Goal: Task Accomplishment & Management: Manage account settings

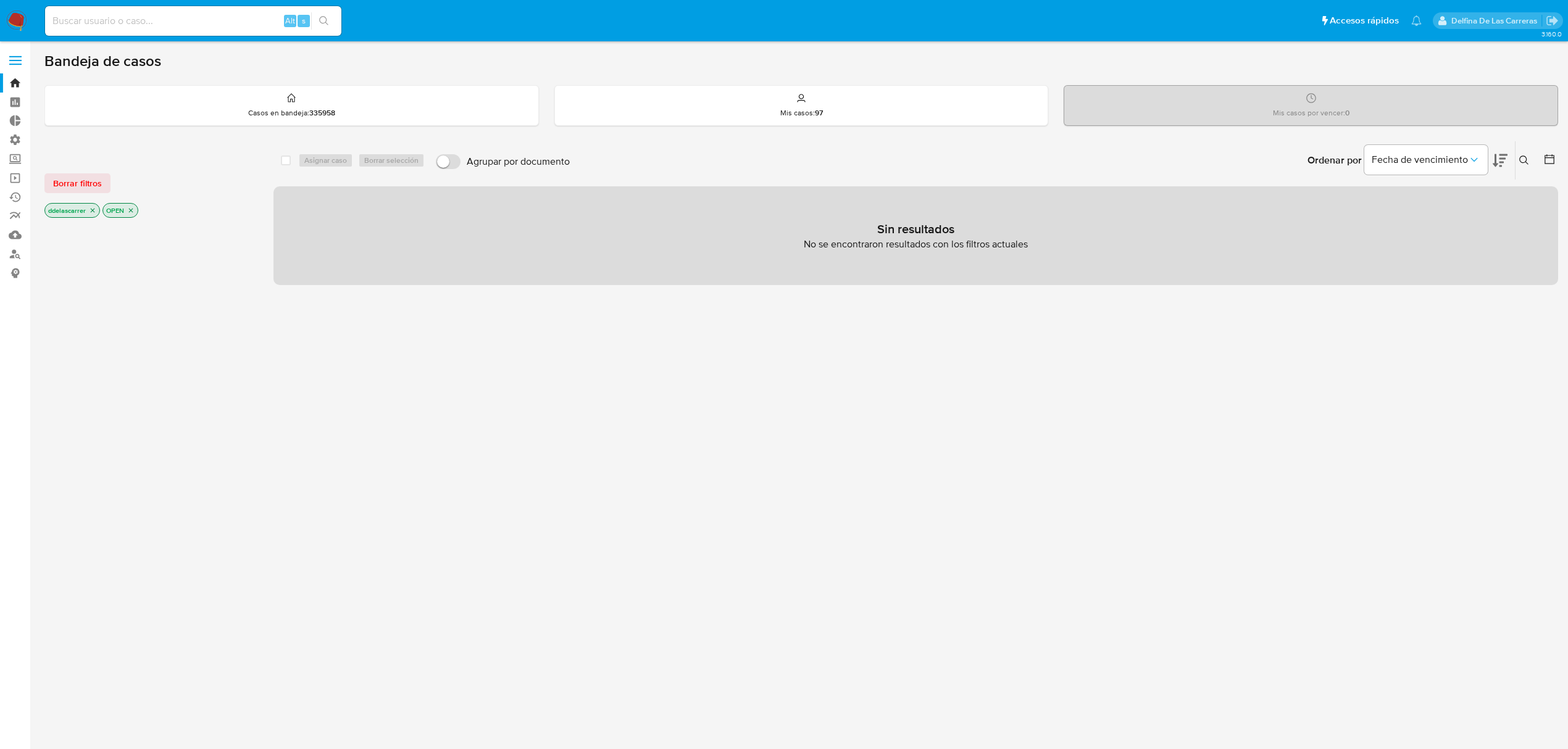
click at [1527, 161] on icon at bounding box center [1524, 160] width 10 height 10
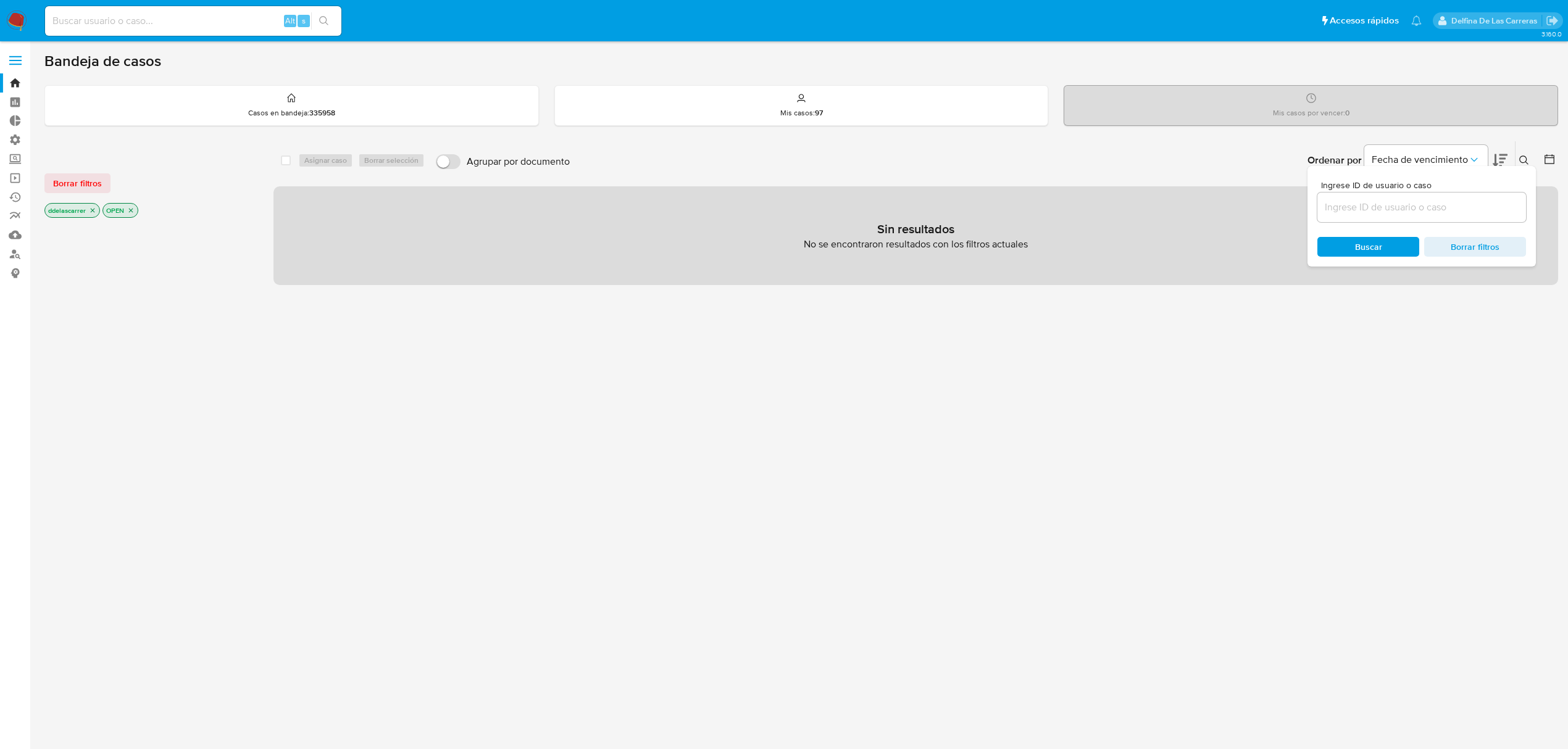
click at [129, 207] on icon "close-filter" at bounding box center [130, 210] width 7 height 7
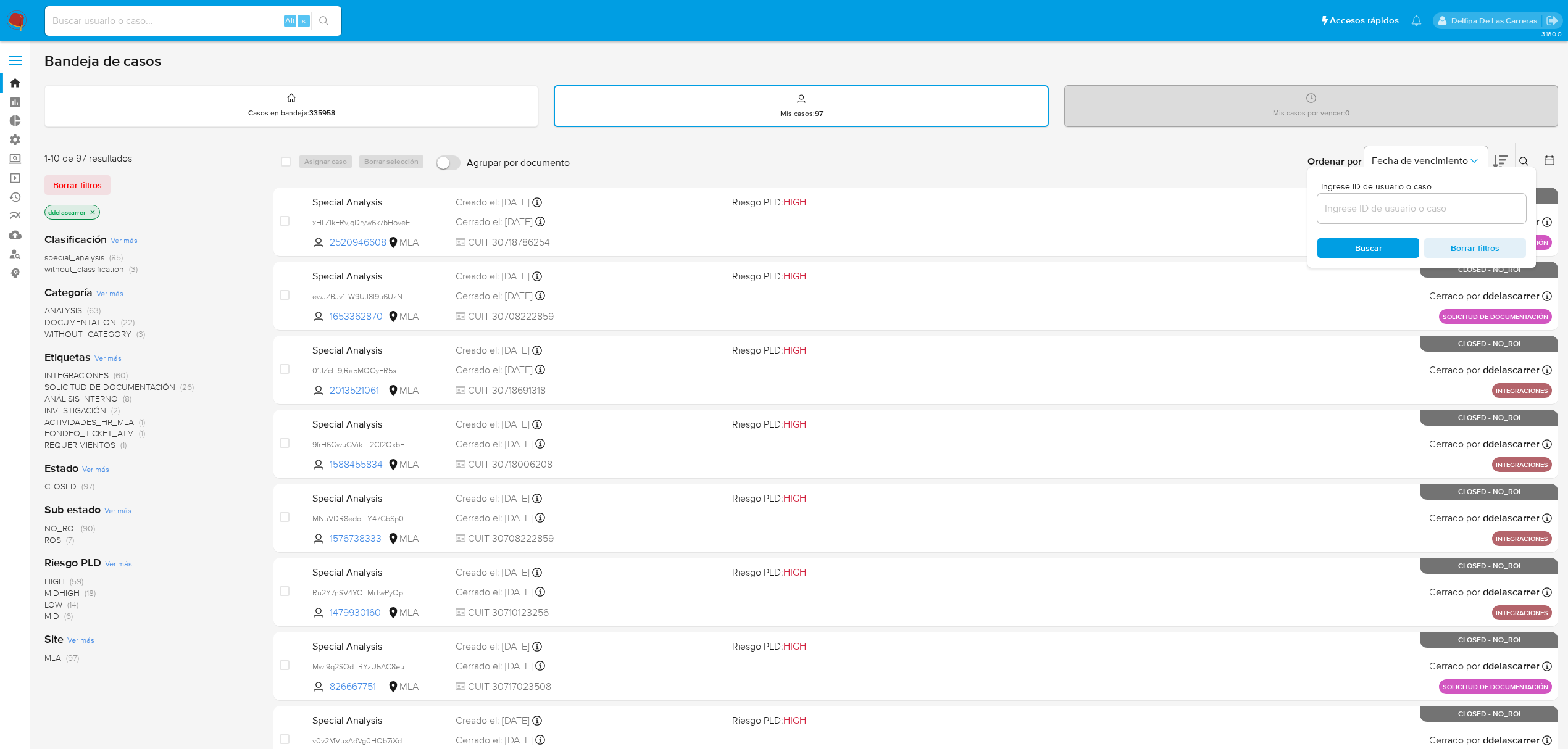
click at [95, 210] on icon "close-filter" at bounding box center [92, 212] width 7 height 7
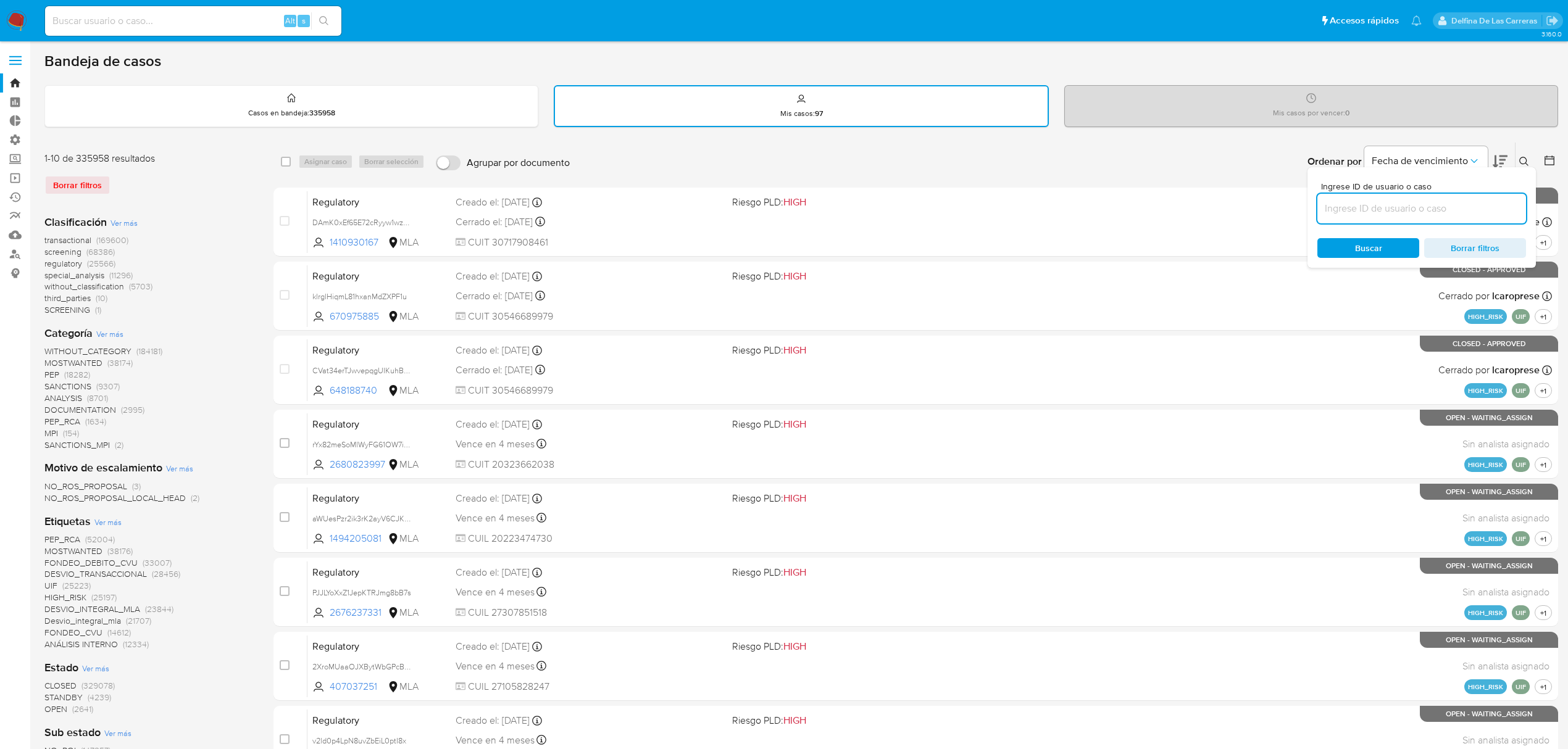
click at [1370, 207] on input at bounding box center [1422, 208] width 209 height 16
paste input "xSNhQ8hhQFK2lWZC8mxP9Xal"
type input "xSNhQ8hhQFK2lWZC8mxP9Xal"
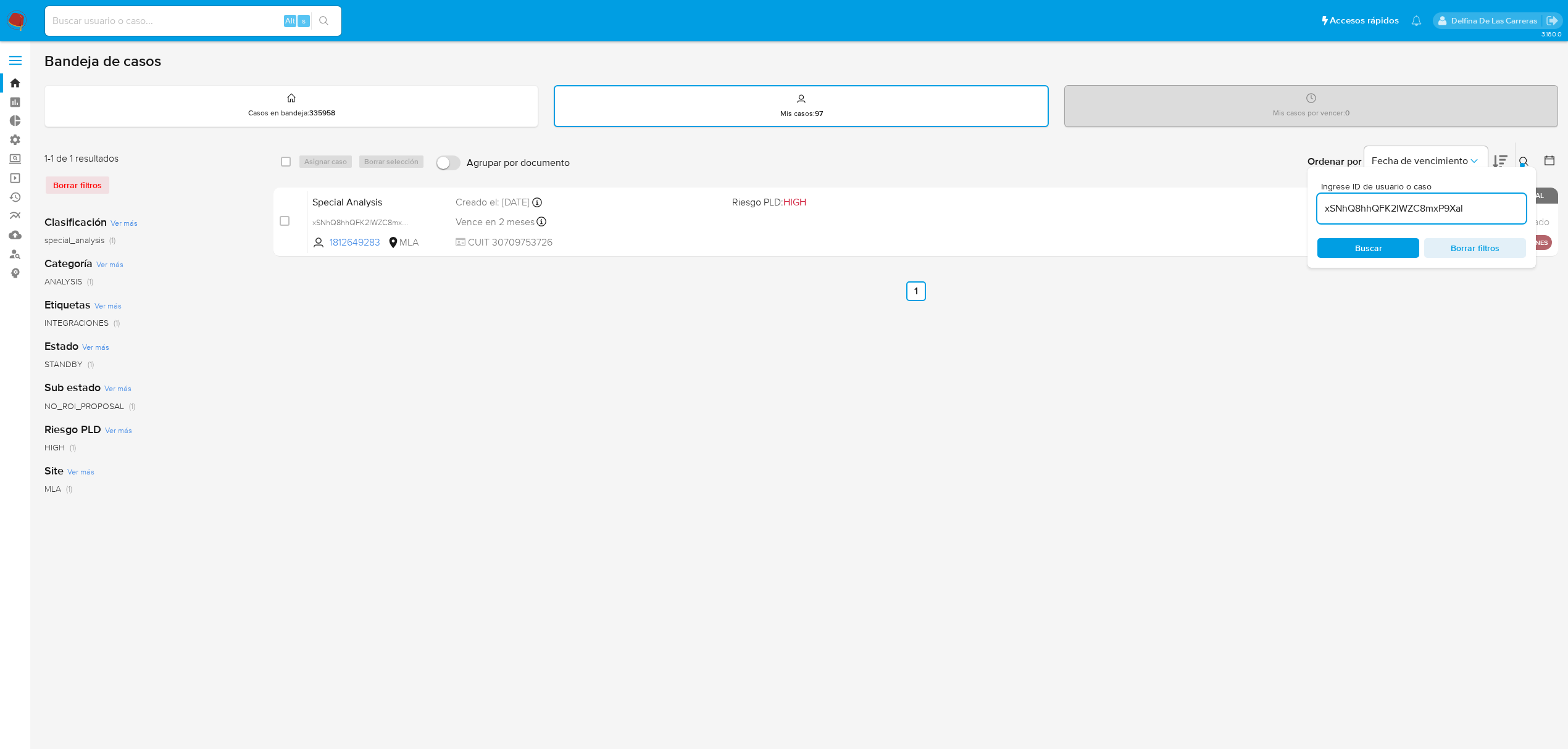
click at [1379, 251] on div "Buscar Borrar filtros" at bounding box center [1422, 248] width 209 height 20
click at [615, 462] on div "select-all-cases-checkbox Asignar caso Borrar selección Agrupar por documento O…" at bounding box center [922, 412] width 1296 height 542
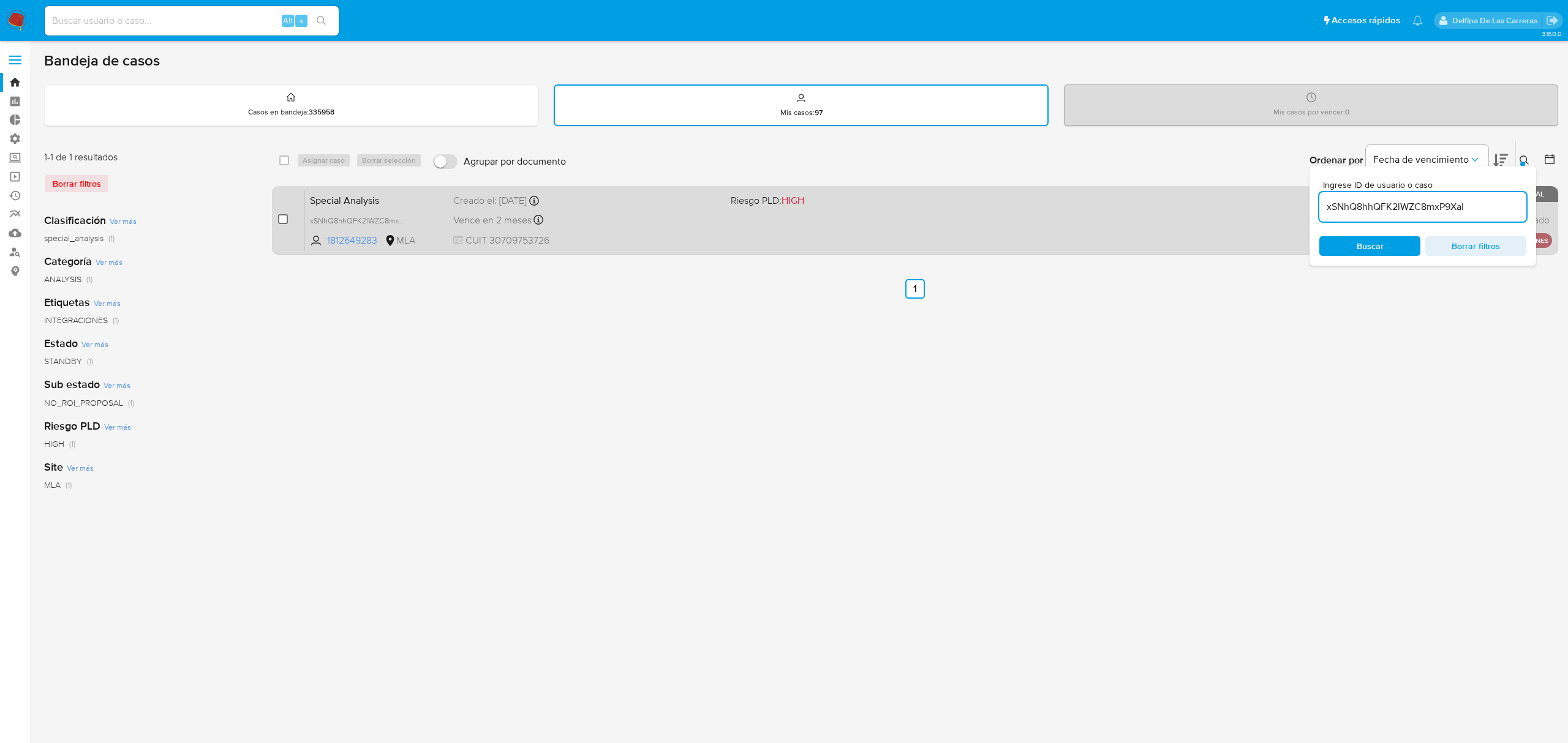
click at [285, 218] on input "checkbox" at bounding box center [283, 218] width 10 height 10
checkbox input "true"
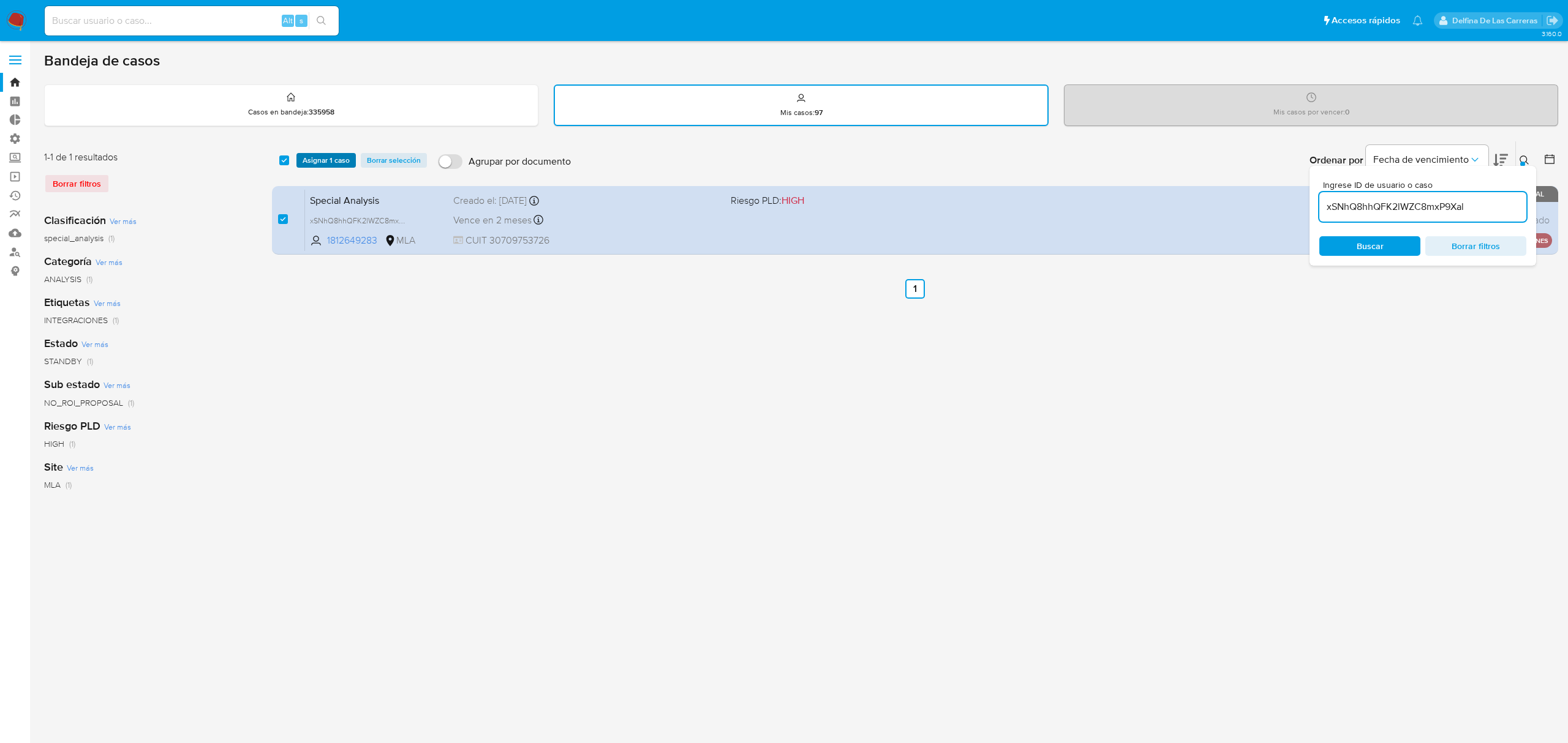
click at [318, 154] on span "Asignar 1 caso" at bounding box center [326, 160] width 47 height 12
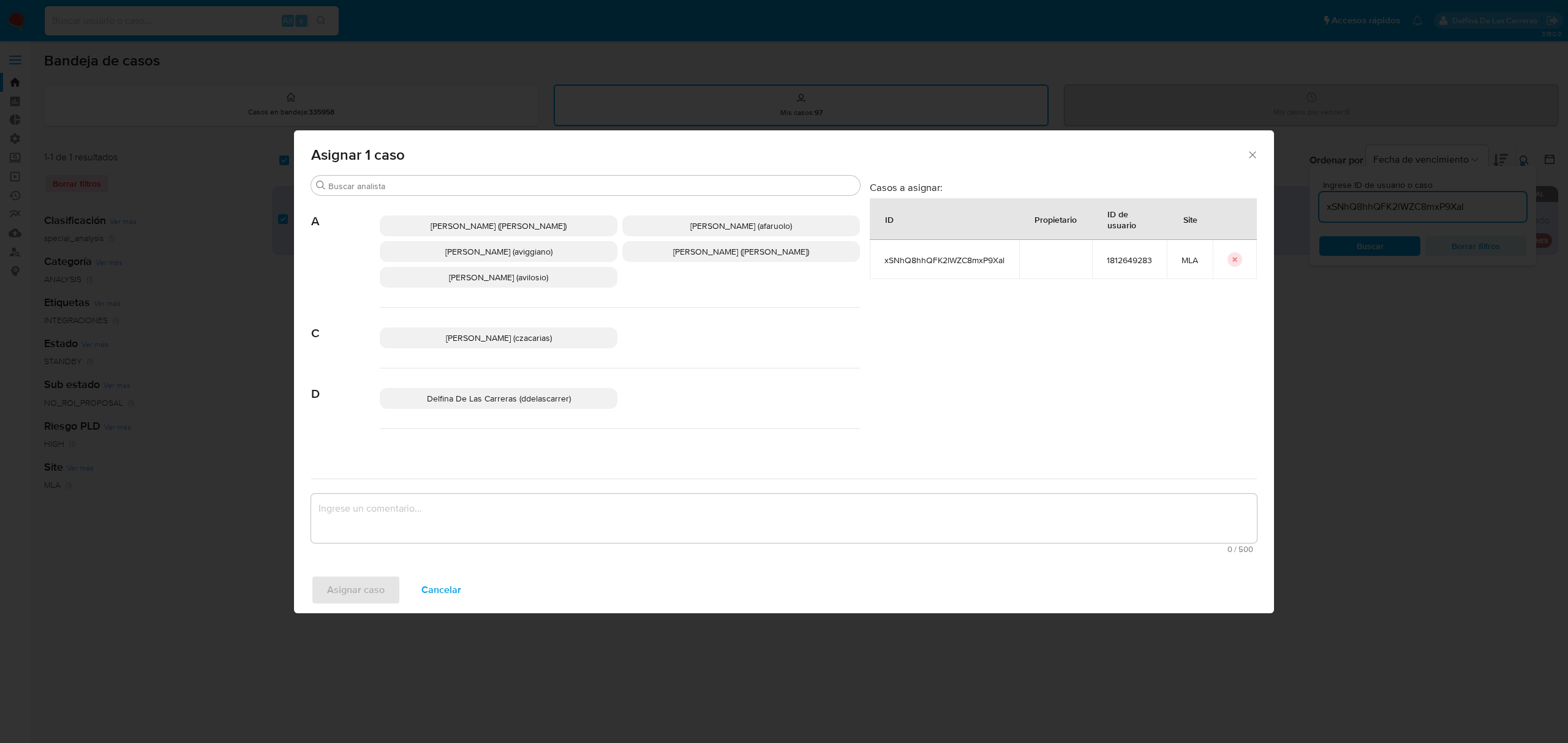
click at [469, 397] on span "Delfina De Las Carreras (ddelascarrer)" at bounding box center [499, 398] width 144 height 12
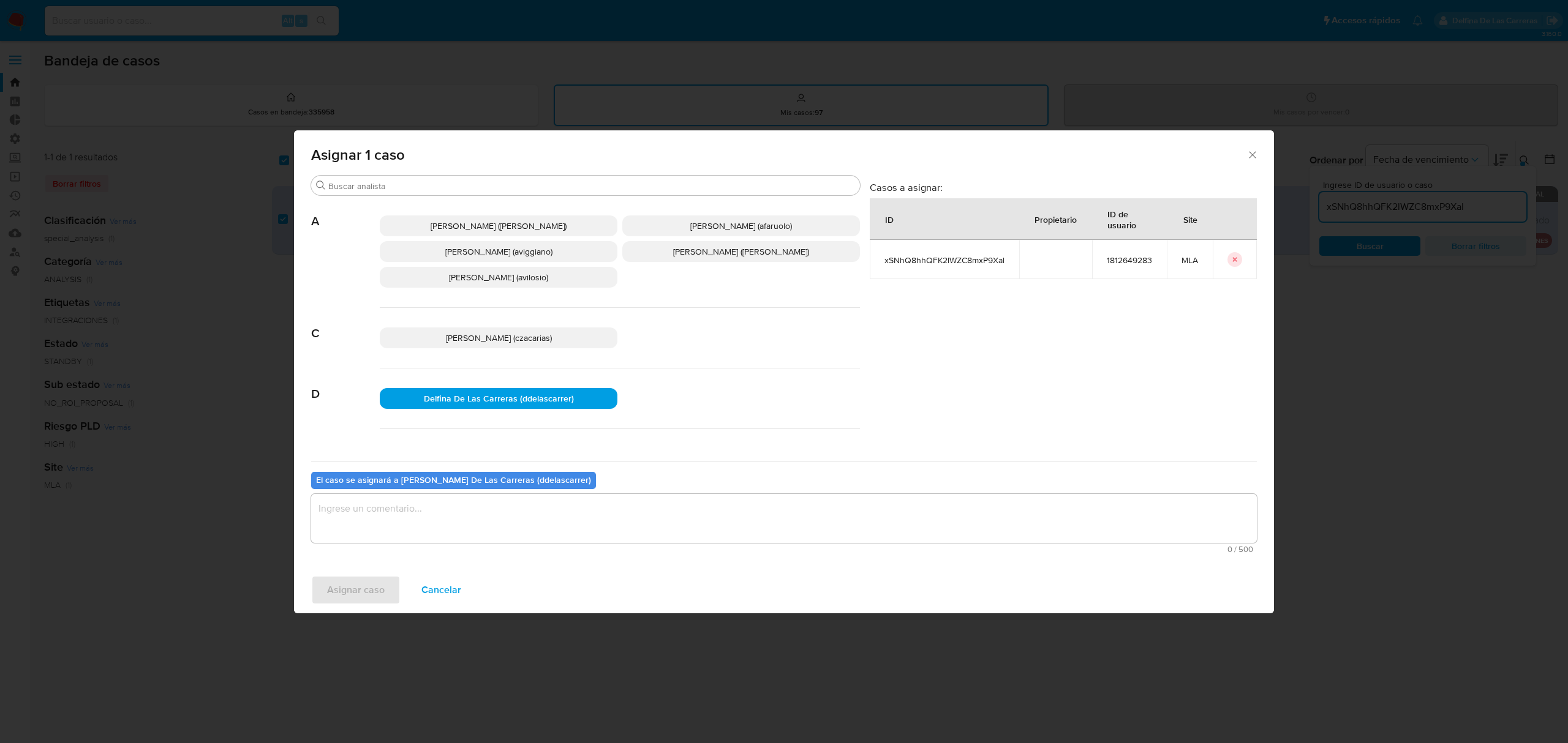
click at [447, 510] on textarea "assign-modal" at bounding box center [784, 518] width 946 height 49
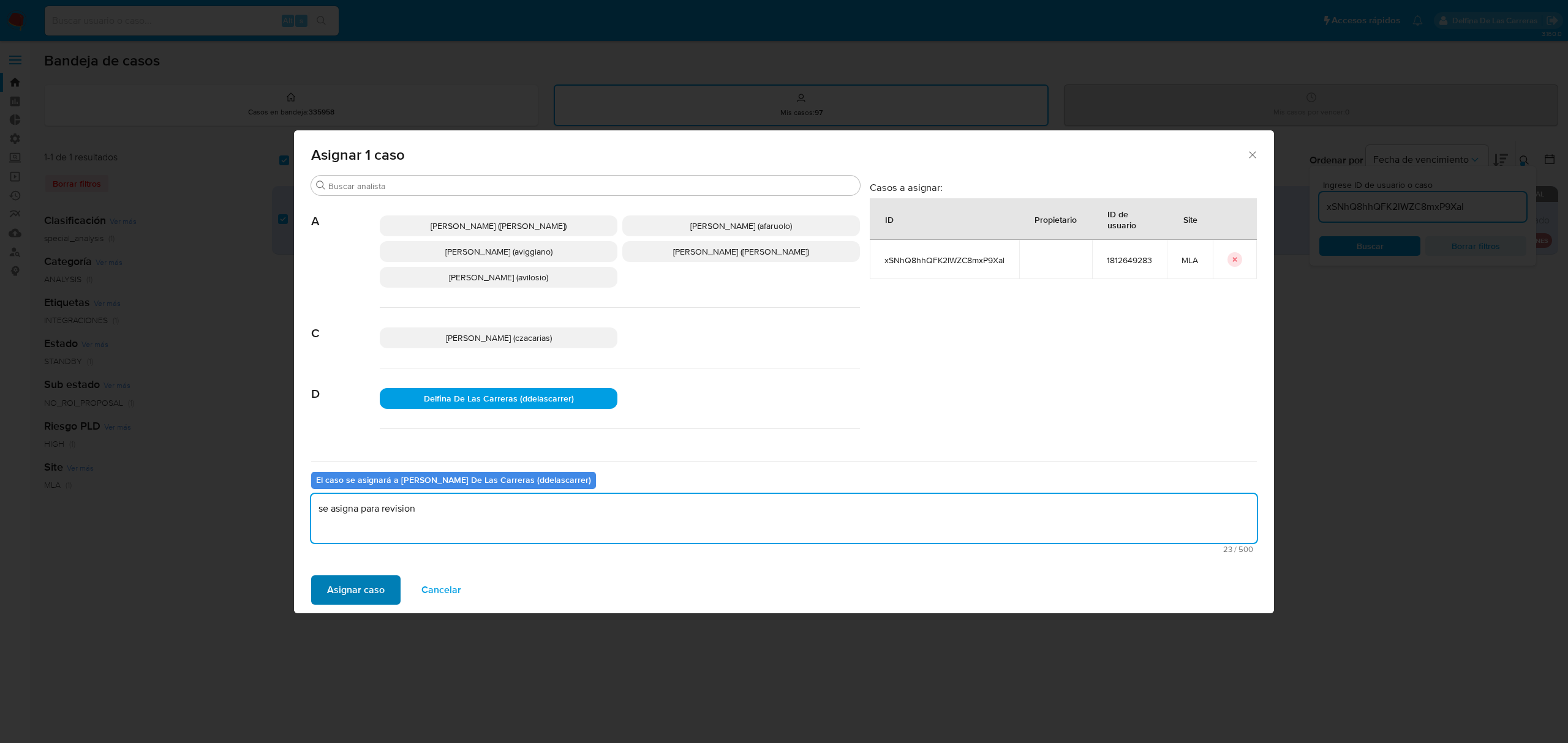
type textarea "se asigna para revision"
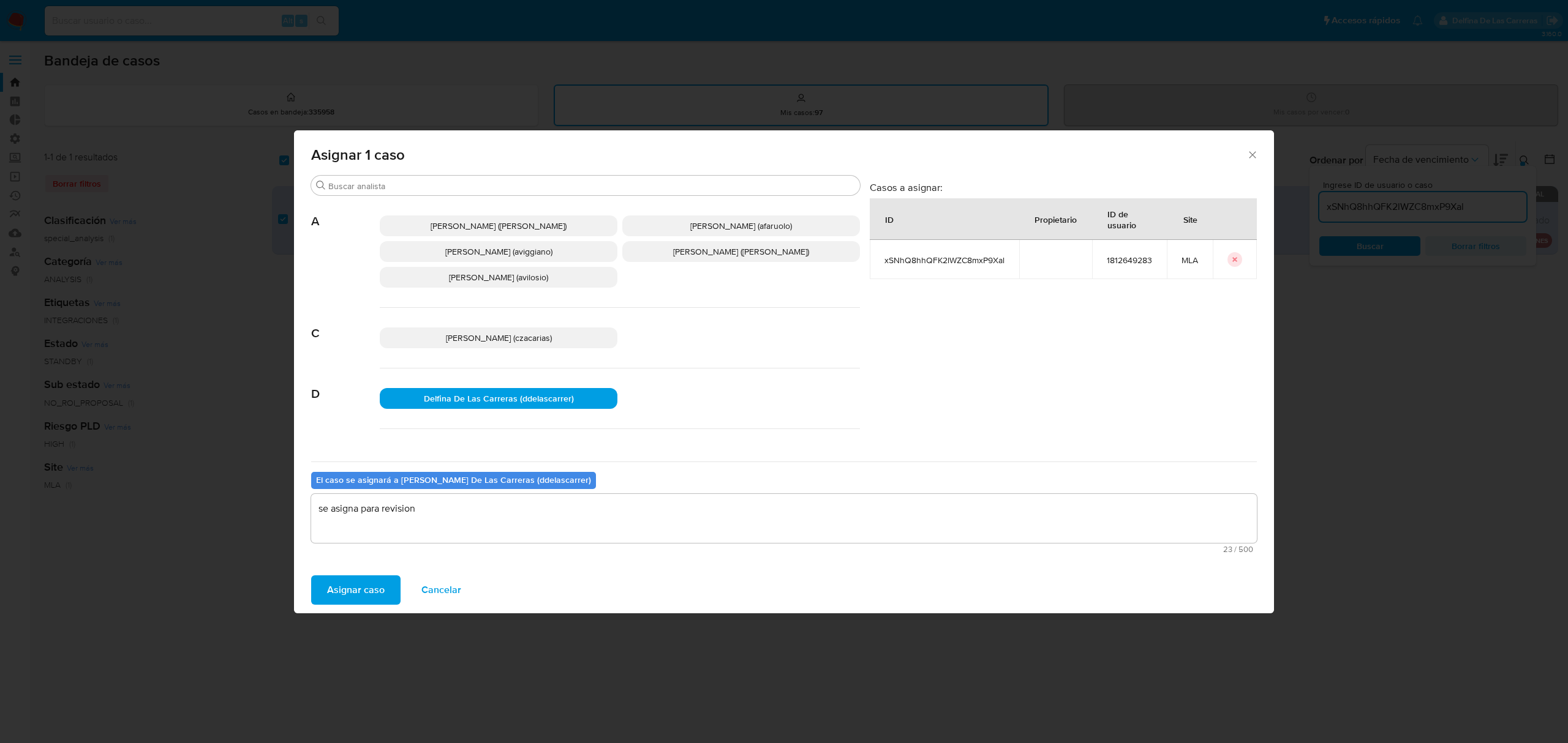
click at [353, 593] on span "Asignar caso" at bounding box center [356, 590] width 58 height 27
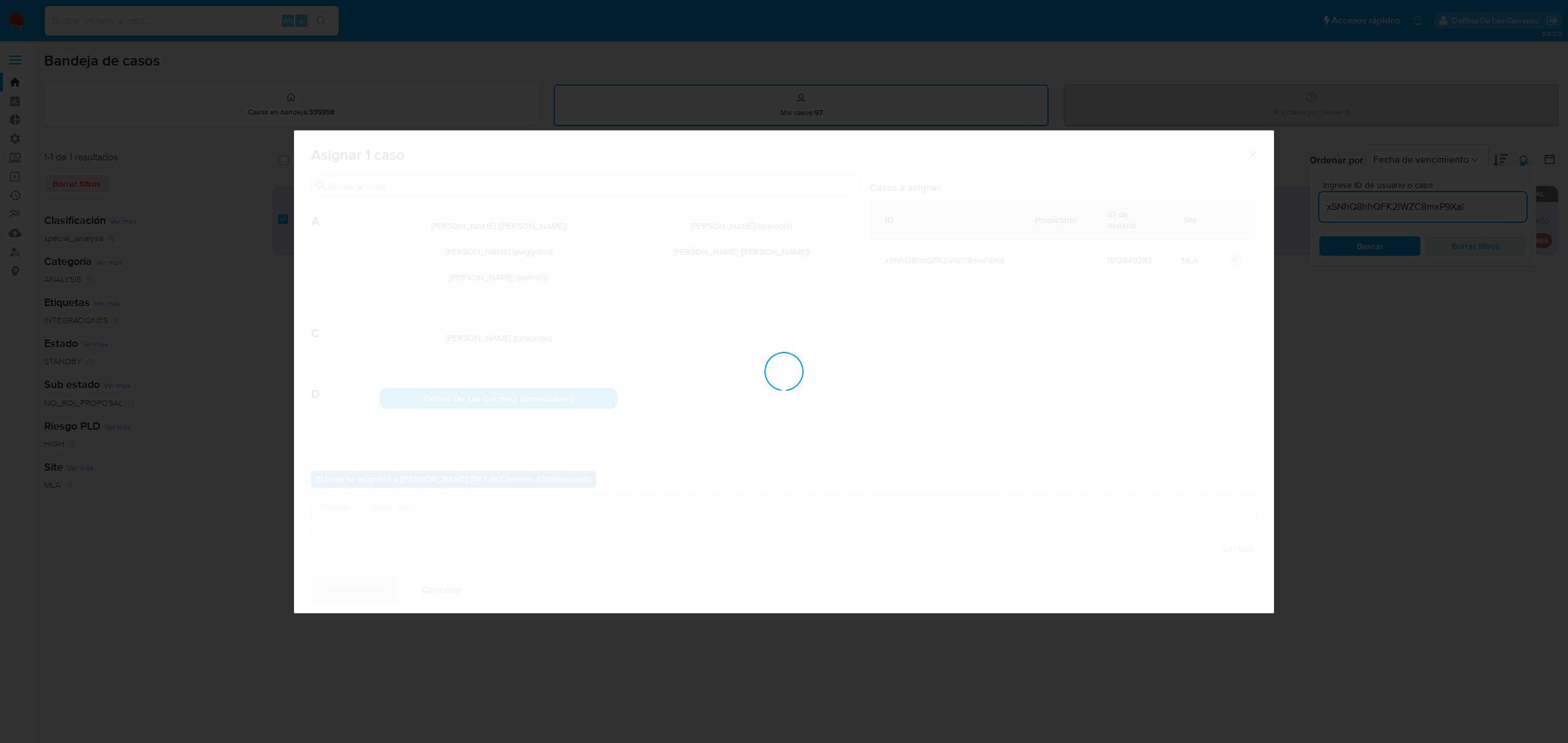
checkbox input "false"
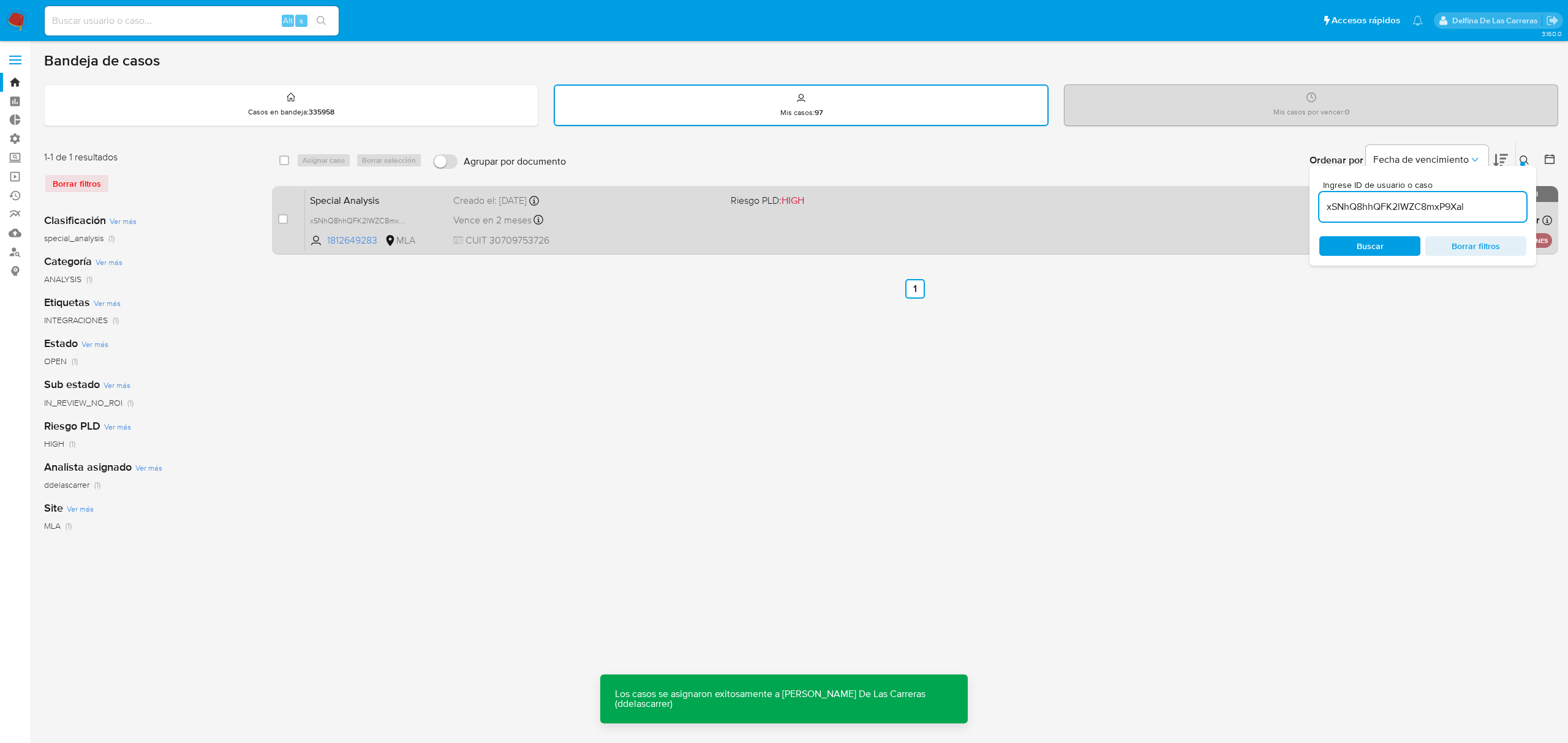
click at [701, 223] on div "Vence en 2 meses Vence el 02/12/2025 16:04:22" at bounding box center [587, 220] width 267 height 17
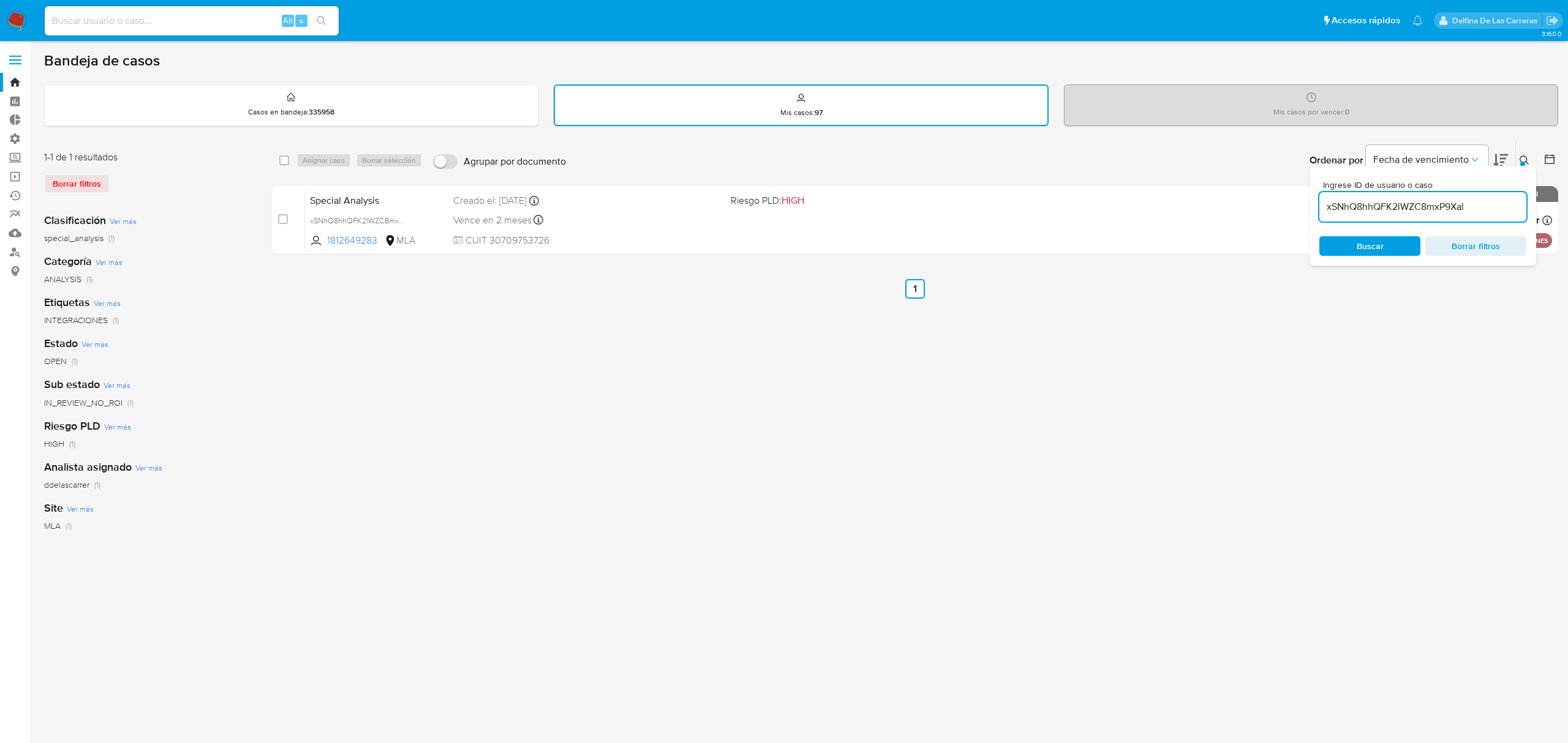
drag, startPoint x: 1478, startPoint y: 201, endPoint x: 1199, endPoint y: 172, distance: 280.5
click at [1199, 172] on div "Ordenar por Fecha de vencimiento No es posible ordenar los resultados mientras …" at bounding box center [1065, 160] width 986 height 38
paste input "X0f89zF7YnwxAuQIlxJRZowa"
type input "X0f89zF7YnwxAuQIlxJRZowa"
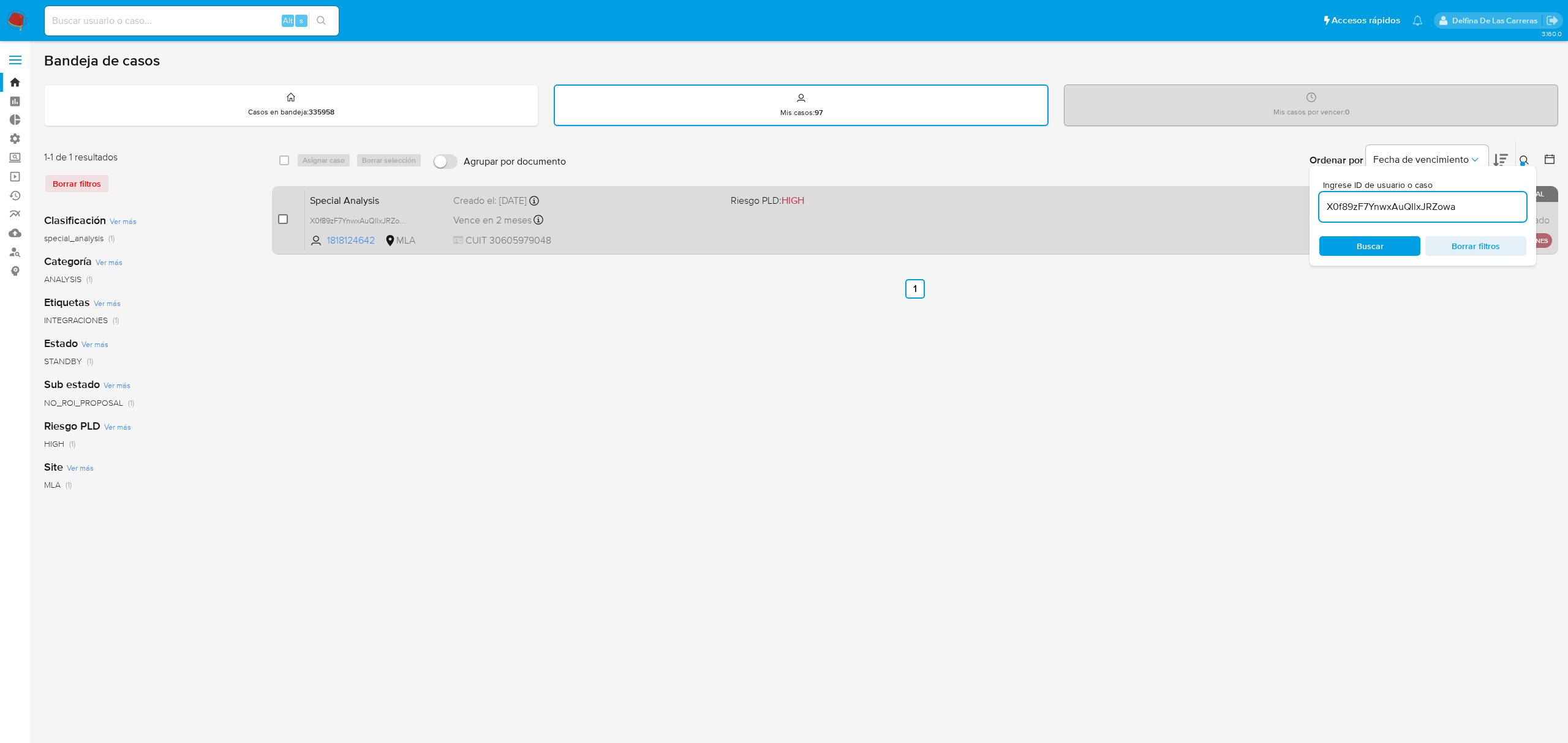
click at [284, 220] on input "checkbox" at bounding box center [283, 218] width 10 height 10
checkbox input "true"
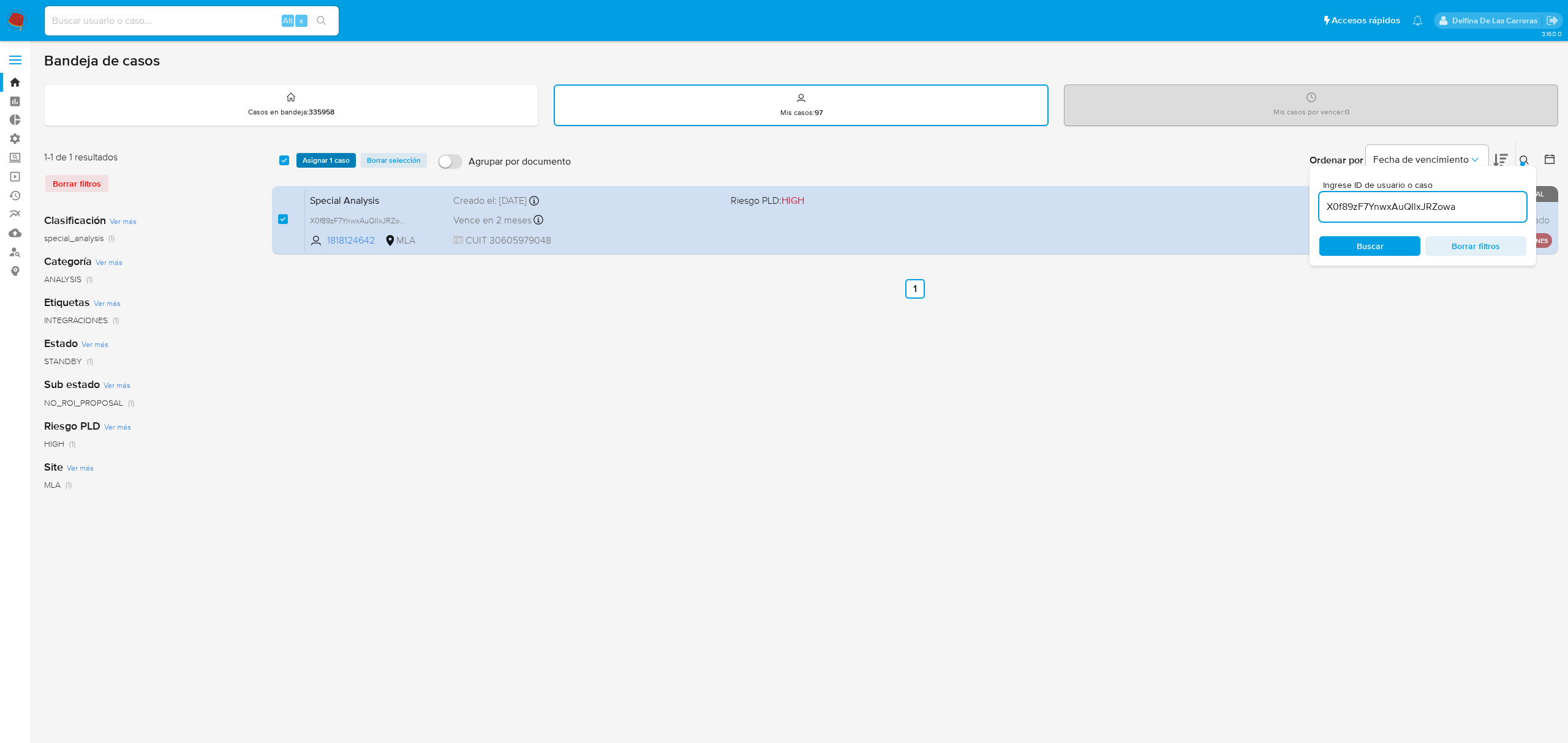
click at [330, 159] on span "Asignar 1 caso" at bounding box center [326, 160] width 47 height 12
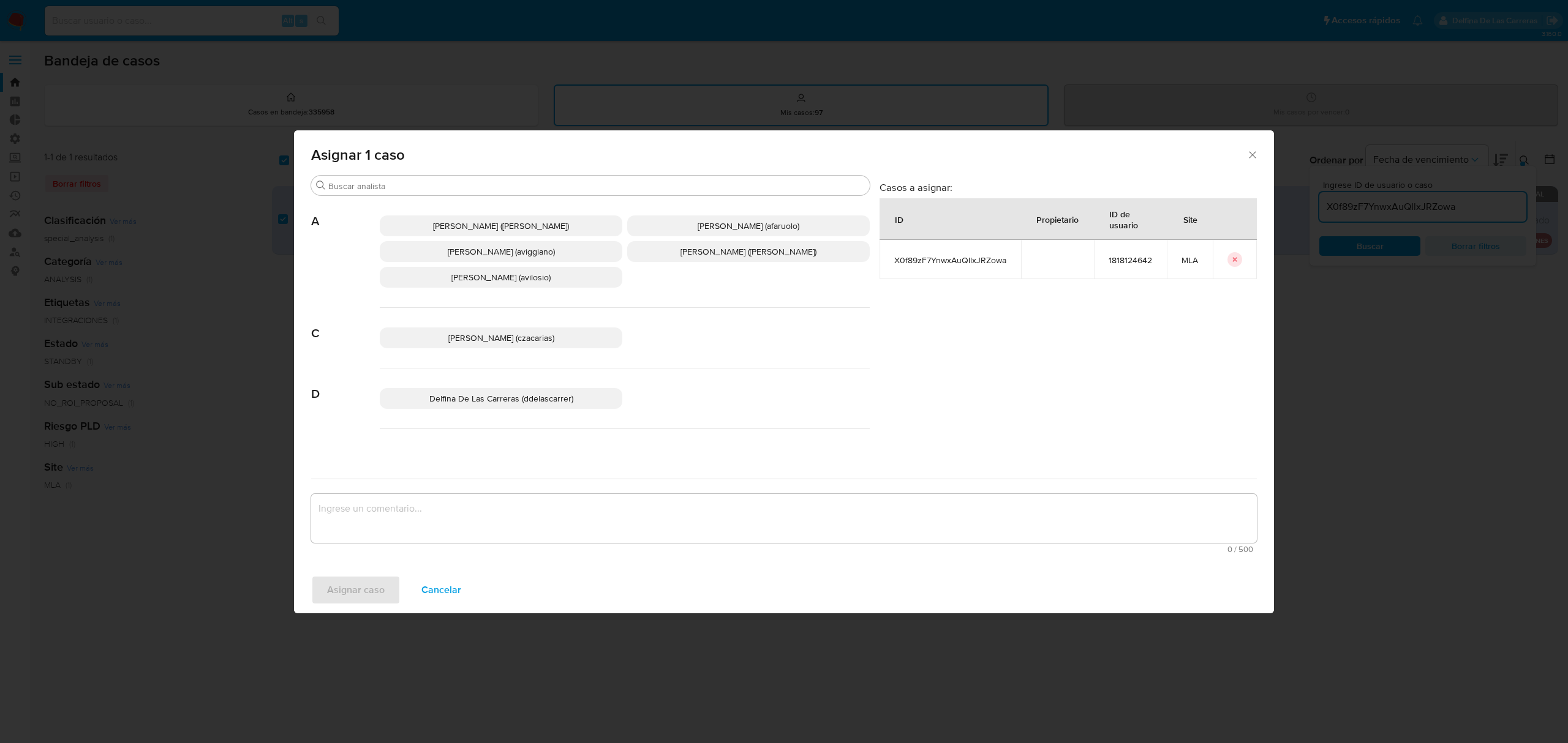
click at [461, 404] on span "Delfina De Las Carreras (ddelascarrer)" at bounding box center [501, 398] width 144 height 12
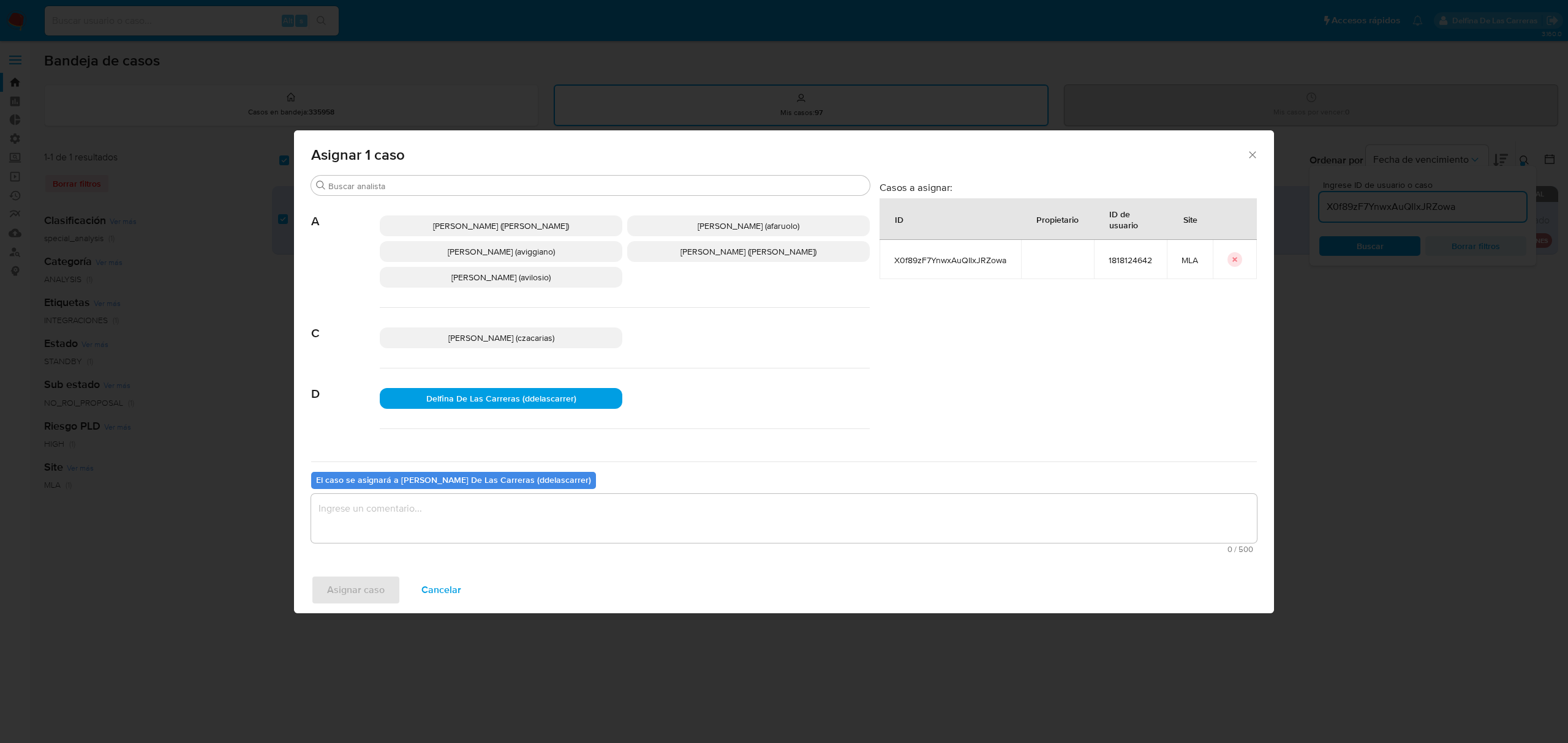
click at [452, 512] on textarea "assign-modal" at bounding box center [784, 518] width 946 height 49
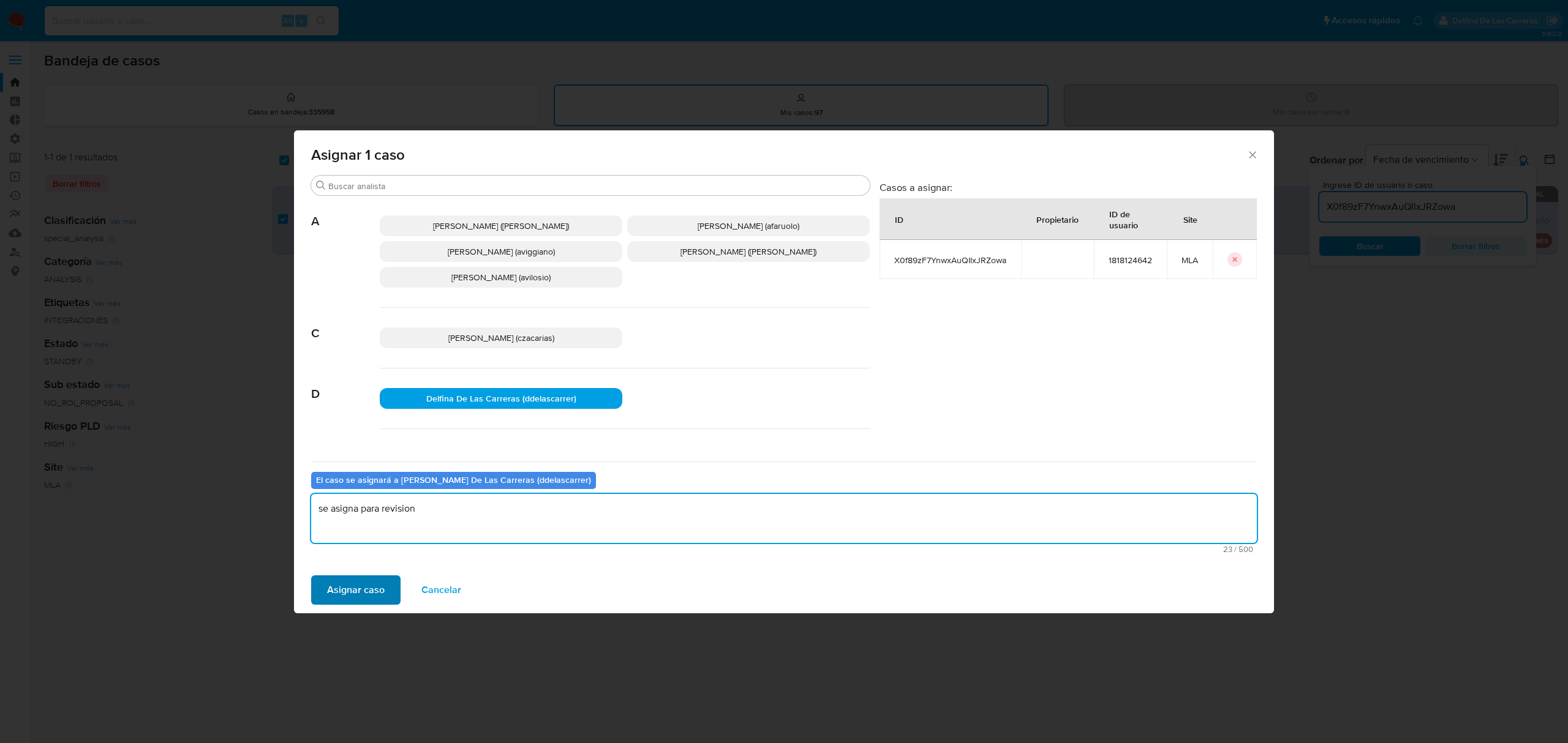
type textarea "se asigna para revision"
click at [348, 577] on span "Asignar caso" at bounding box center [356, 590] width 58 height 27
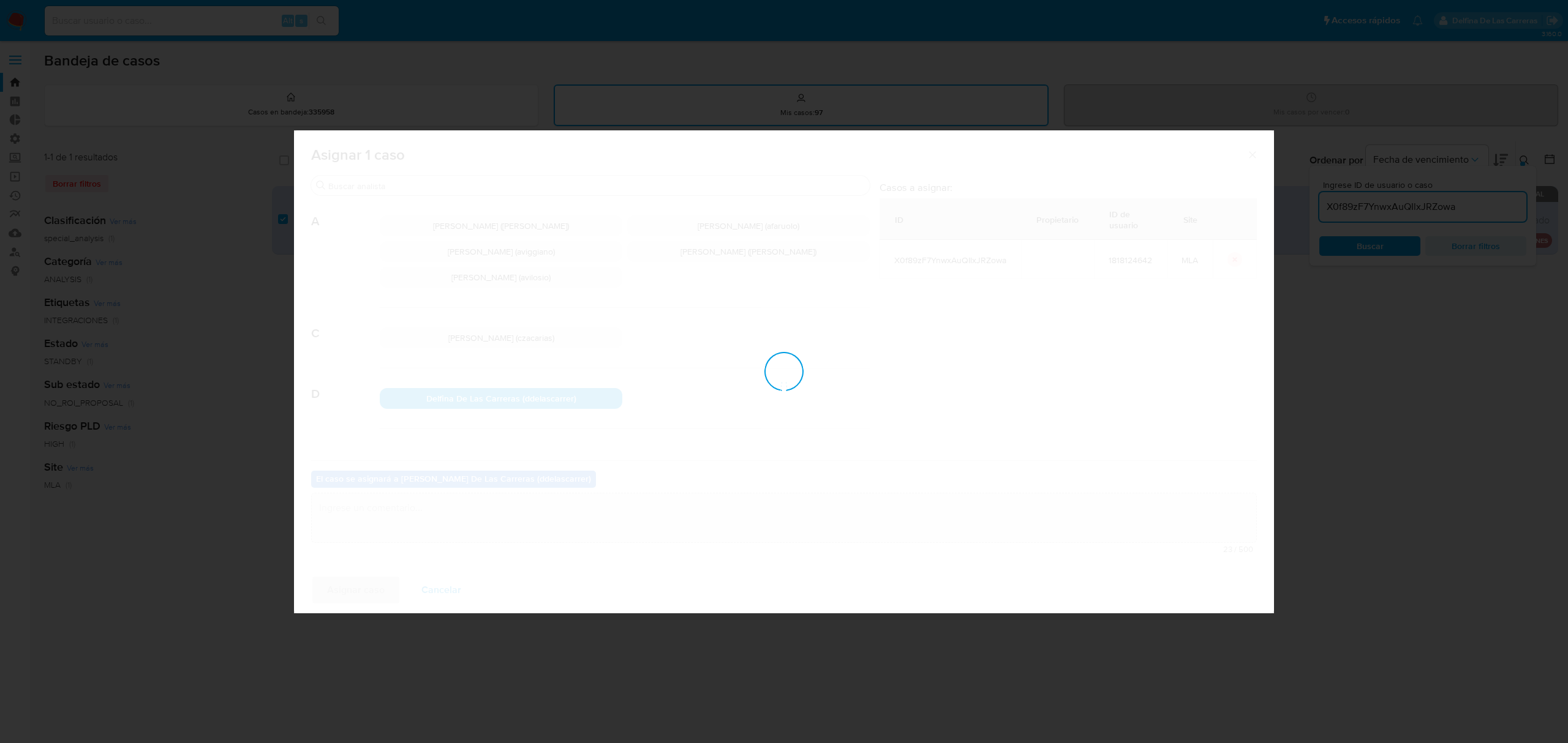
checkbox input "false"
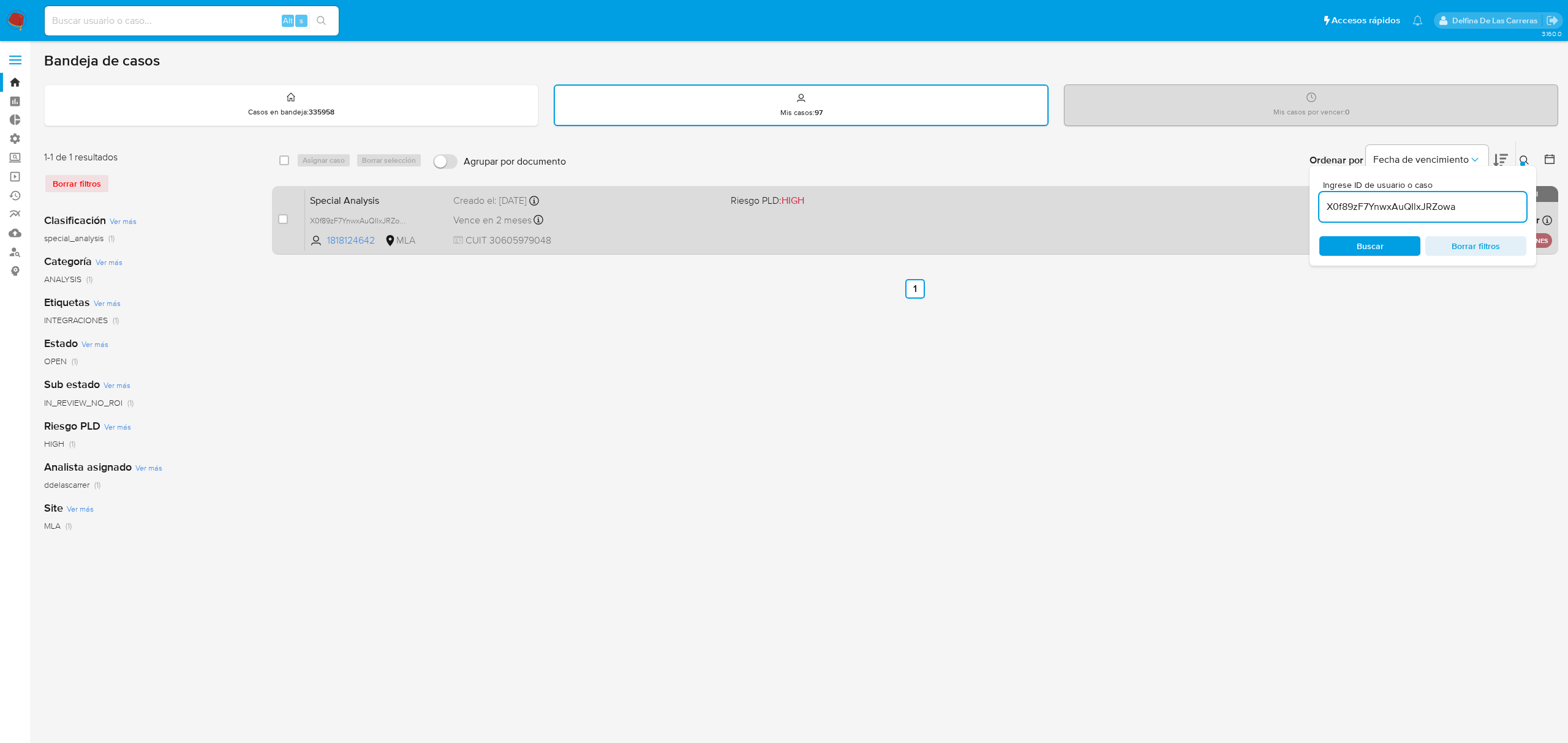
click at [644, 231] on div "Special Analysis X0f89zF7YnwxAuQIlxJRZowa 1818124642 MLA Riesgo PLD: HIGH Cread…" at bounding box center [928, 220] width 1247 height 62
drag, startPoint x: 1463, startPoint y: 211, endPoint x: 1250, endPoint y: 188, distance: 214.2
click at [1250, 188] on div "select-all-cases-checkbox Asignar caso Borrar selección Agrupar por documento O…" at bounding box center [915, 200] width 1286 height 119
paste input "WH2kK5mal4yEyJLZmTMbJtpQ"
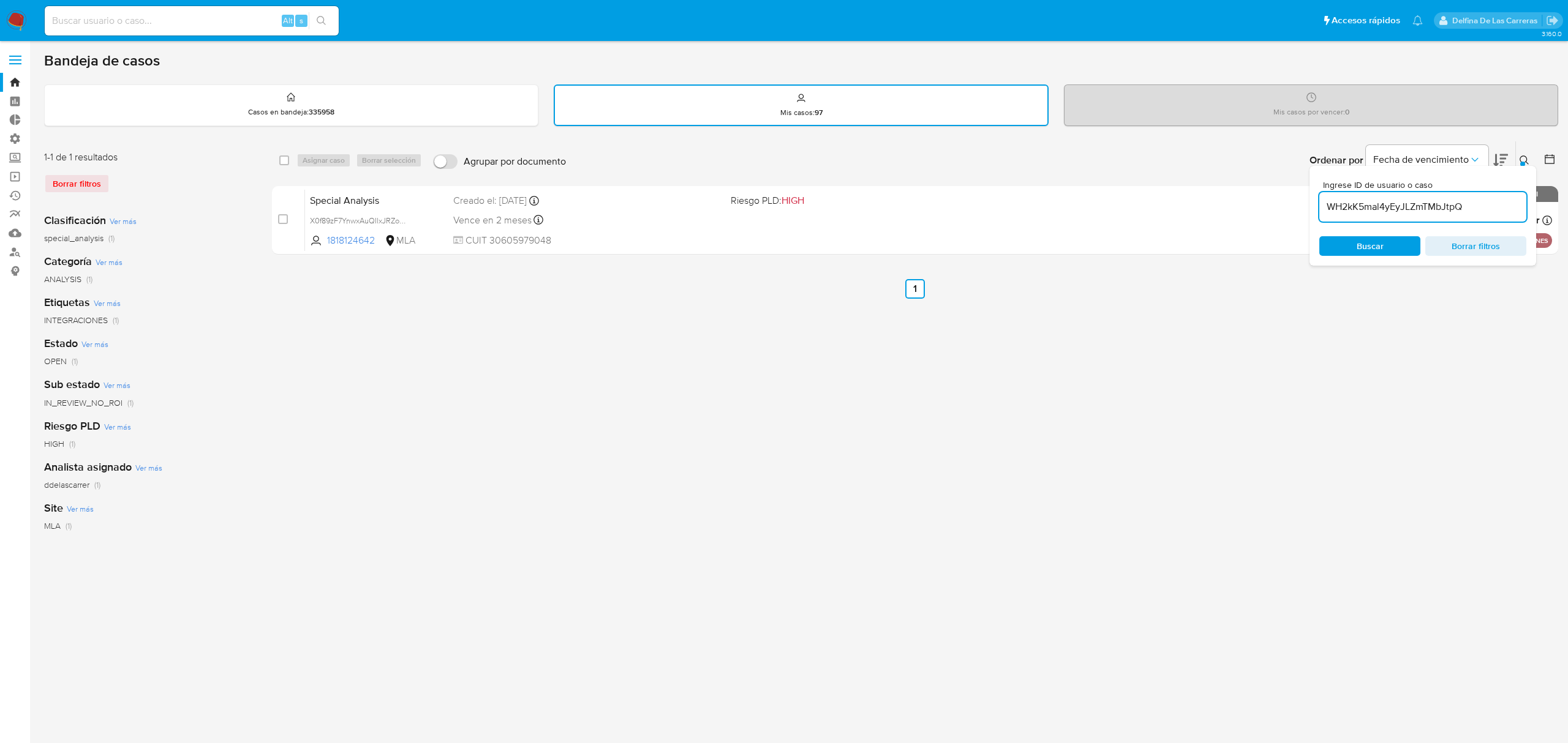
type input "WH2kK5mal4yEyJLZmTMbJtpQ"
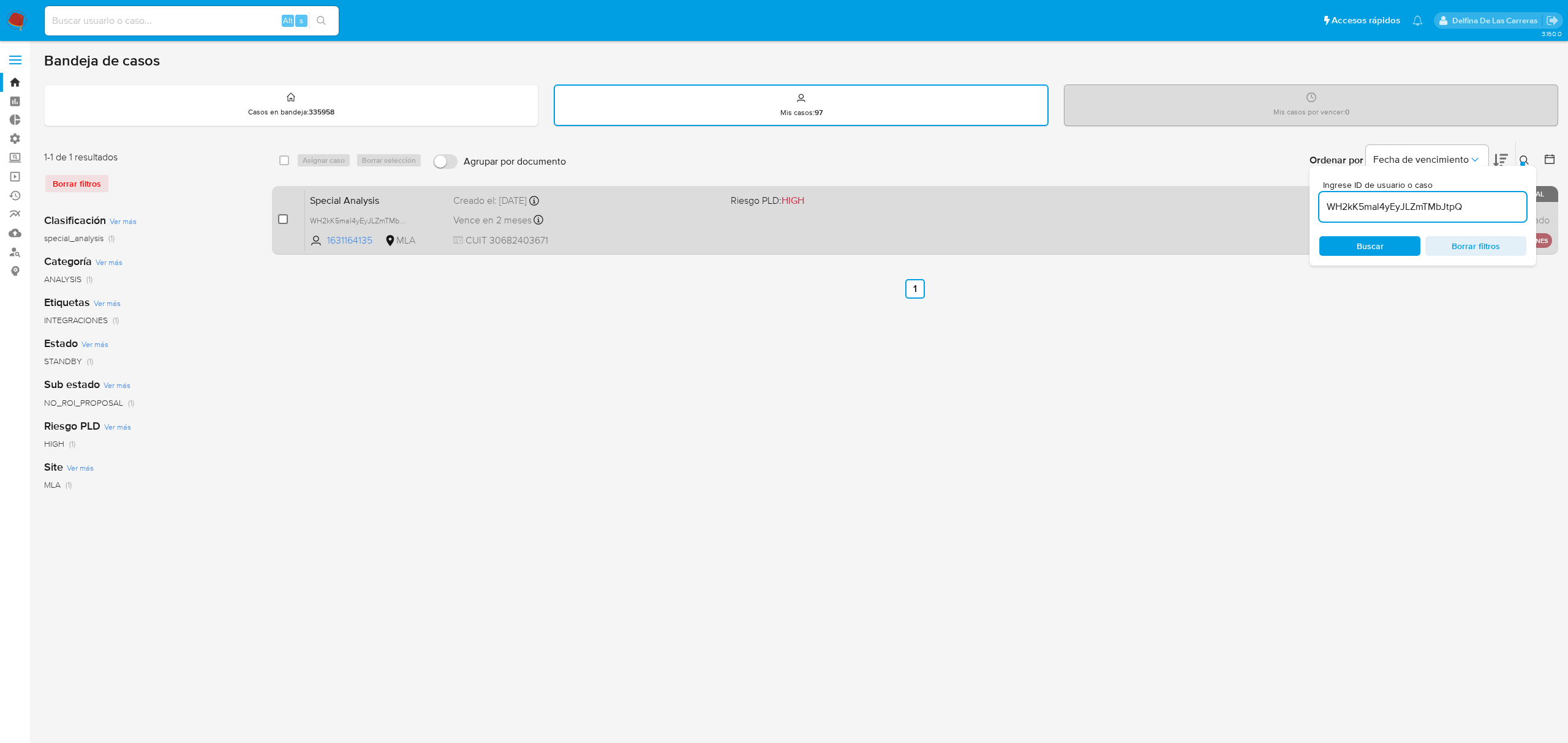
click at [285, 215] on input "checkbox" at bounding box center [283, 218] width 10 height 10
checkbox input "true"
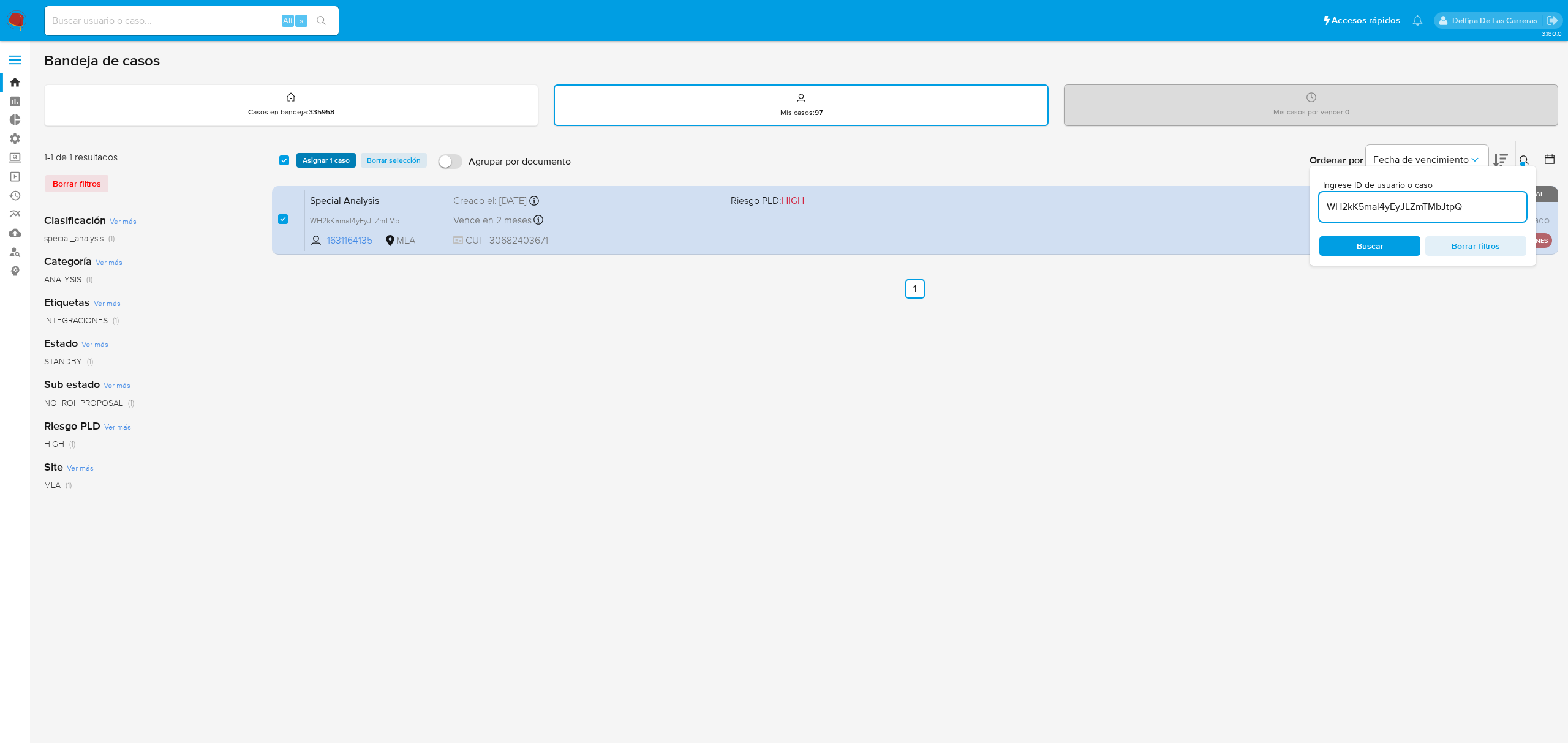
click at [324, 165] on span "Asignar 1 caso" at bounding box center [326, 160] width 47 height 12
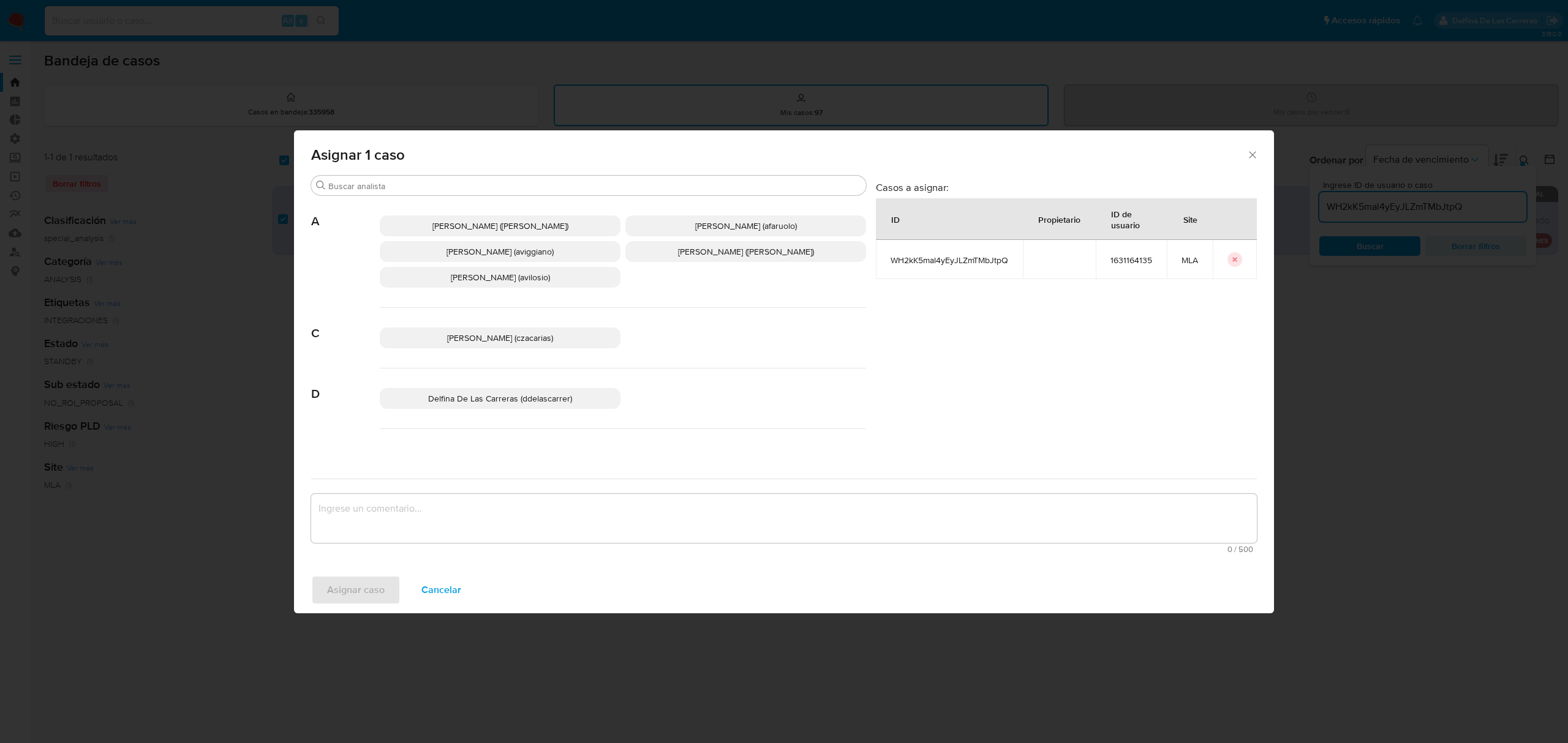
click at [481, 397] on span "Delfina De Las Carreras (ddelascarrer)" at bounding box center [500, 398] width 144 height 12
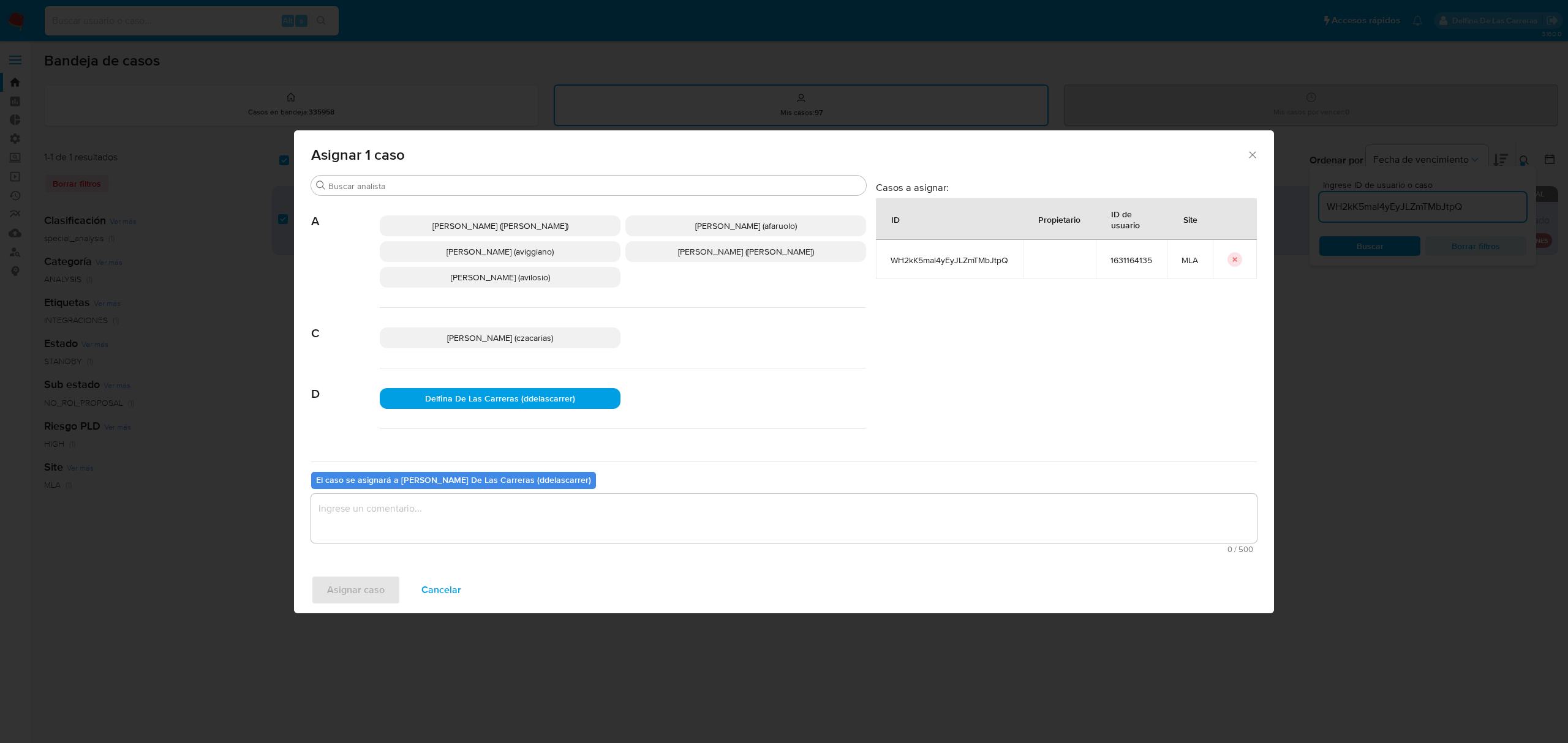
click at [485, 517] on textarea "assign-modal" at bounding box center [784, 518] width 946 height 49
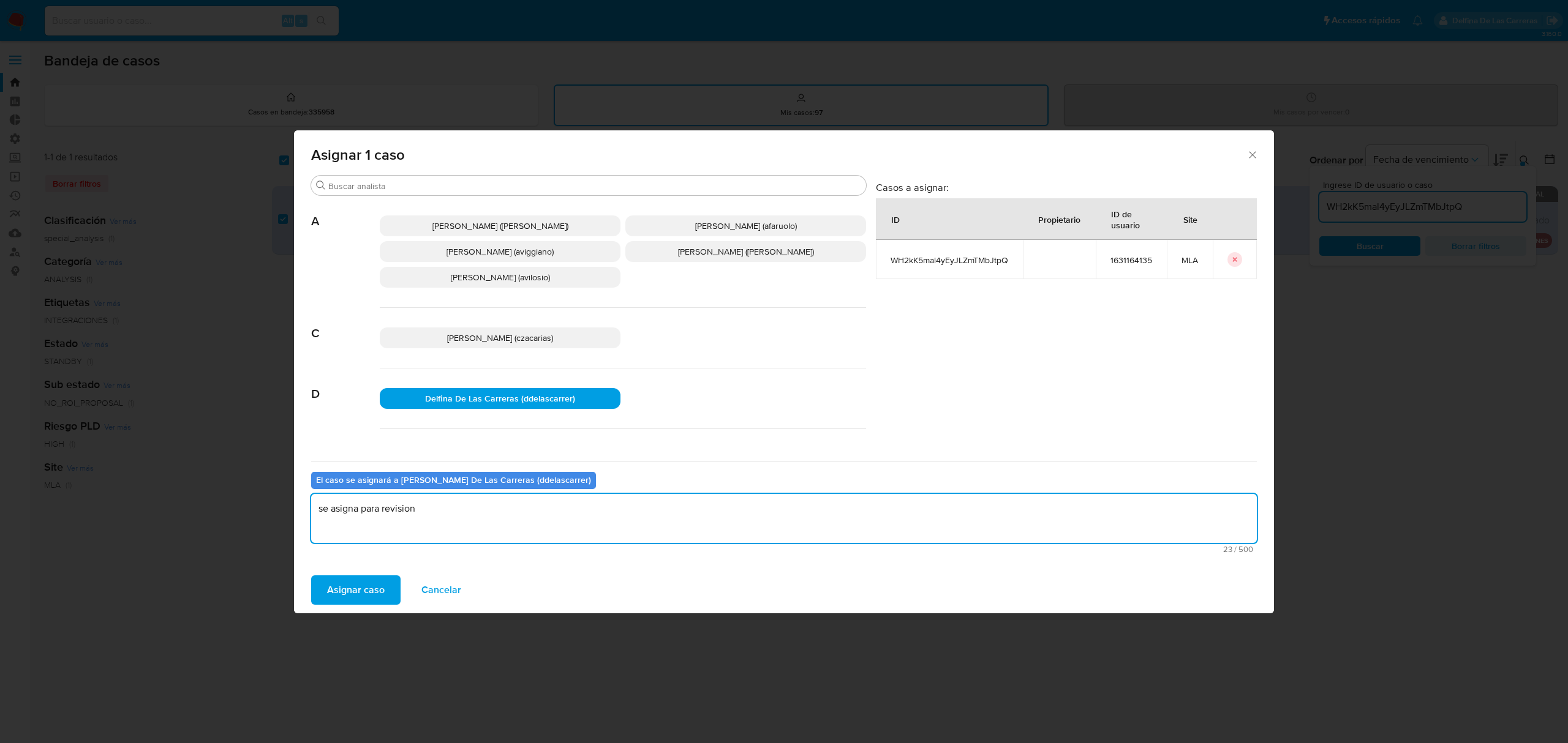
type textarea "se asigna para revision"
click at [348, 608] on div "Asignar caso Cancelar" at bounding box center [784, 590] width 980 height 47
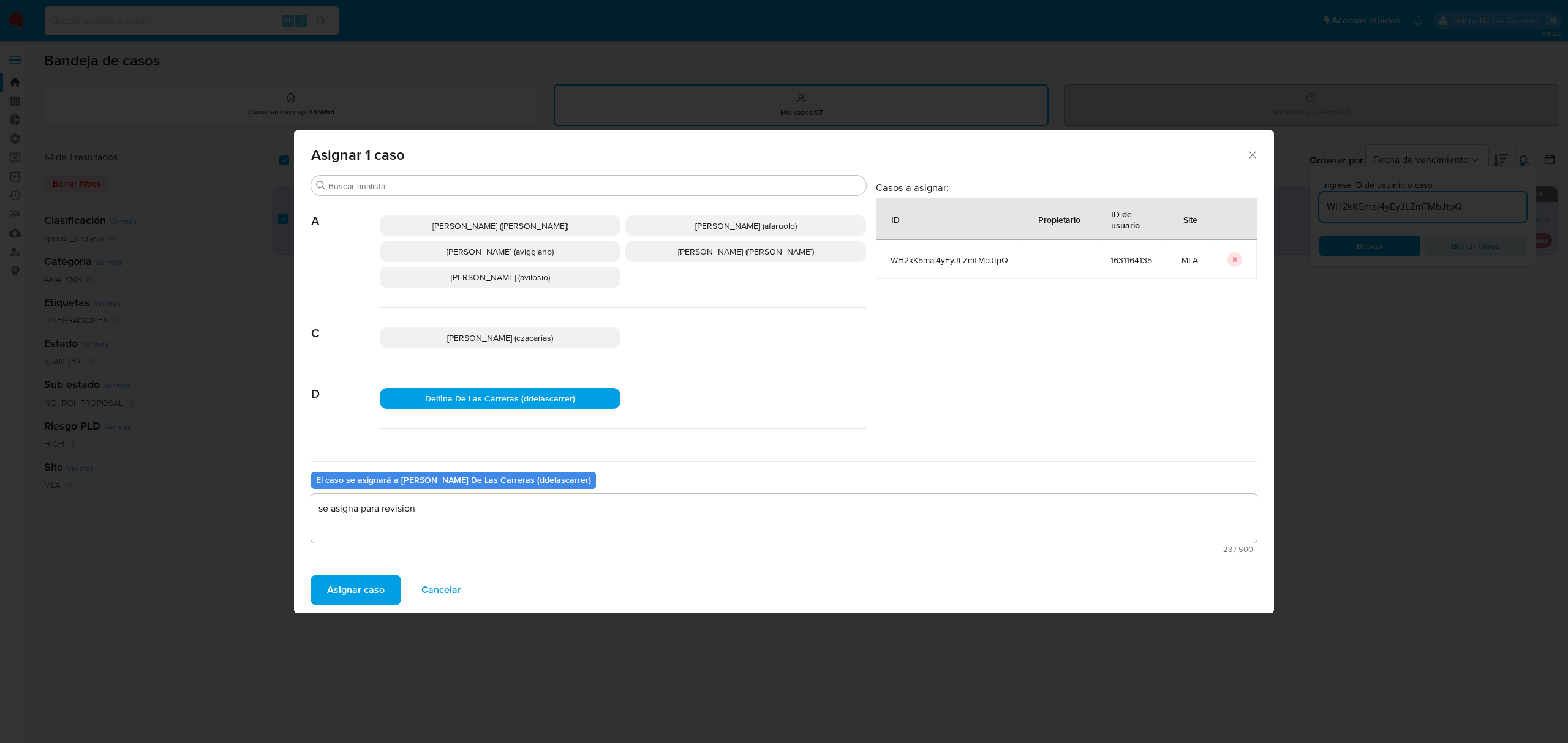
click at [348, 588] on span "Asignar caso" at bounding box center [356, 590] width 58 height 27
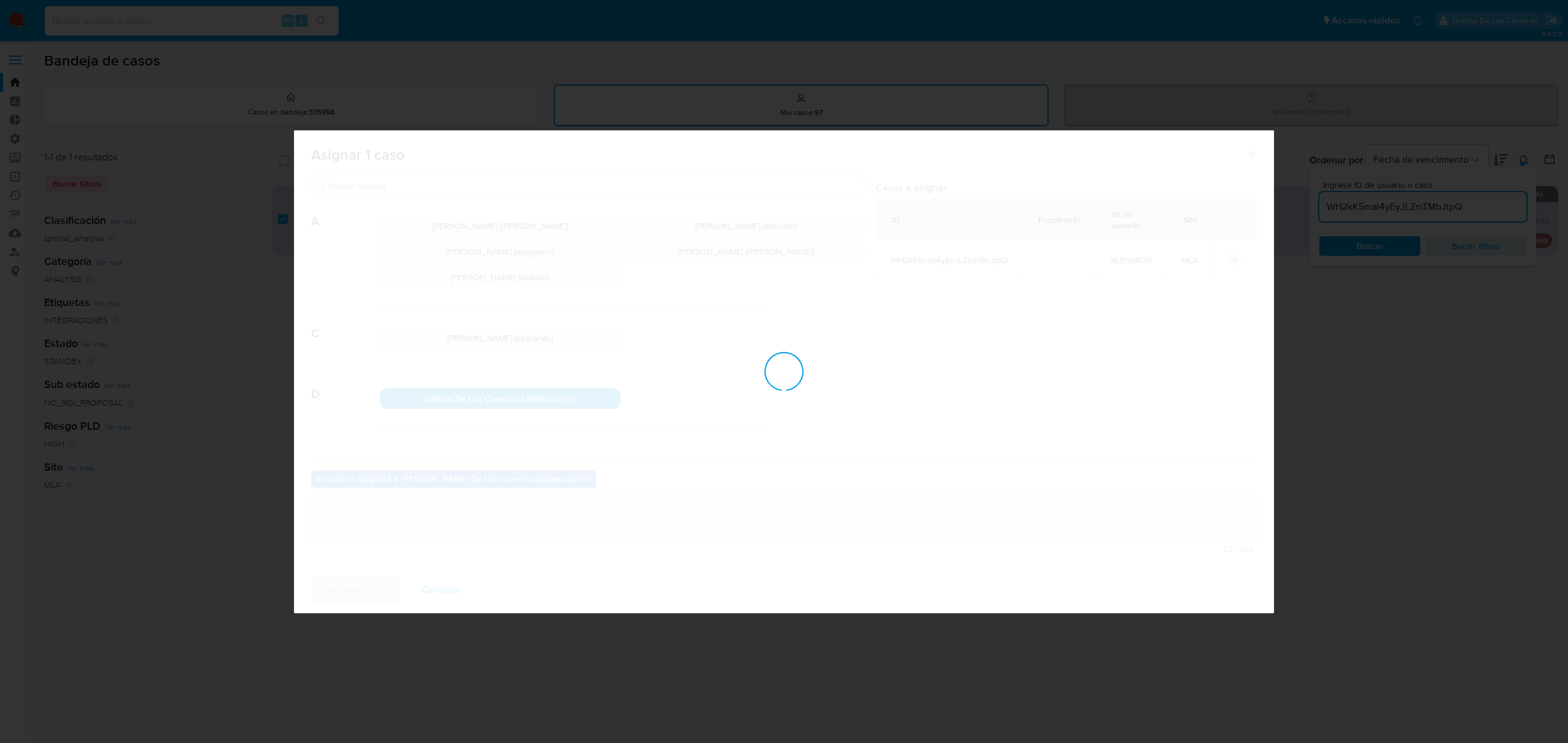
checkbox input "false"
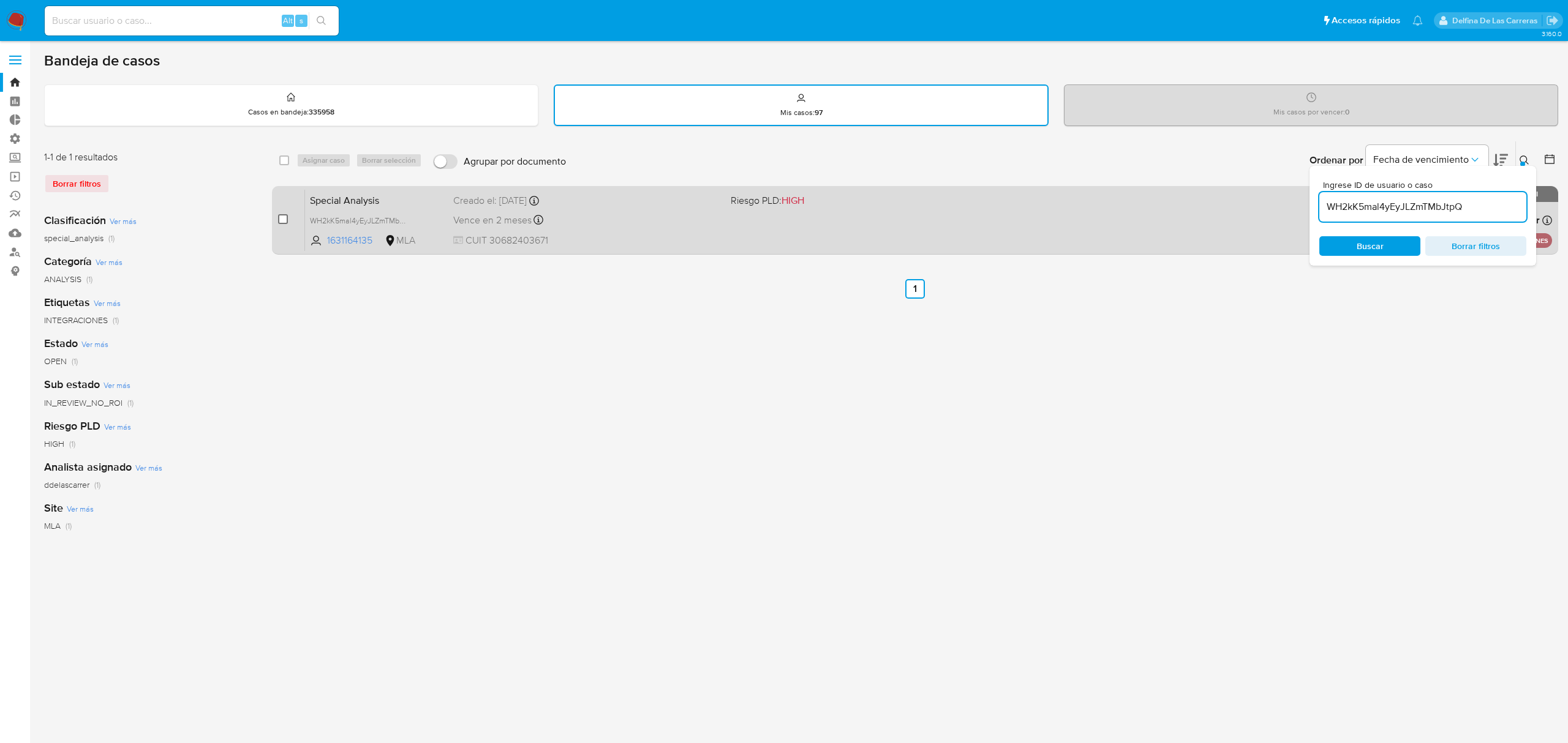
click at [280, 215] on input "checkbox" at bounding box center [283, 218] width 10 height 10
checkbox input "true"
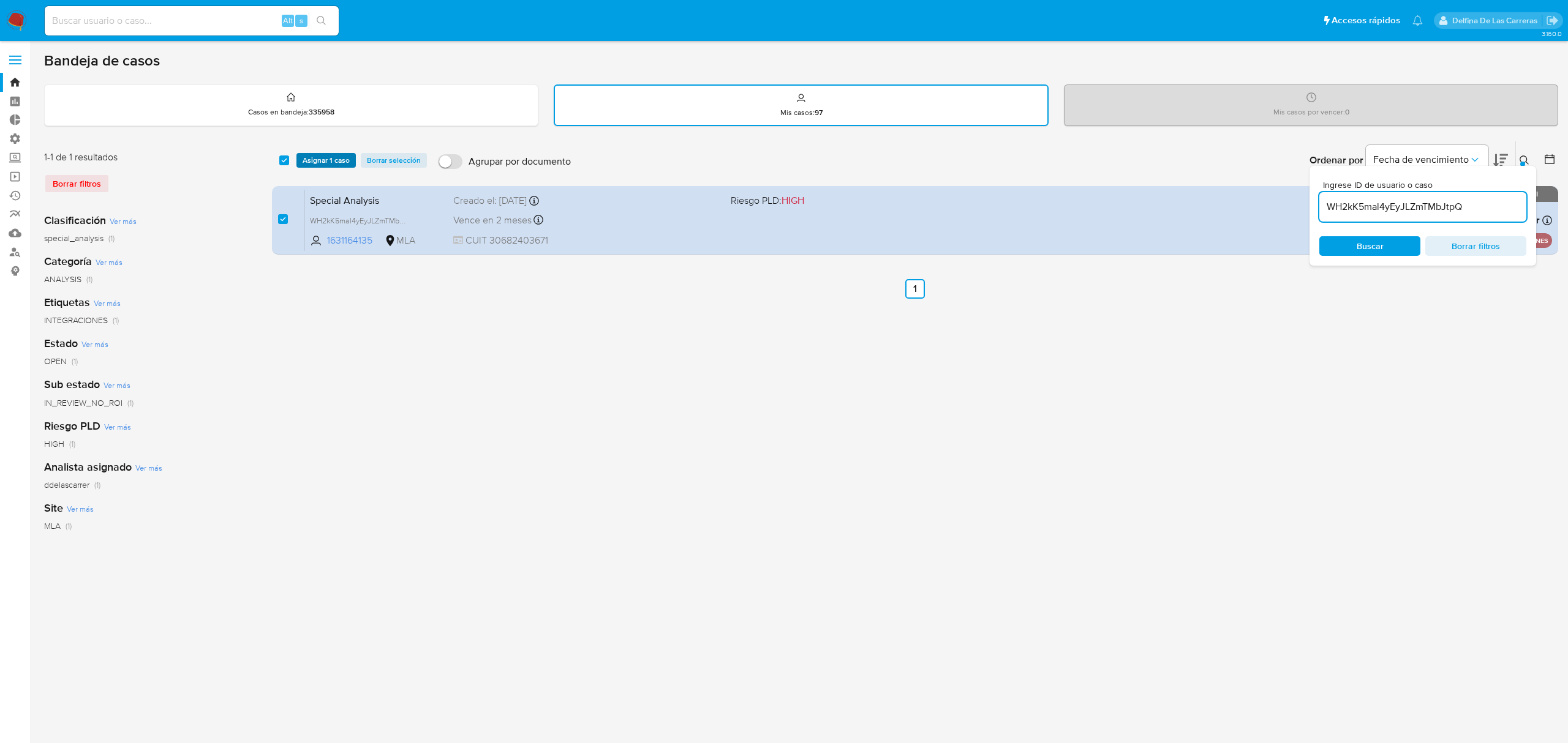
click at [316, 159] on span "Asignar 1 caso" at bounding box center [326, 160] width 47 height 12
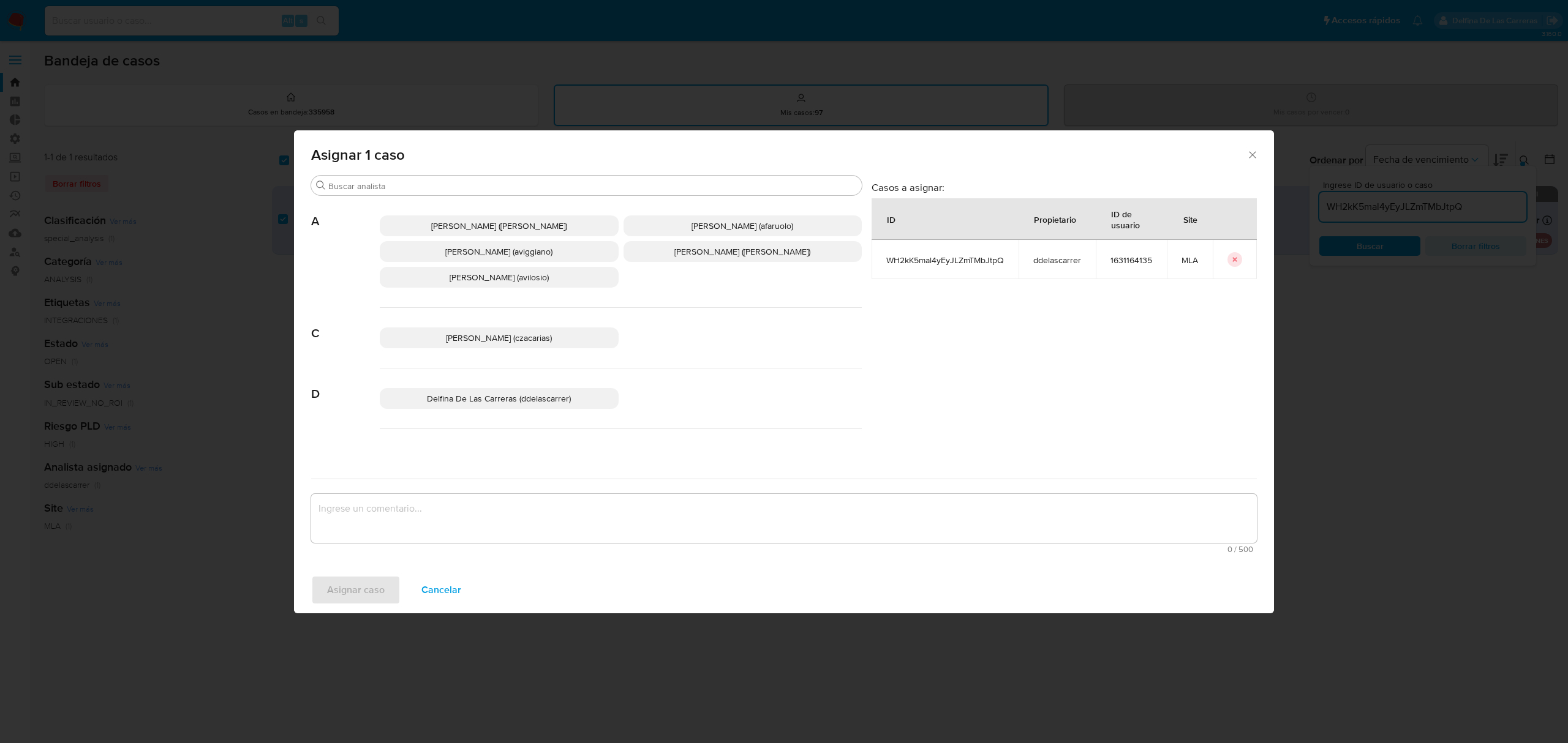
click at [539, 395] on span "Delfina De Las Carreras (ddelascarrer)" at bounding box center [499, 398] width 144 height 12
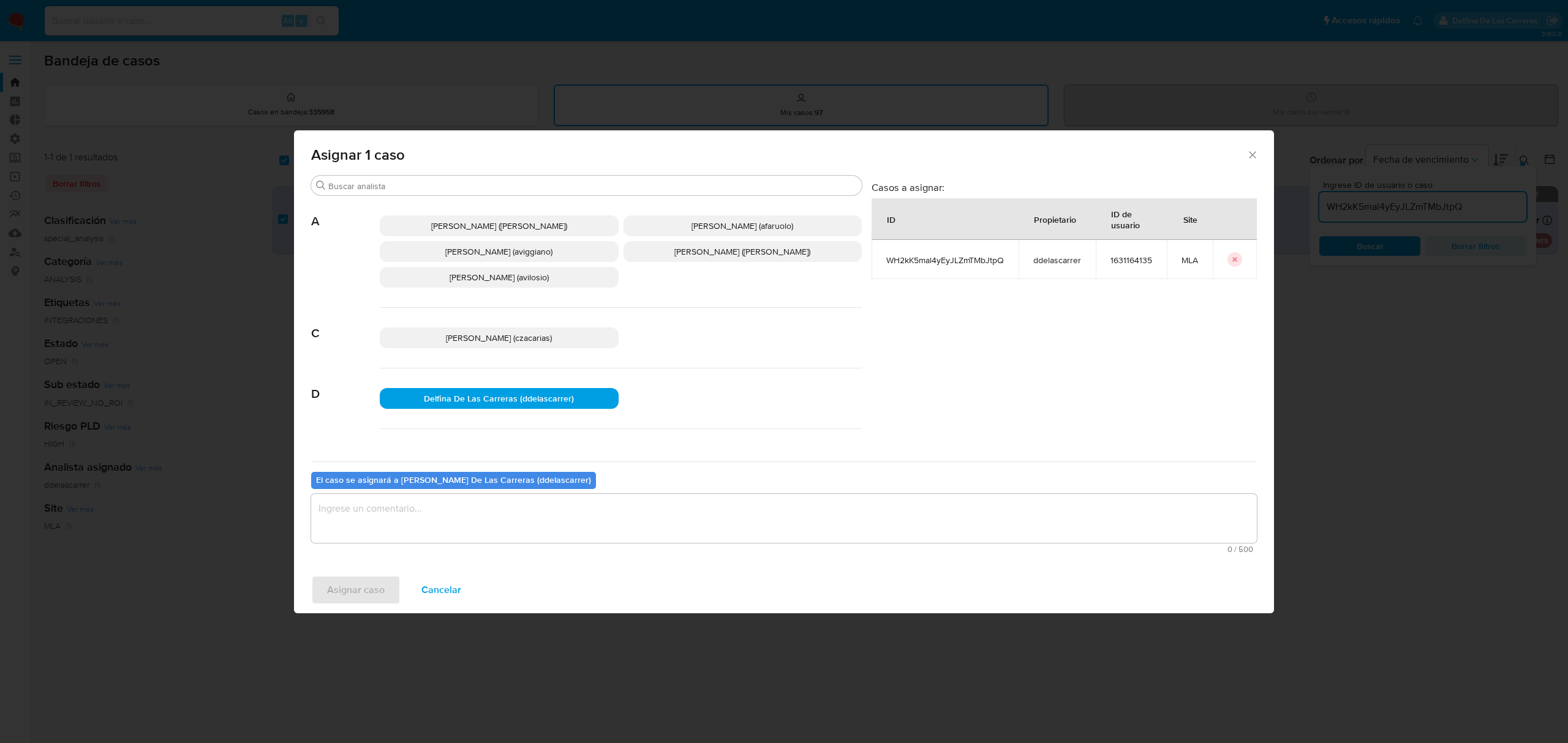
click at [539, 539] on textarea "assign-modal" at bounding box center [784, 518] width 946 height 49
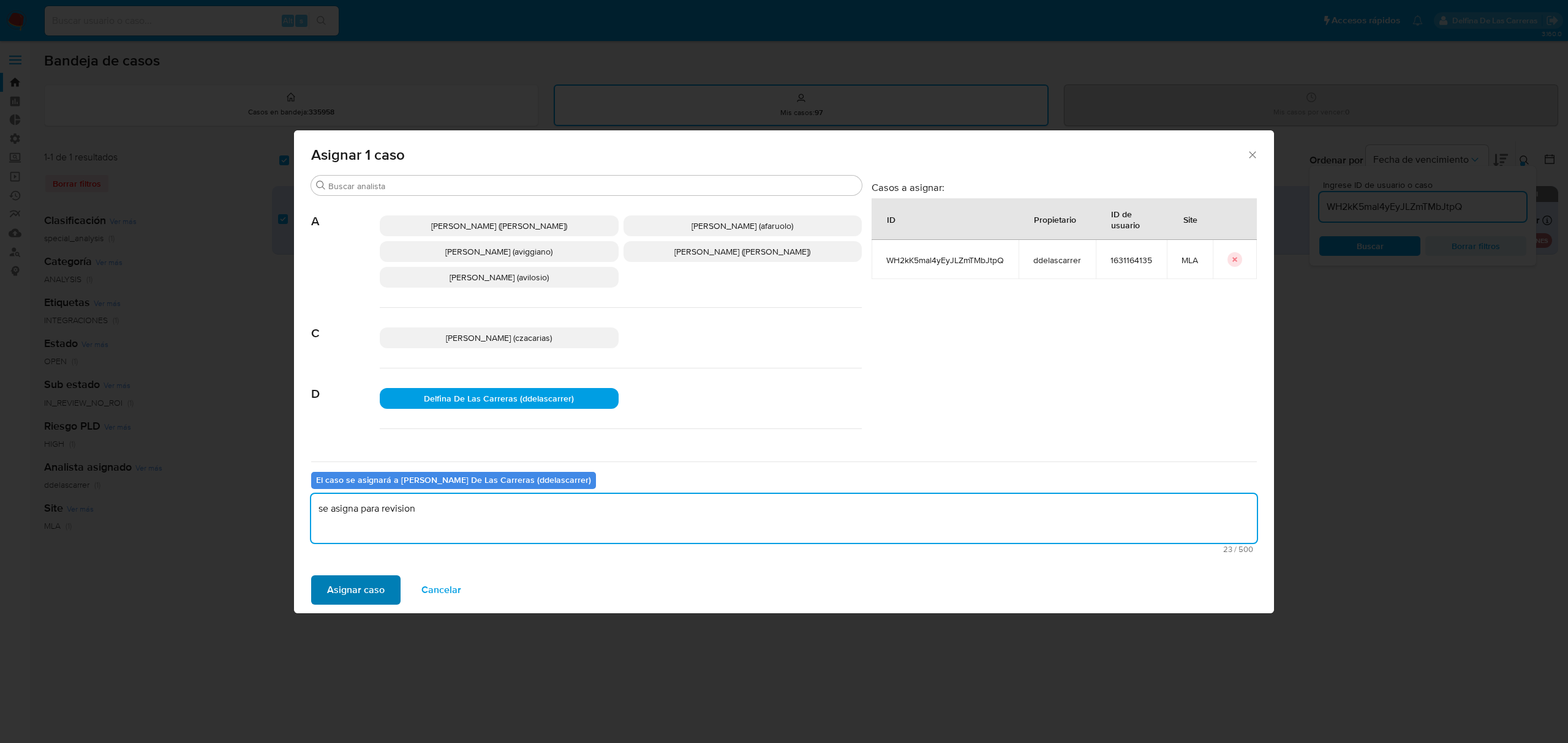
type textarea "se asigna para revision"
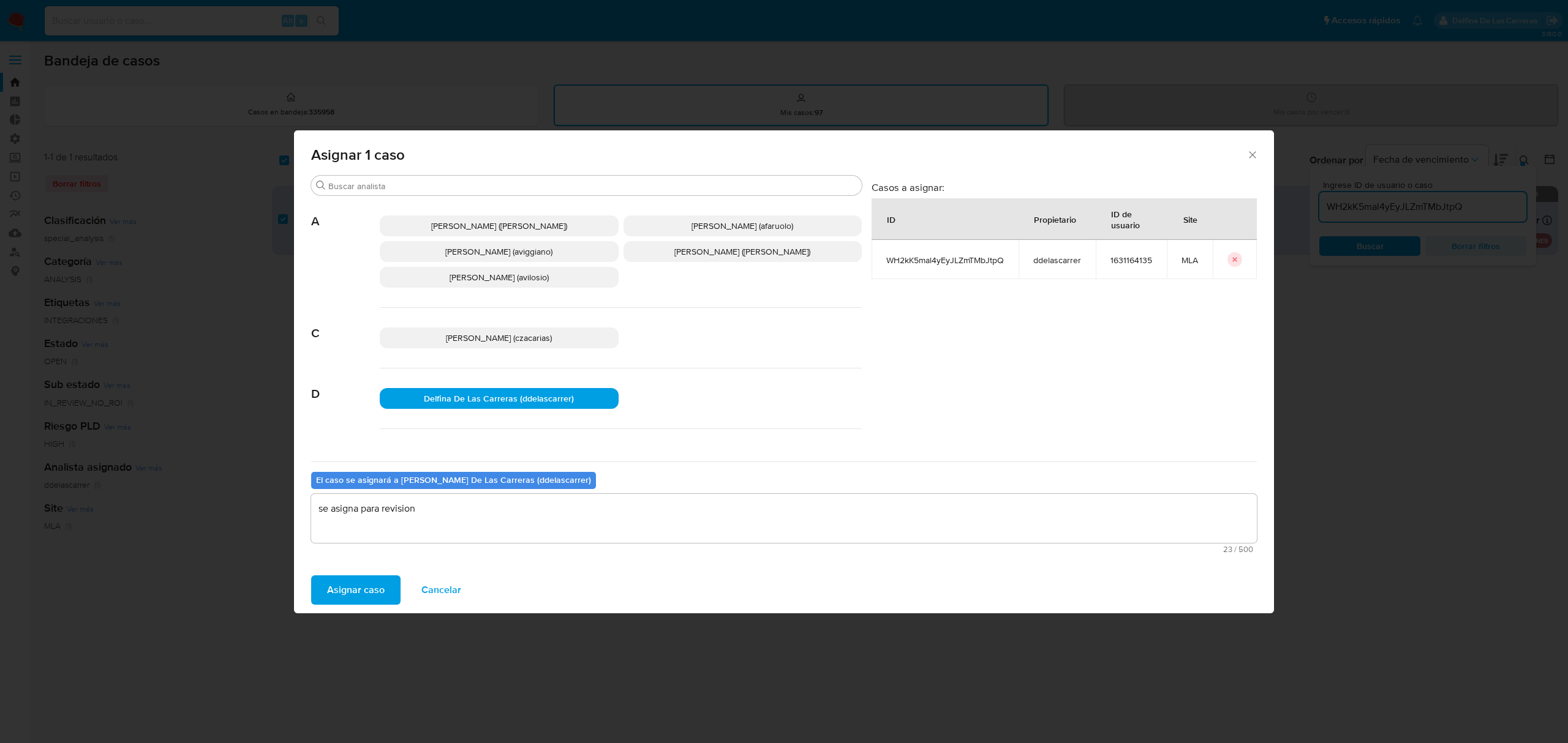
click at [353, 592] on span "Asignar caso" at bounding box center [356, 590] width 58 height 27
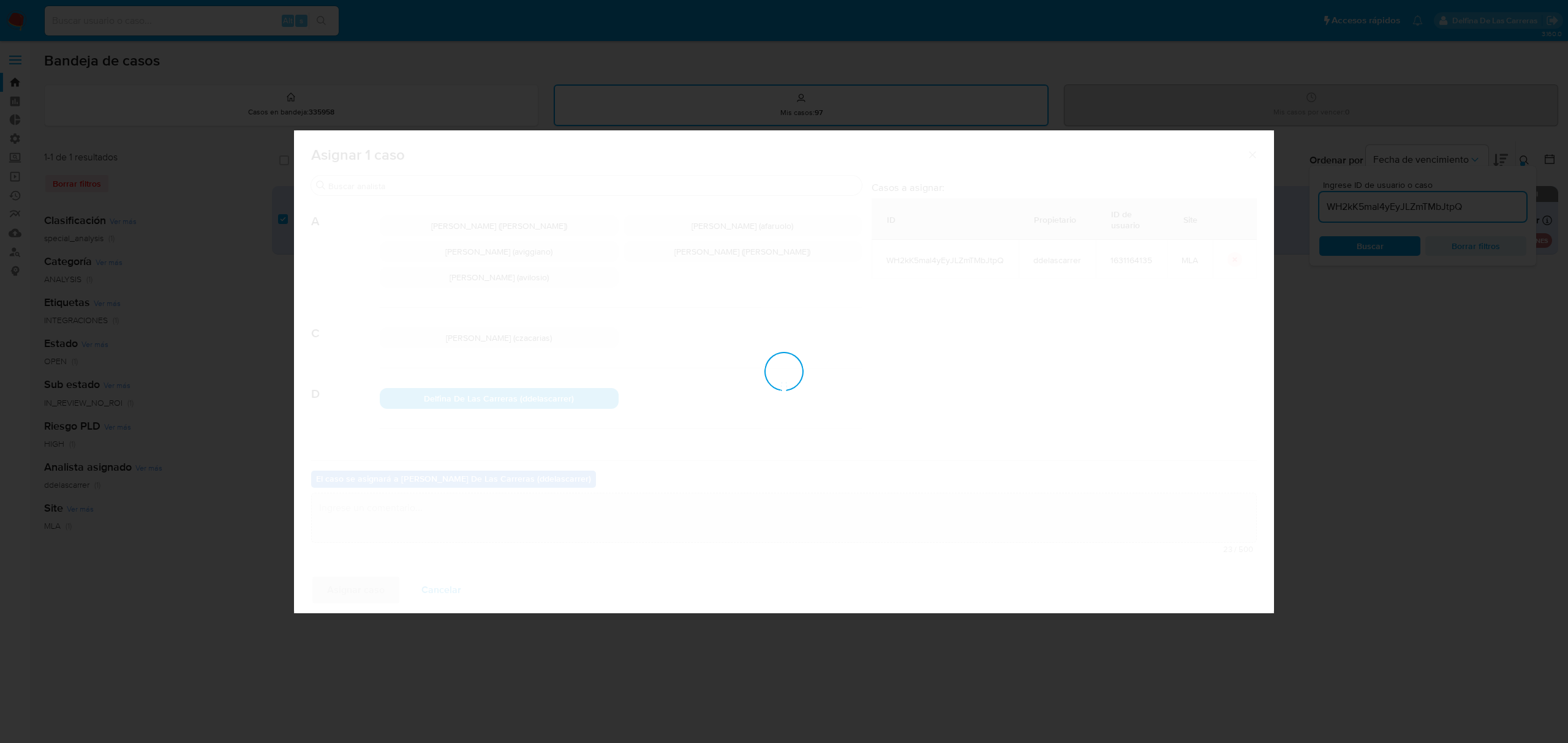
checkbox input "false"
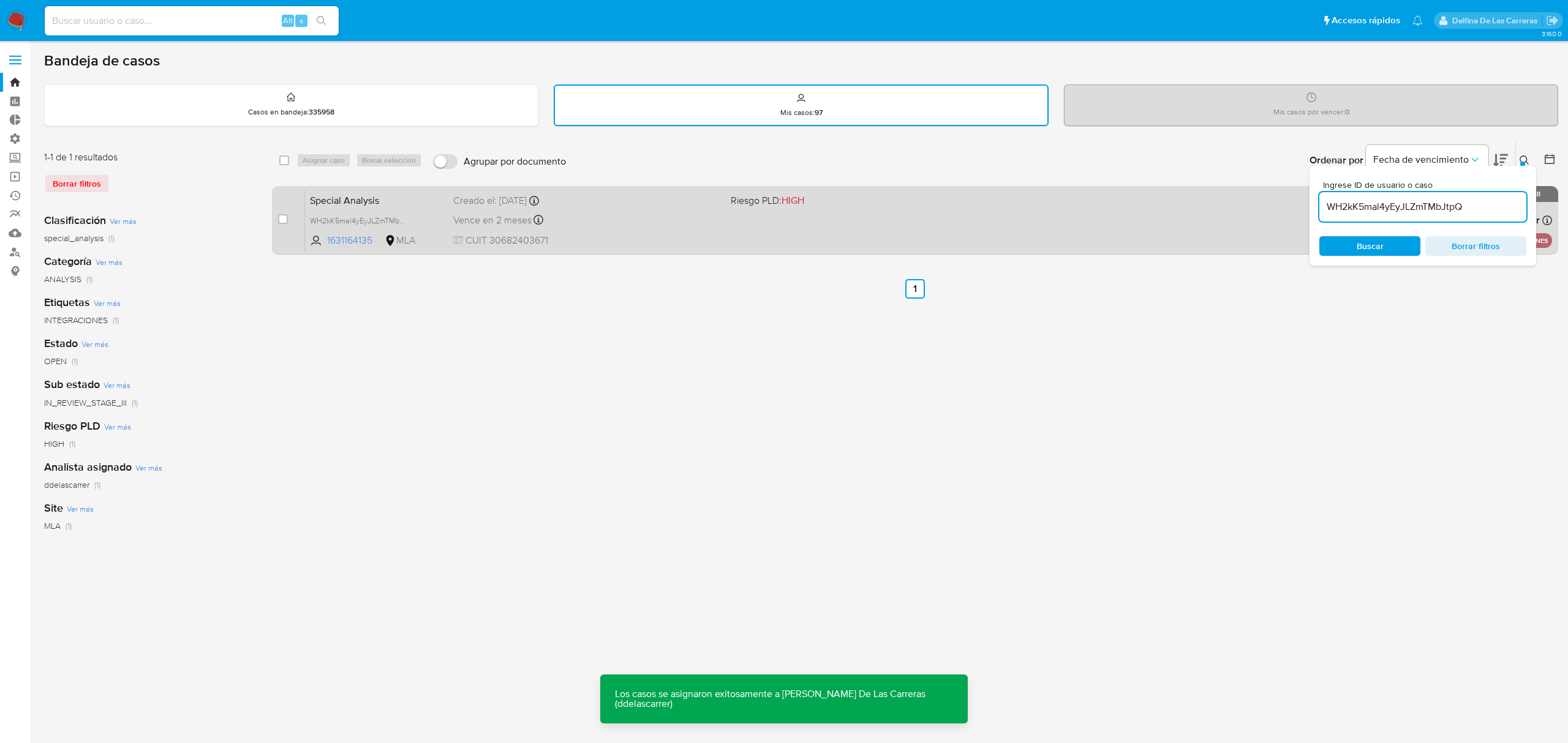
click at [901, 224] on div "Special Analysis WH2kK5mal4yEyJLZmTMbJtpQ 1631164135 MLA Riesgo PLD: HIGH Cread…" at bounding box center [928, 220] width 1247 height 62
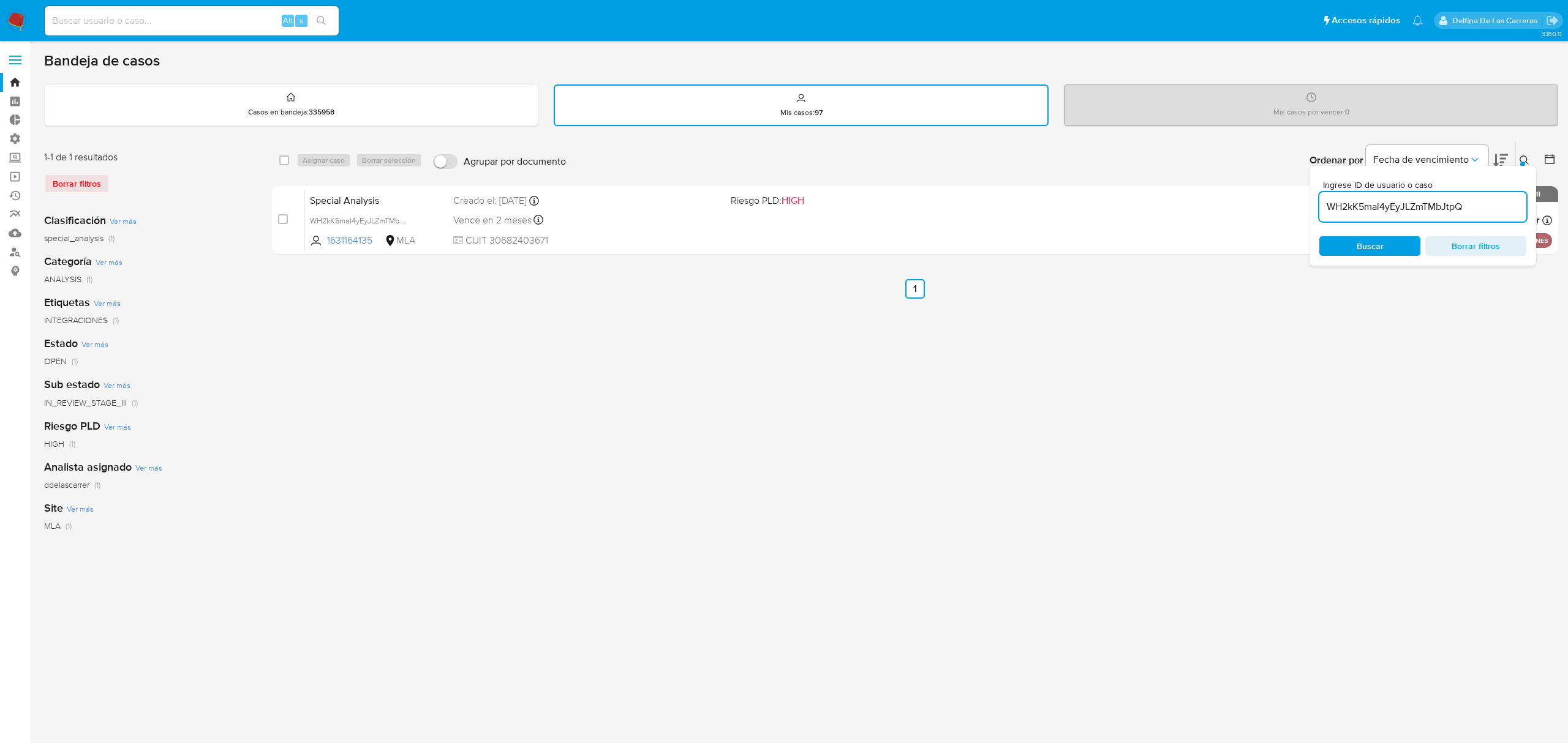
drag, startPoint x: 1487, startPoint y: 211, endPoint x: 1274, endPoint y: 180, distance: 215.2
click at [1274, 180] on div "select-all-cases-checkbox Asignar caso Borrar selección Agrupar por documento O…" at bounding box center [915, 200] width 1286 height 119
paste input "3LpD8GAvImC54XVn40AQp3yx"
type input "3LpD8GAvImC54XVn40AQp3yx"
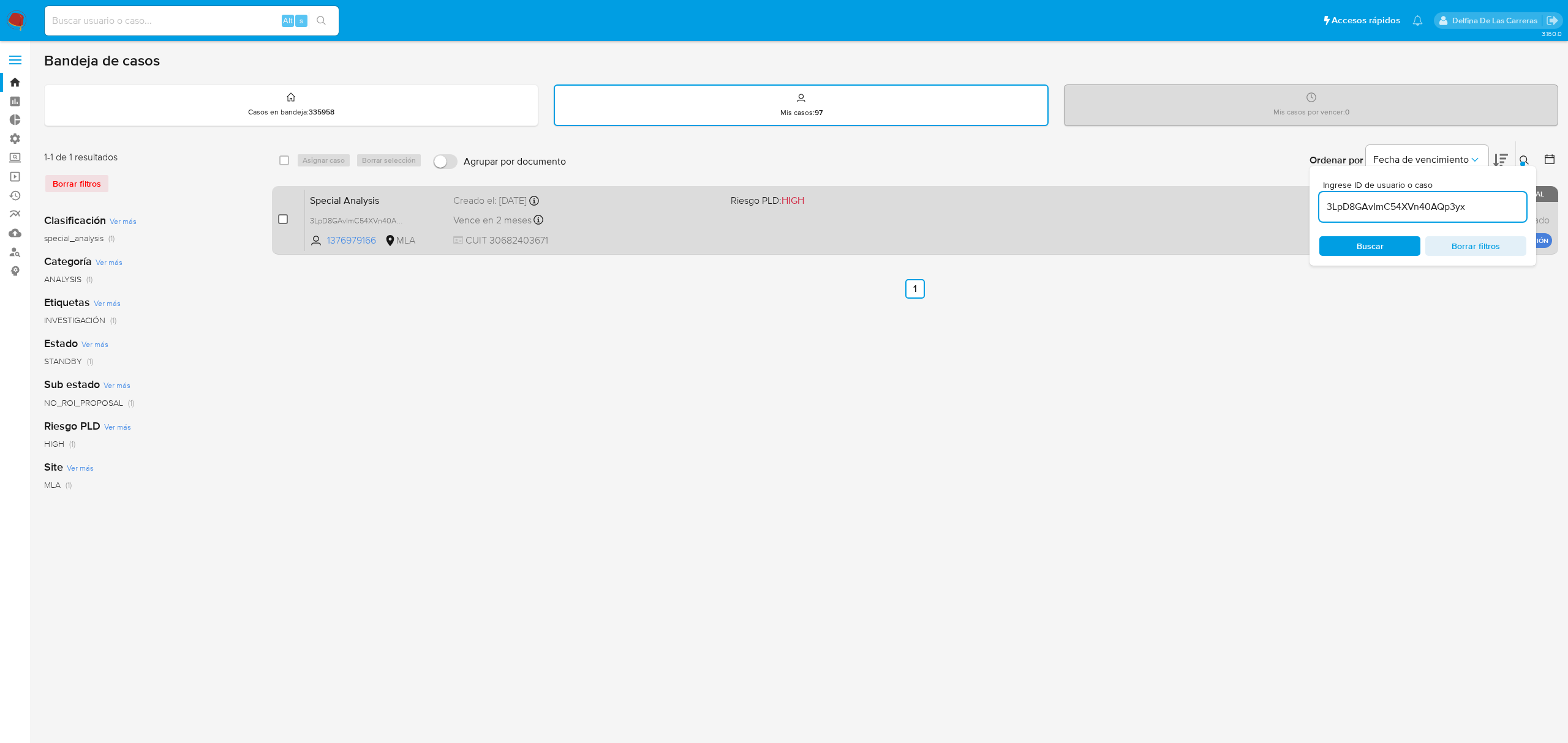
click at [283, 218] on input "checkbox" at bounding box center [283, 218] width 10 height 10
checkbox input "true"
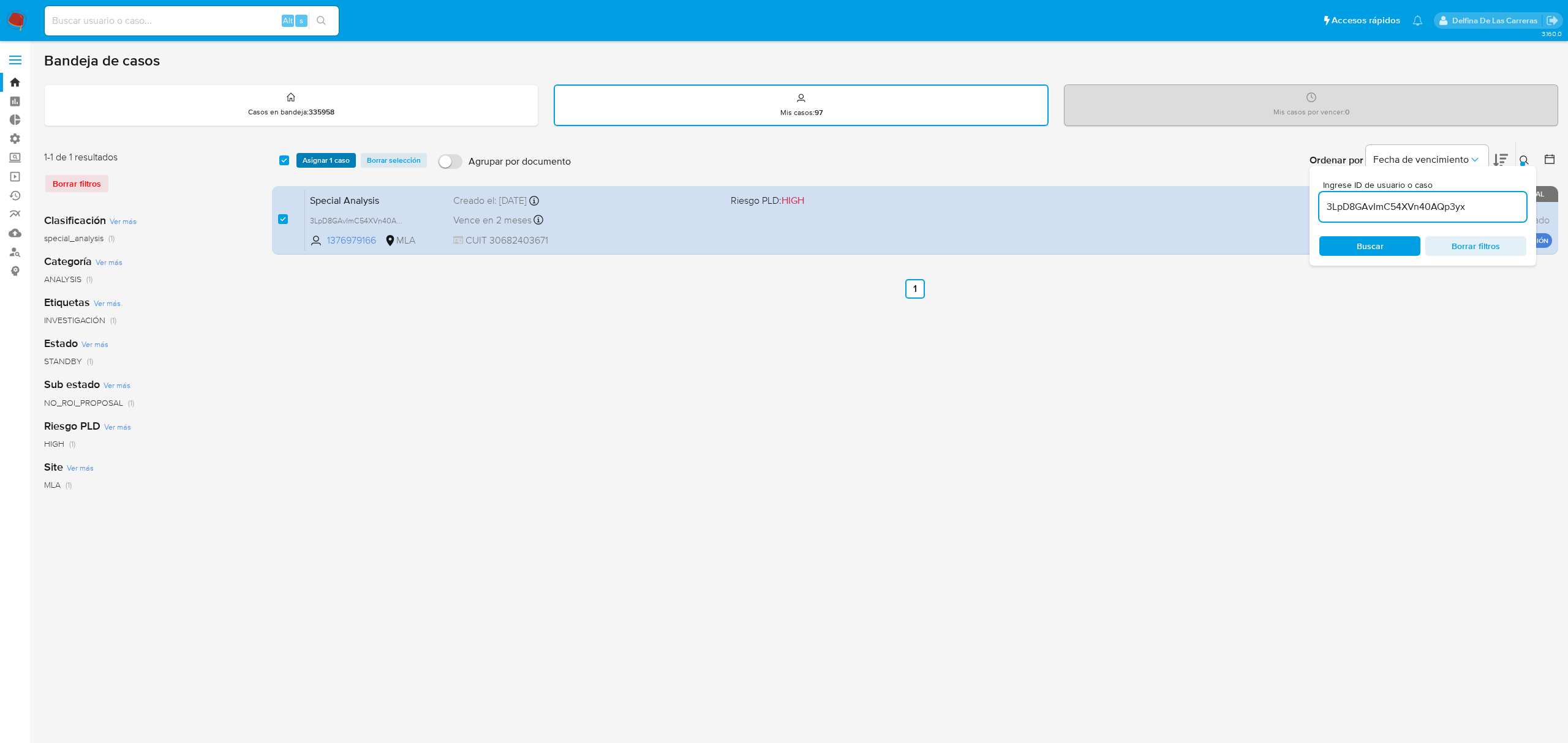
click at [314, 154] on span "Asignar 1 caso" at bounding box center [326, 160] width 47 height 12
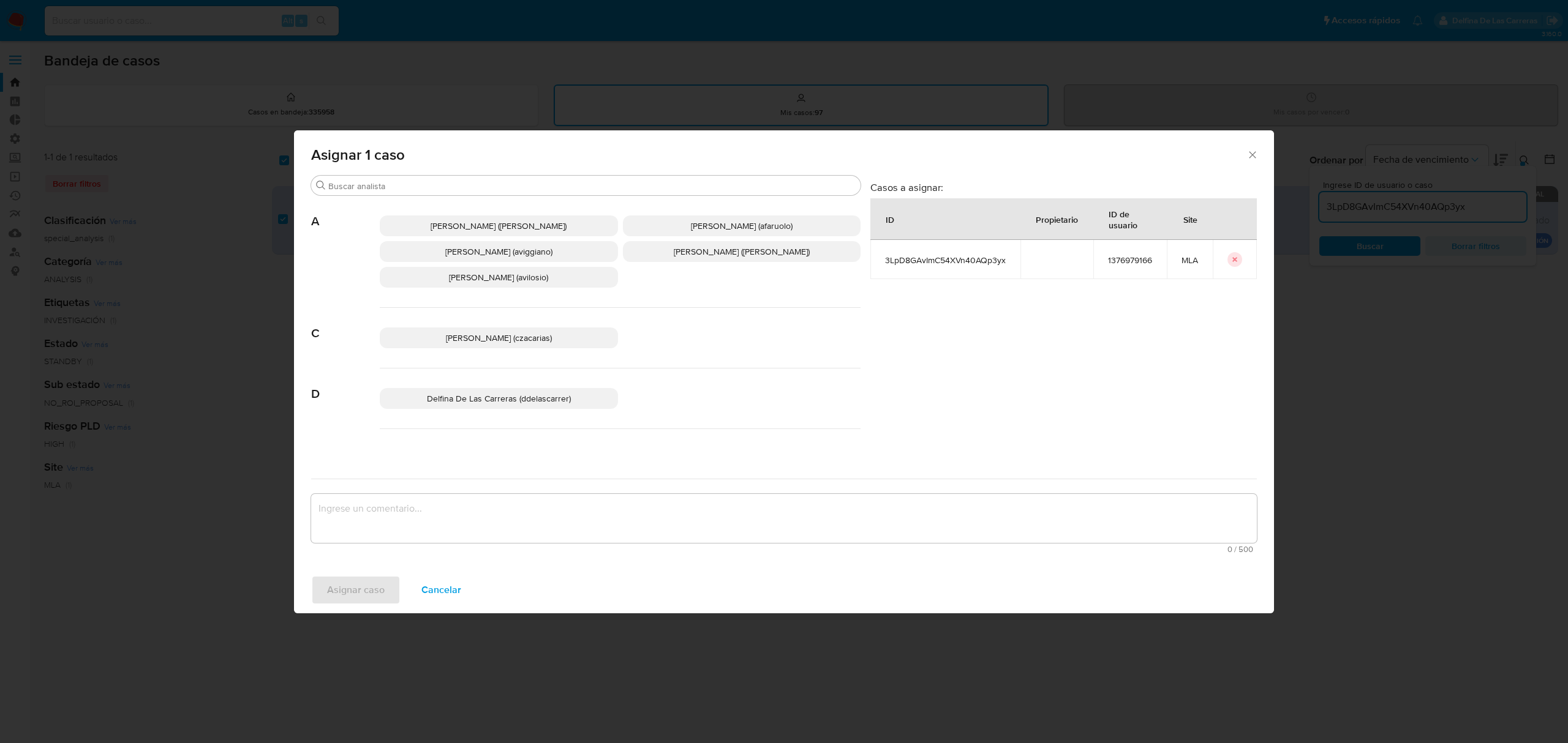
click at [513, 397] on span "Delfina De Las Carreras (ddelascarrer)" at bounding box center [499, 398] width 144 height 12
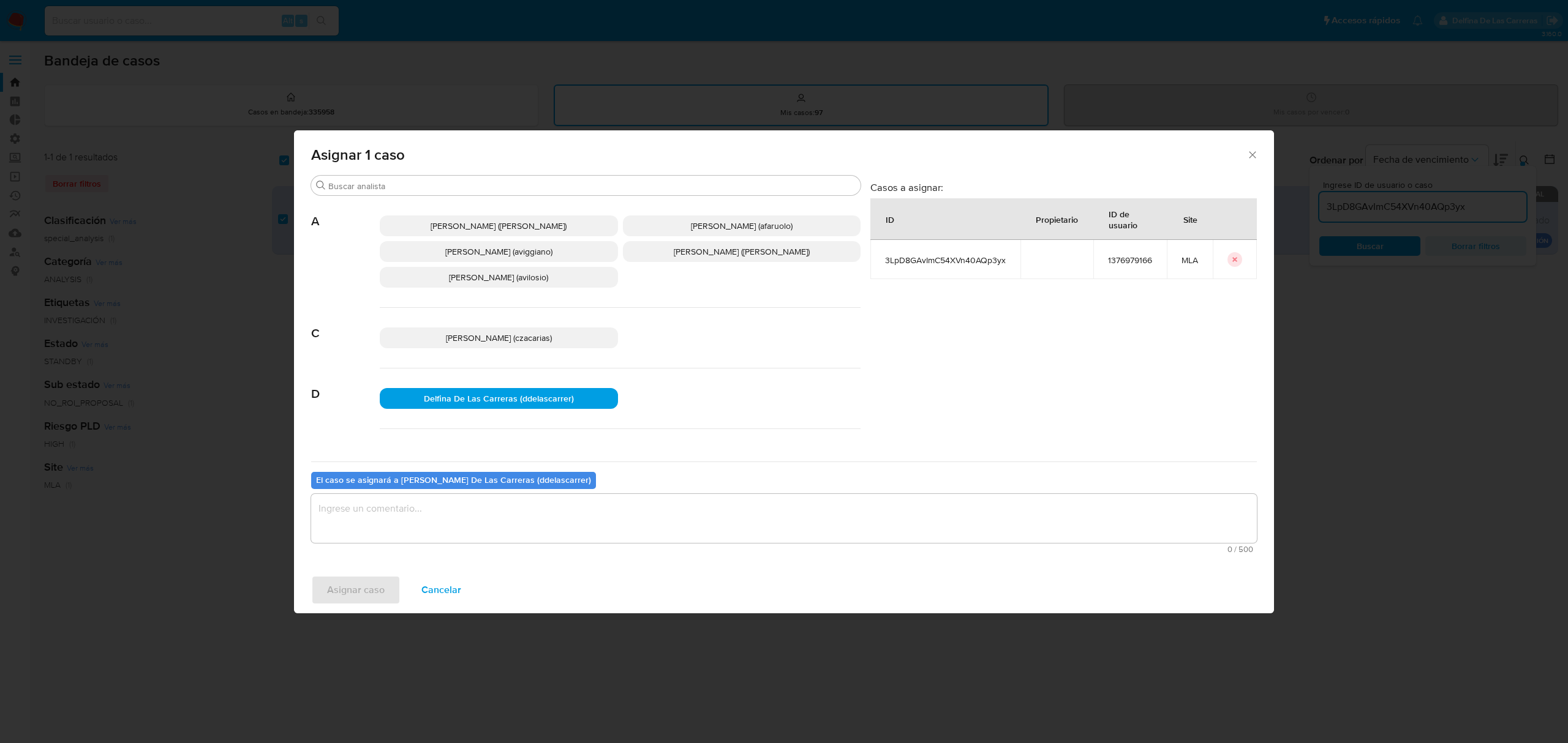
click at [492, 518] on textarea "assign-modal" at bounding box center [784, 518] width 946 height 49
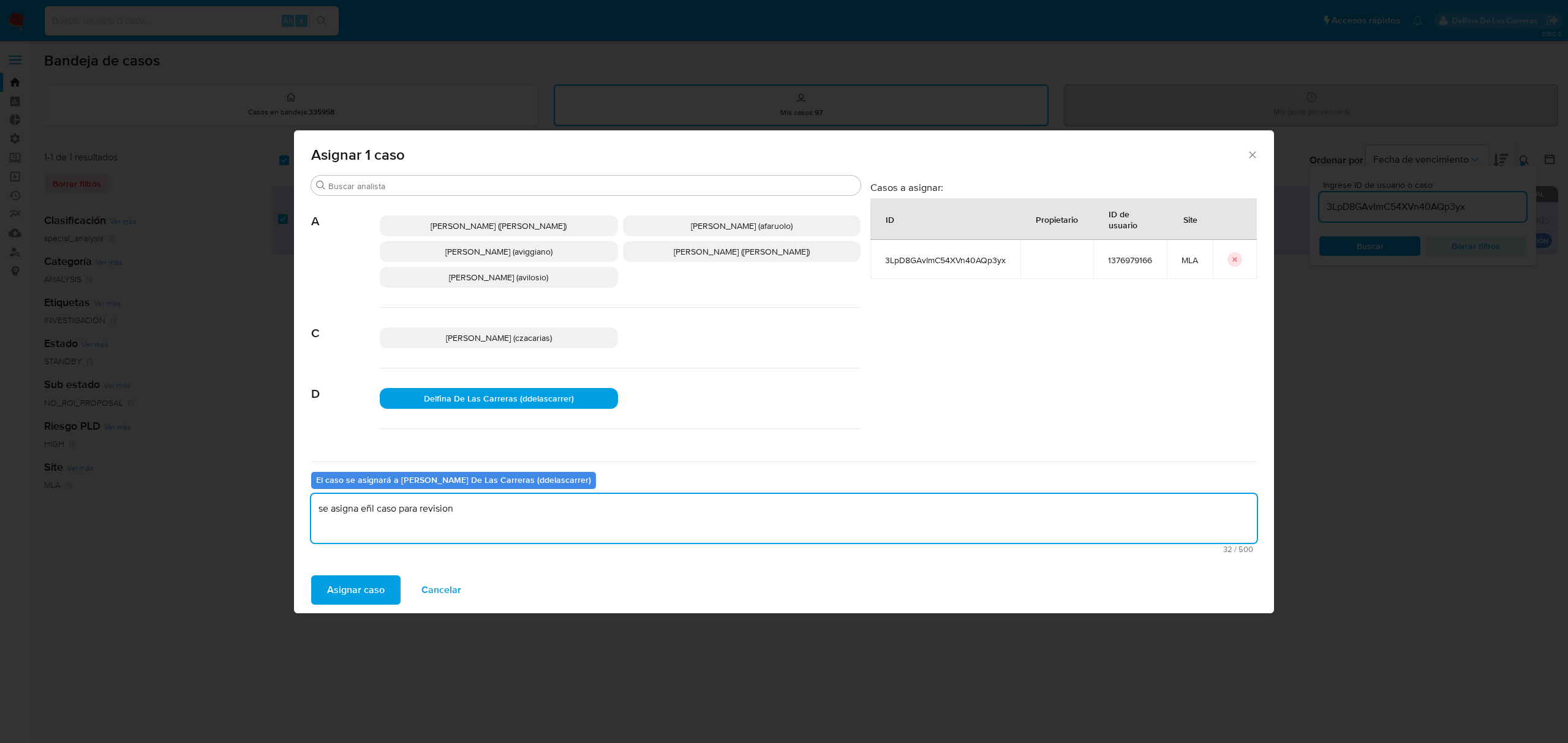
click at [369, 513] on textarea "se asigna eñl caso para revision" at bounding box center [784, 518] width 946 height 49
type textarea "se asigna el caso para revision"
click at [343, 596] on span "Asignar caso" at bounding box center [356, 590] width 58 height 27
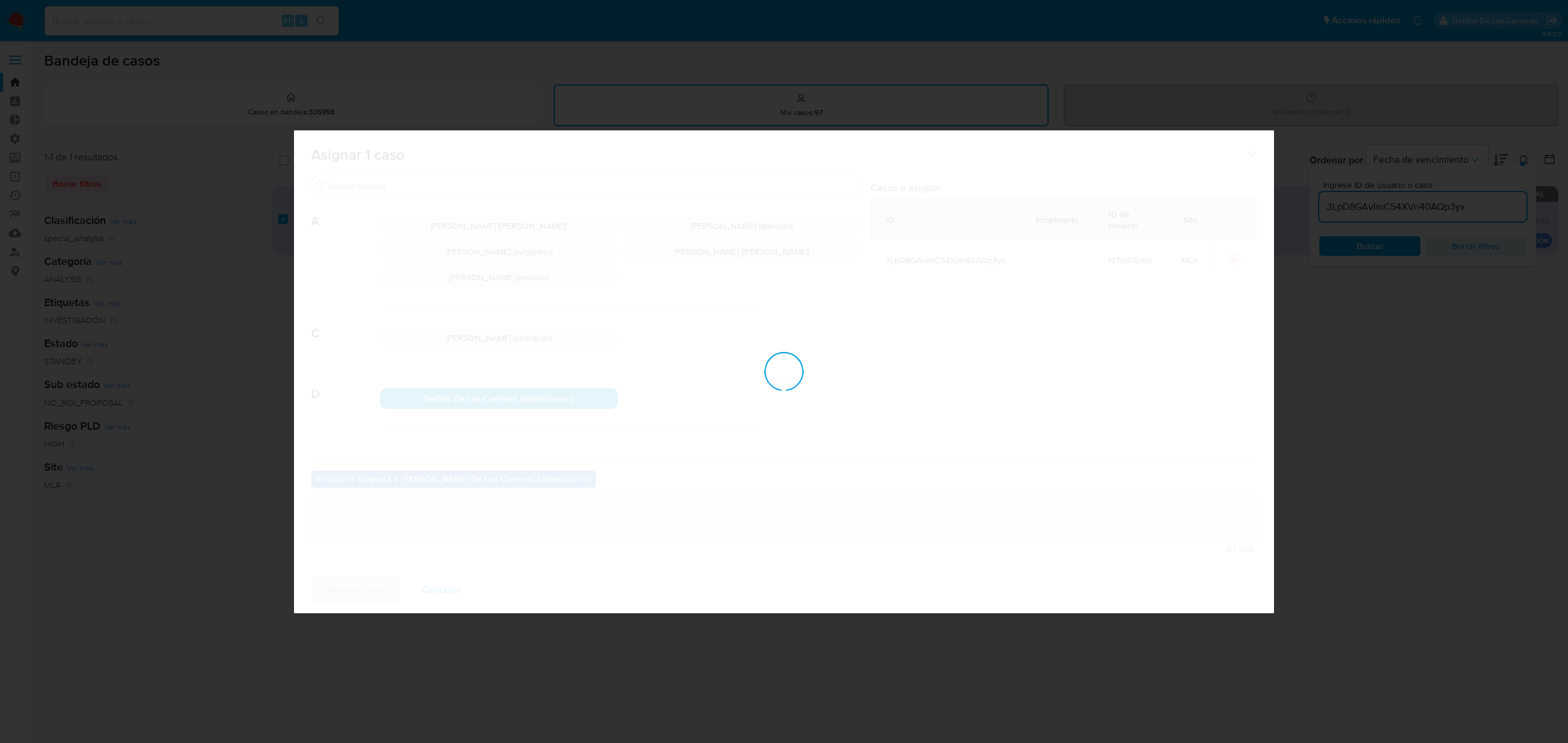
checkbox input "false"
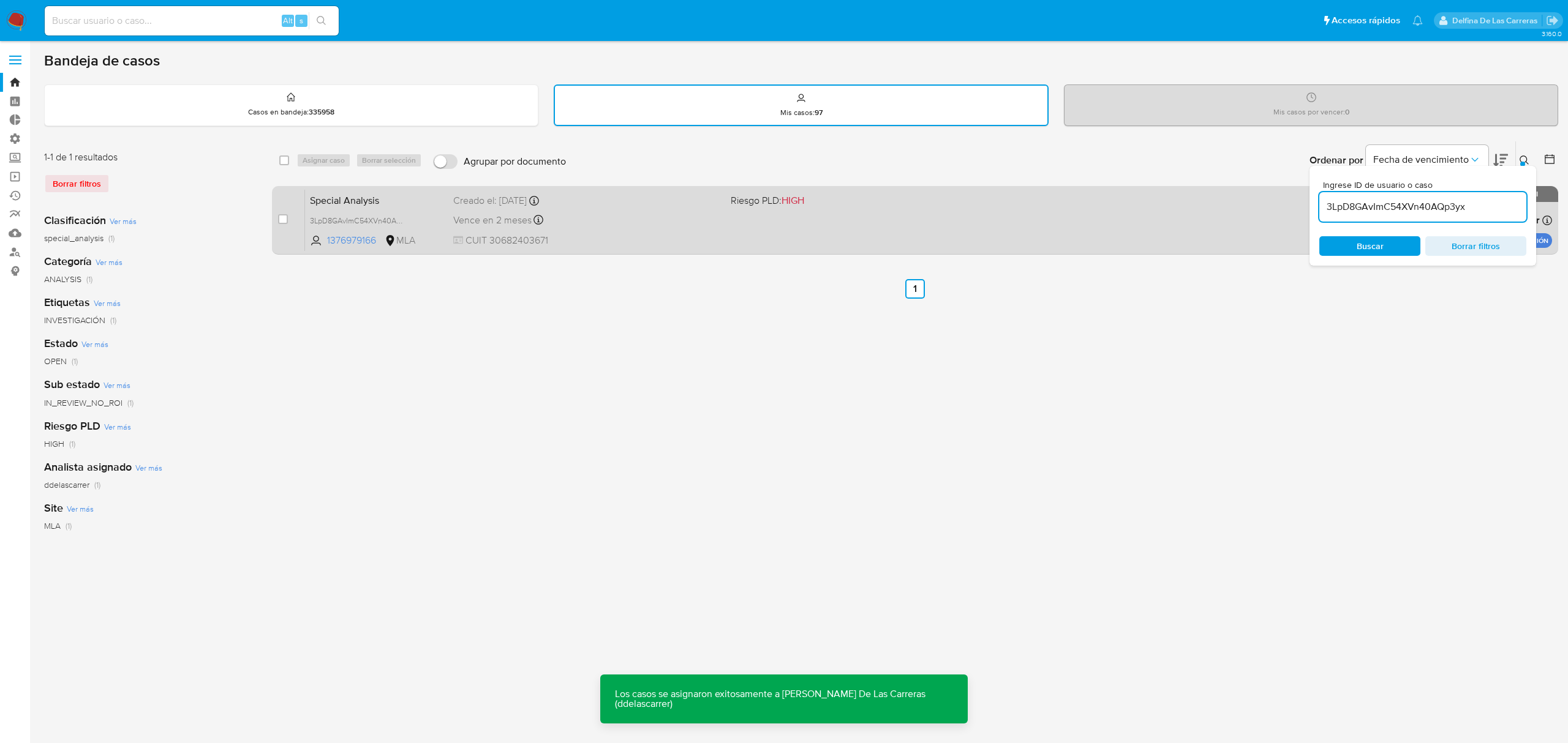
click at [1121, 211] on div "Special Analysis 3LpD8GAvImC54XVn40AQp3yx 1376979166 MLA Riesgo PLD: HIGH Cread…" at bounding box center [928, 220] width 1247 height 62
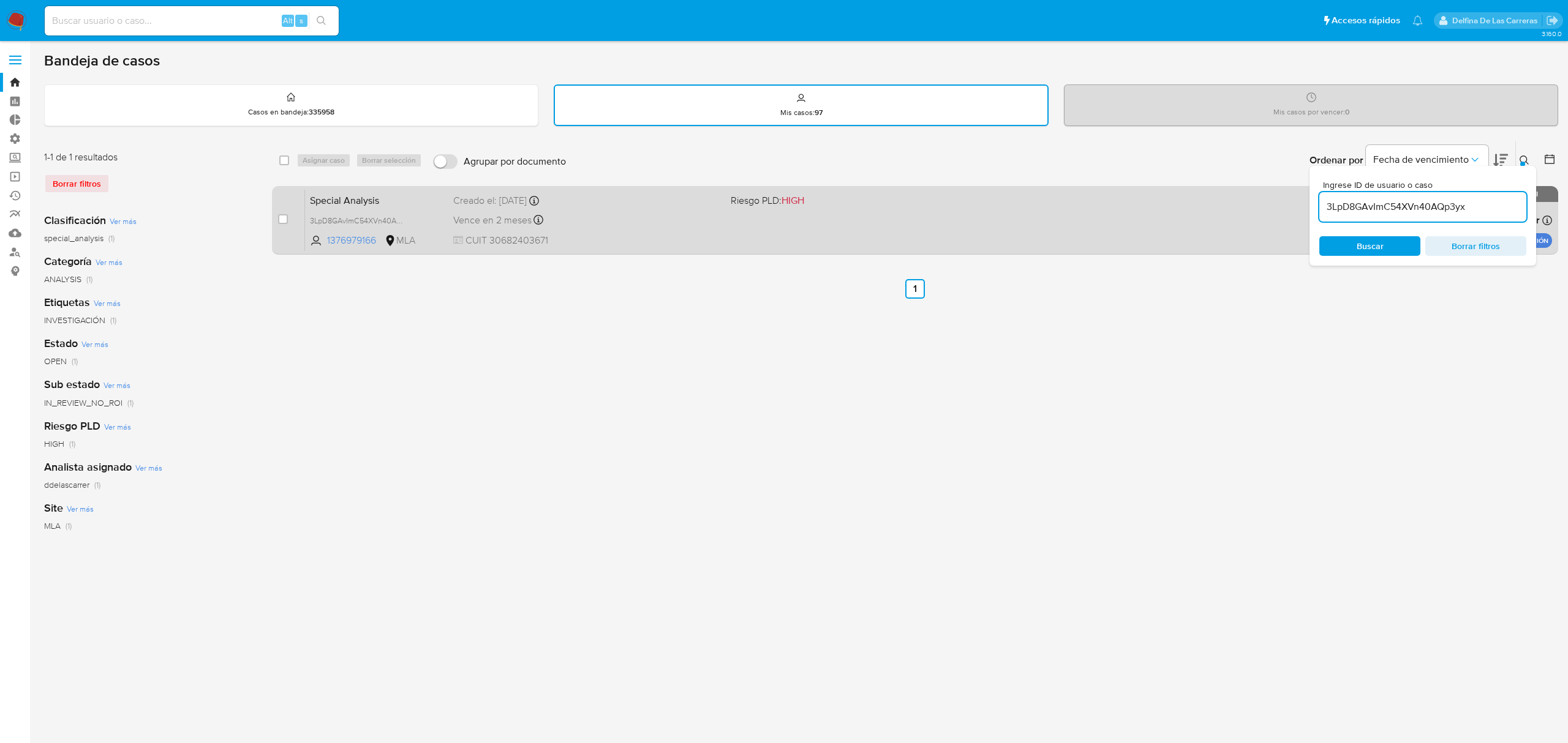
click at [612, 212] on div "Vence en 2 meses Vence el 02/12/2025 17:30:00" at bounding box center [587, 220] width 267 height 17
drag, startPoint x: 1484, startPoint y: 207, endPoint x: 1295, endPoint y: 197, distance: 189.3
click at [1295, 197] on div "select-all-cases-checkbox Asignar caso Borrar selección Agrupar por documento O…" at bounding box center [915, 200] width 1286 height 119
paste input "Sqyw9ZEZN9F8C0H7DVntGgEY"
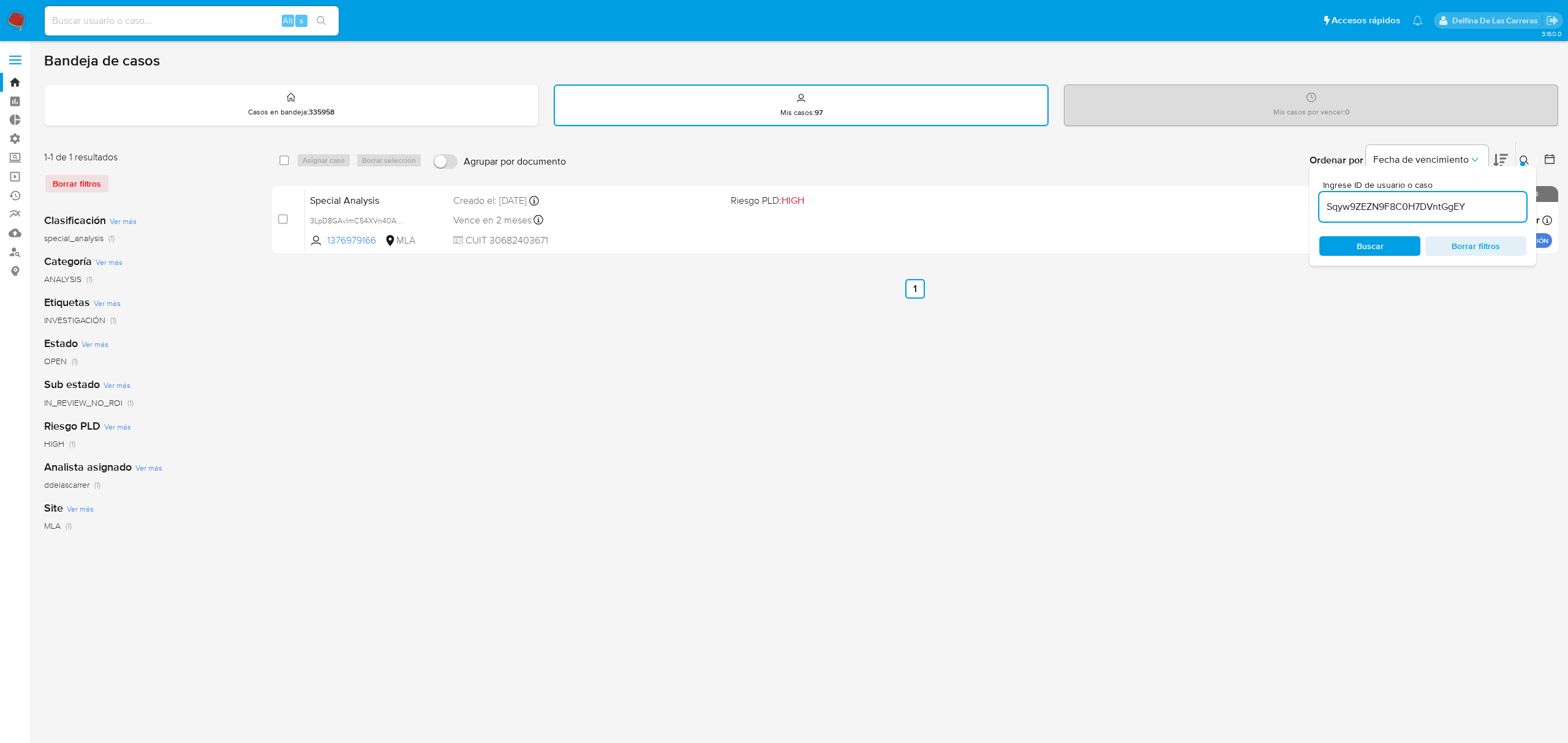
type input "Sqyw9ZEZN9F8C0H7DVntGgEY"
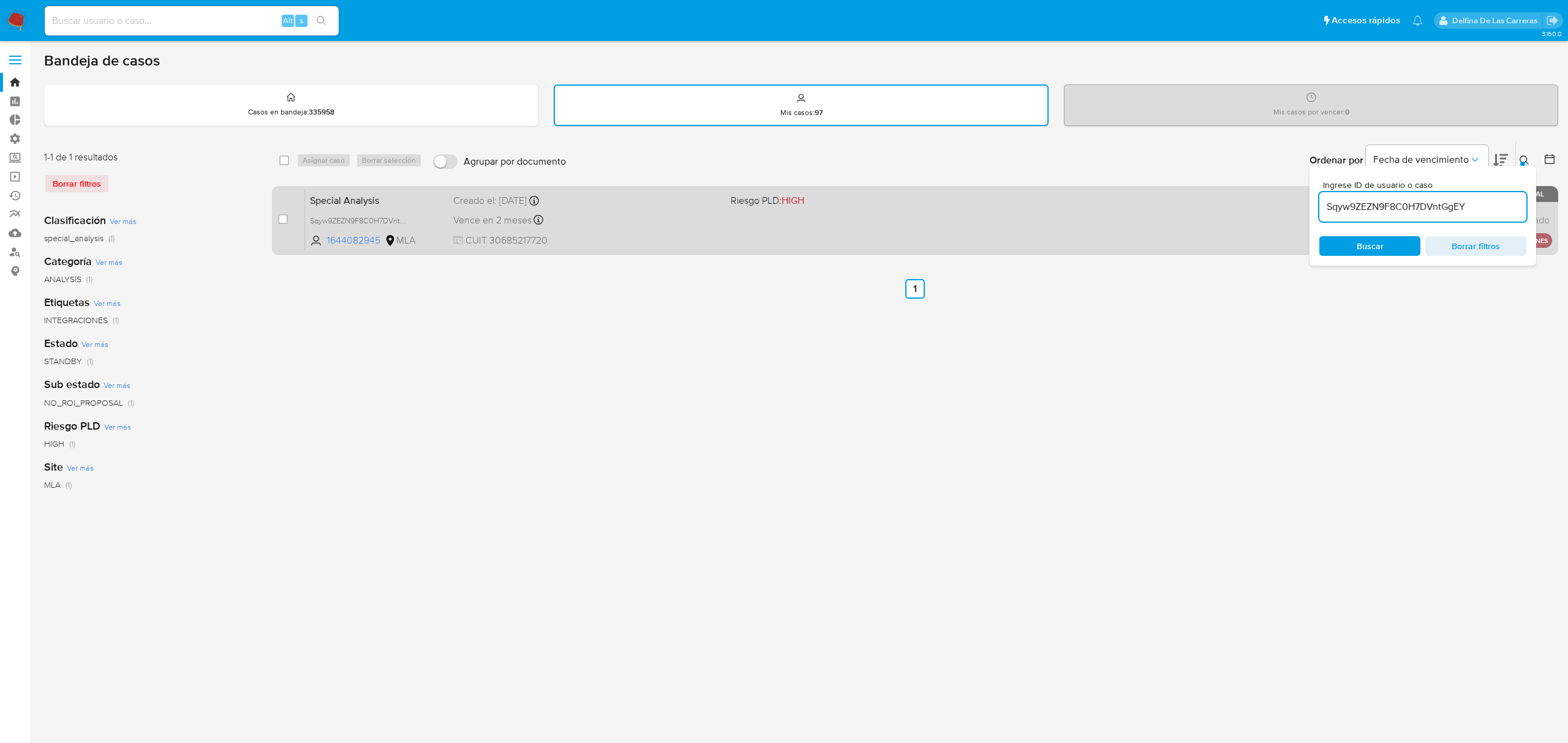
click at [274, 216] on div "case-item-checkbox No es posible asignar el caso Special Analysis Sqyw9ZEZN9F8C…" at bounding box center [915, 220] width 1286 height 68
click at [284, 216] on input "checkbox" at bounding box center [283, 218] width 10 height 10
checkbox input "true"
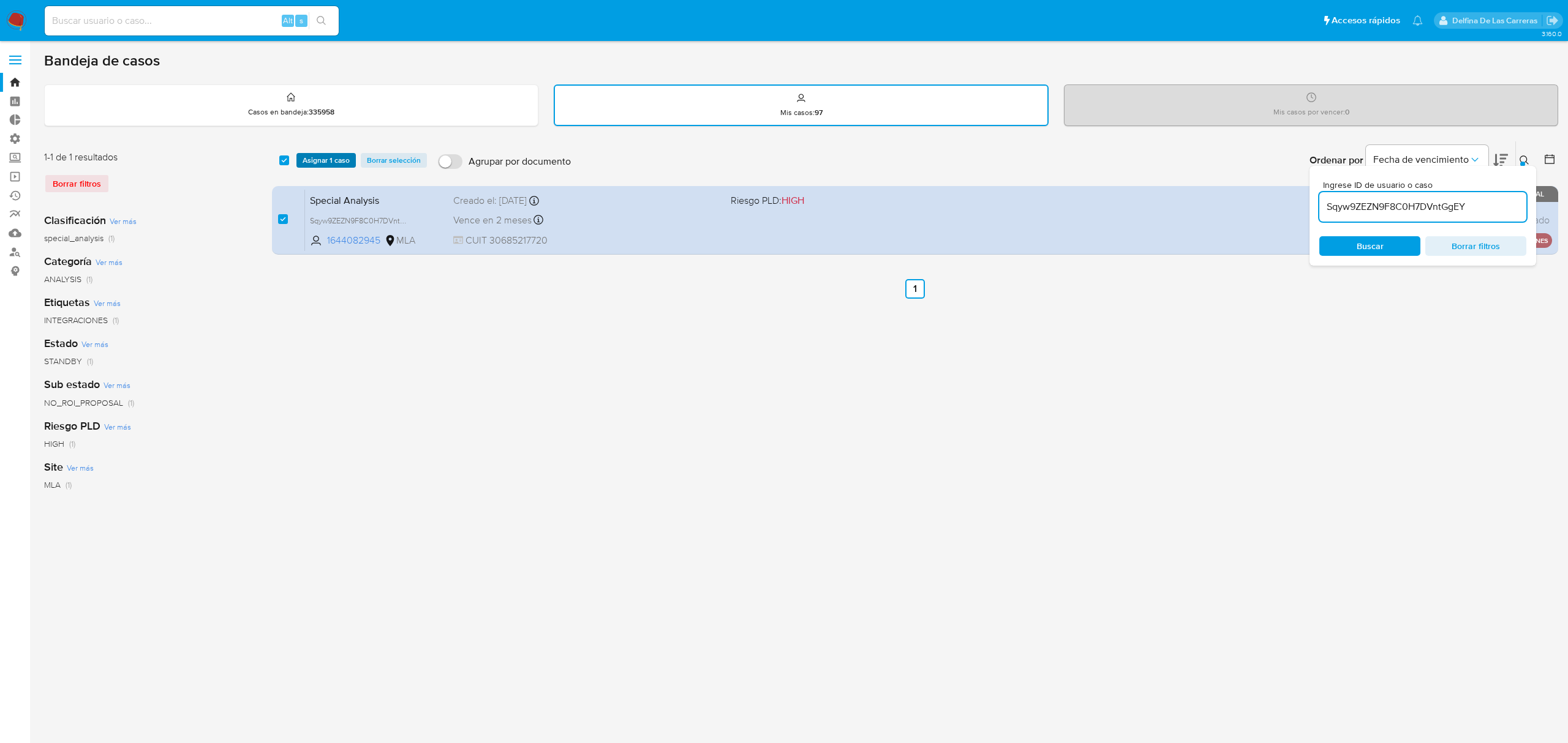
click at [331, 163] on span "Asignar 1 caso" at bounding box center [326, 160] width 47 height 12
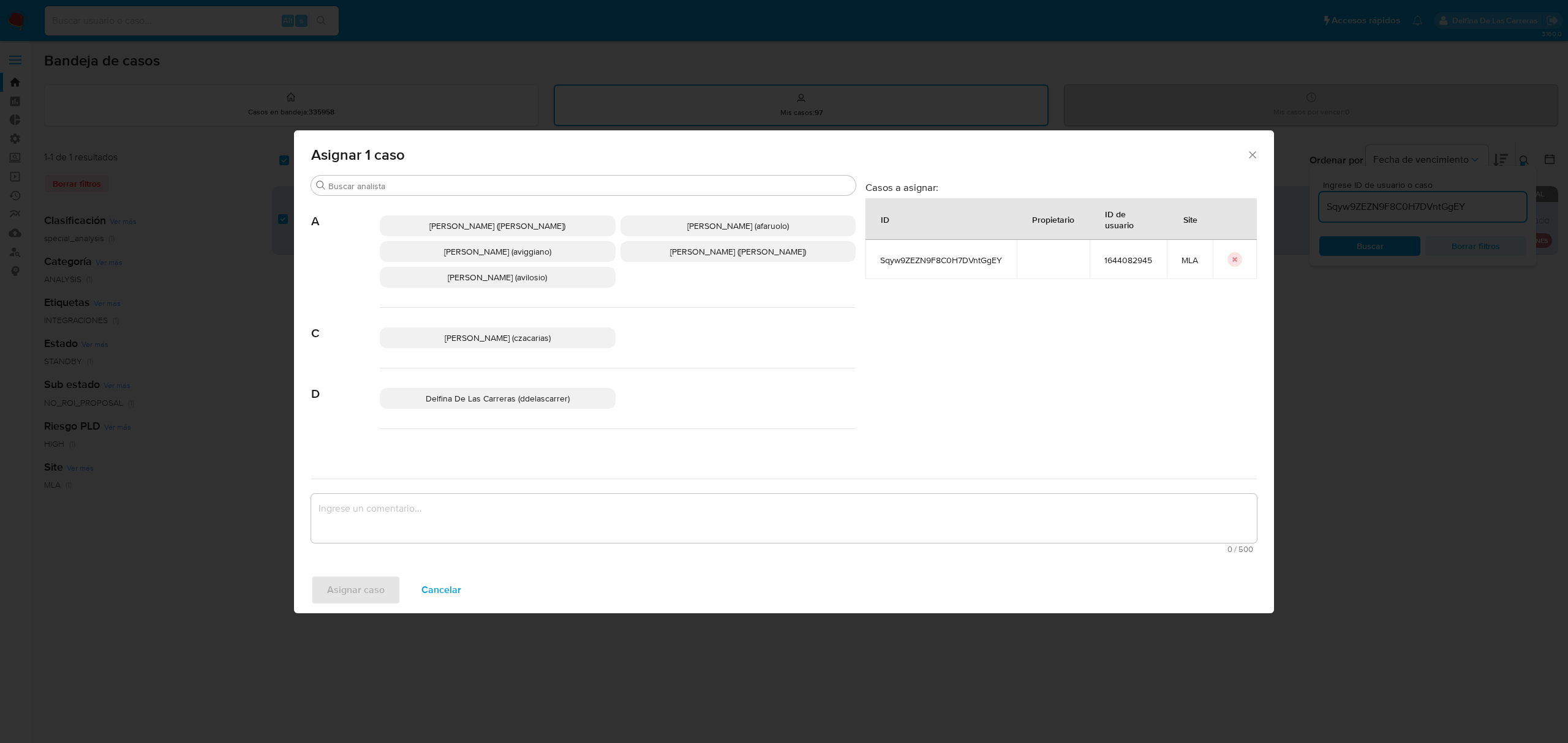
click at [550, 405] on p "Delfina De Las Carreras (ddelascarrer)" at bounding box center [497, 399] width 236 height 21
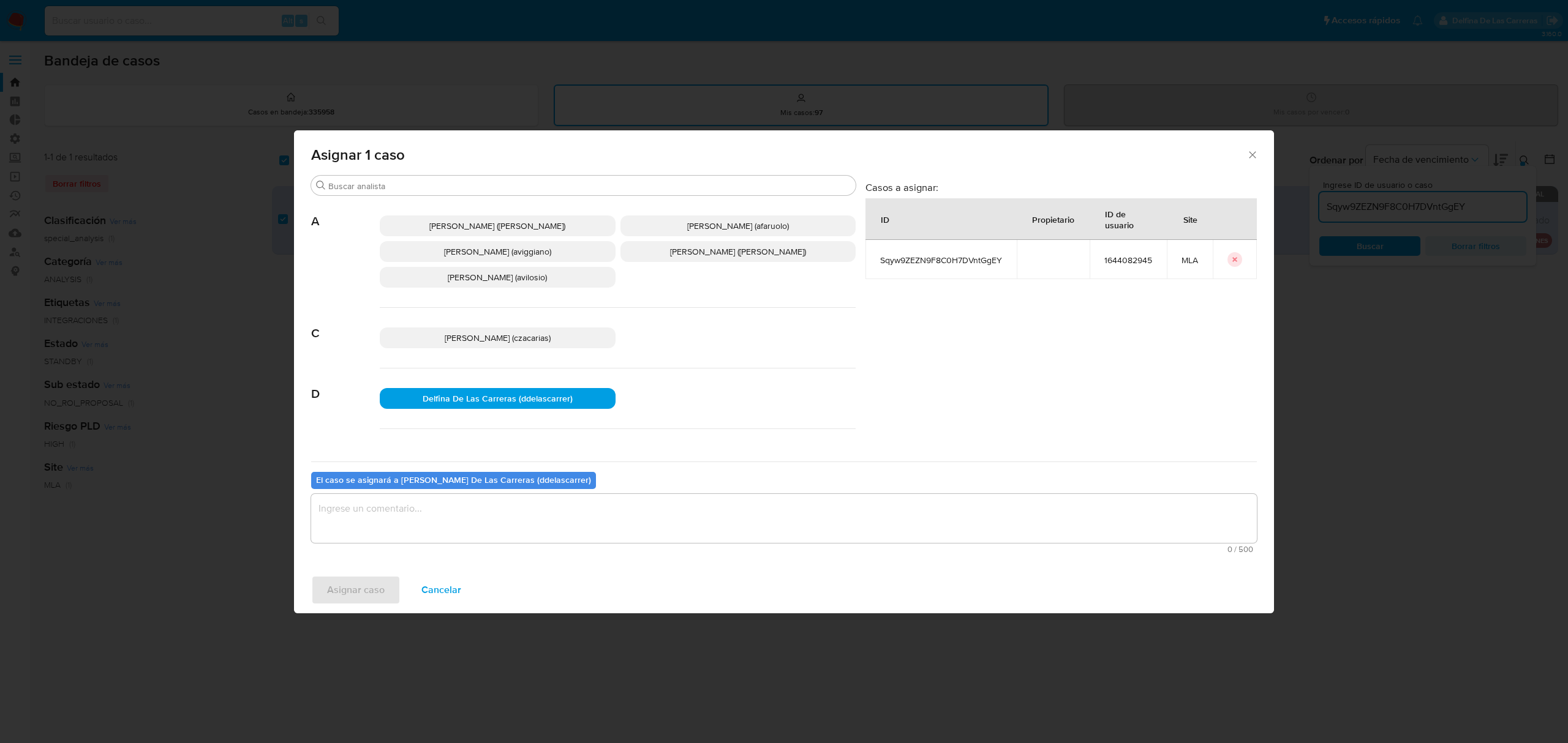
click at [559, 532] on textarea "assign-modal" at bounding box center [784, 518] width 946 height 49
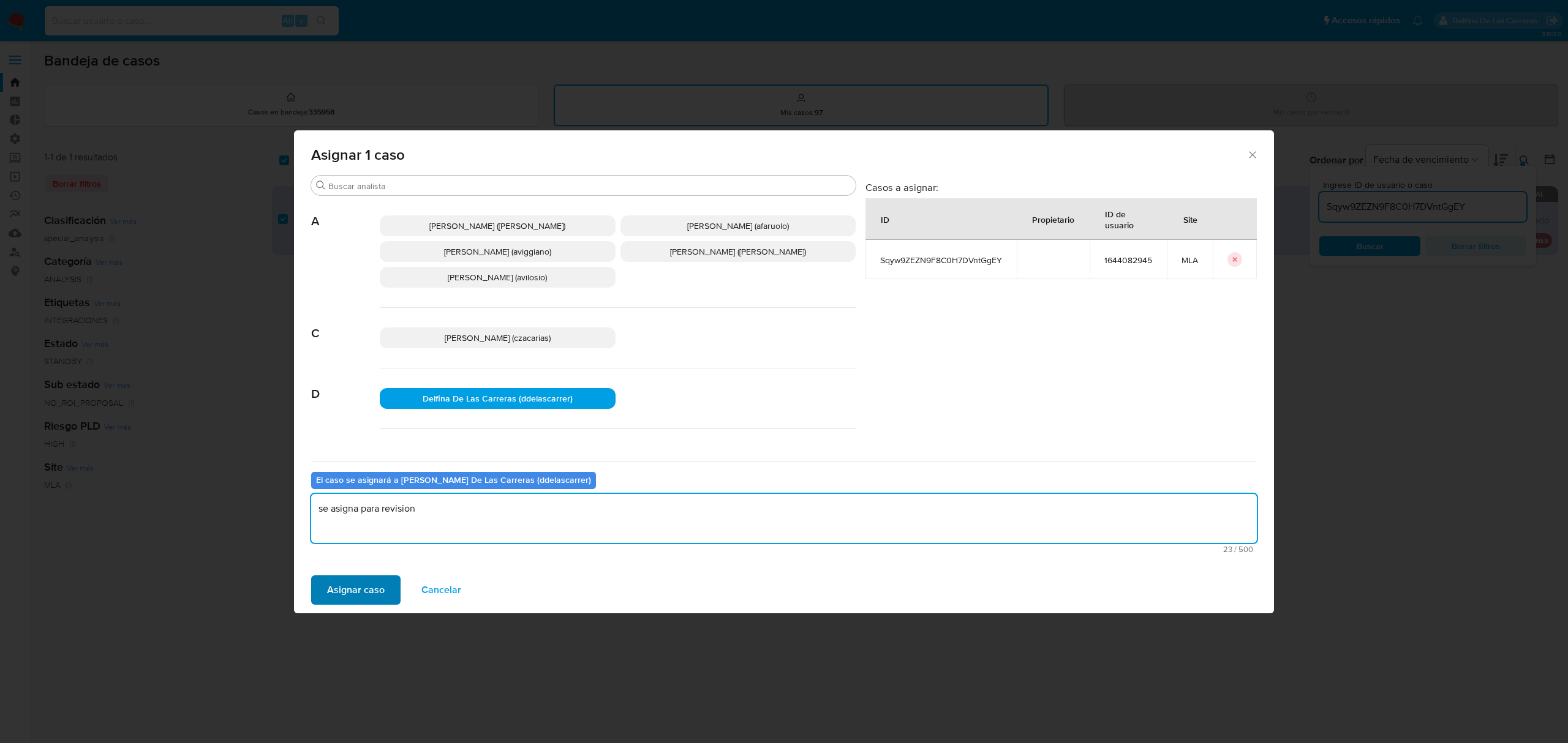
type textarea "se asigna para revision"
click at [365, 597] on span "Asignar caso" at bounding box center [356, 590] width 58 height 27
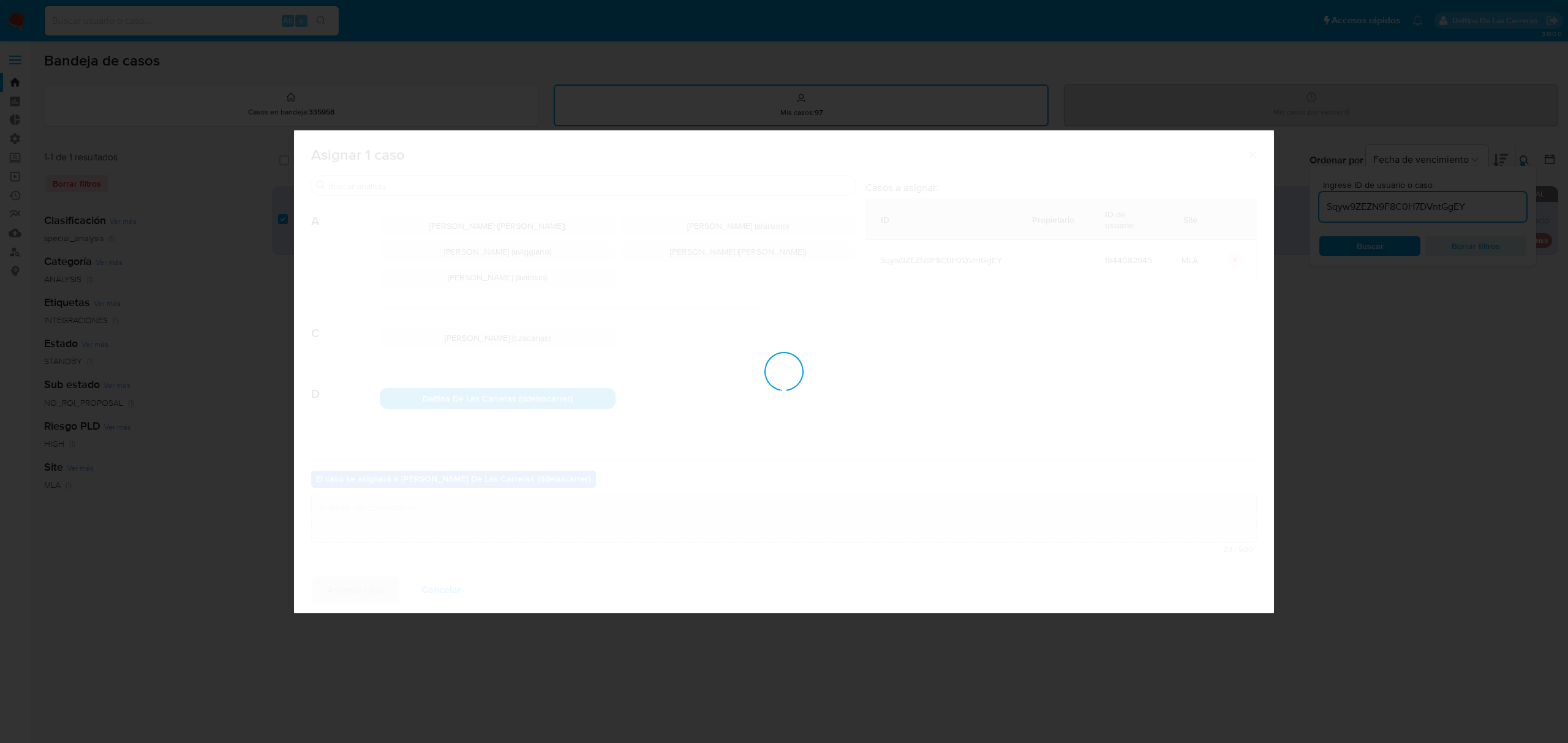
checkbox input "false"
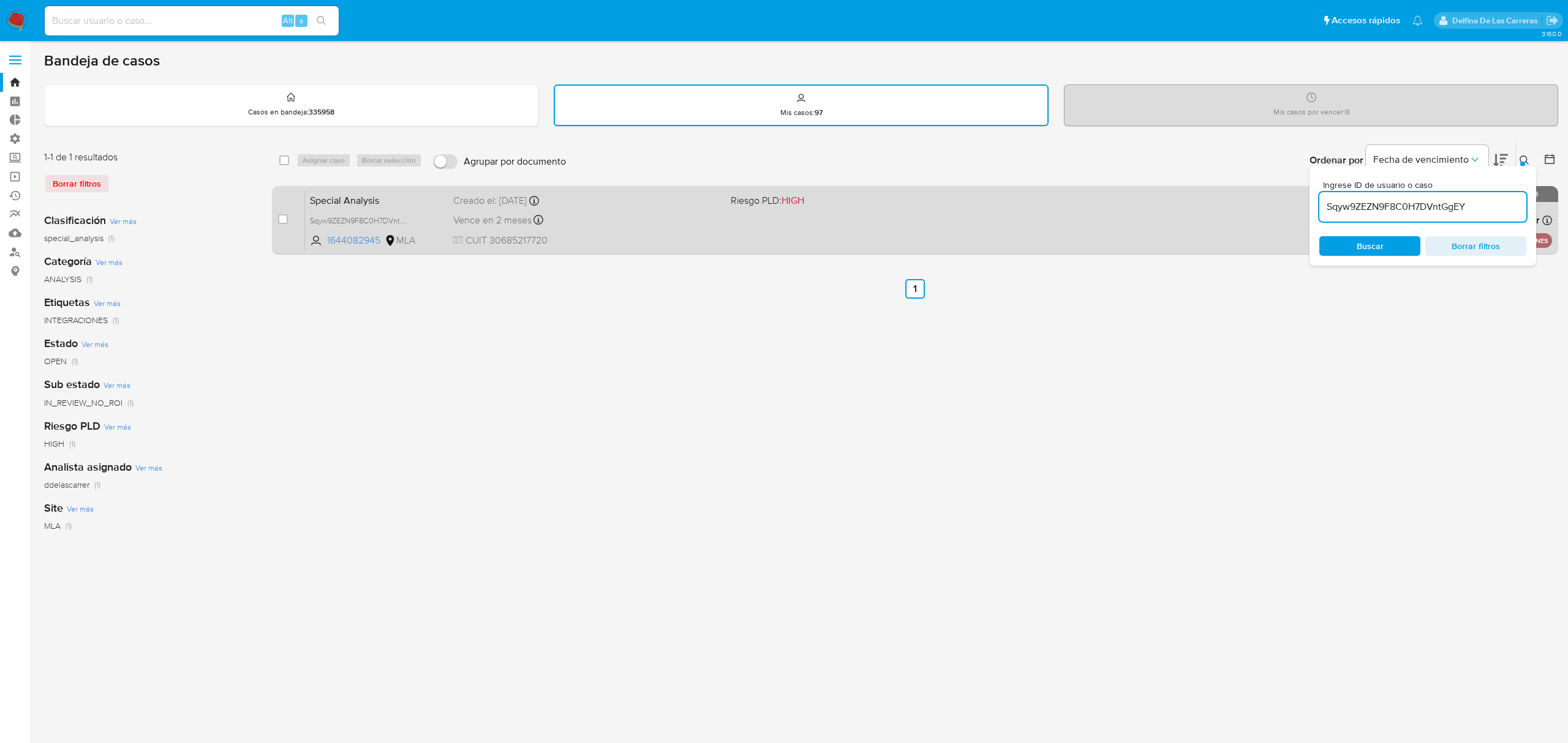
click at [904, 221] on div "Special Analysis Sqyw9ZEZN9F8C0H7DVntGgEY 1644082945 MLA Riesgo PLD: HIGH Cread…" at bounding box center [928, 220] width 1247 height 62
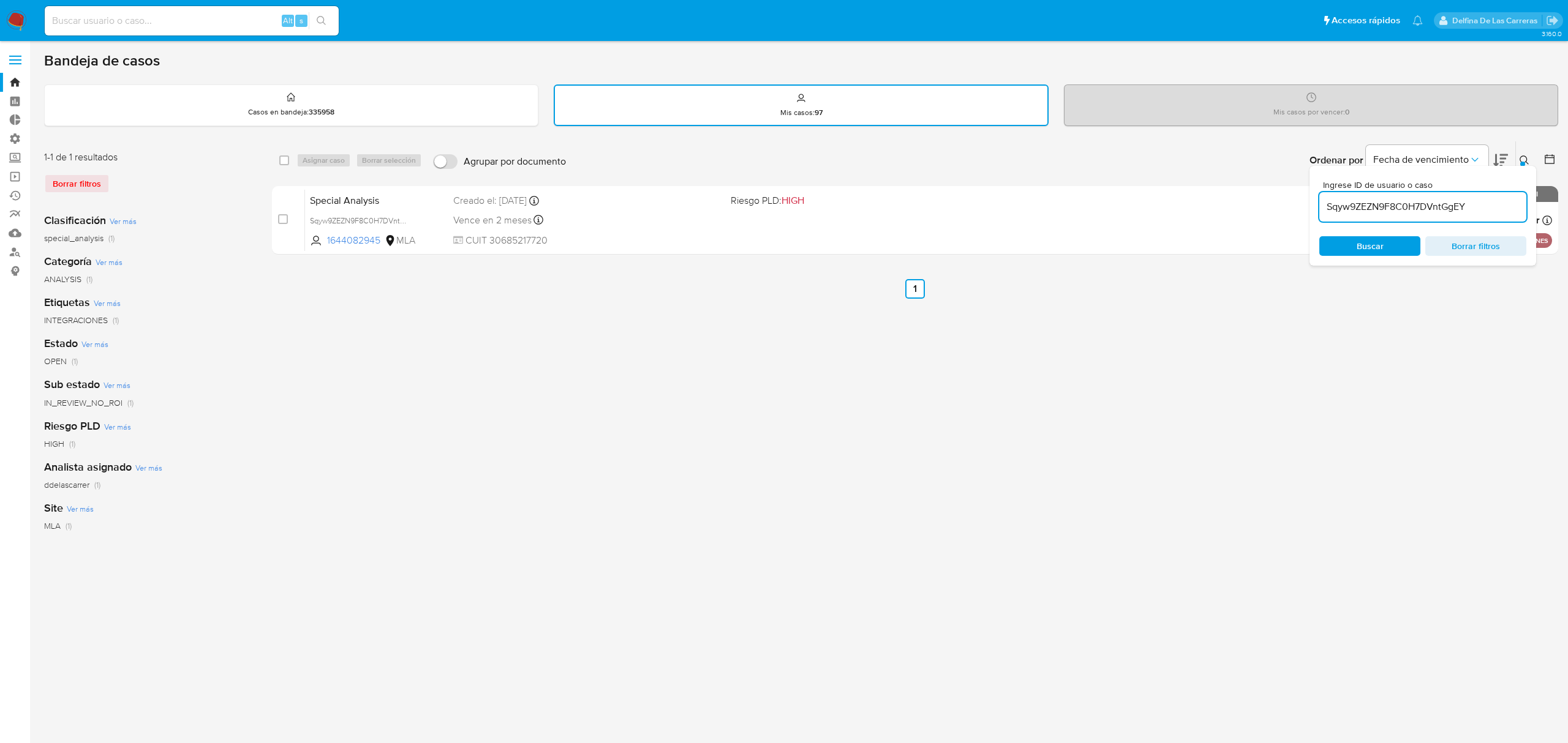
drag, startPoint x: 1496, startPoint y: 202, endPoint x: 1326, endPoint y: 194, distance: 170.2
click at [1326, 194] on div "Sqyw9ZEZN9F8C0H7DVntGgEY" at bounding box center [1423, 207] width 207 height 29
paste input "qtikIcjWjrfVgoU0L8cCQEmU"
type input "qtikIcjWjrfVgoU0L8cCQEmU"
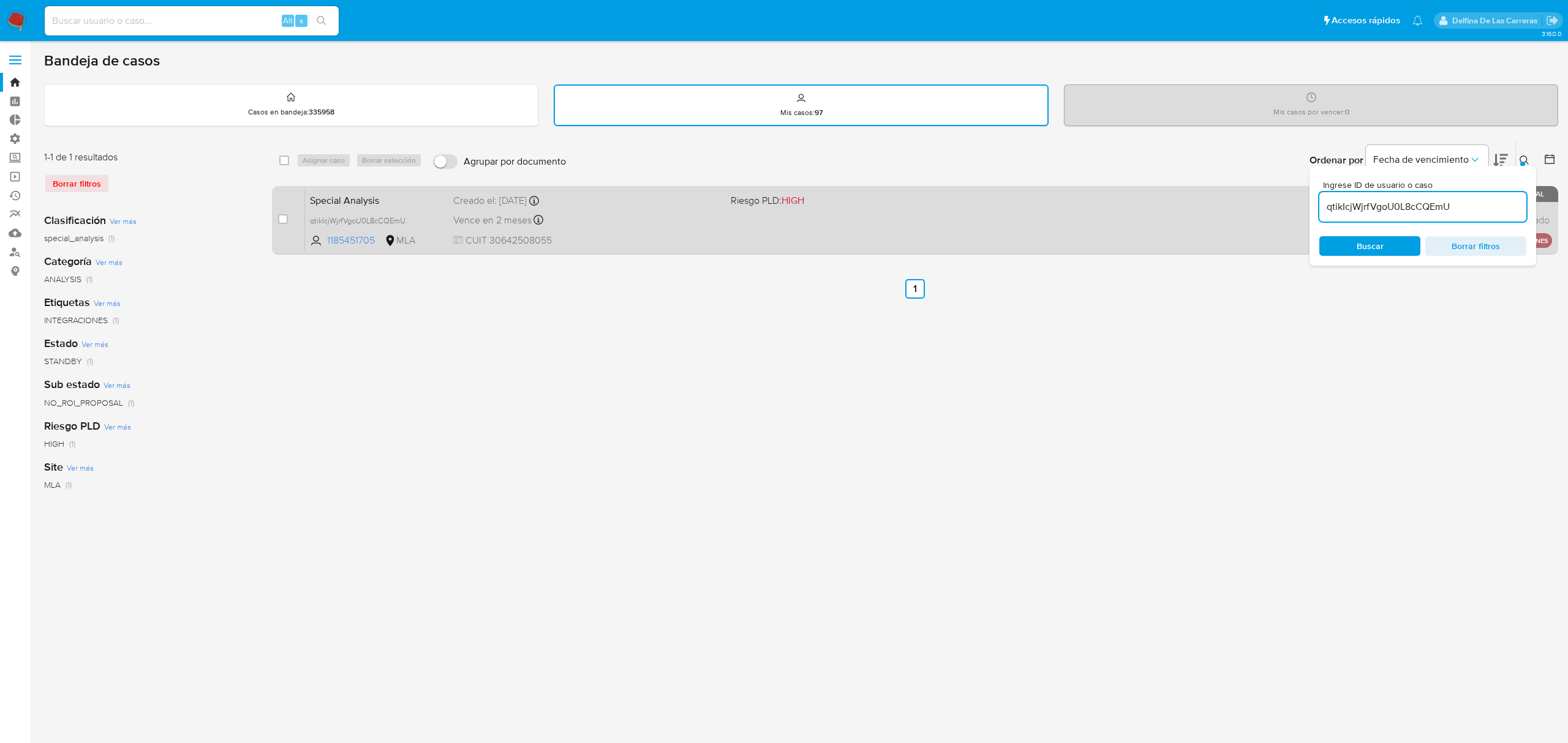
click at [288, 211] on div "case-item-checkbox No es posible asignar el caso" at bounding box center [291, 220] width 27 height 62
click at [282, 215] on input "checkbox" at bounding box center [283, 218] width 10 height 10
checkbox input "true"
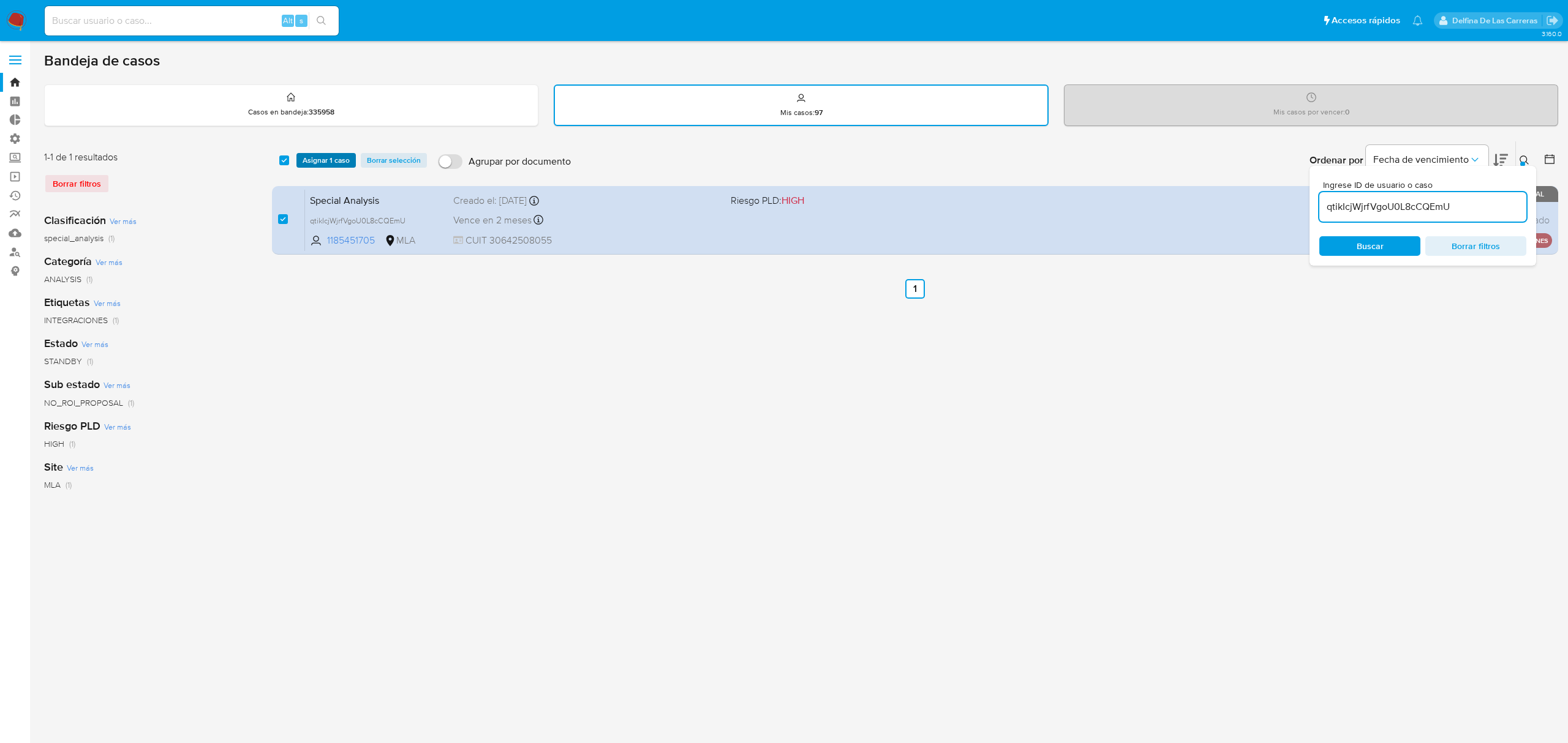
click at [324, 158] on span "Asignar 1 caso" at bounding box center [326, 160] width 47 height 12
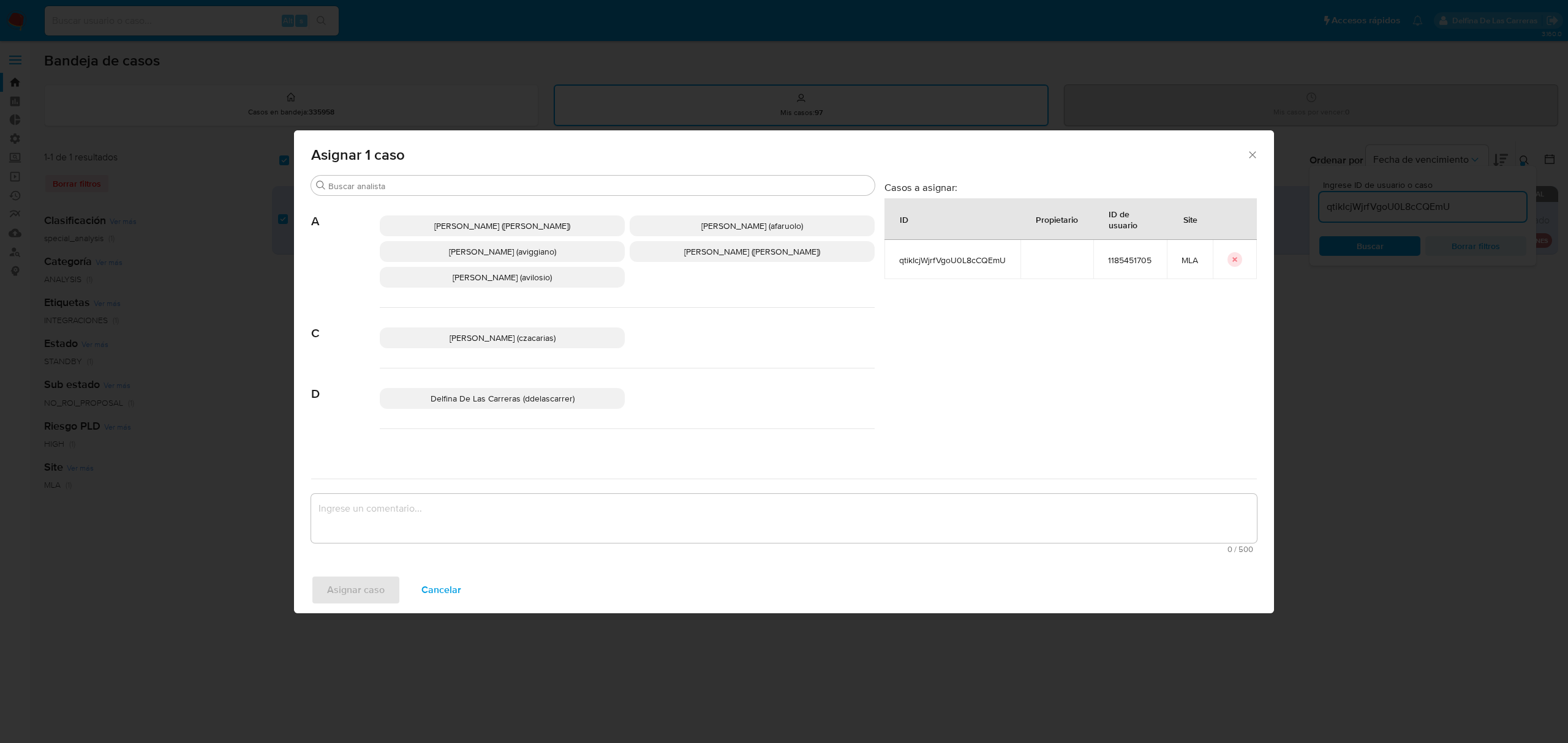
click at [532, 388] on div "Delfina De Las Carreras (ddelascarrer)" at bounding box center [627, 399] width 495 height 61
click at [535, 407] on p "Delfina De Las Carreras (ddelascarrer)" at bounding box center [502, 399] width 245 height 21
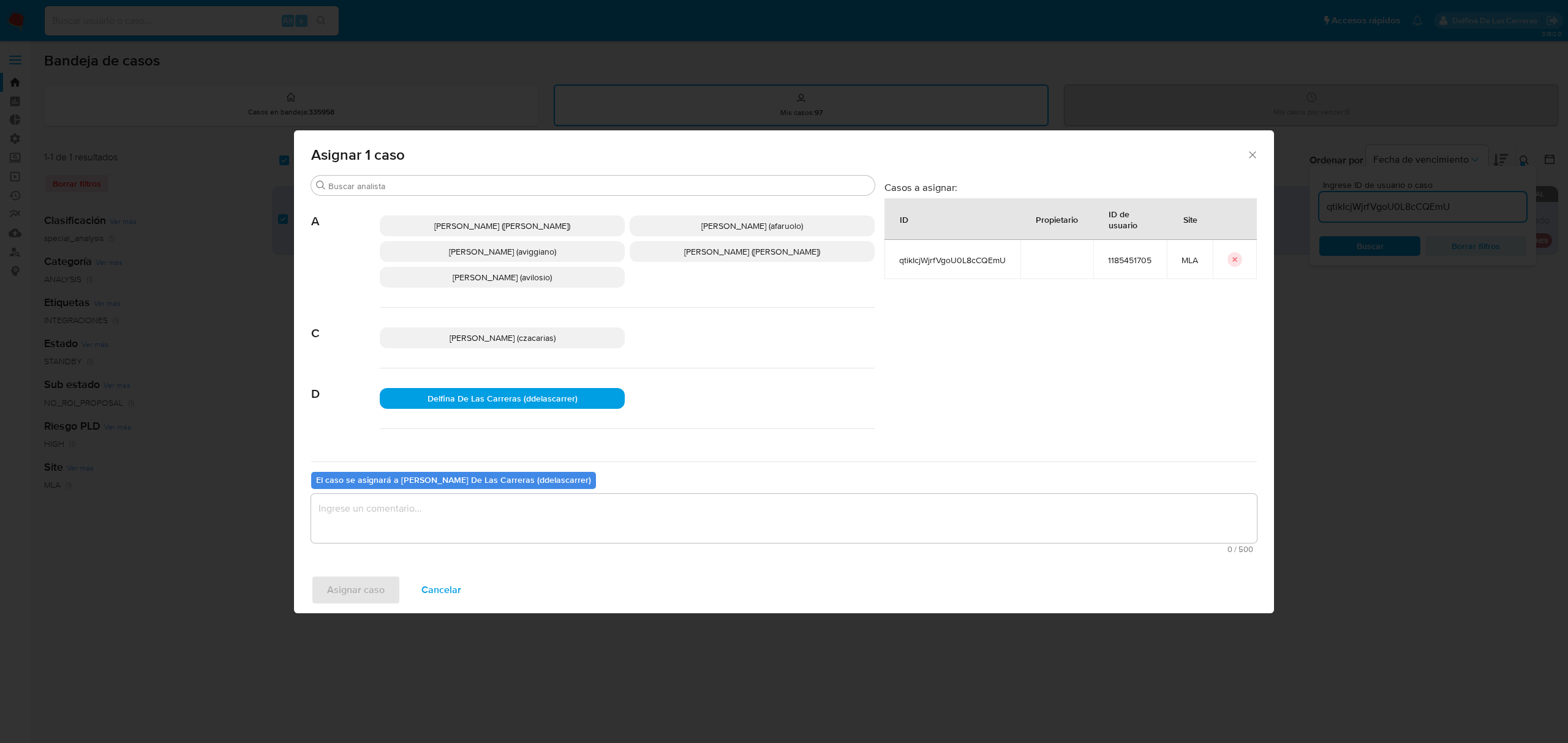
click at [566, 528] on textarea "assign-modal" at bounding box center [784, 518] width 946 height 49
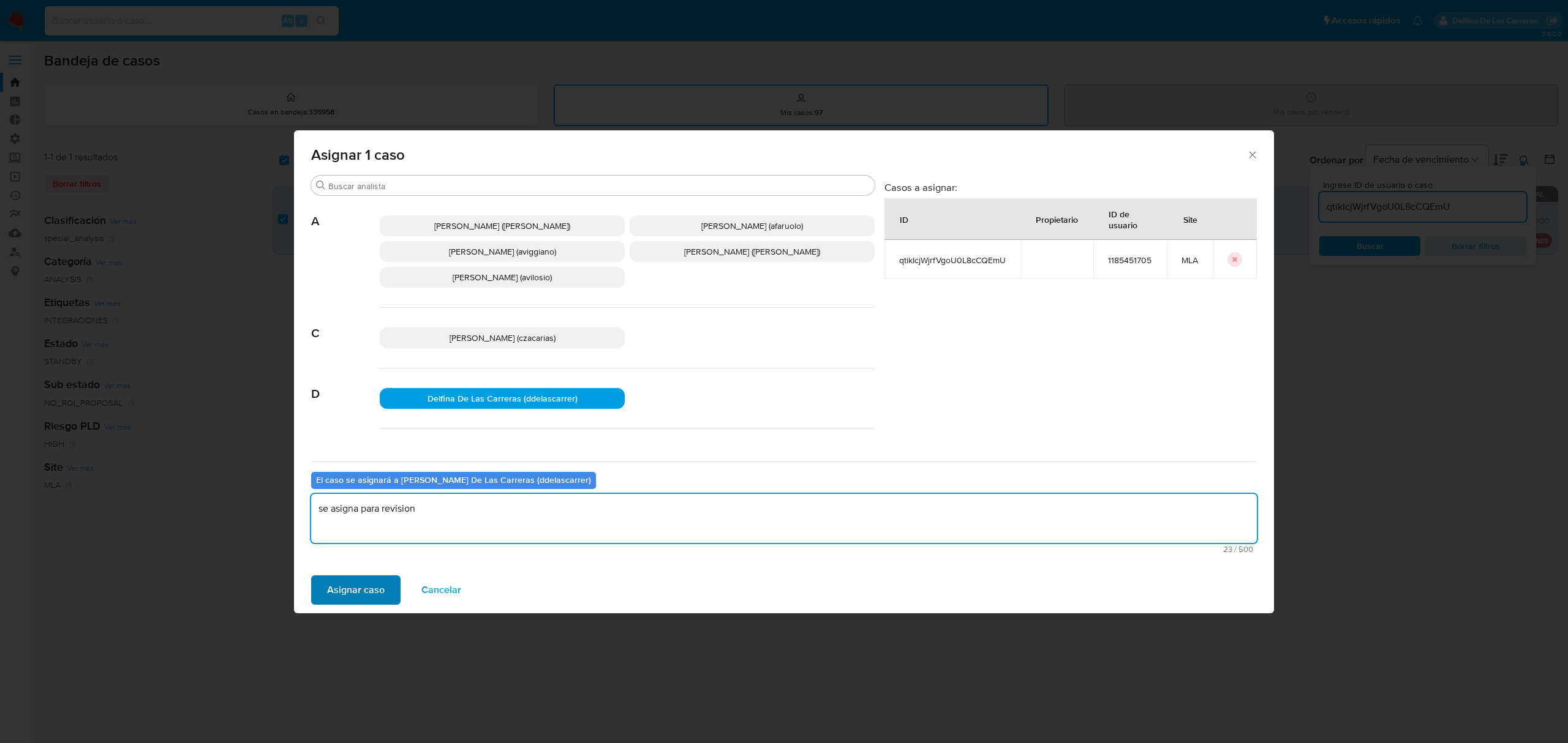
type textarea "se asigna para revision"
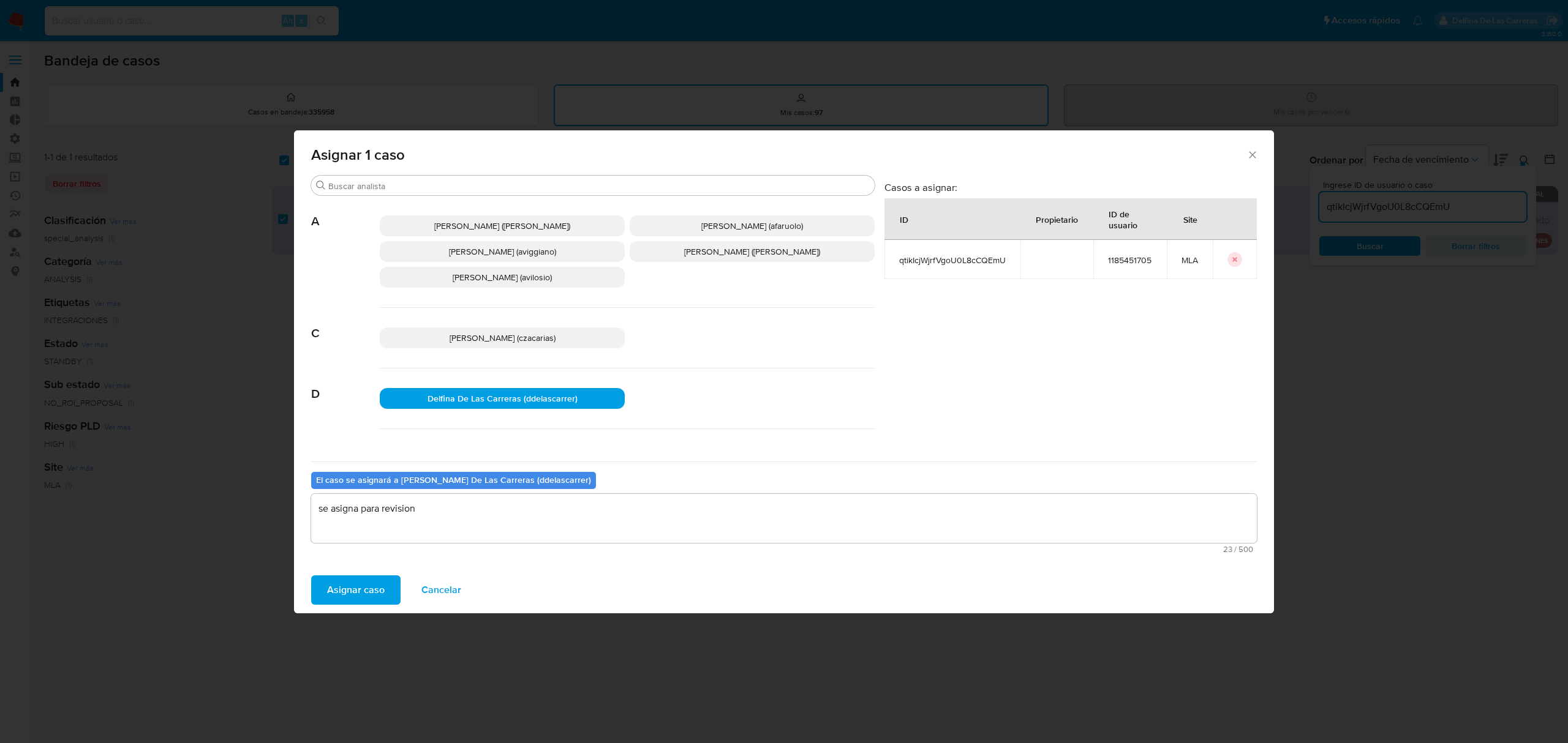
click at [338, 588] on span "Asignar caso" at bounding box center [356, 590] width 58 height 27
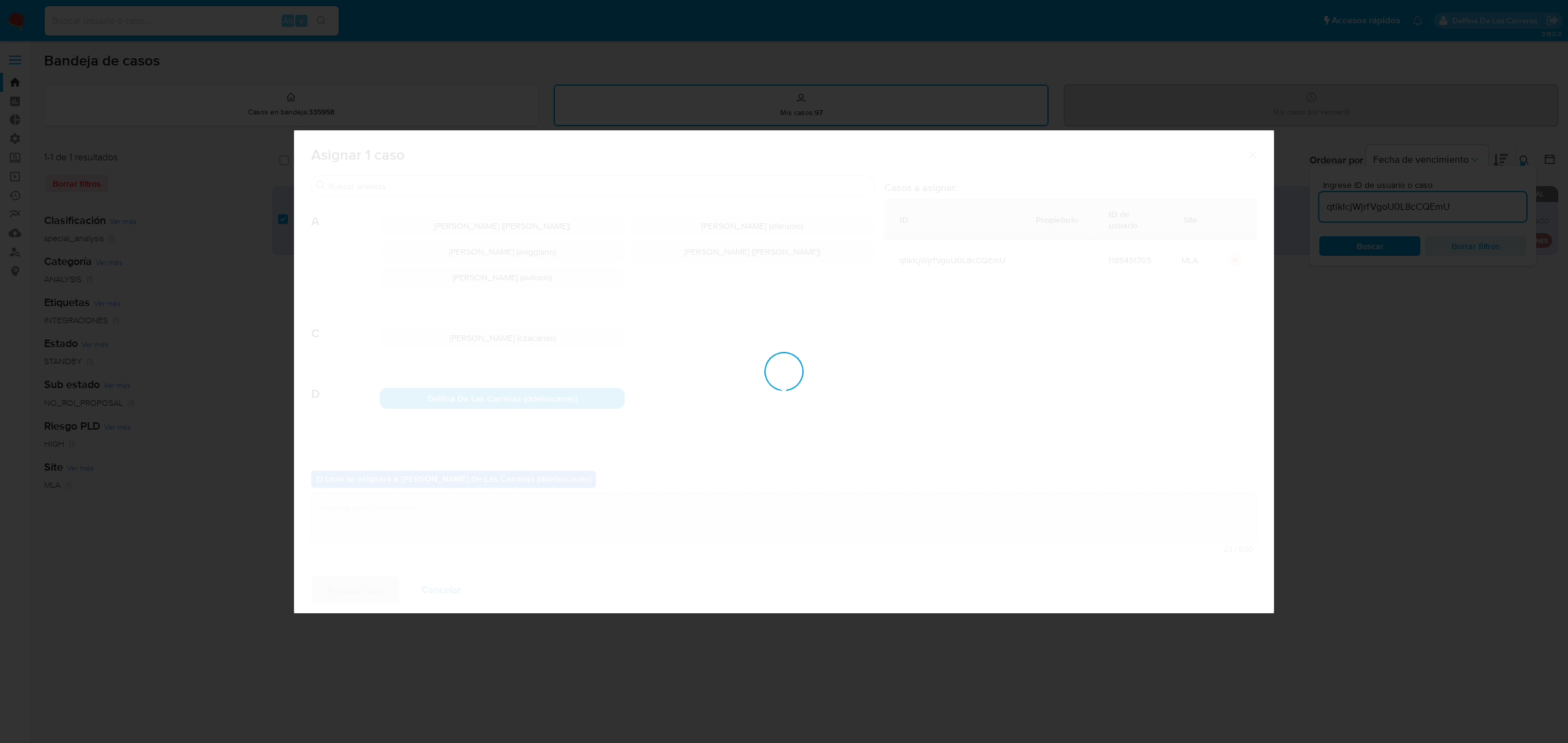
checkbox input "false"
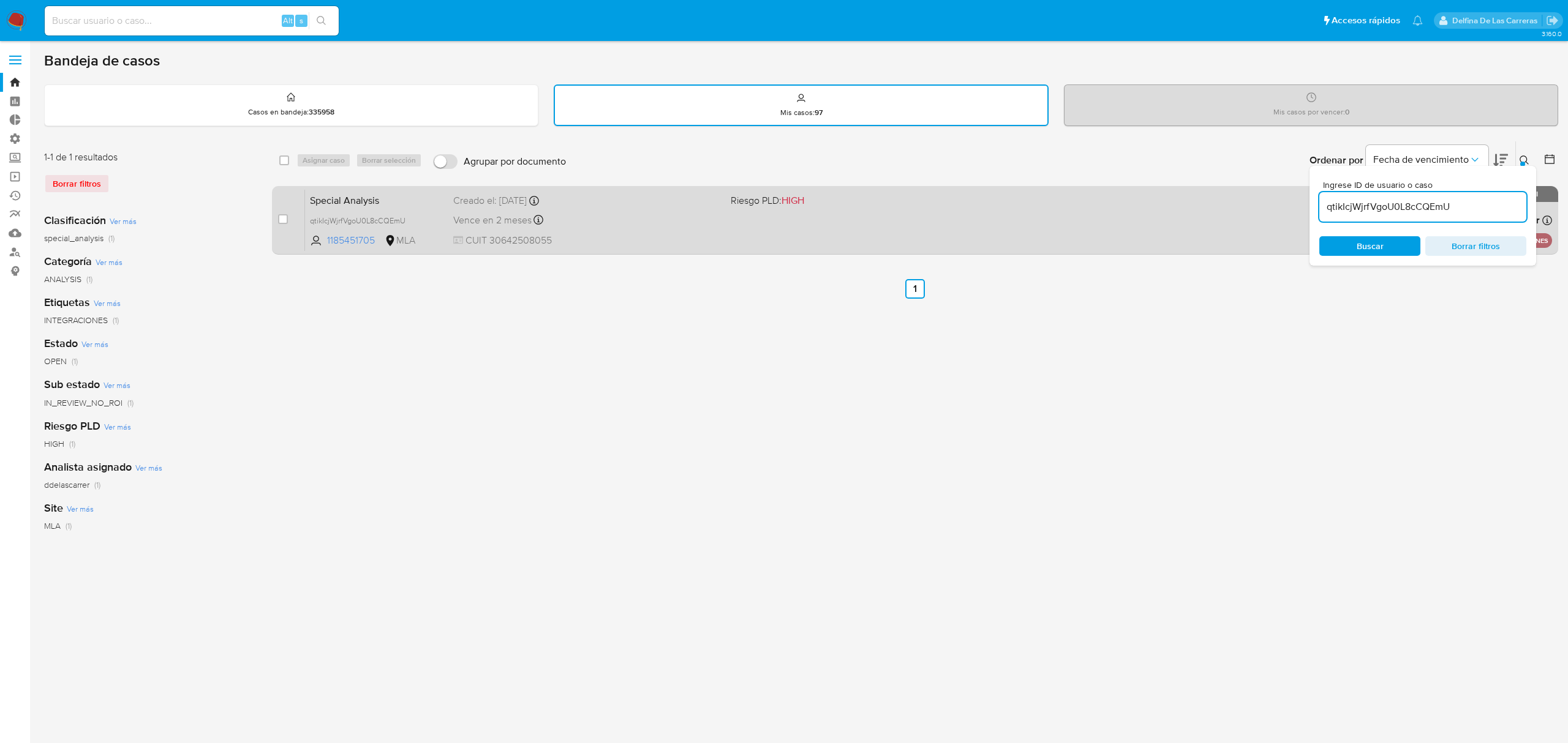
click at [919, 196] on span "Riesgo PLD: HIGH" at bounding box center [864, 199] width 267 height 16
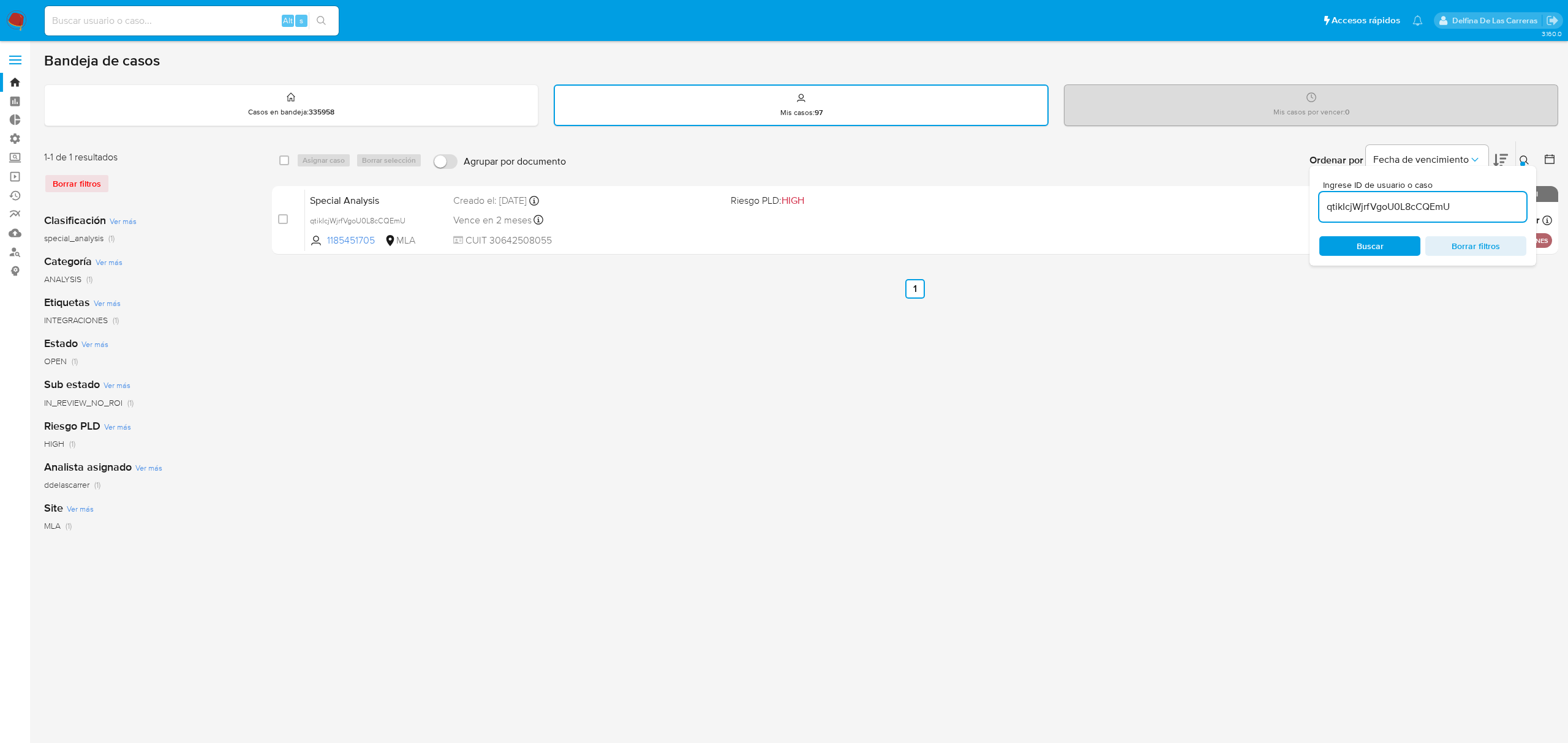
drag, startPoint x: 1470, startPoint y: 211, endPoint x: 1319, endPoint y: 209, distance: 151.0
click at [1319, 209] on input "qtikIcjWjrfVgoU0L8cCQEmU" at bounding box center [1423, 206] width 207 height 16
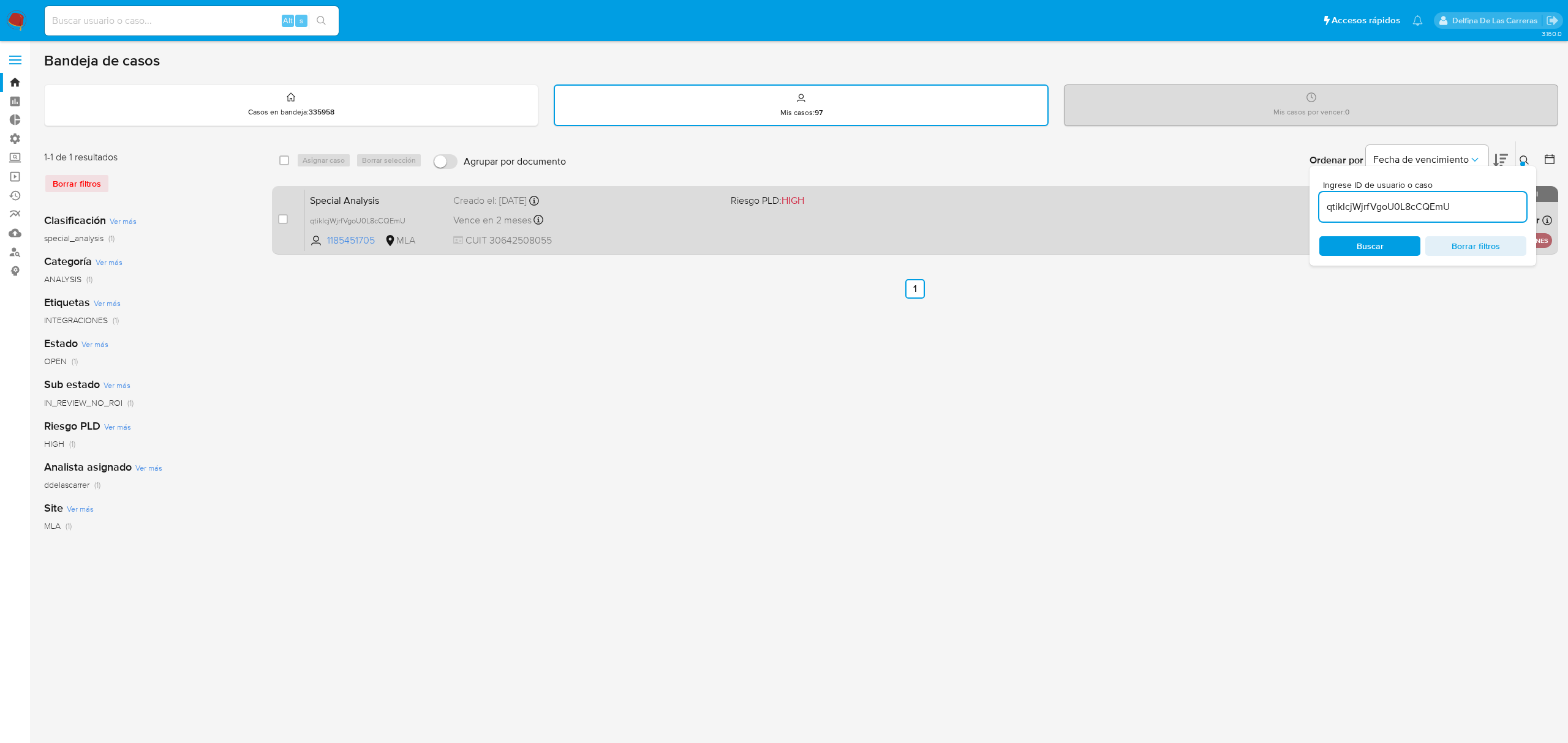
paste input "2CzPchDoTRx1MA5YcFzWbaN1"
type input "2CzPchDoTRx1MA5YcFzWbaN1"
click at [277, 216] on div "case-item-checkbox No es posible asignar el caso Special Analysis 2CzPchDoTRx1M…" at bounding box center [915, 220] width 1286 height 68
click at [287, 218] on input "checkbox" at bounding box center [283, 218] width 10 height 10
checkbox input "true"
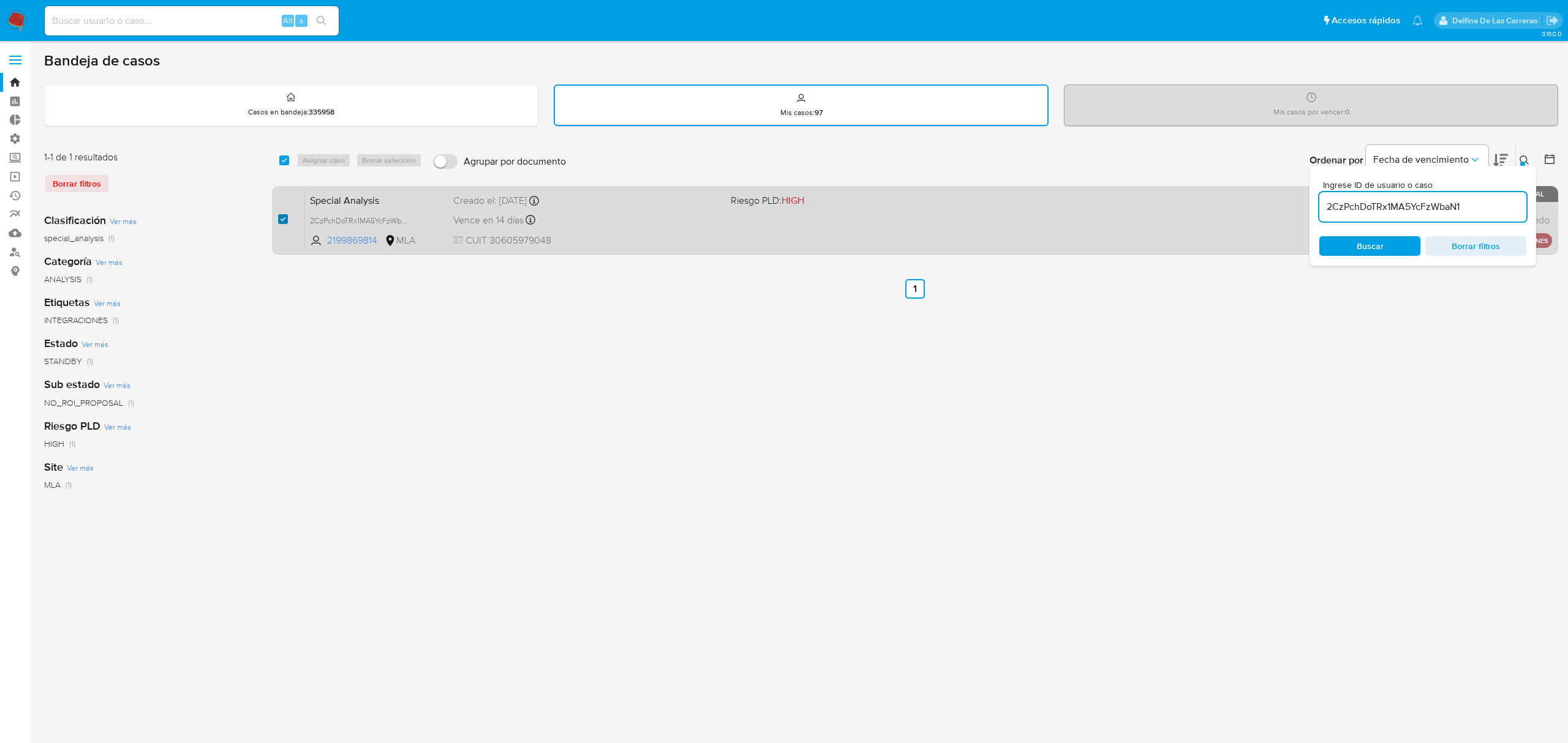
checkbox input "true"
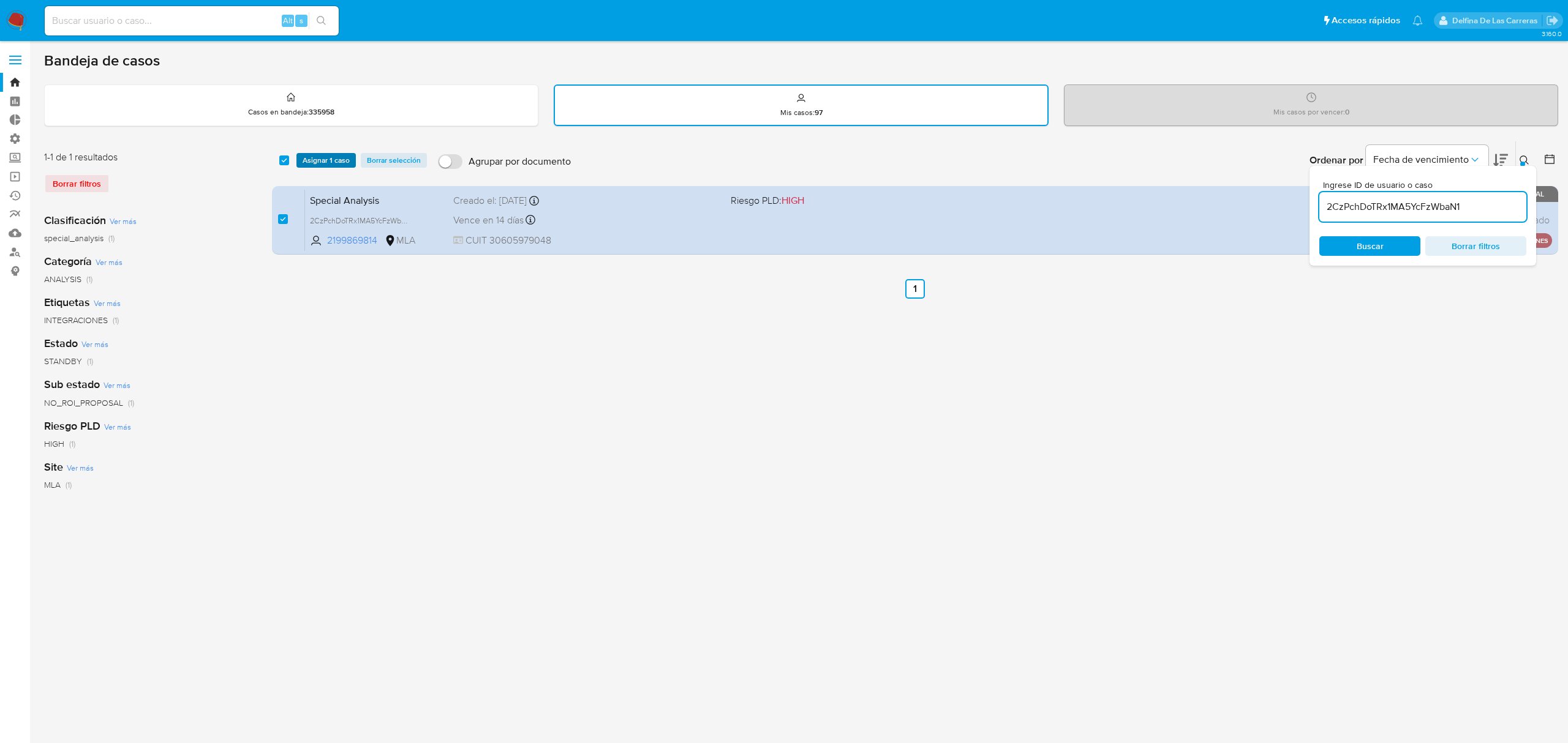
click at [316, 160] on span "Asignar 1 caso" at bounding box center [326, 160] width 47 height 12
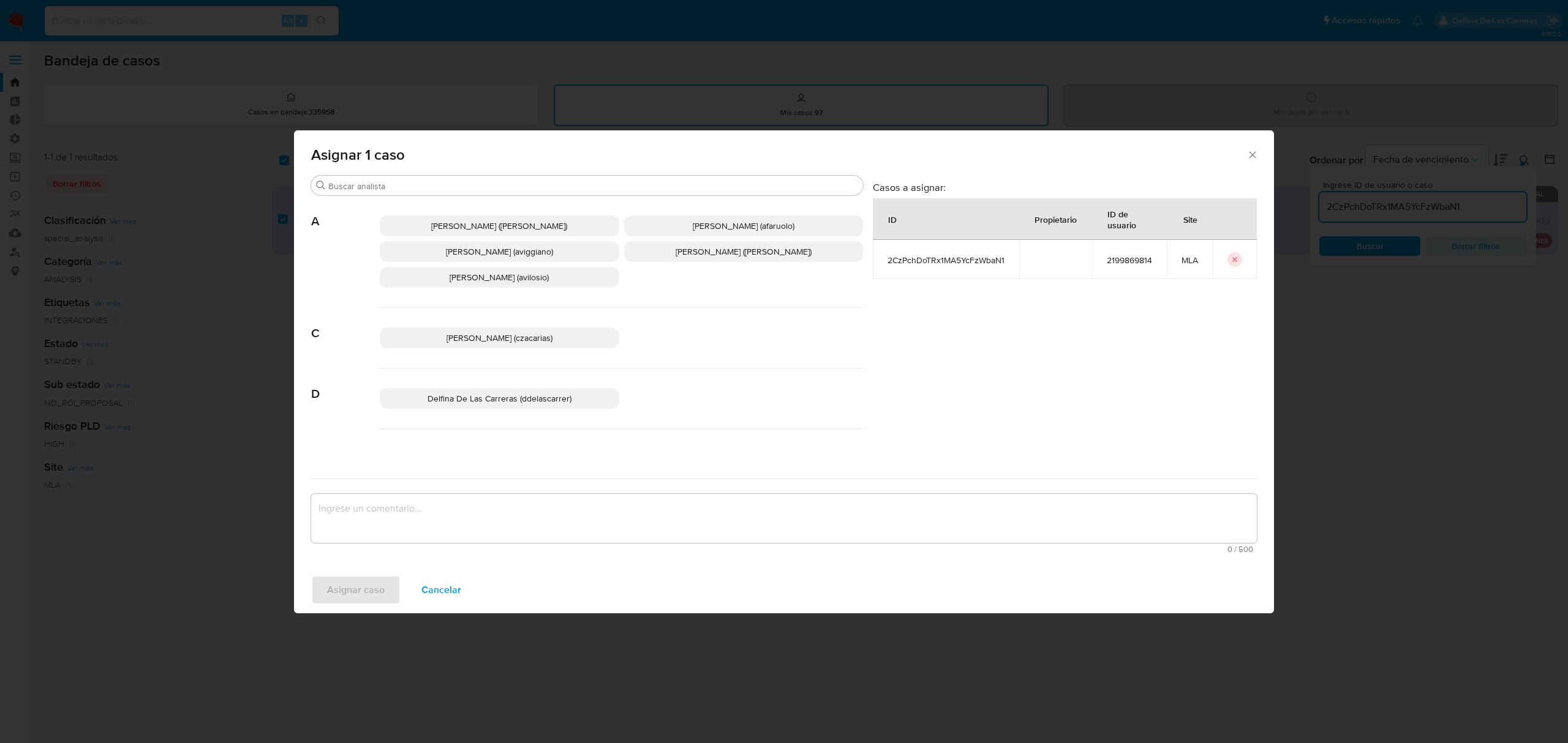
click at [502, 392] on p "Delfina De Las Carreras (ddelascarrer)" at bounding box center [499, 399] width 240 height 21
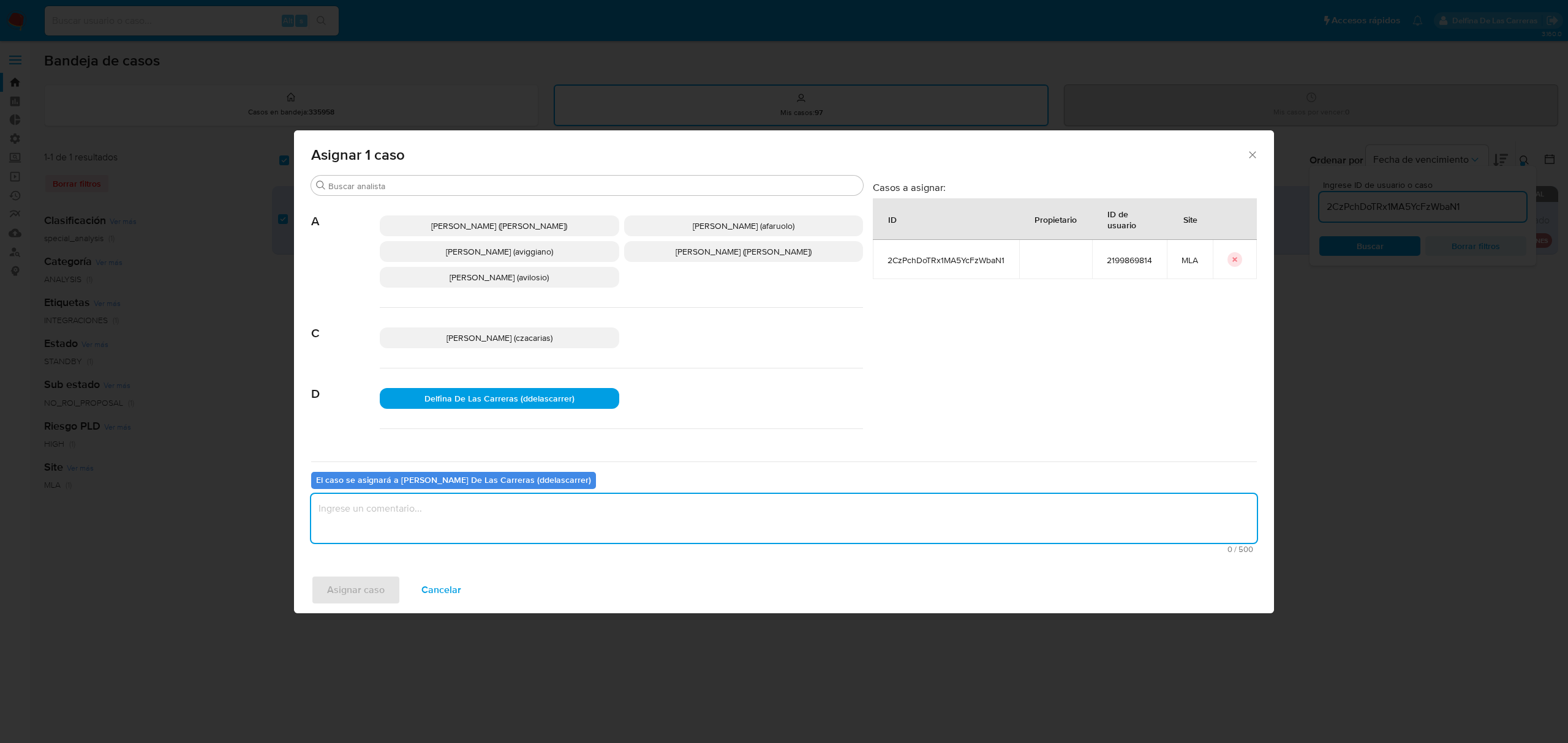
click at [503, 509] on textarea "assign-modal" at bounding box center [784, 518] width 946 height 49
type textarea "se asigna para revision"
click at [355, 604] on span "Asignar caso" at bounding box center [356, 590] width 58 height 27
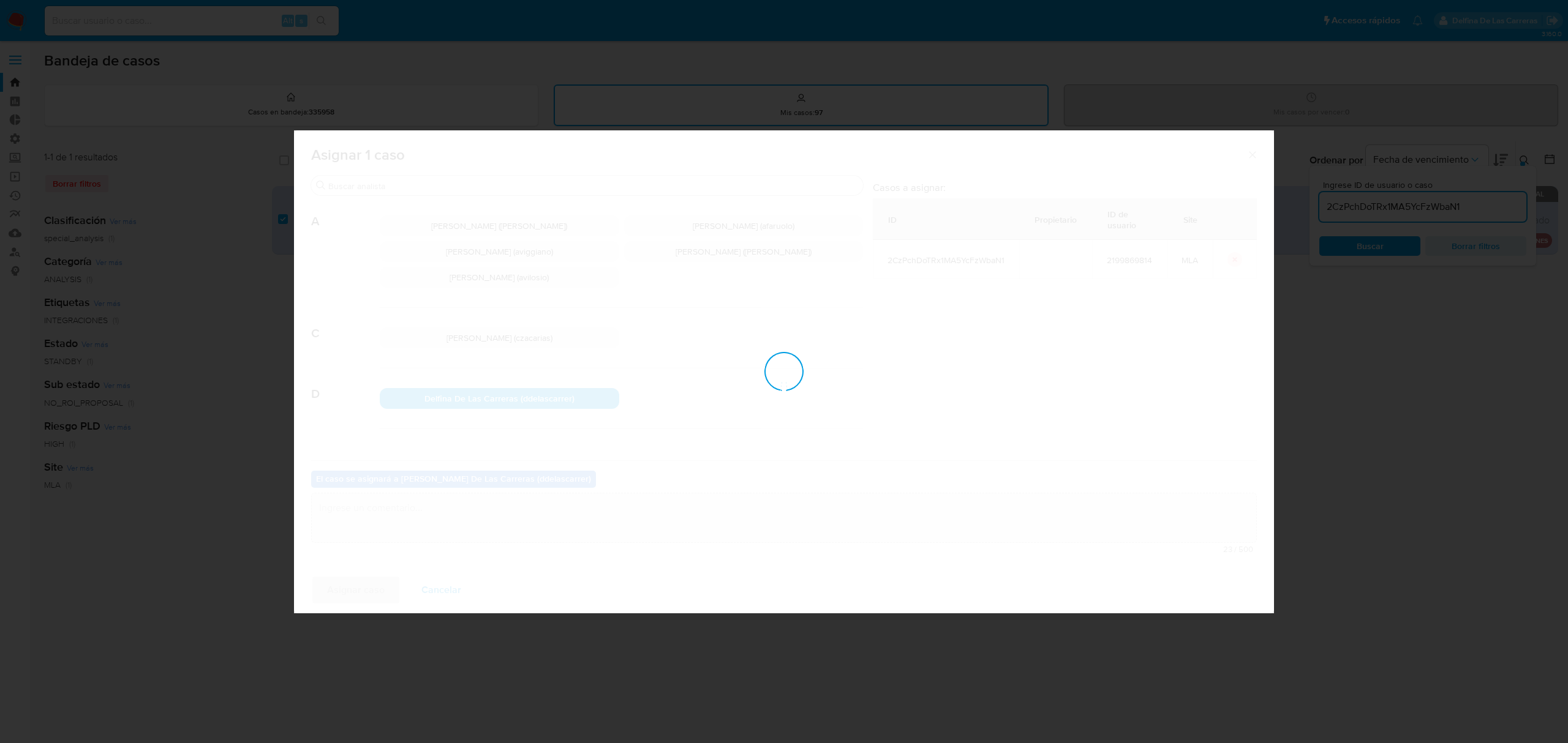
checkbox input "false"
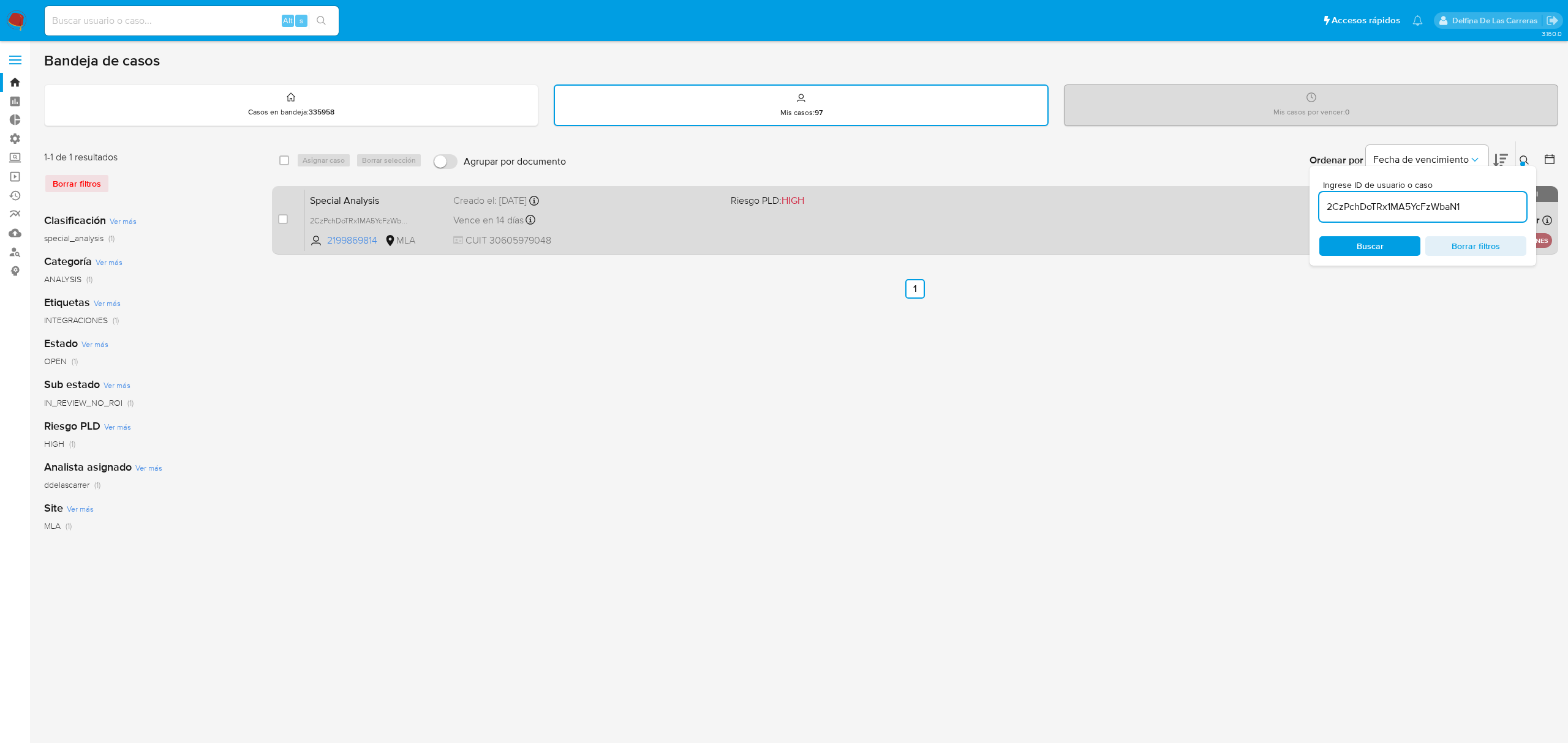
click at [685, 212] on div "Vence en 14 días Vence el 02/10/2025 10:17:05" at bounding box center [587, 220] width 267 height 17
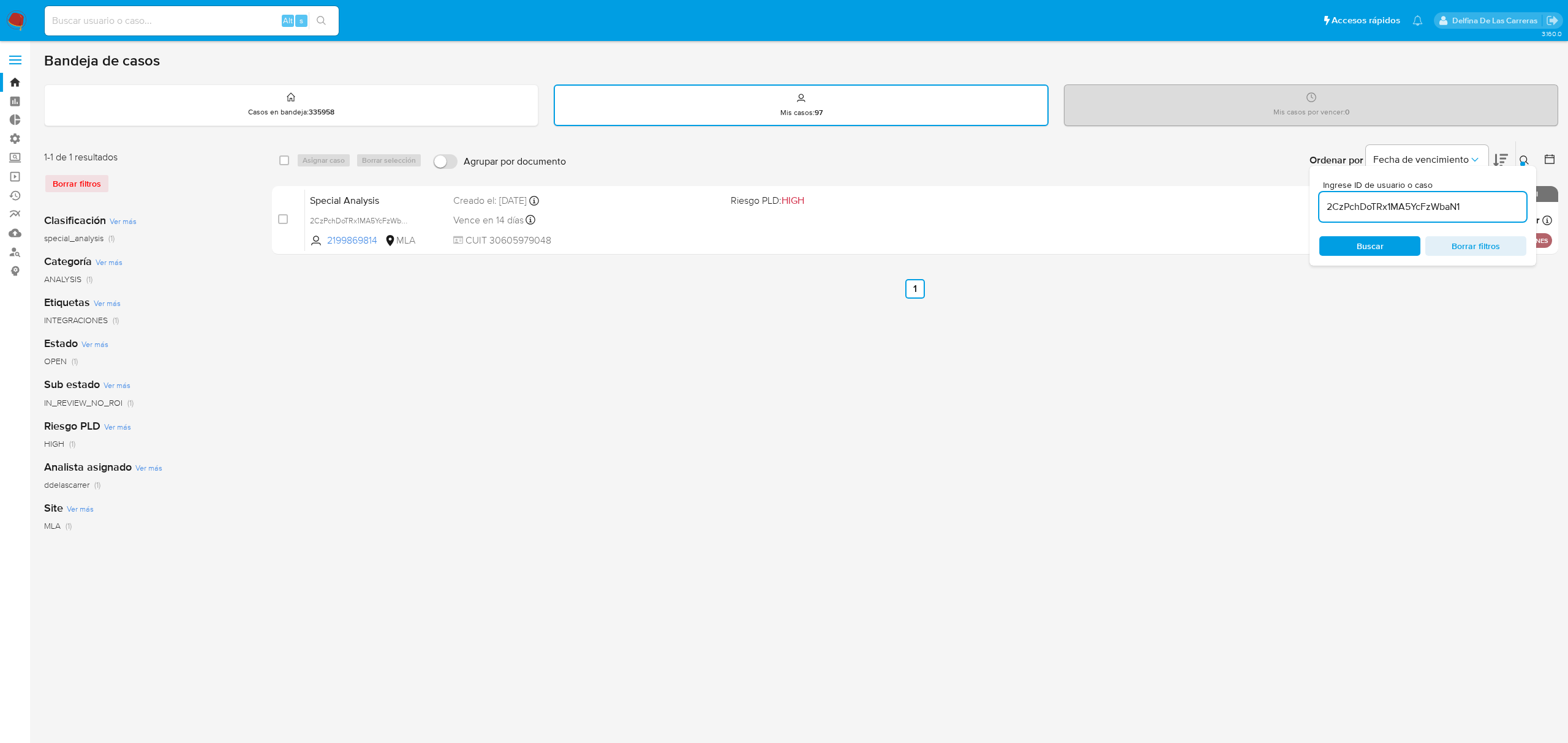
drag, startPoint x: 1473, startPoint y: 203, endPoint x: 1317, endPoint y: 199, distance: 156.1
click at [1317, 199] on div "Ingrese ID de usuario o caso 2CzPchDoTRx1MA5YcFzWbaN1 Buscar Borrar filtros" at bounding box center [1423, 216] width 227 height 100
paste input "3LL8pJ6tOX9NMBtXCPzd6oUn"
type input "3LL8pJ6tOX9NMBtXCPzd6oUn"
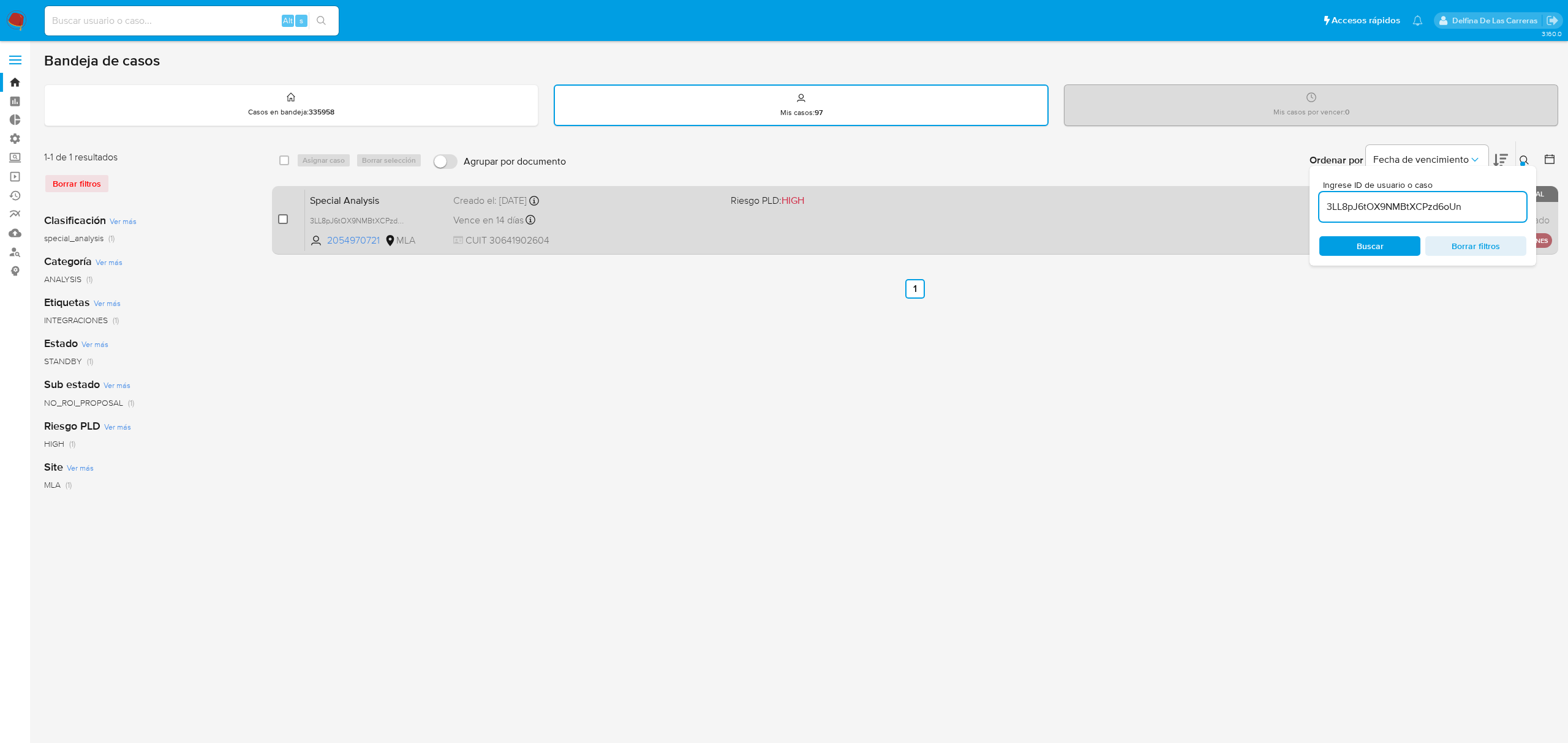
click at [278, 220] on input "checkbox" at bounding box center [283, 218] width 10 height 10
checkbox input "true"
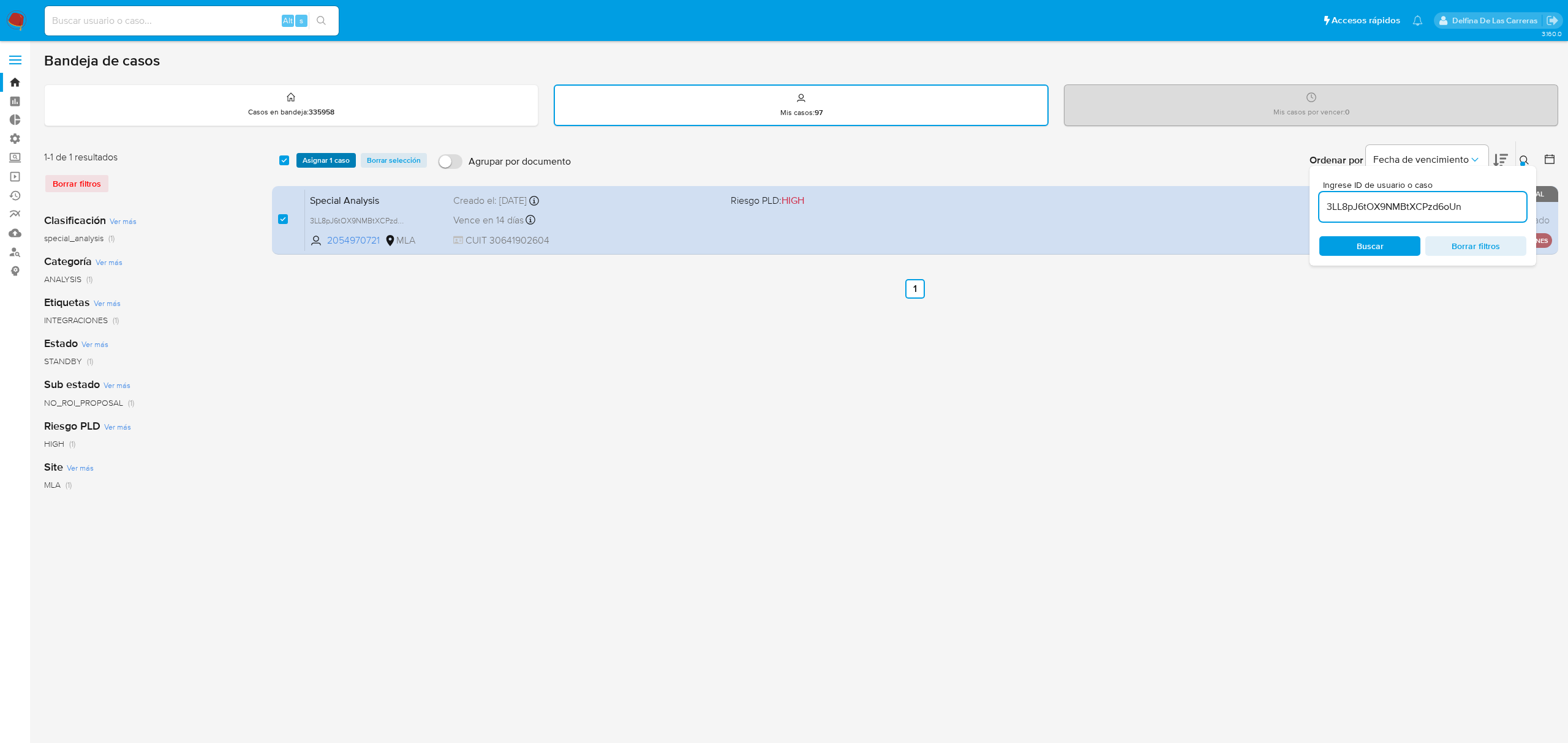
click at [317, 157] on span "Asignar 1 caso" at bounding box center [326, 160] width 47 height 12
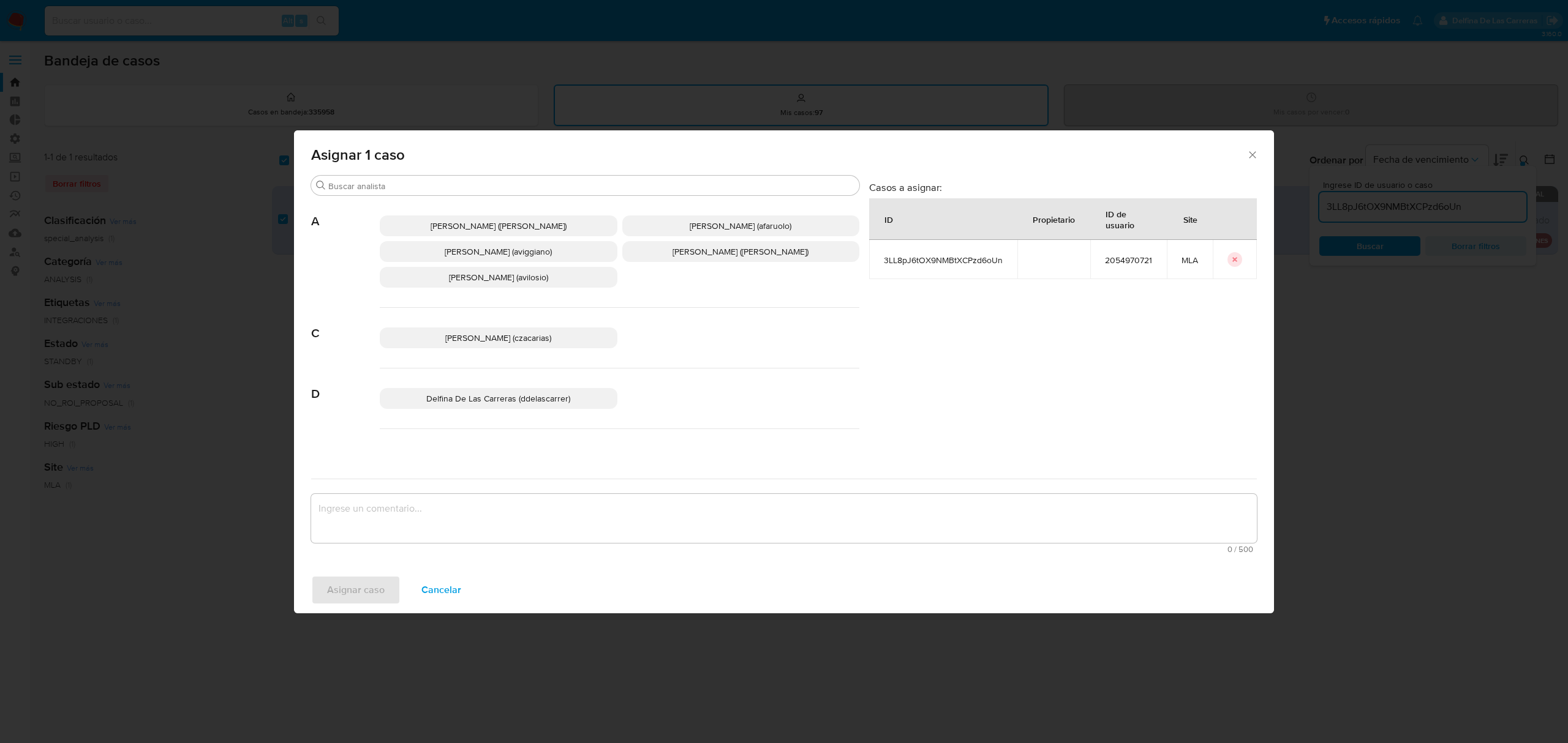
click at [508, 395] on span "Delfina De Las Carreras (ddelascarrer)" at bounding box center [498, 398] width 144 height 12
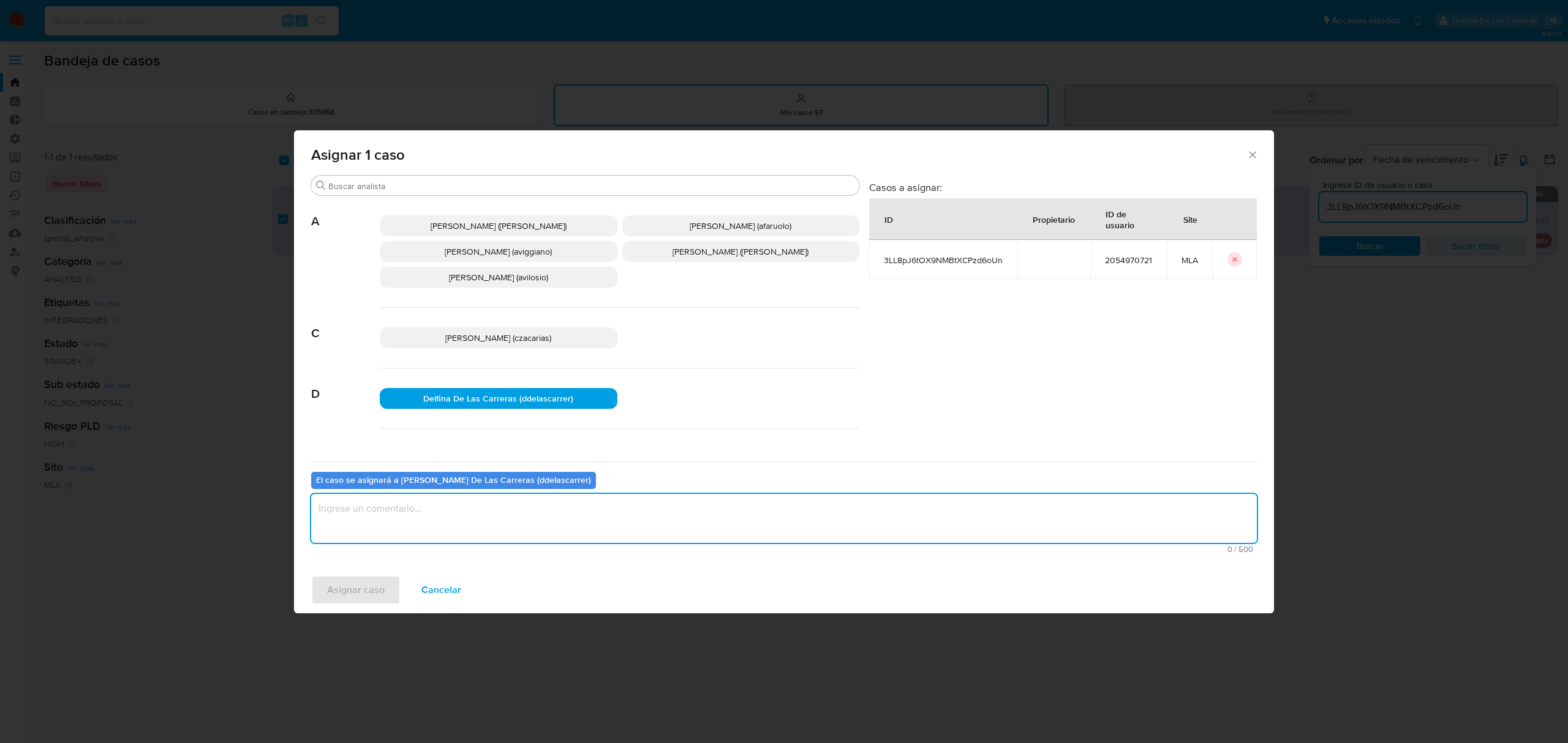
click at [495, 514] on textarea "assign-modal" at bounding box center [784, 518] width 946 height 49
type textarea "se asigna para revision"
click at [361, 583] on span "Asignar caso" at bounding box center [356, 590] width 58 height 27
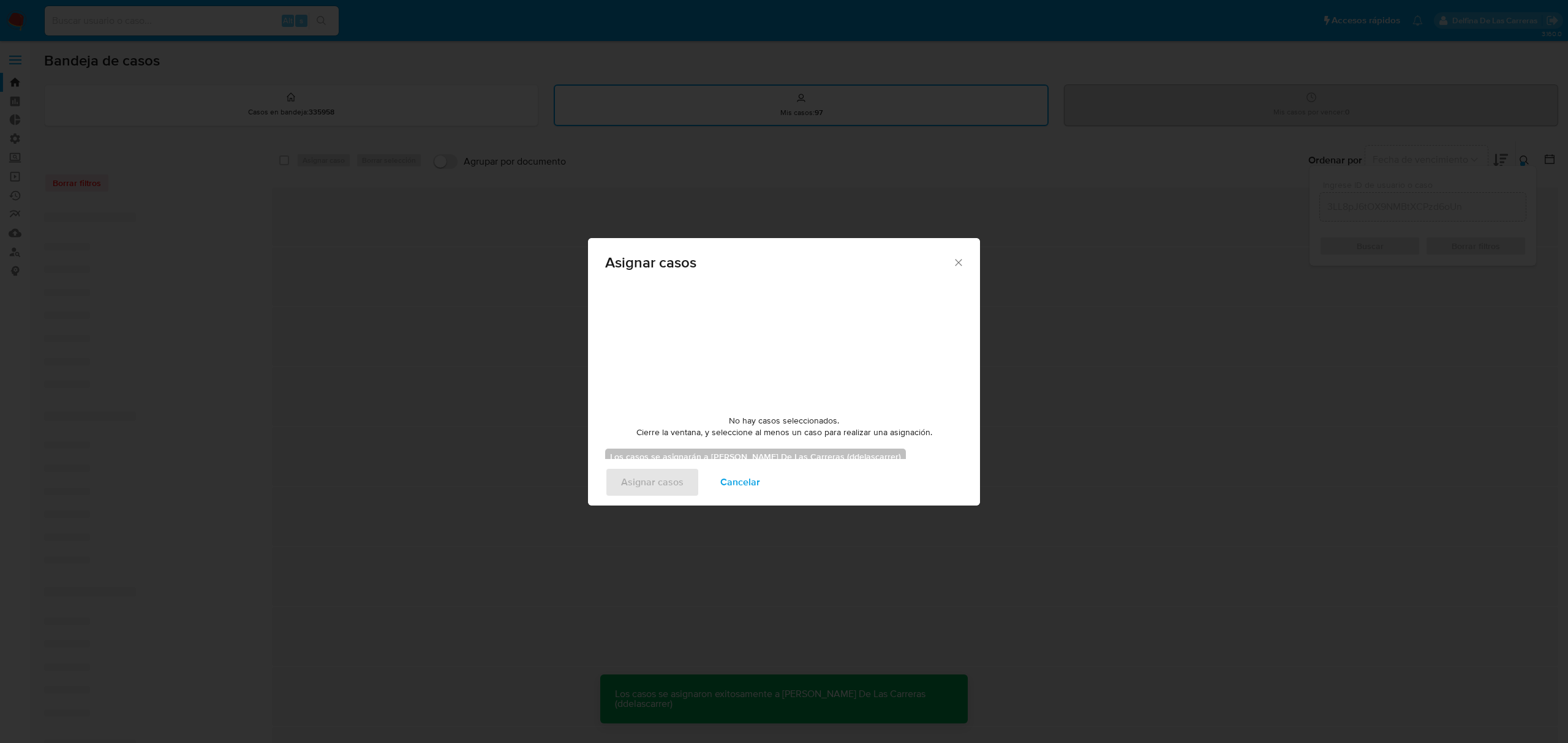
checkbox input "false"
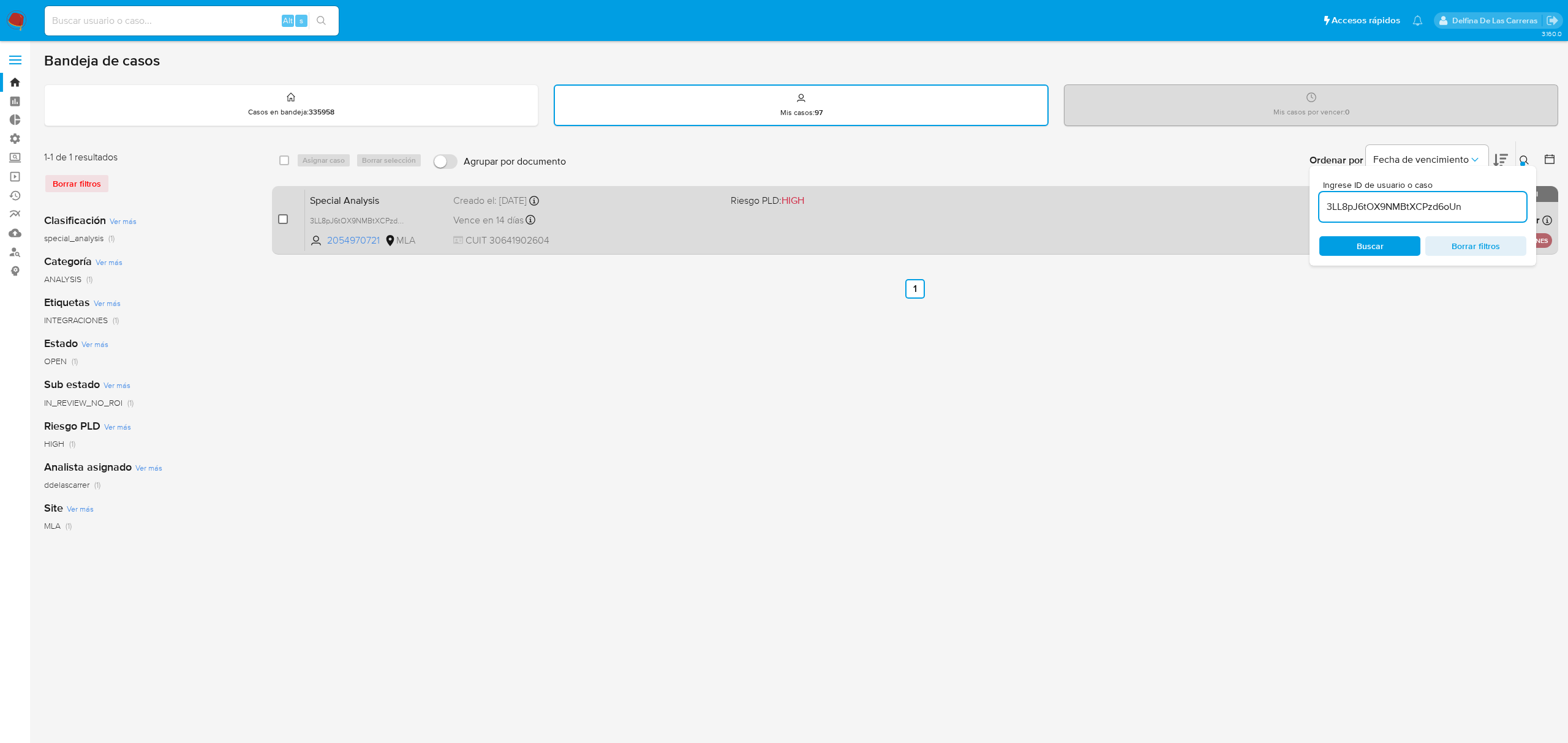
click at [287, 218] on input "checkbox" at bounding box center [283, 218] width 10 height 10
checkbox input "true"
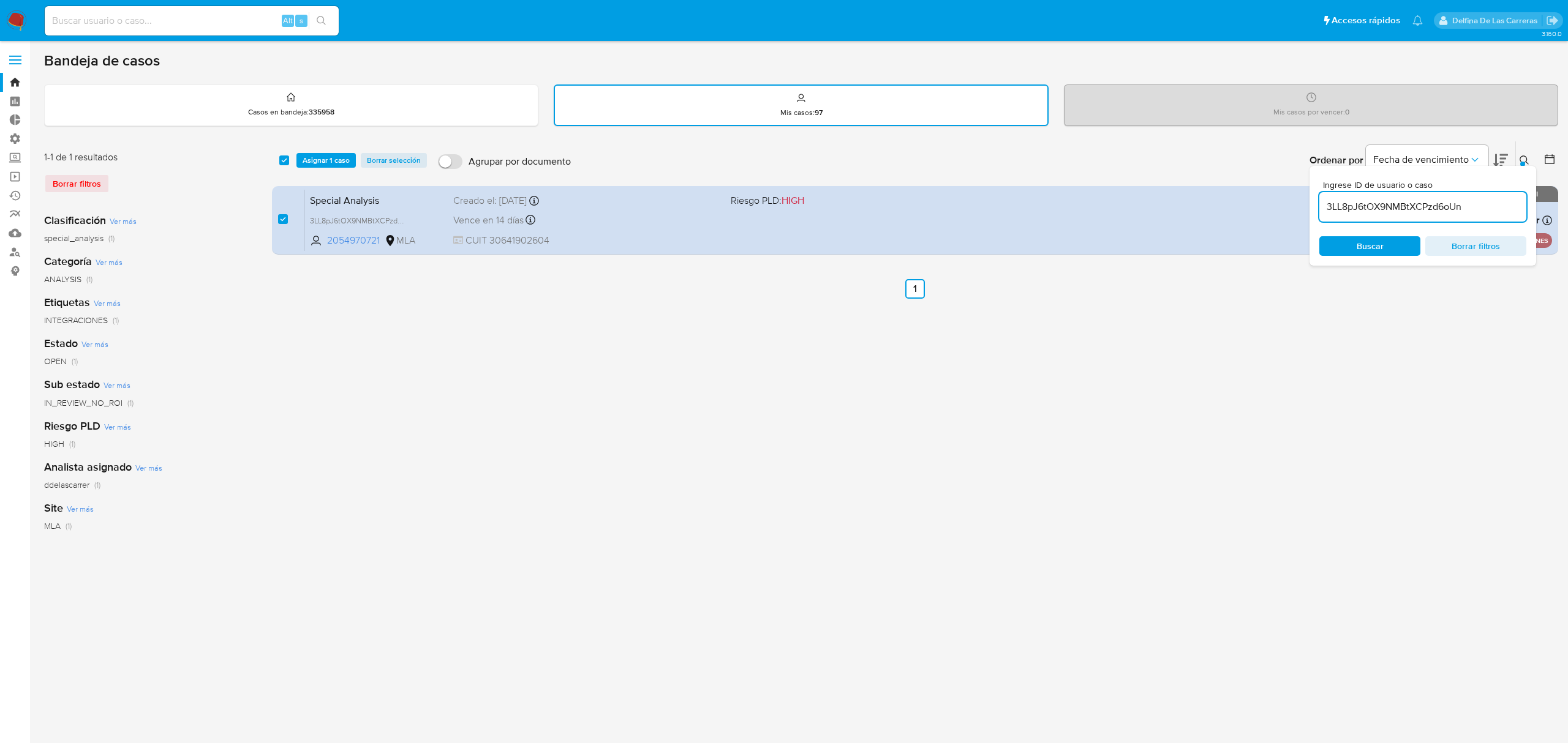
click at [325, 149] on div "select-all-cases-checkbox Asignar 1 caso Borrar selección Agrupar por documento…" at bounding box center [915, 160] width 1286 height 38
click at [320, 157] on span "Asignar 1 caso" at bounding box center [326, 160] width 47 height 12
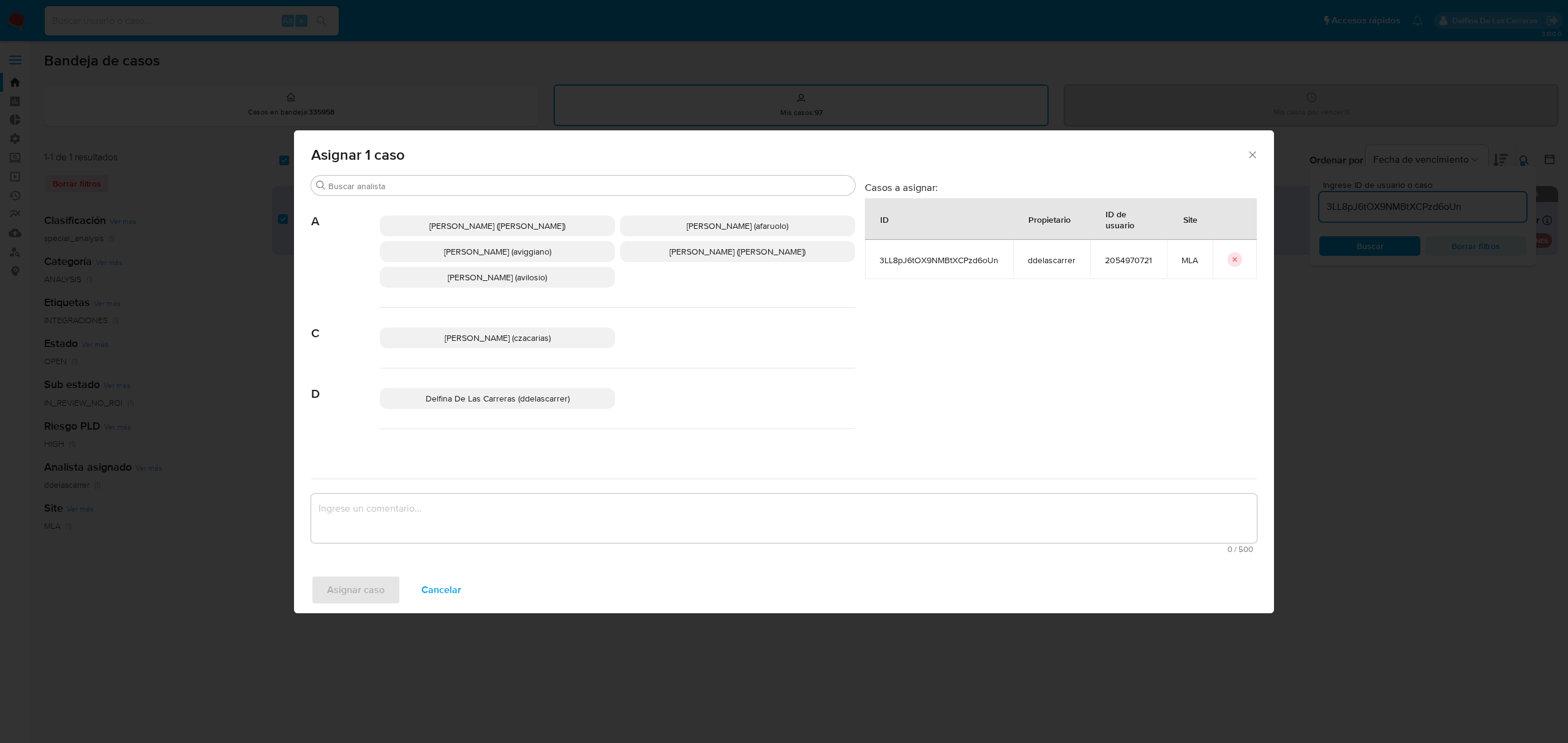
click at [454, 401] on span "Delfina De Las Carreras (ddelascarrer)" at bounding box center [497, 398] width 144 height 12
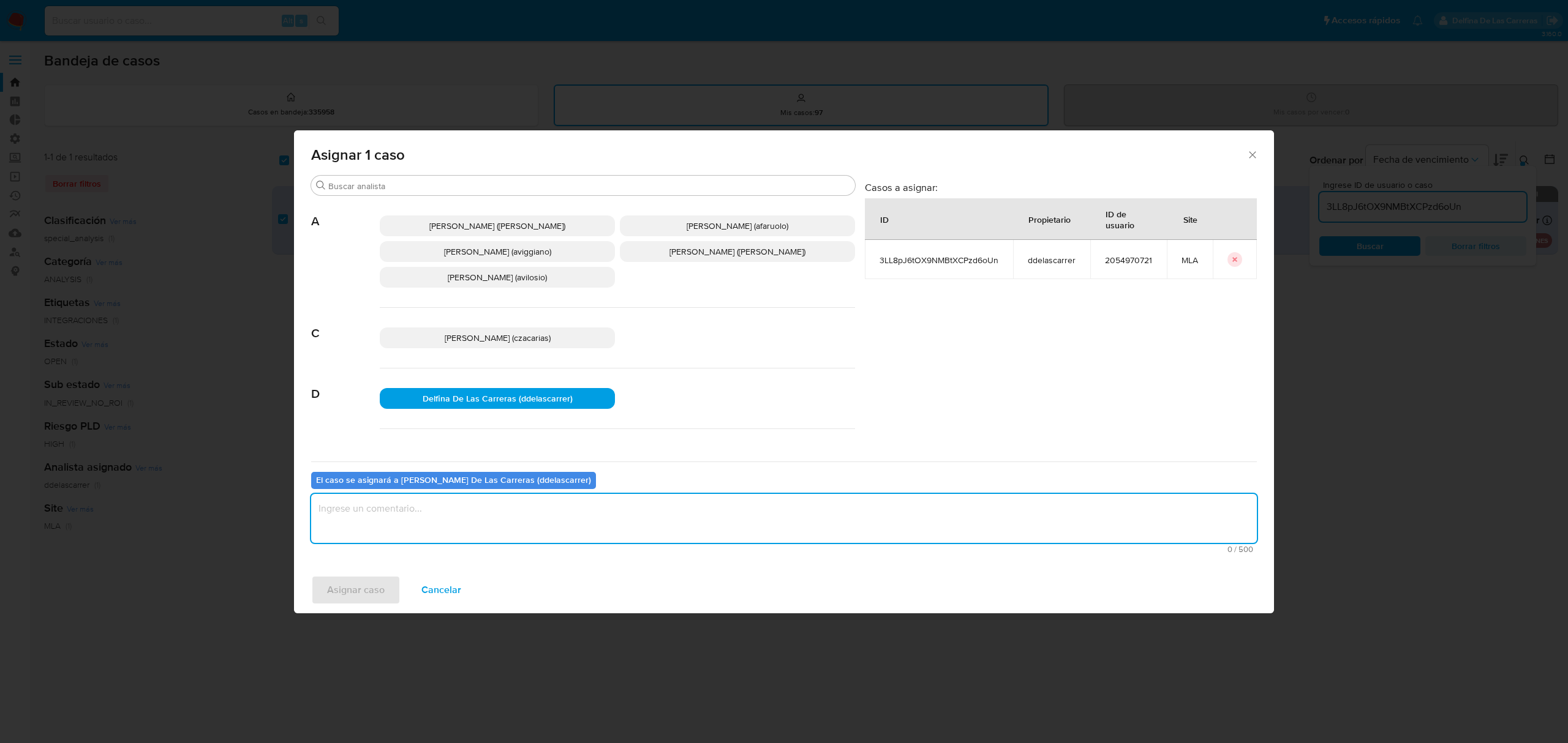
click at [467, 517] on textarea "assign-modal" at bounding box center [784, 518] width 946 height 49
click at [426, 581] on span "Cancelar" at bounding box center [441, 590] width 40 height 27
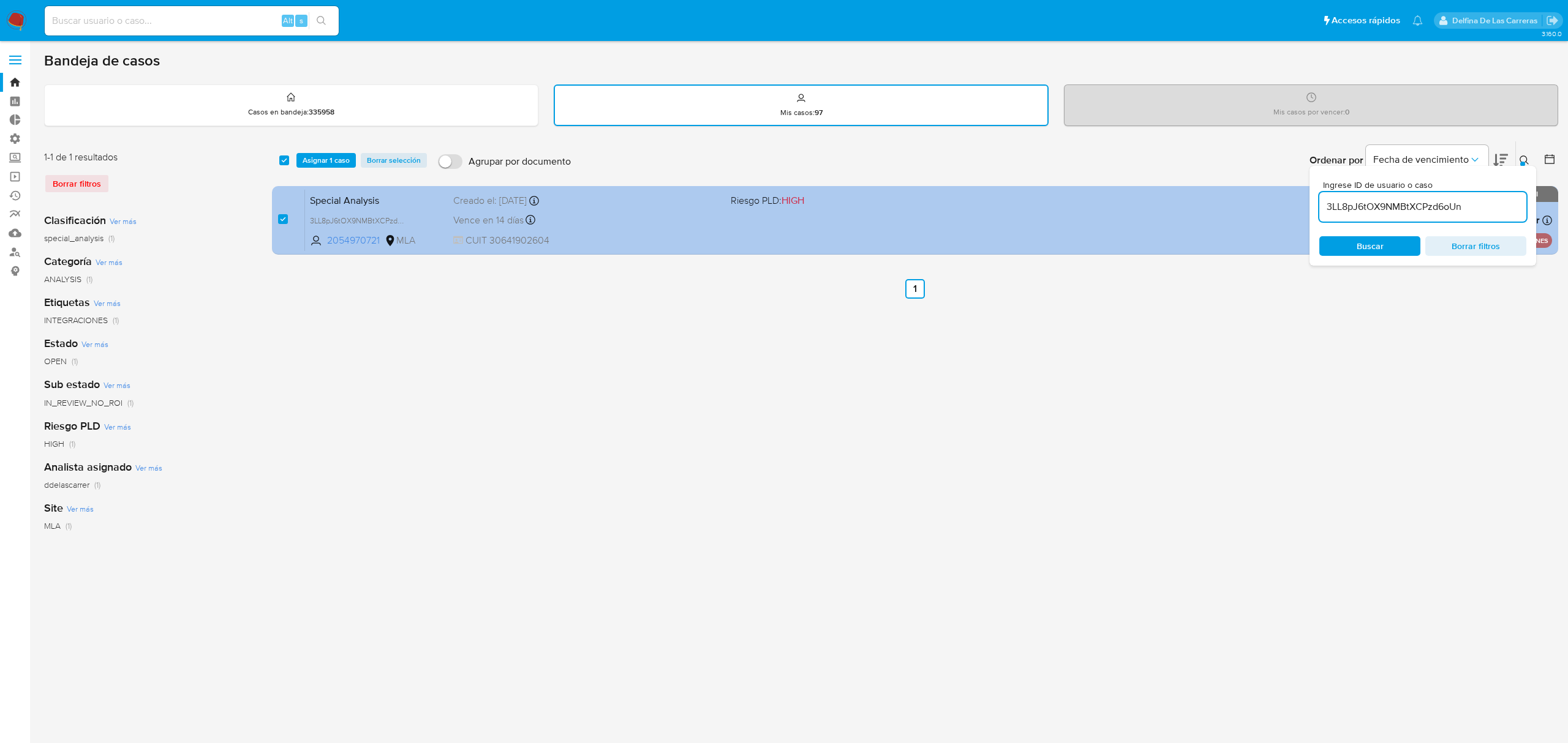
click at [1027, 198] on div "Special Analysis 3LL8pJ6tOX9NMBtXCPzd6oUn 2054970721 MLA Riesgo PLD: HIGH Cread…" at bounding box center [928, 220] width 1247 height 62
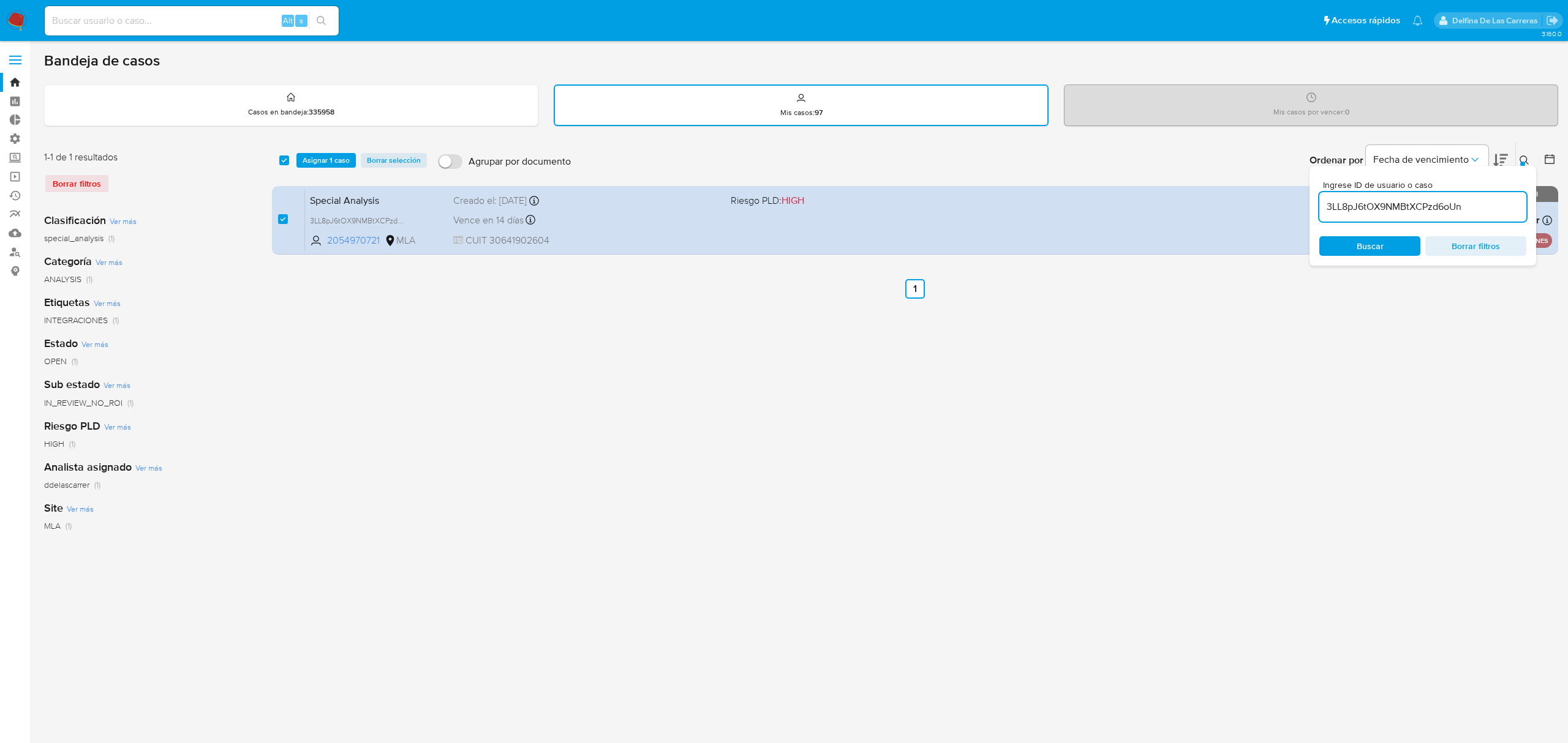
drag, startPoint x: 1512, startPoint y: 206, endPoint x: 1321, endPoint y: 174, distance: 193.7
click at [1307, 180] on div "select-all-cases-checkbox Asignar 1 caso Borrar selección Agrupar por documento…" at bounding box center [915, 200] width 1286 height 119
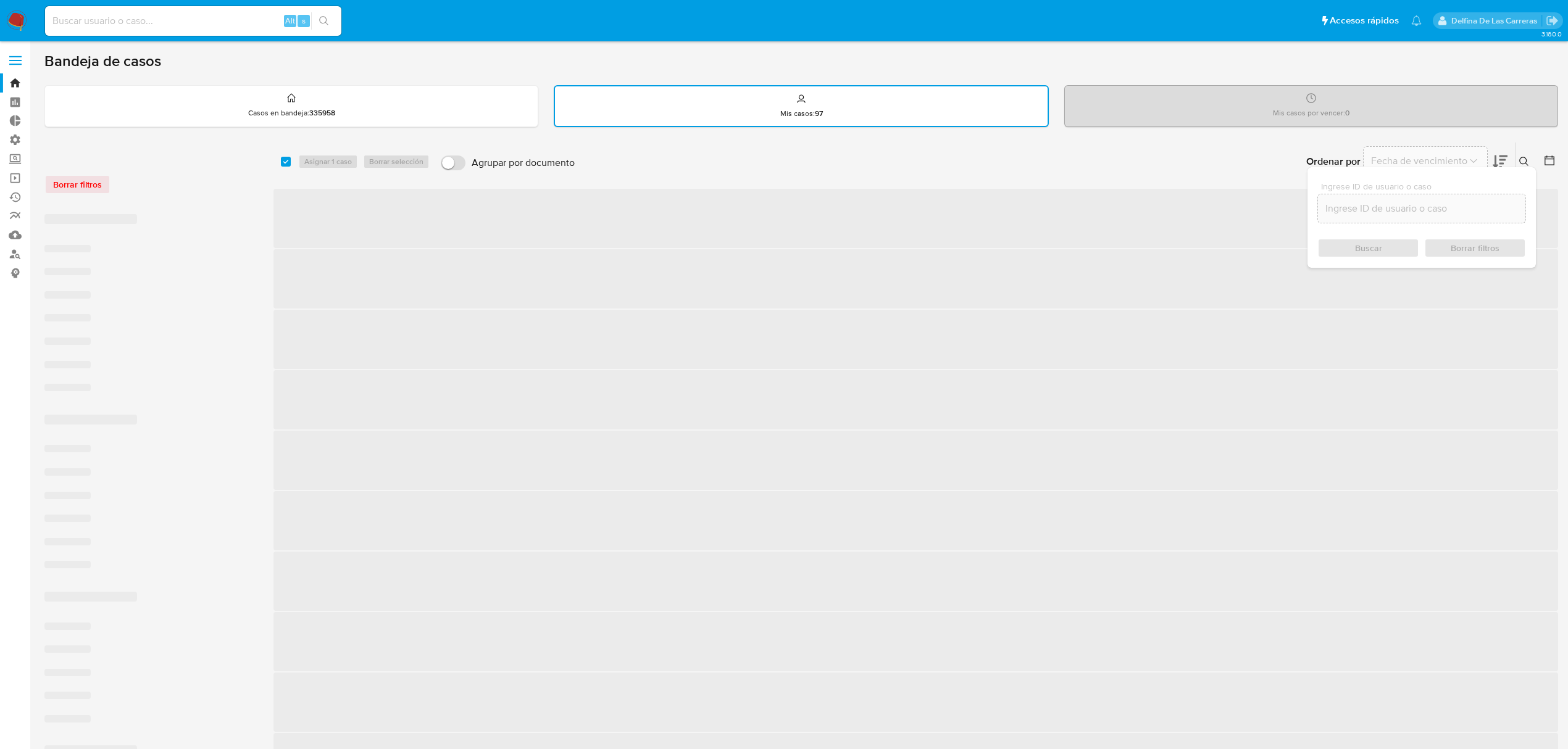
click at [1449, 546] on span "‌" at bounding box center [916, 521] width 1285 height 59
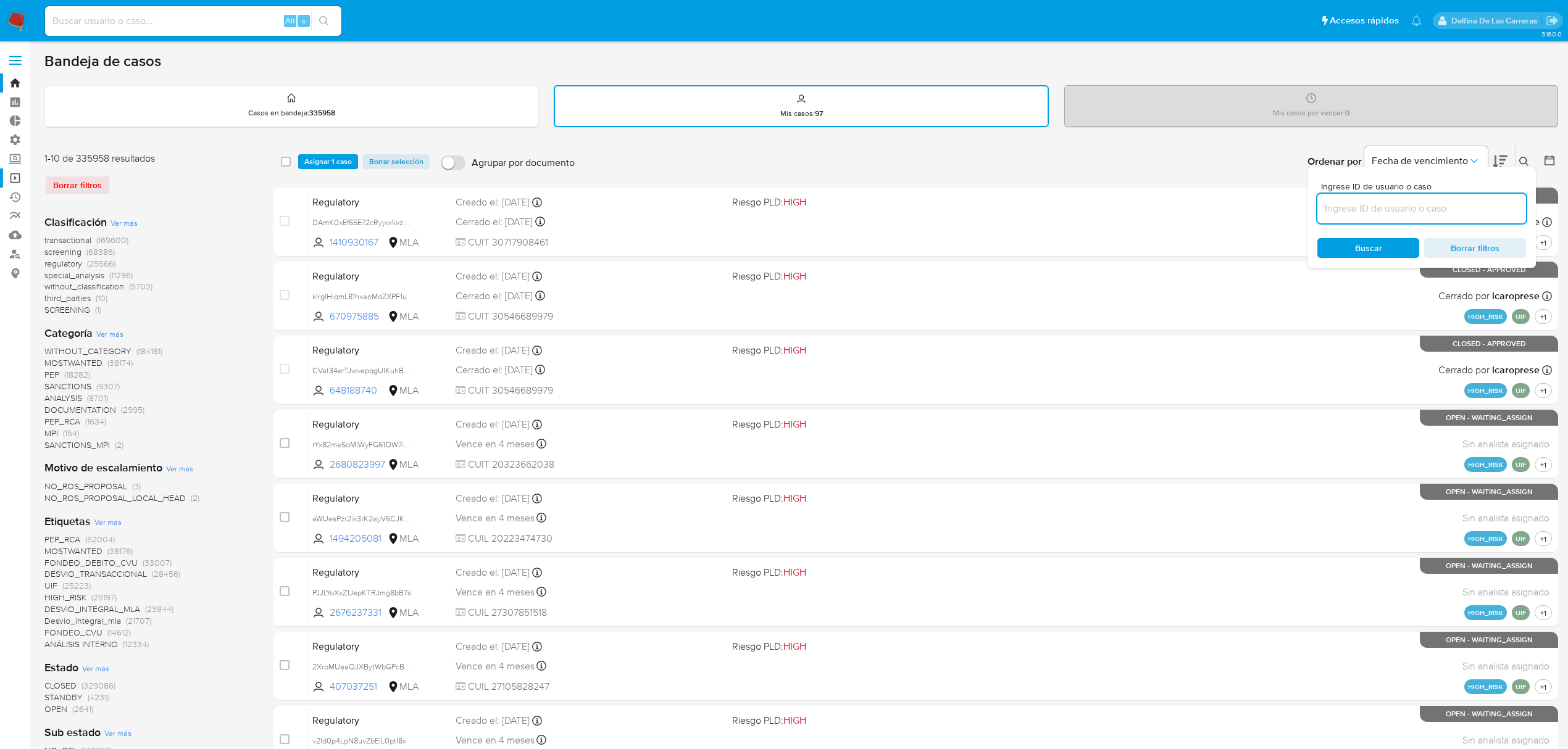
checkbox input "false"
click at [245, 95] on div "Casos en bandeja : 335958" at bounding box center [291, 105] width 493 height 39
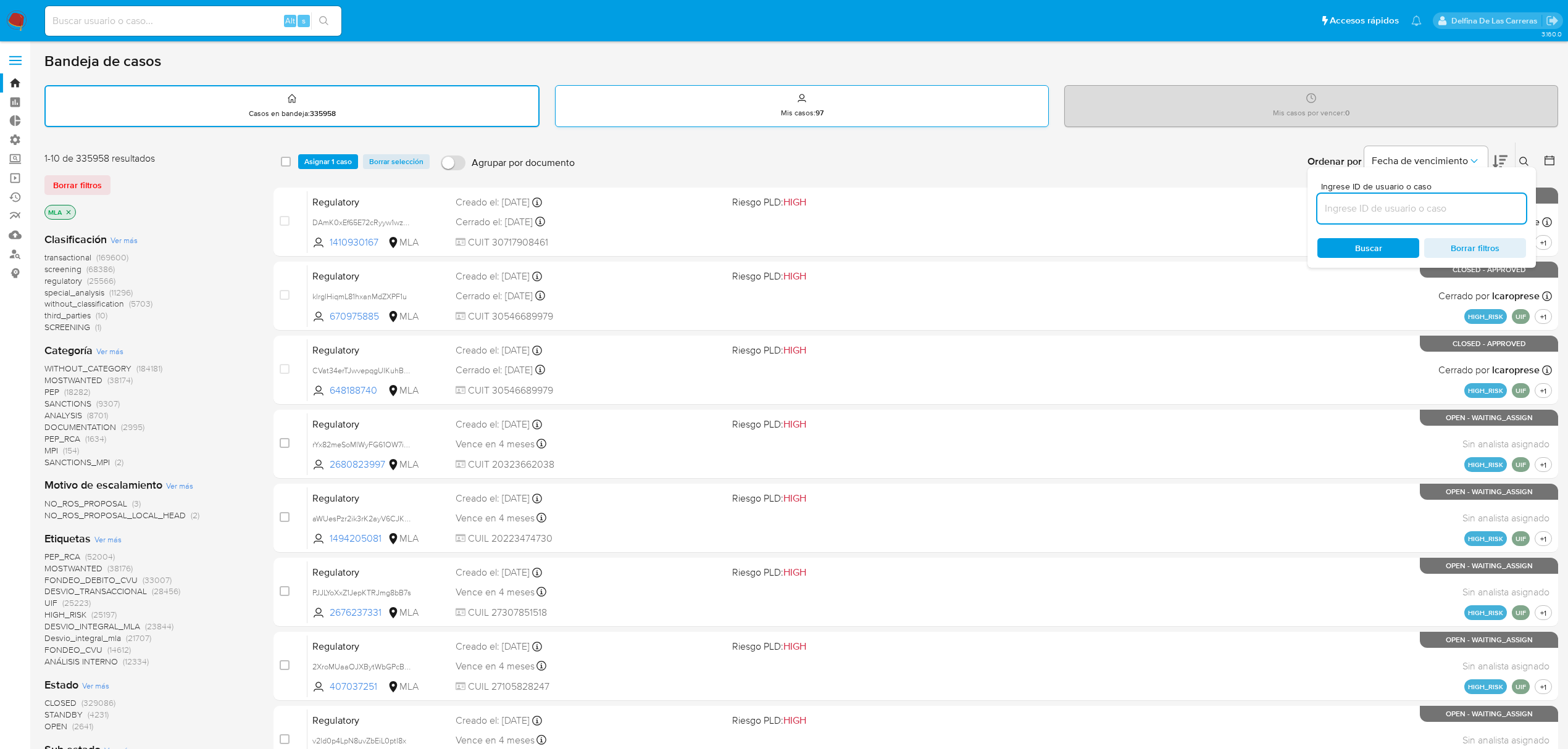
click at [774, 110] on div "Mis casos : 97" at bounding box center [801, 105] width 493 height 39
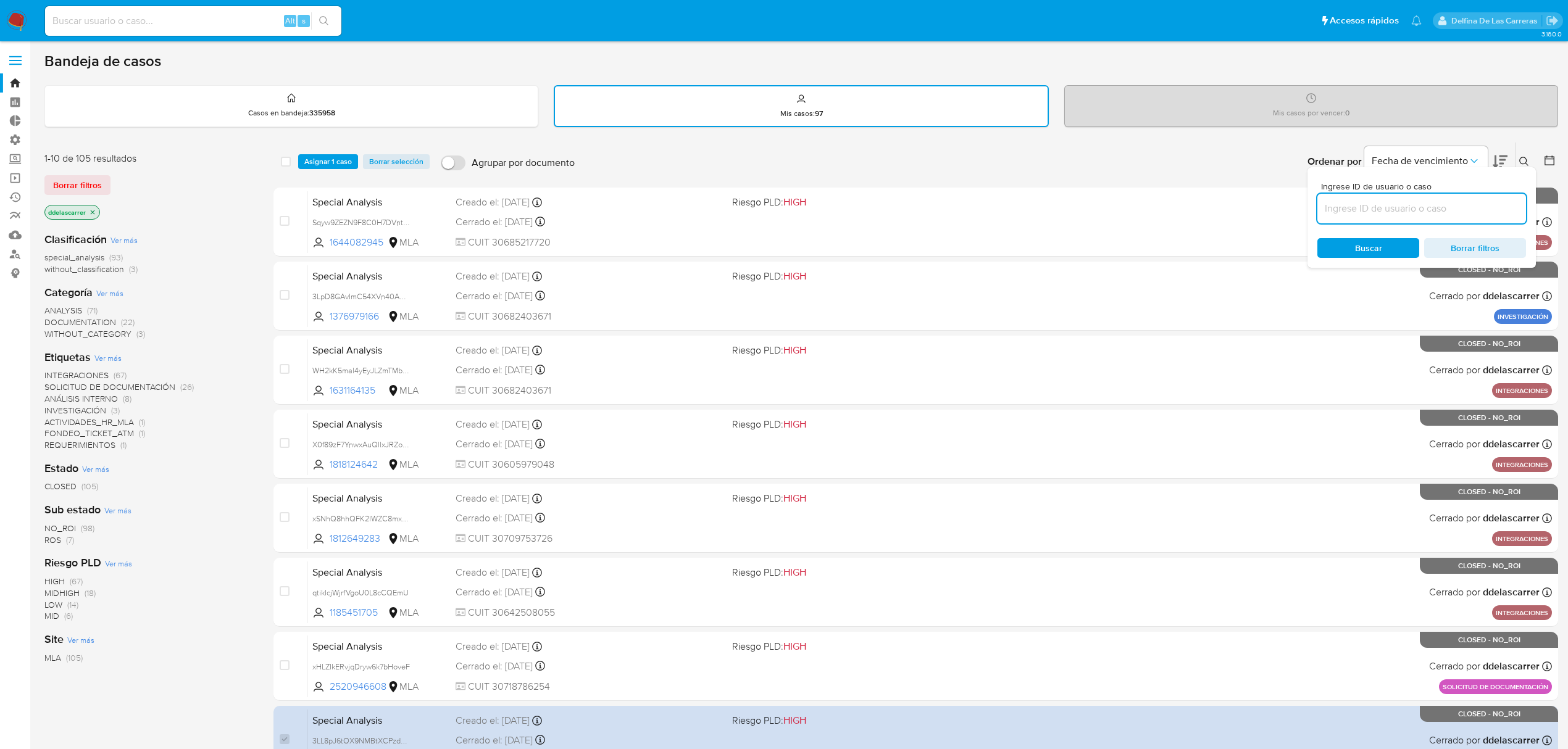
click at [1130, 149] on div "Ordenar por Fecha de vencimiento No es posible ordenar los resultados mientras …" at bounding box center [1069, 161] width 977 height 38
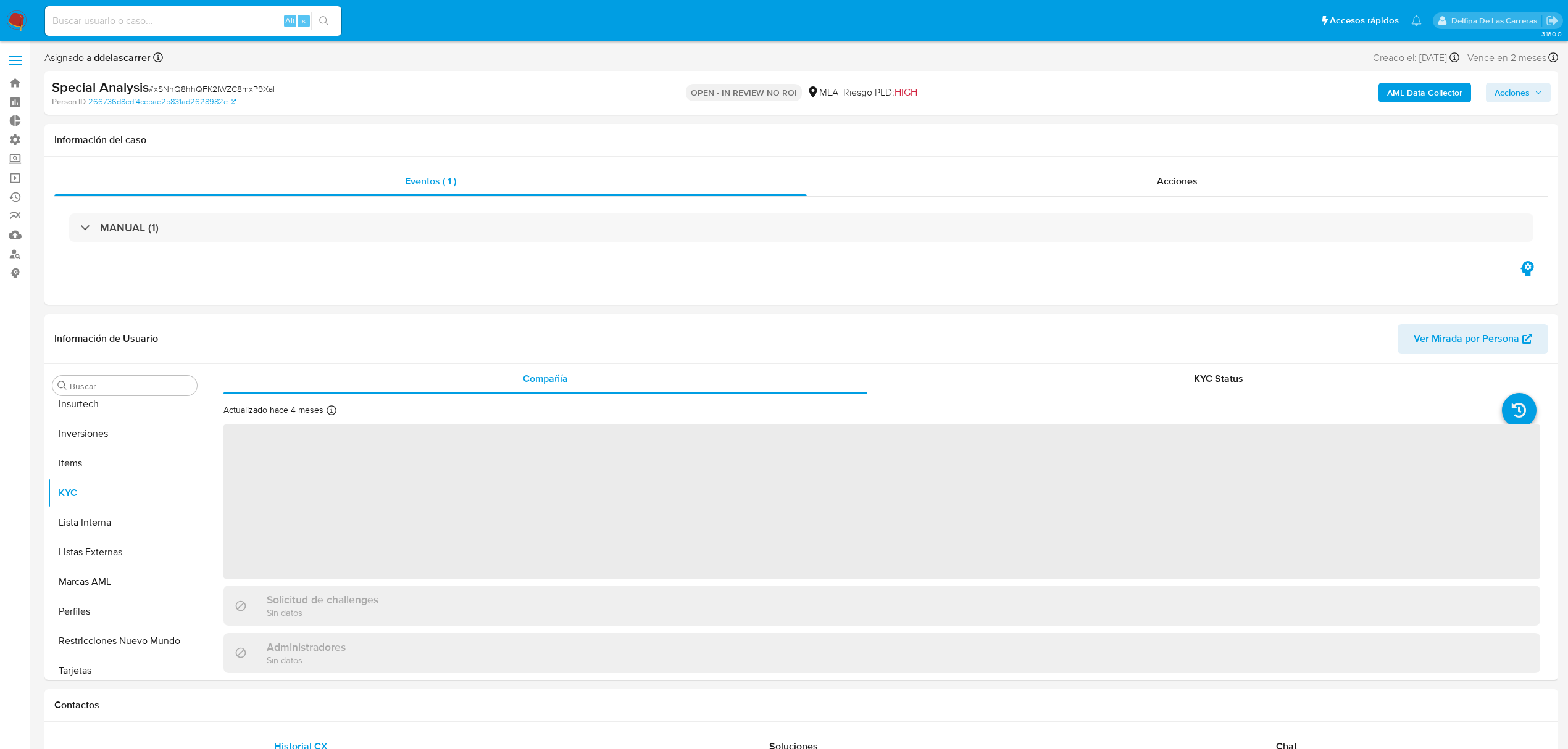
scroll to position [581, 0]
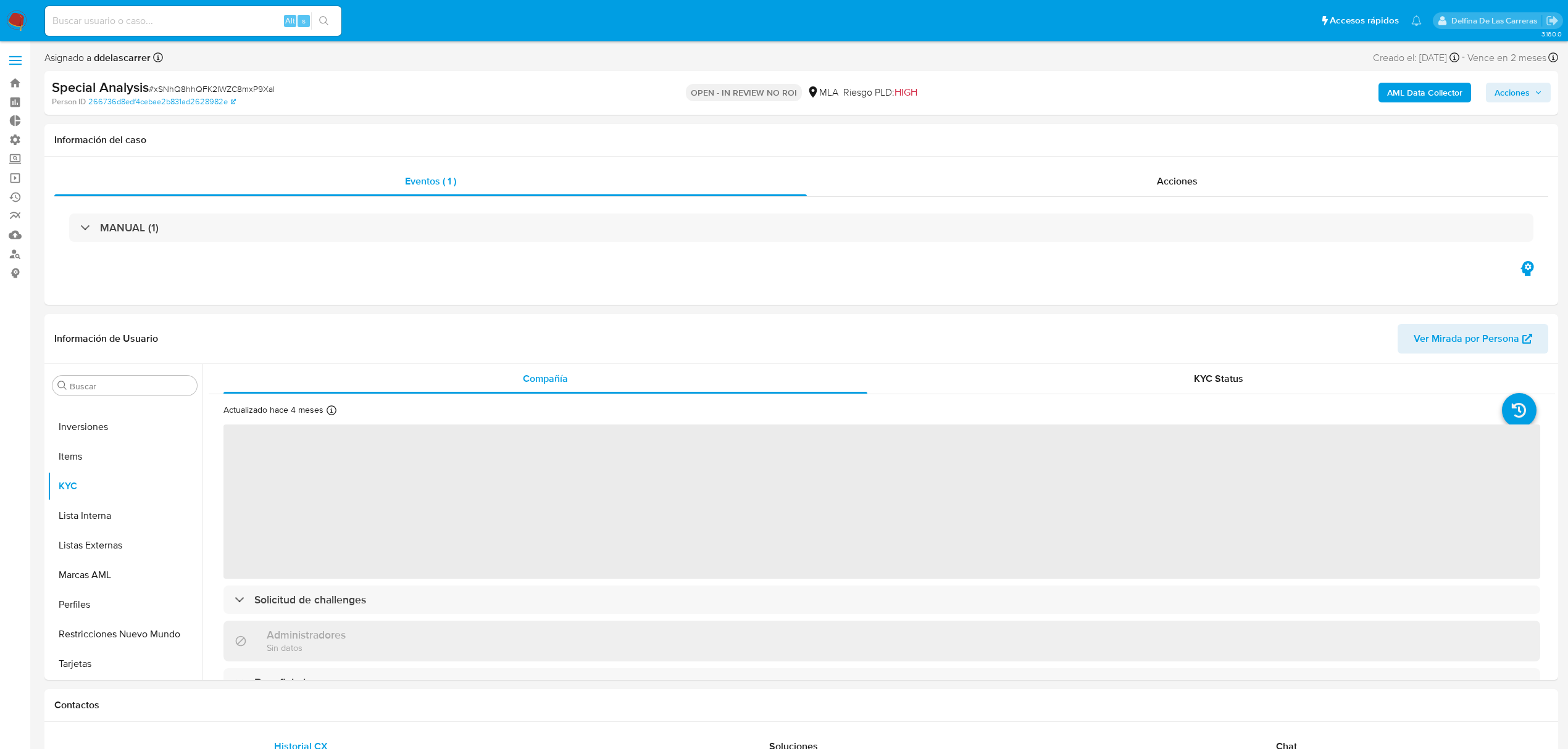
select select "10"
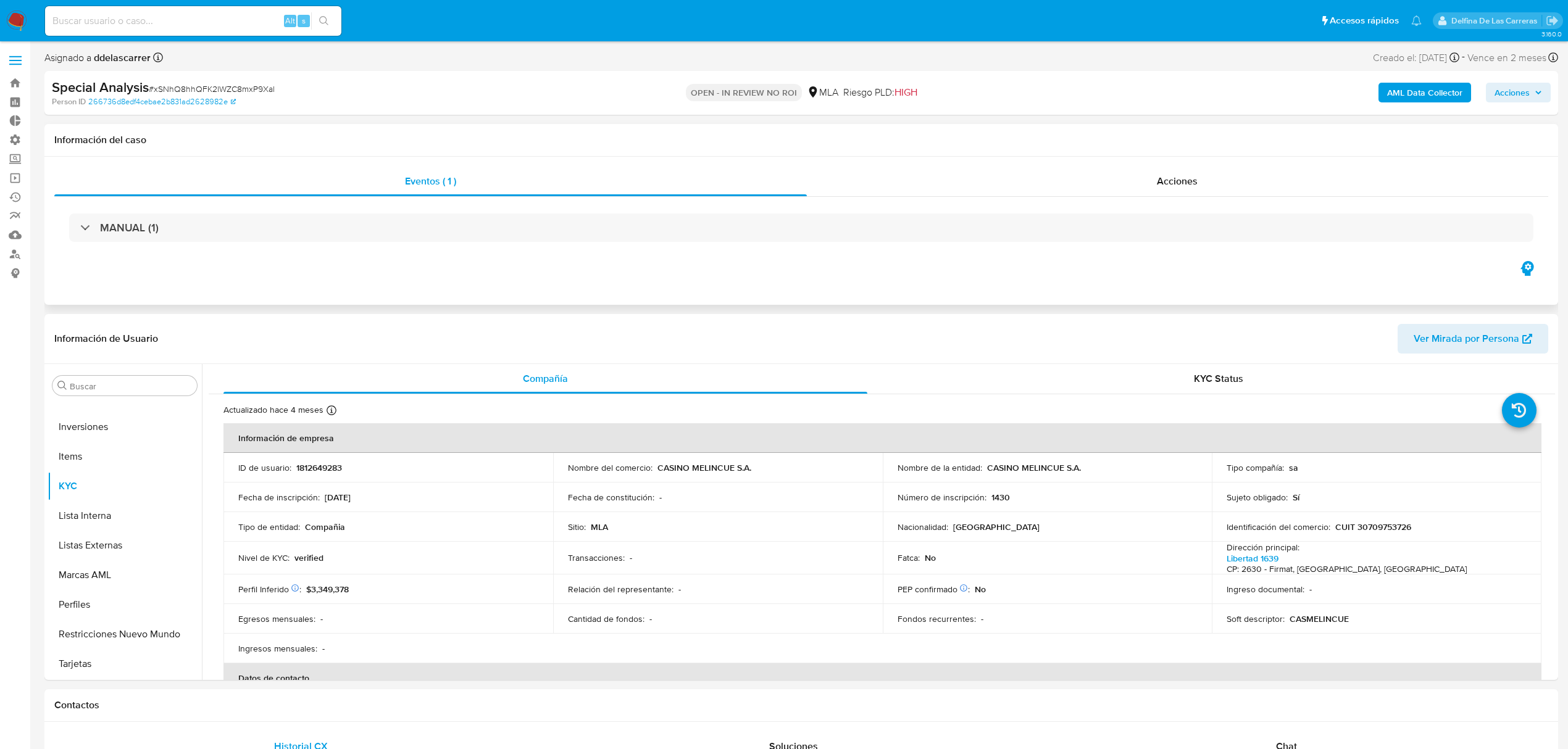
click at [1245, 279] on div "Eventos ( 1 ) Acciones MANUAL (1)" at bounding box center [801, 231] width 1514 height 148
click at [1231, 185] on div "Acciones" at bounding box center [1178, 182] width 742 height 30
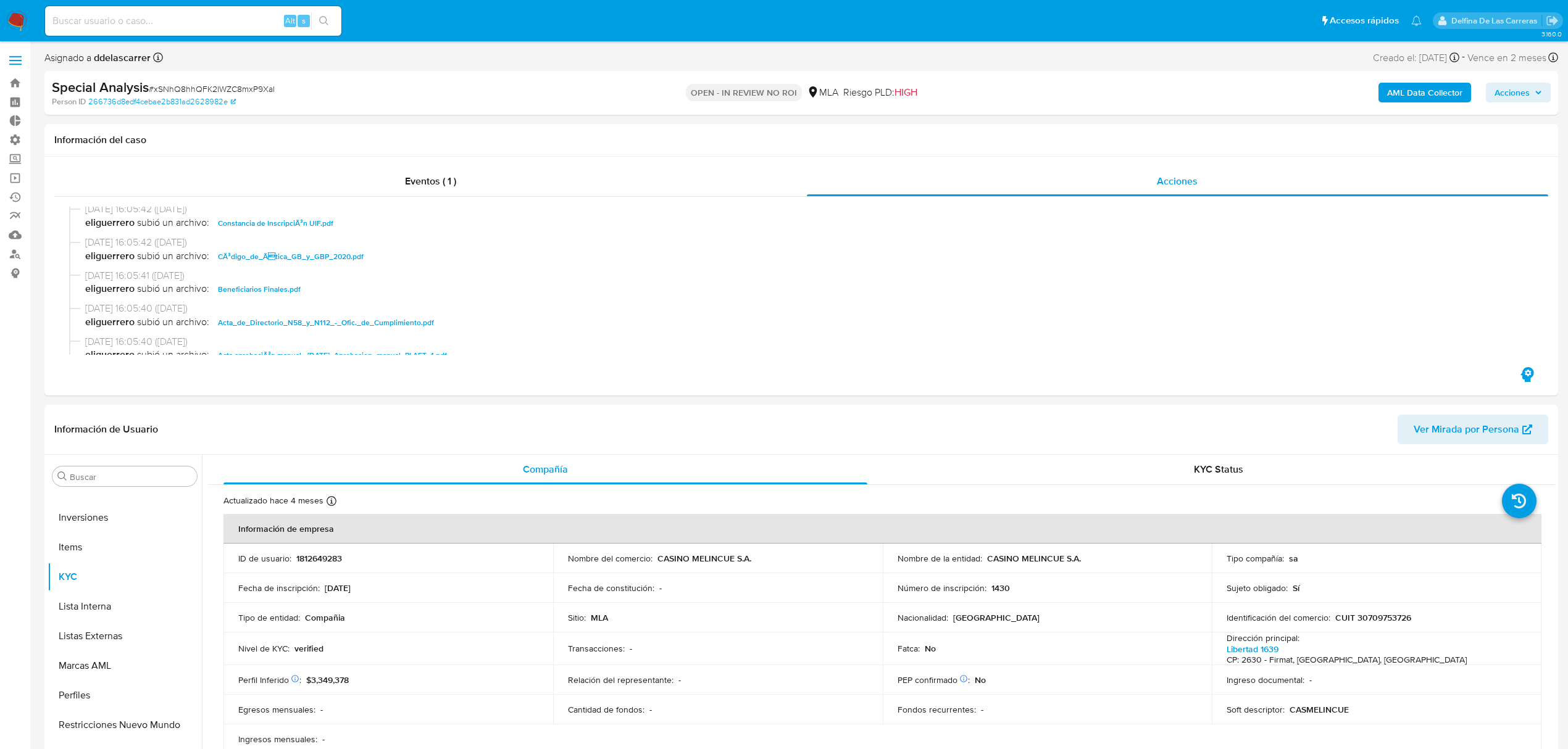
scroll to position [658, 0]
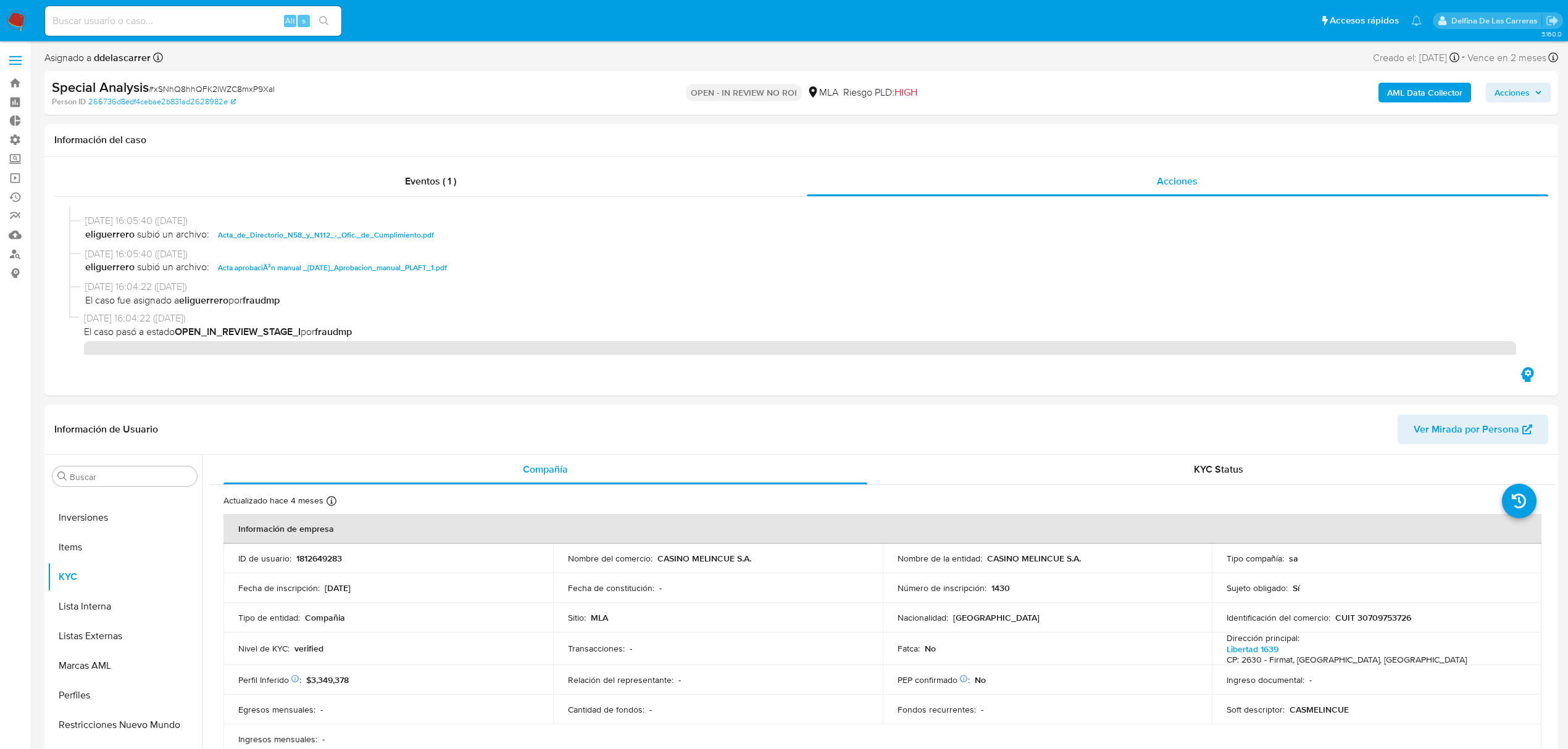
click at [1527, 93] on span "Acciones" at bounding box center [1512, 92] width 35 height 20
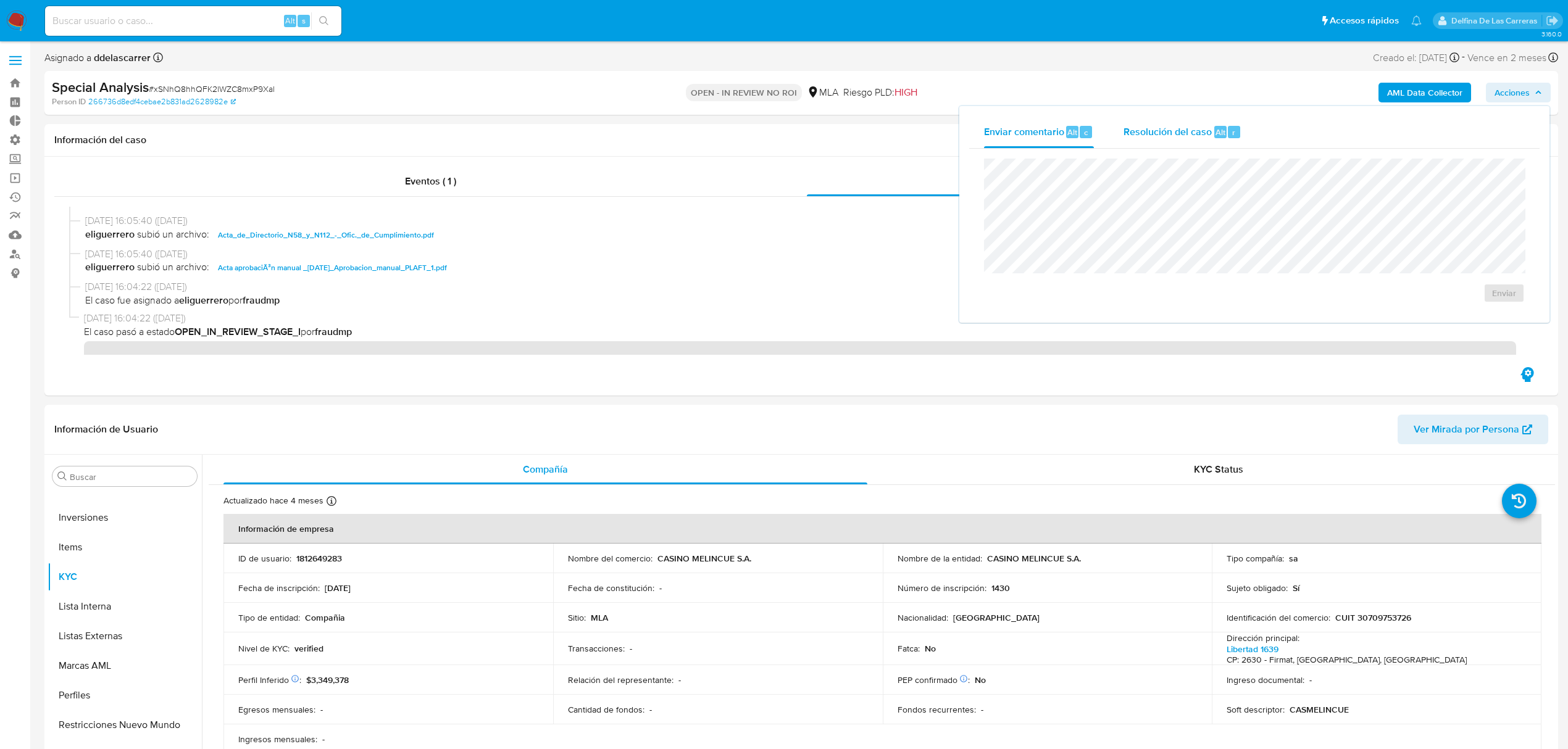
click at [1142, 131] on span "Resolución del caso" at bounding box center [1167, 132] width 88 height 14
click at [1381, 305] on span "No ROI" at bounding box center [1384, 300] width 64 height 17
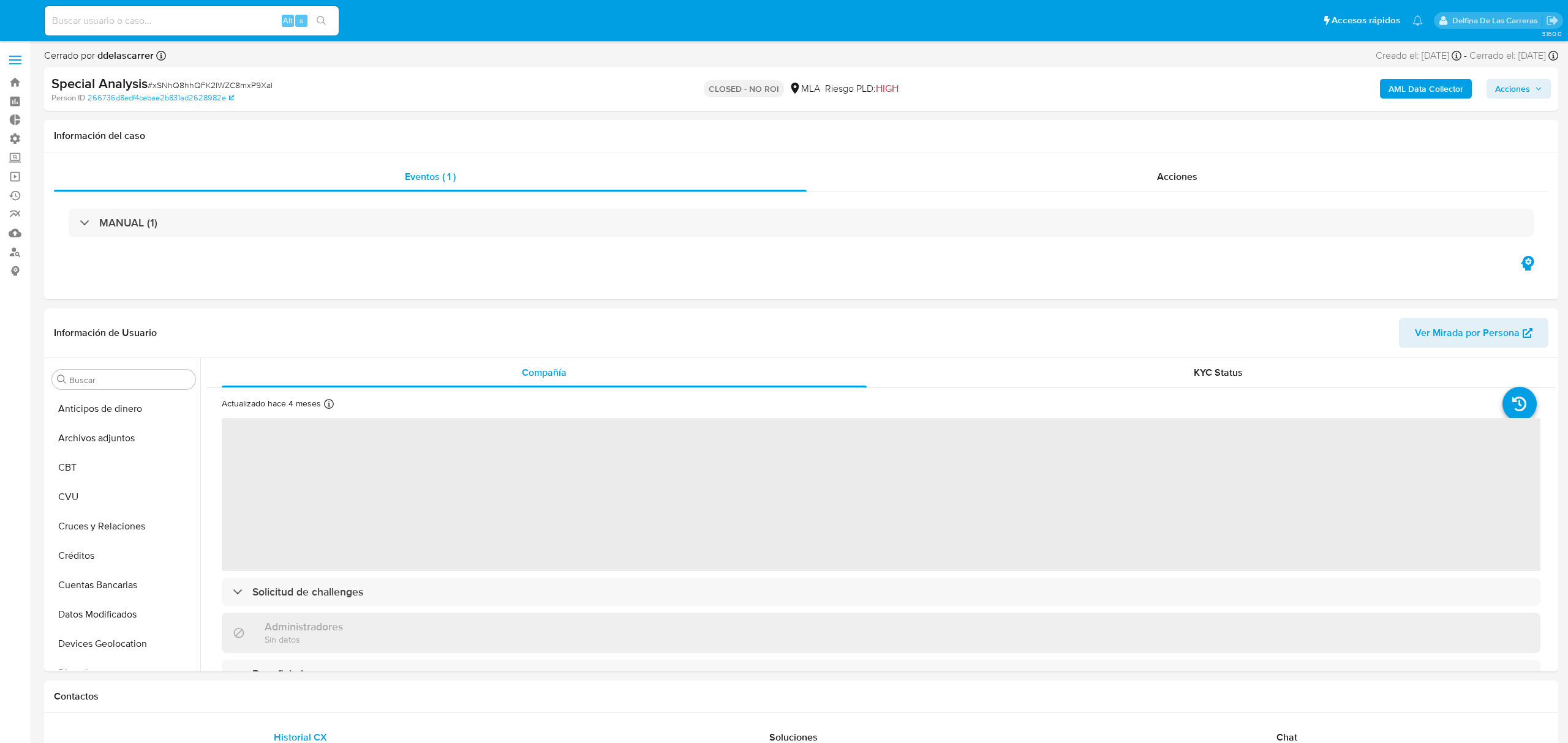
select select "10"
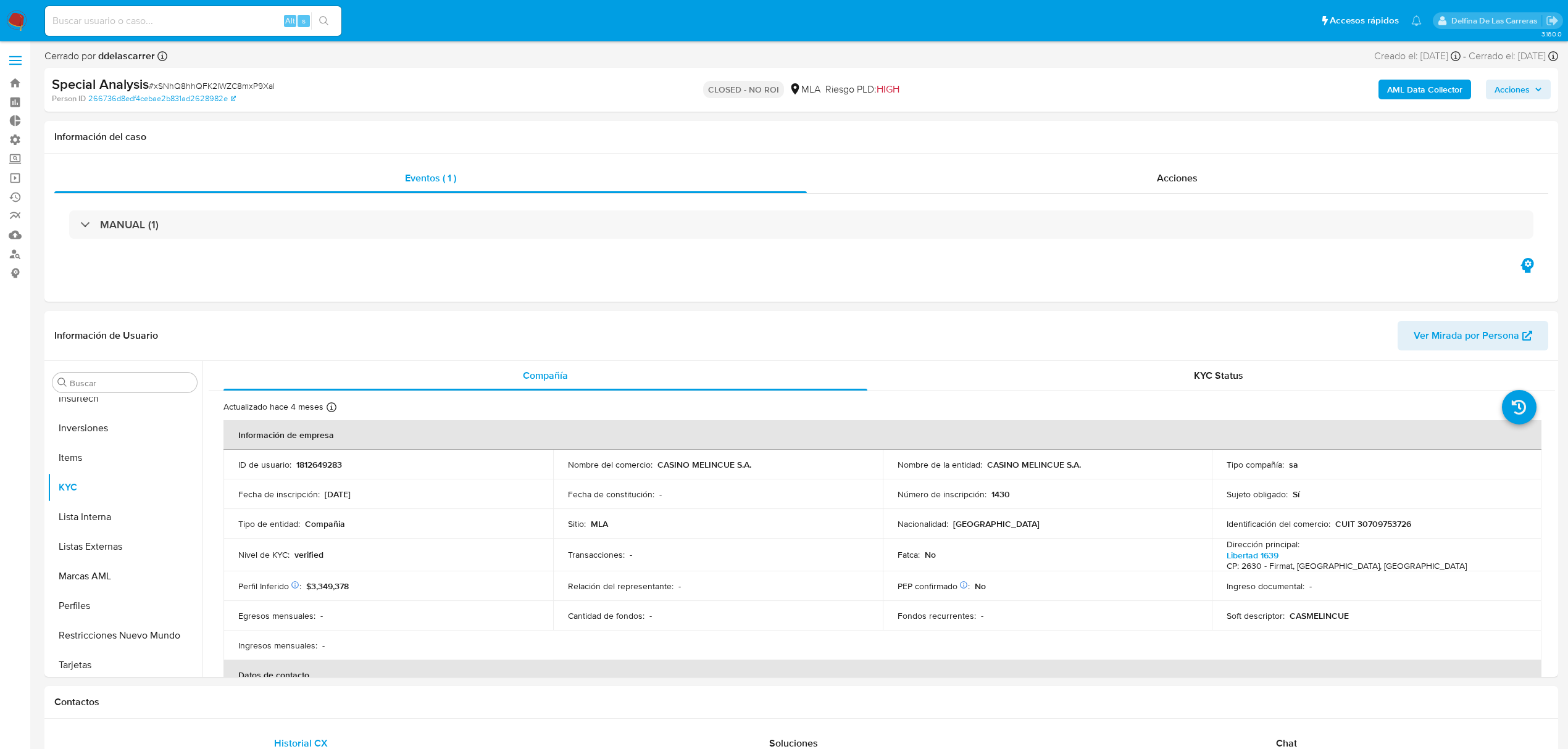
scroll to position [581, 0]
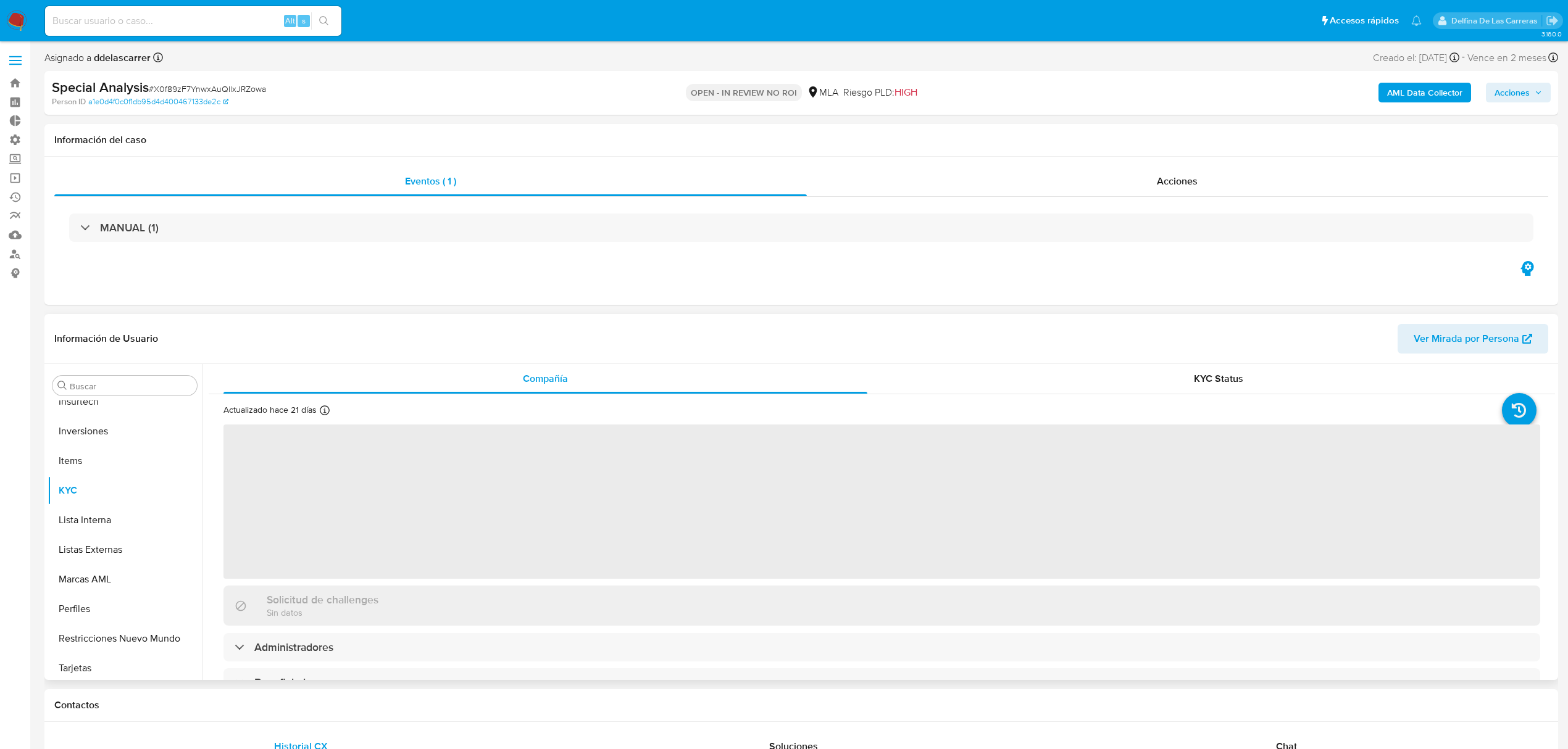
scroll to position [581, 0]
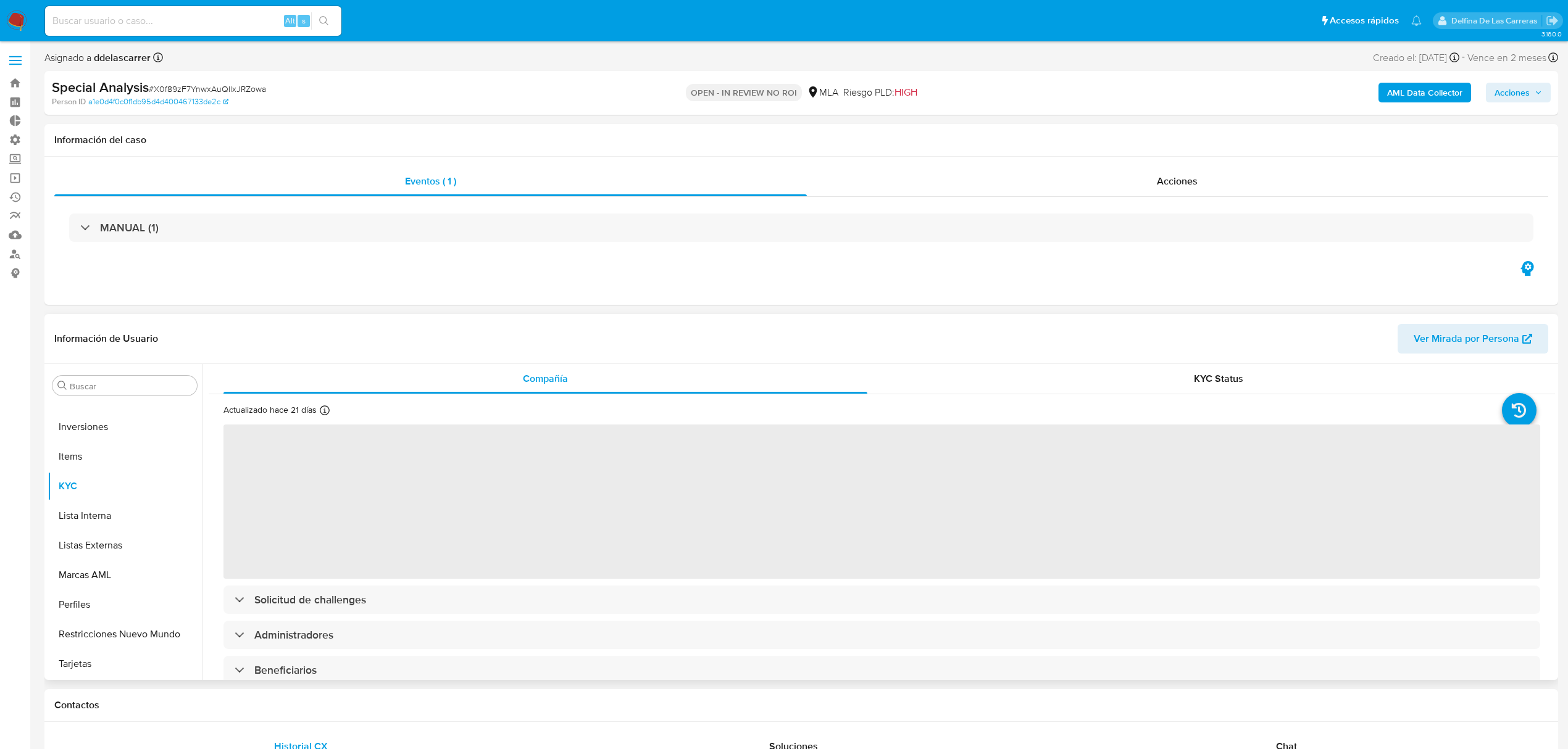
select select "10"
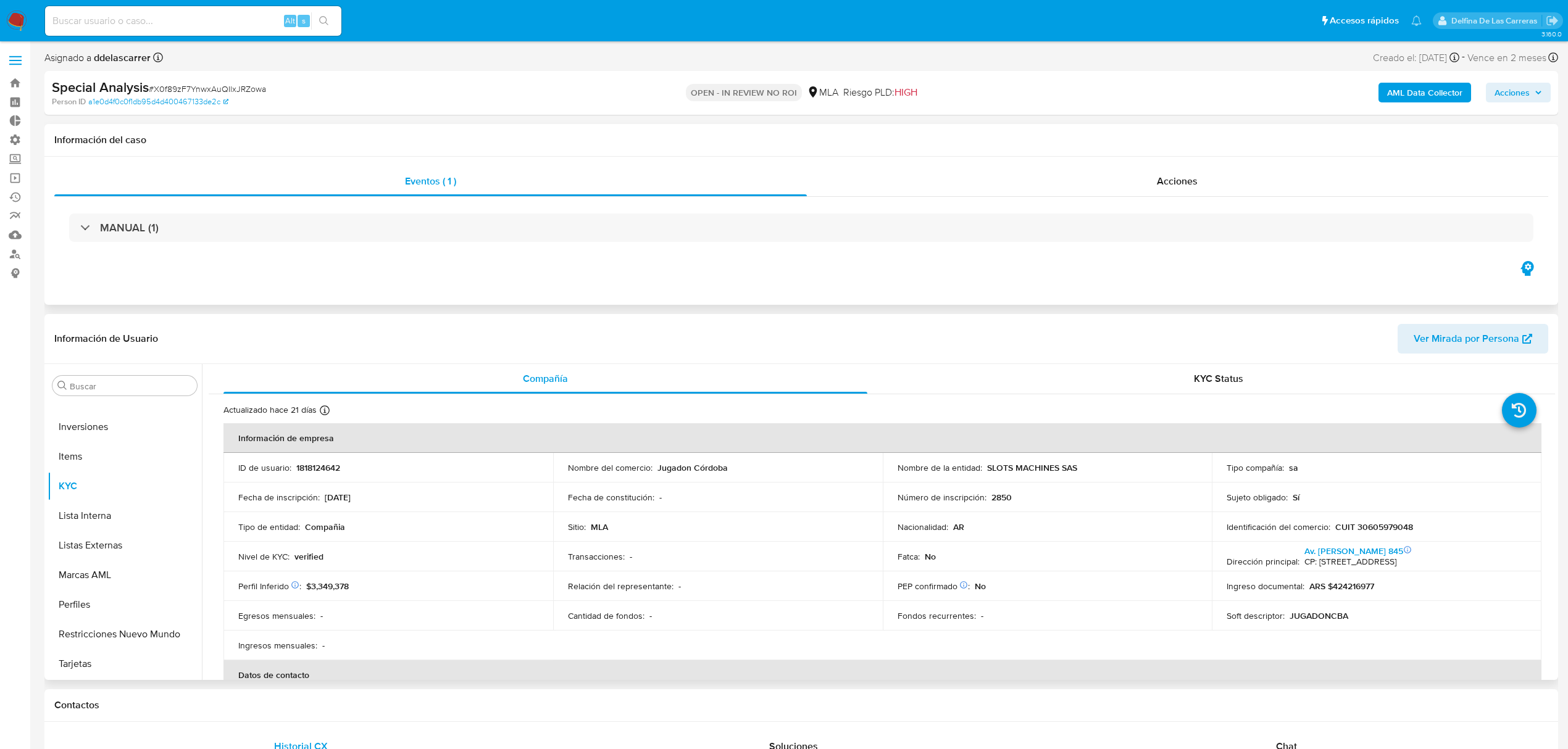
drag, startPoint x: 1173, startPoint y: 176, endPoint x: 1100, endPoint y: 129, distance: 86.8
click at [1173, 176] on span "Acciones" at bounding box center [1177, 181] width 41 height 14
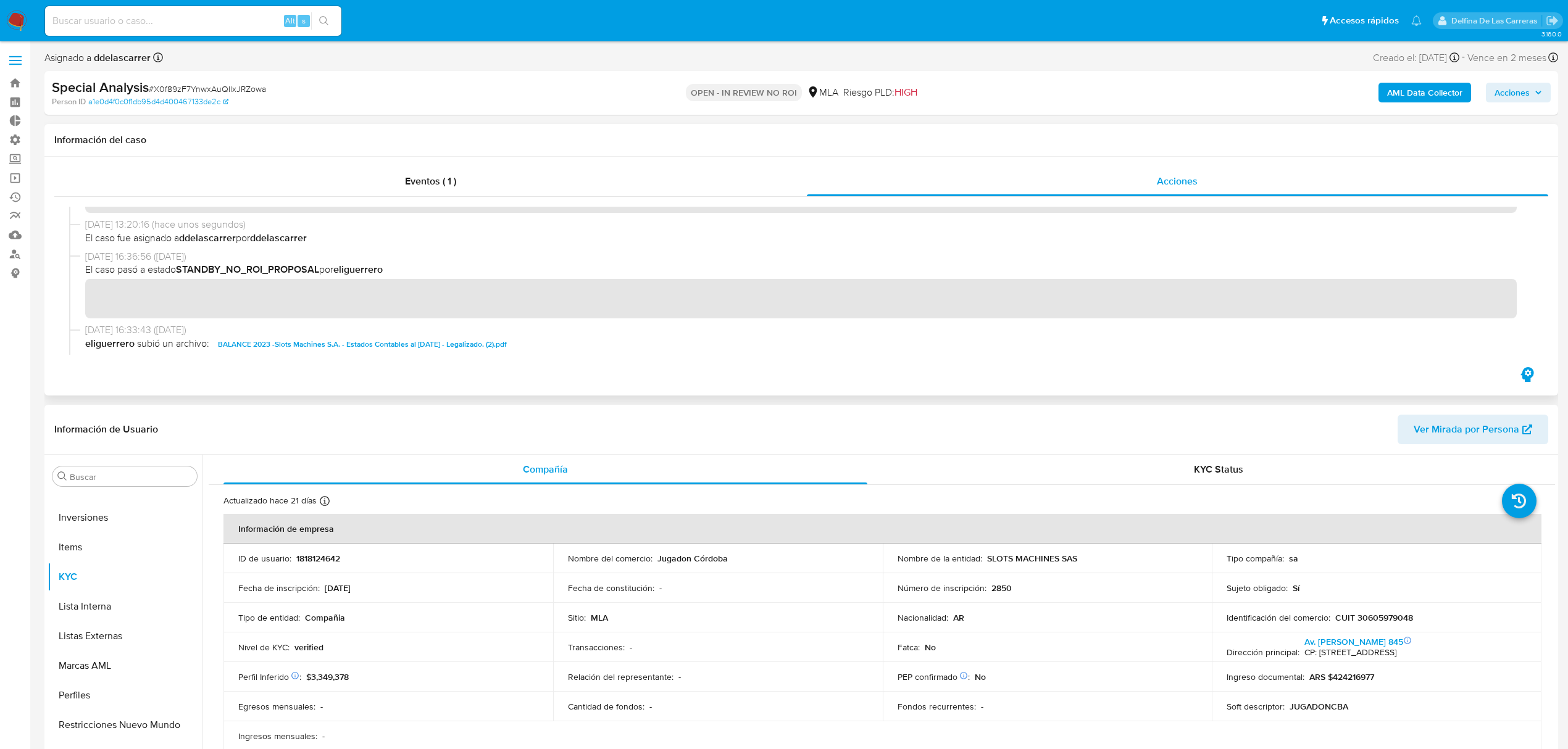
scroll to position [0, 0]
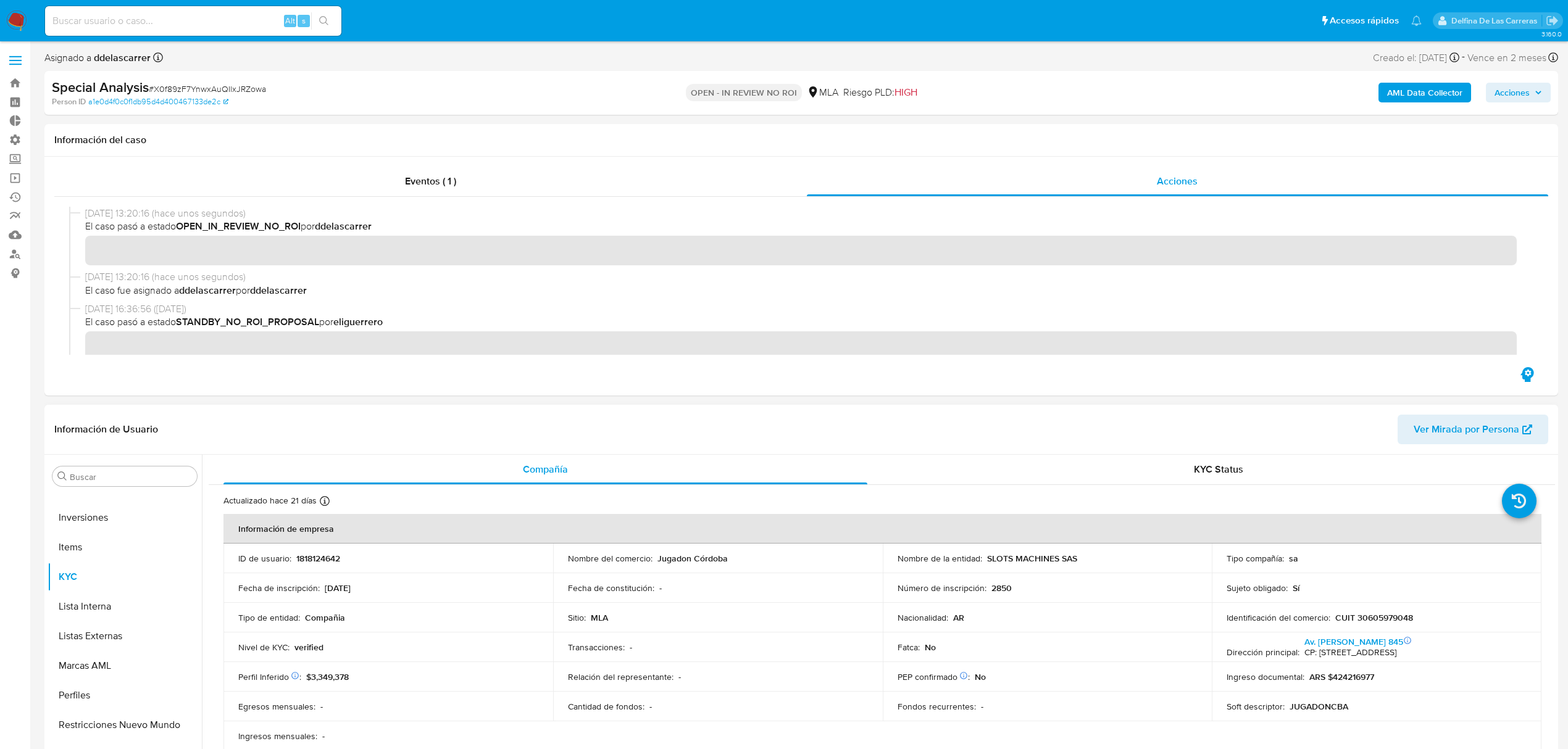
click at [1524, 89] on span "Acciones" at bounding box center [1512, 92] width 35 height 20
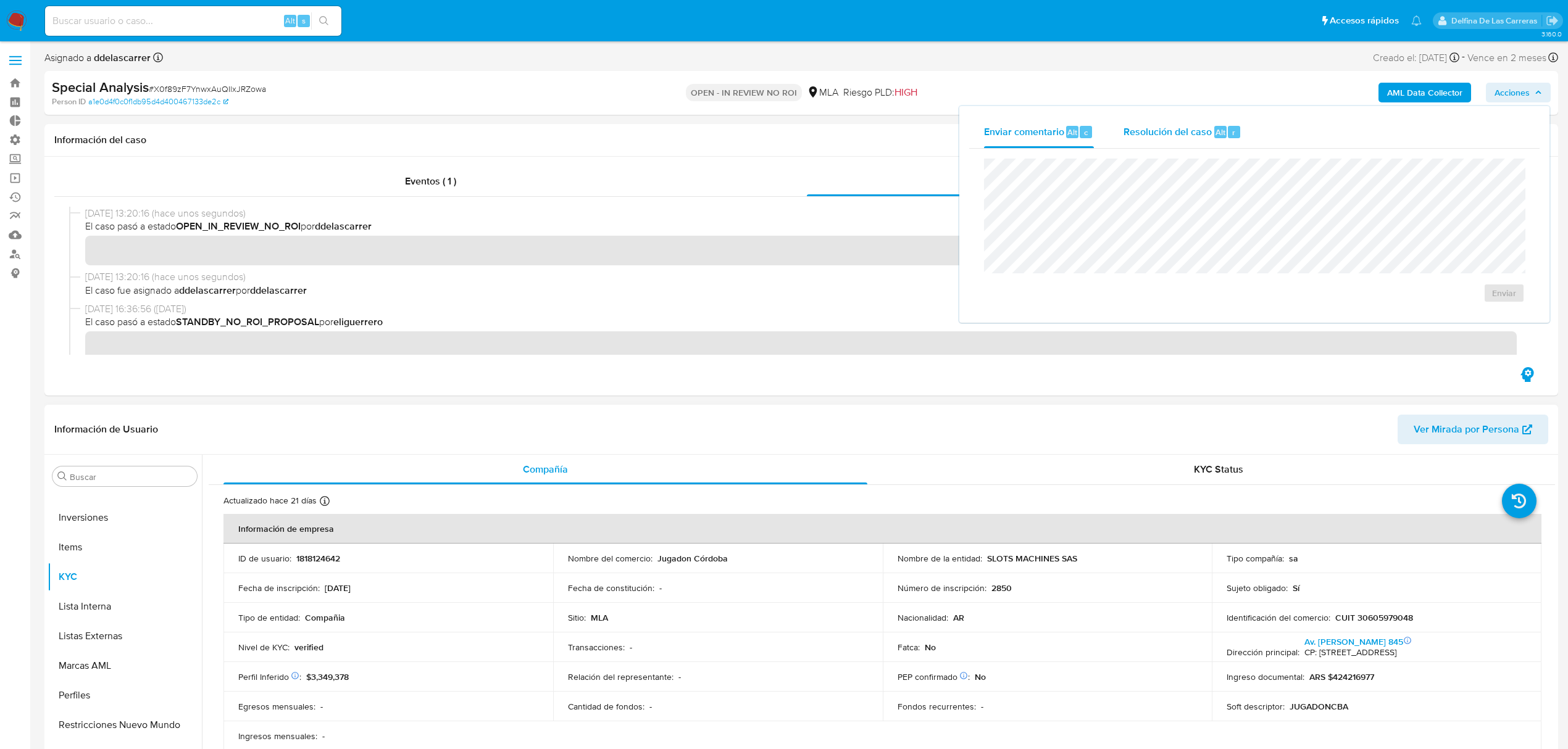
click at [1142, 122] on div "Resolución del caso Alt r" at bounding box center [1182, 132] width 118 height 32
click at [1359, 303] on span "No ROI" at bounding box center [1384, 300] width 64 height 17
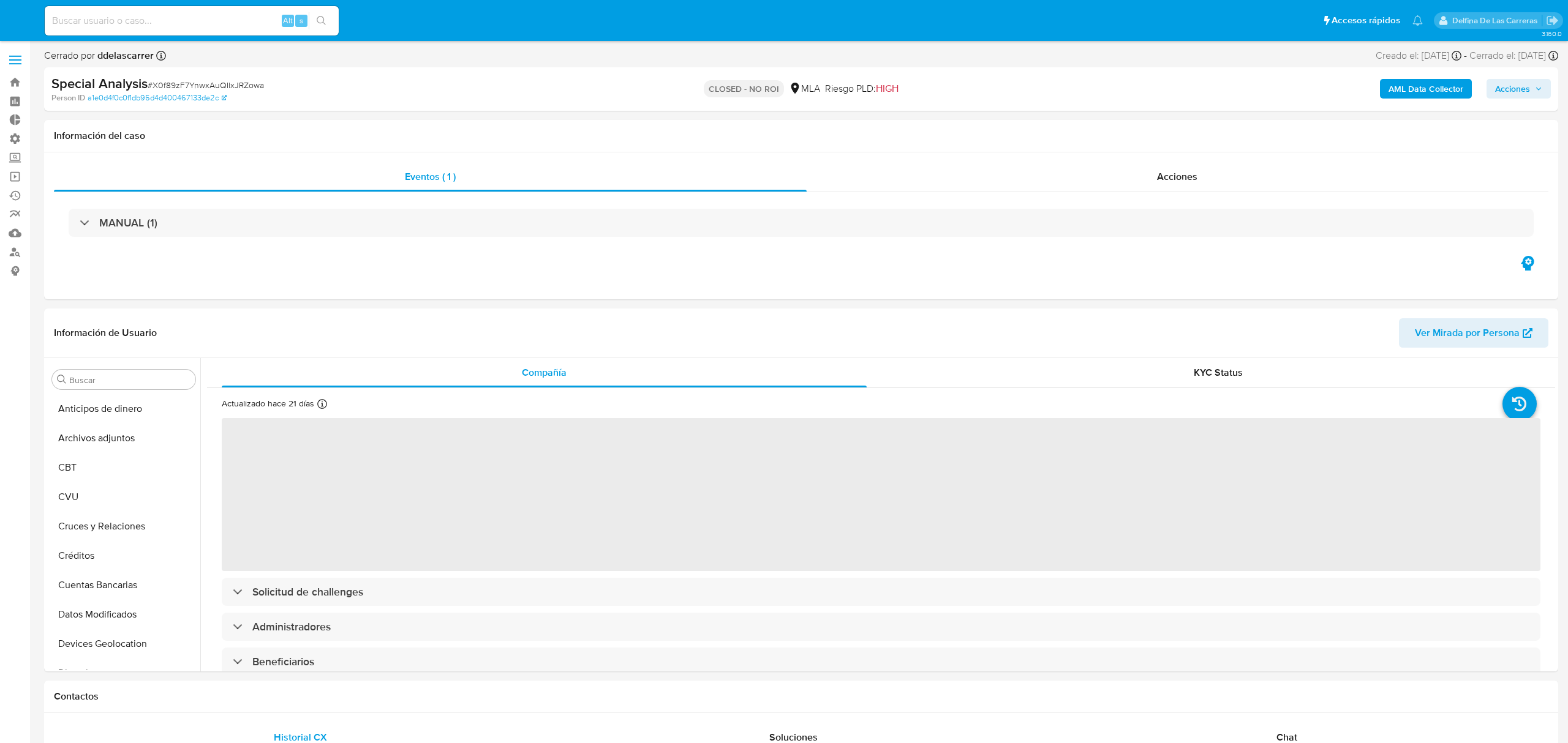
select select "10"
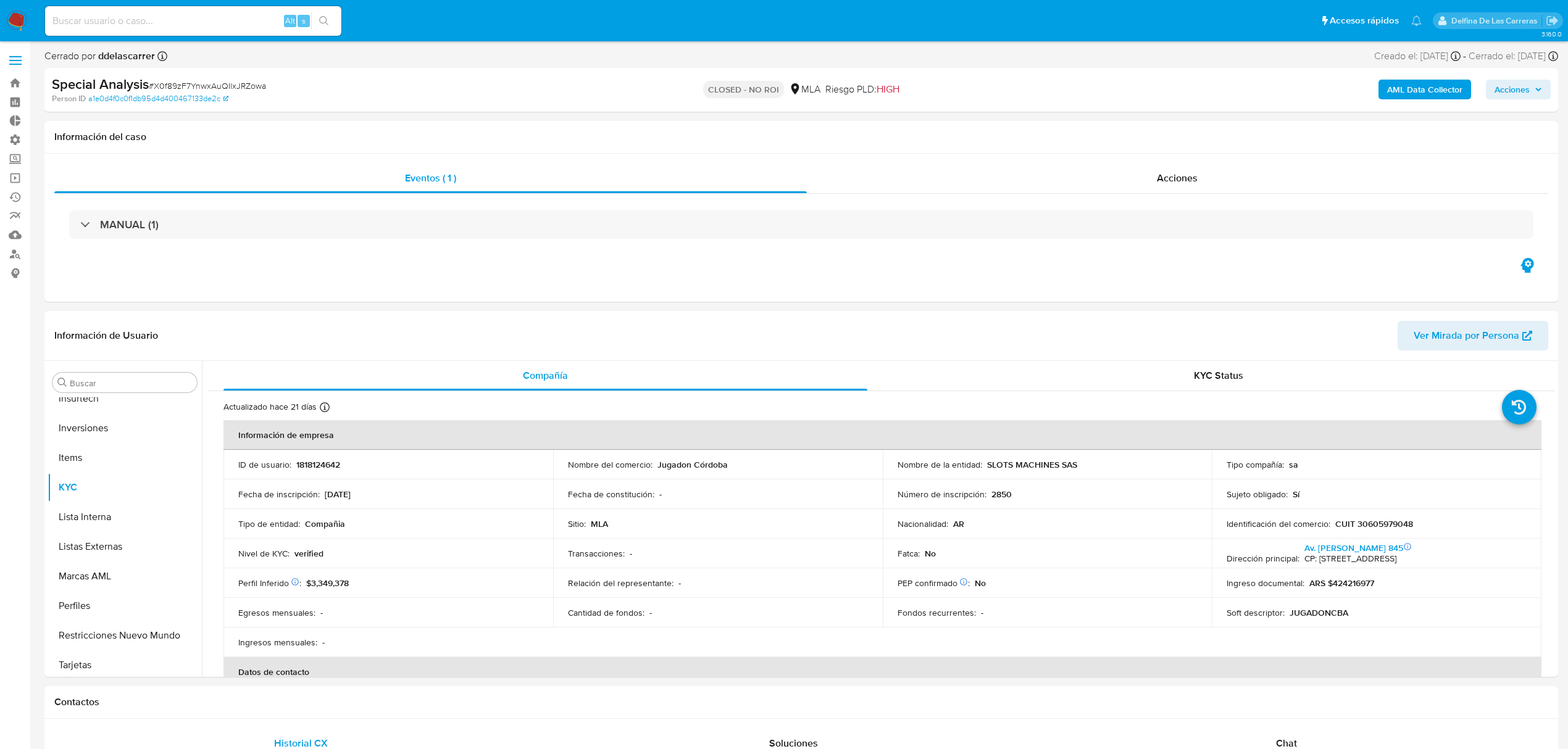
scroll to position [581, 0]
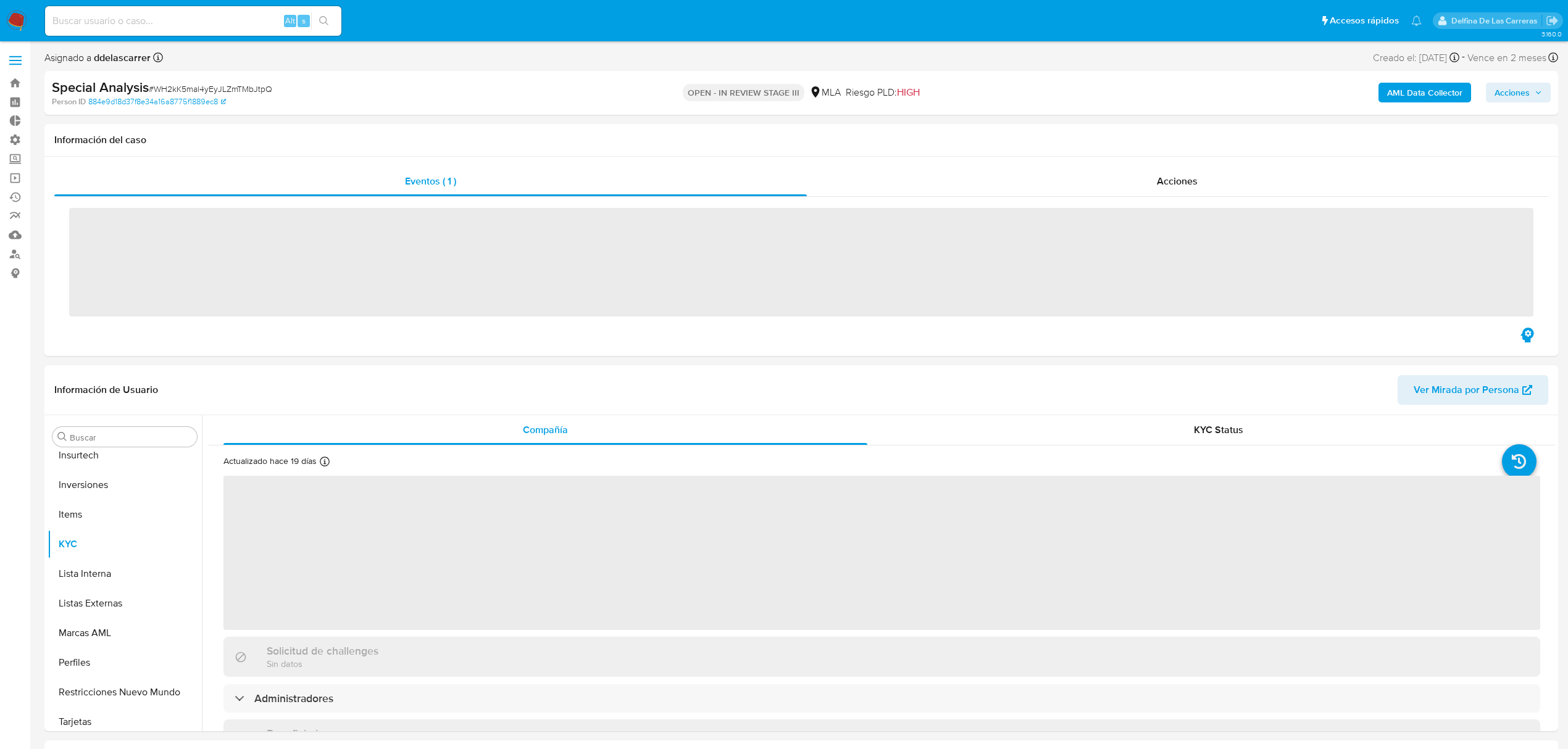
scroll to position [581, 0]
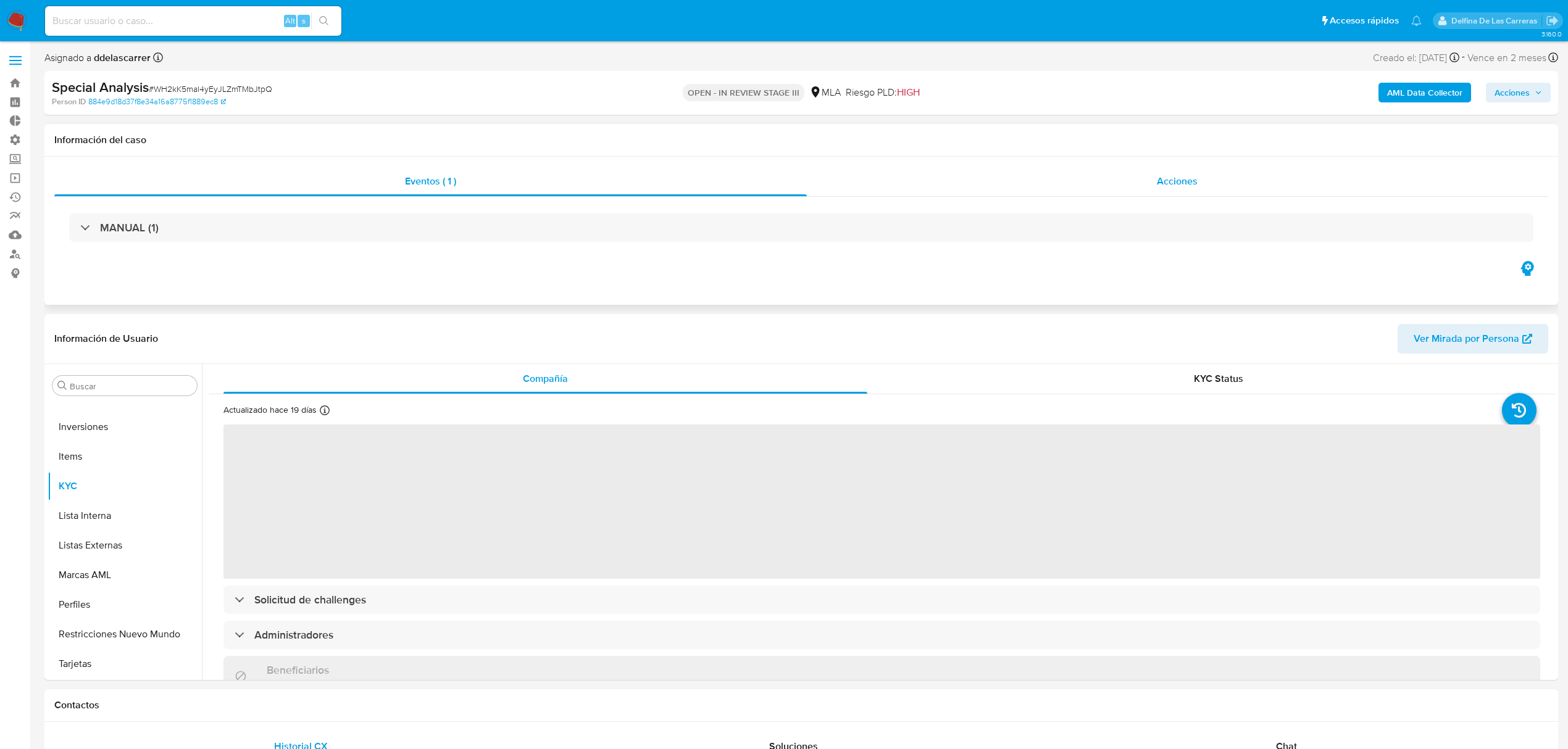
click at [1194, 176] on span "Acciones" at bounding box center [1177, 181] width 41 height 14
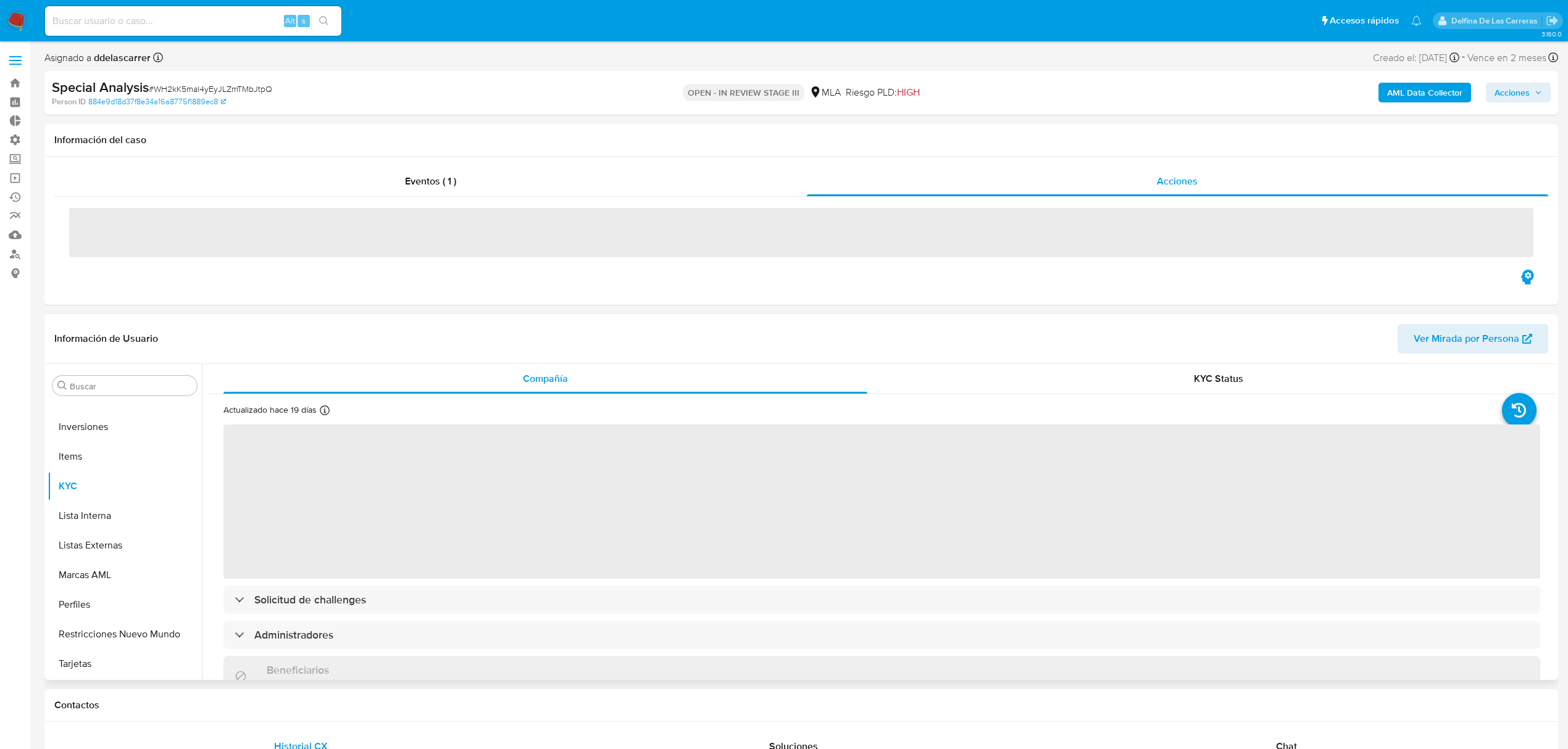
select select "10"
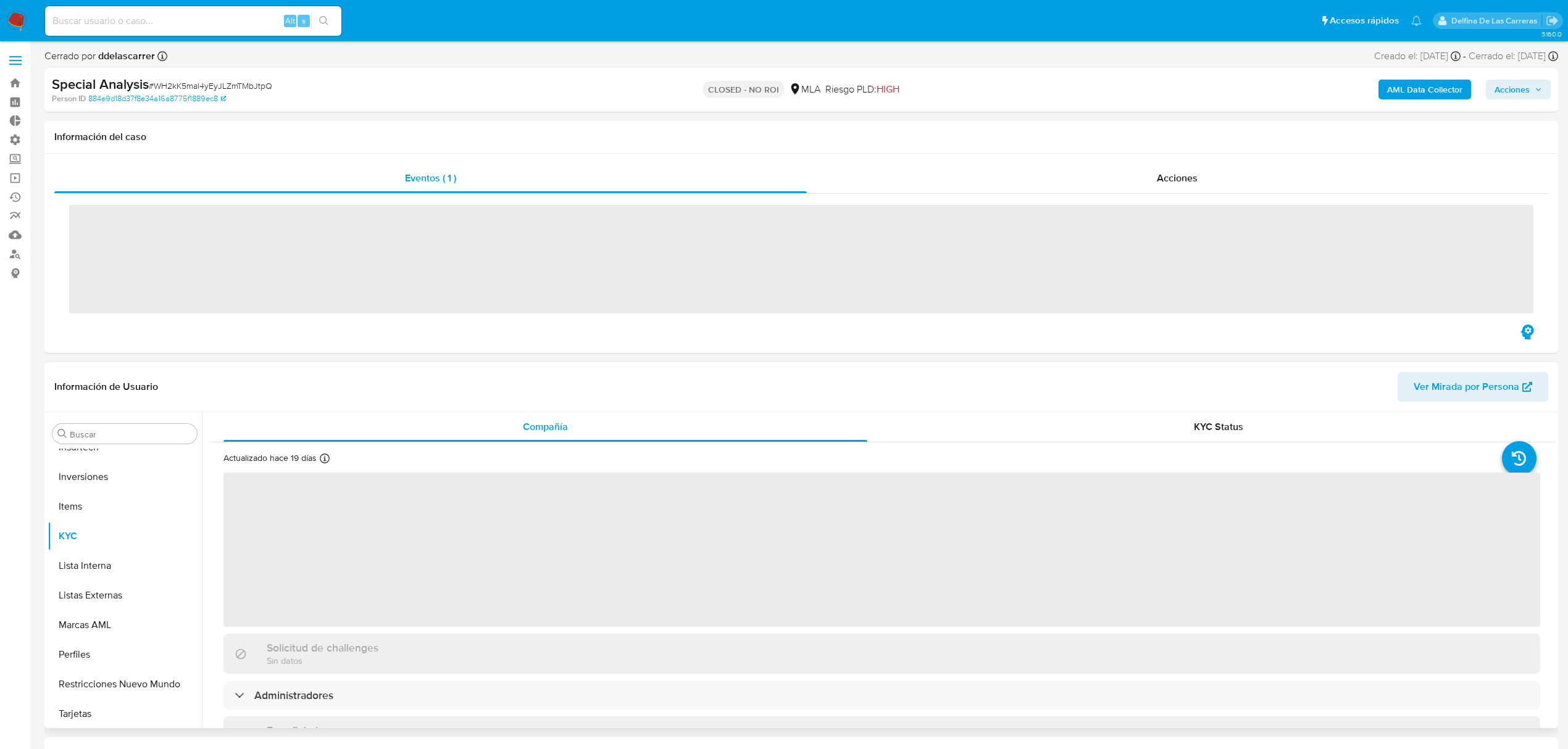
scroll to position [581, 0]
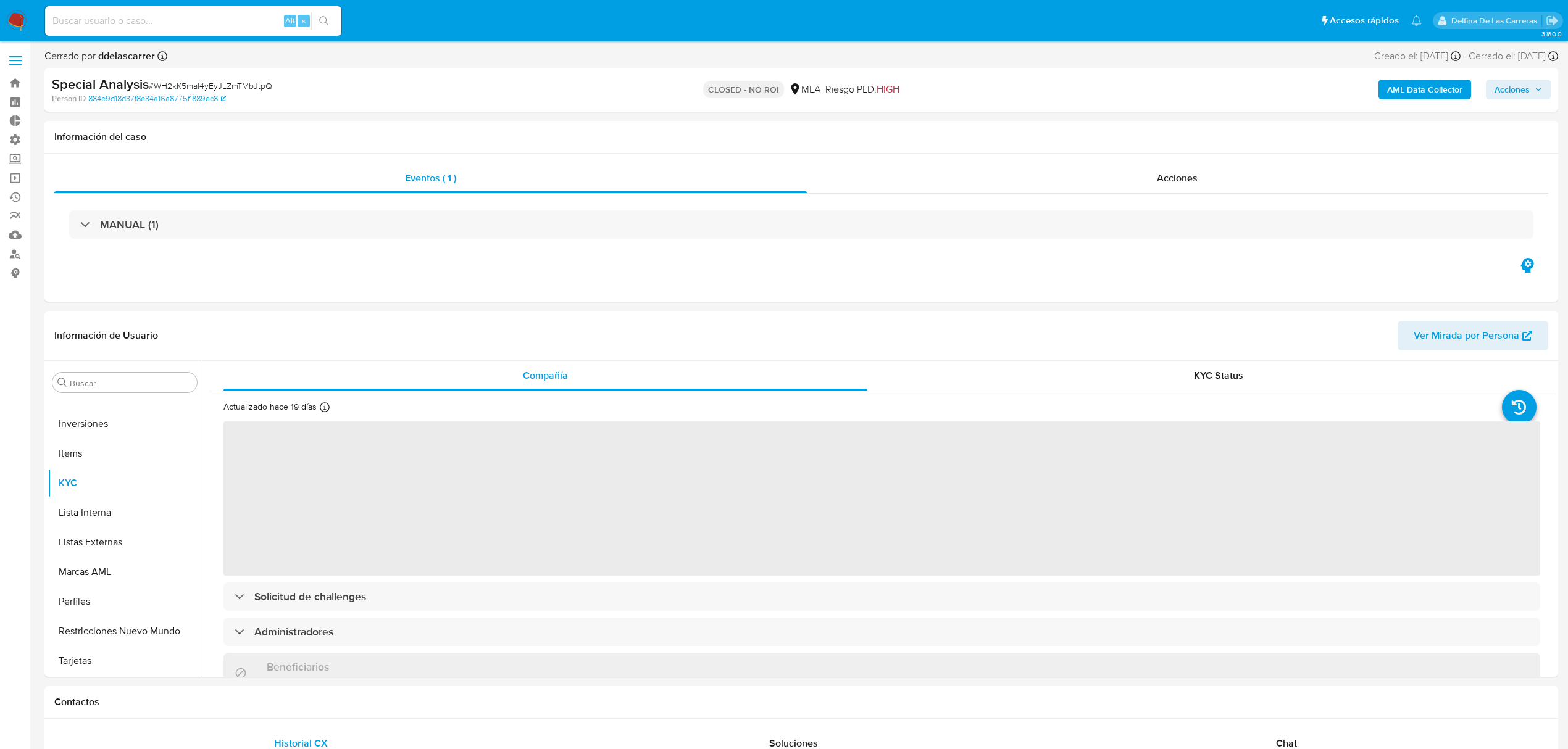
select select "10"
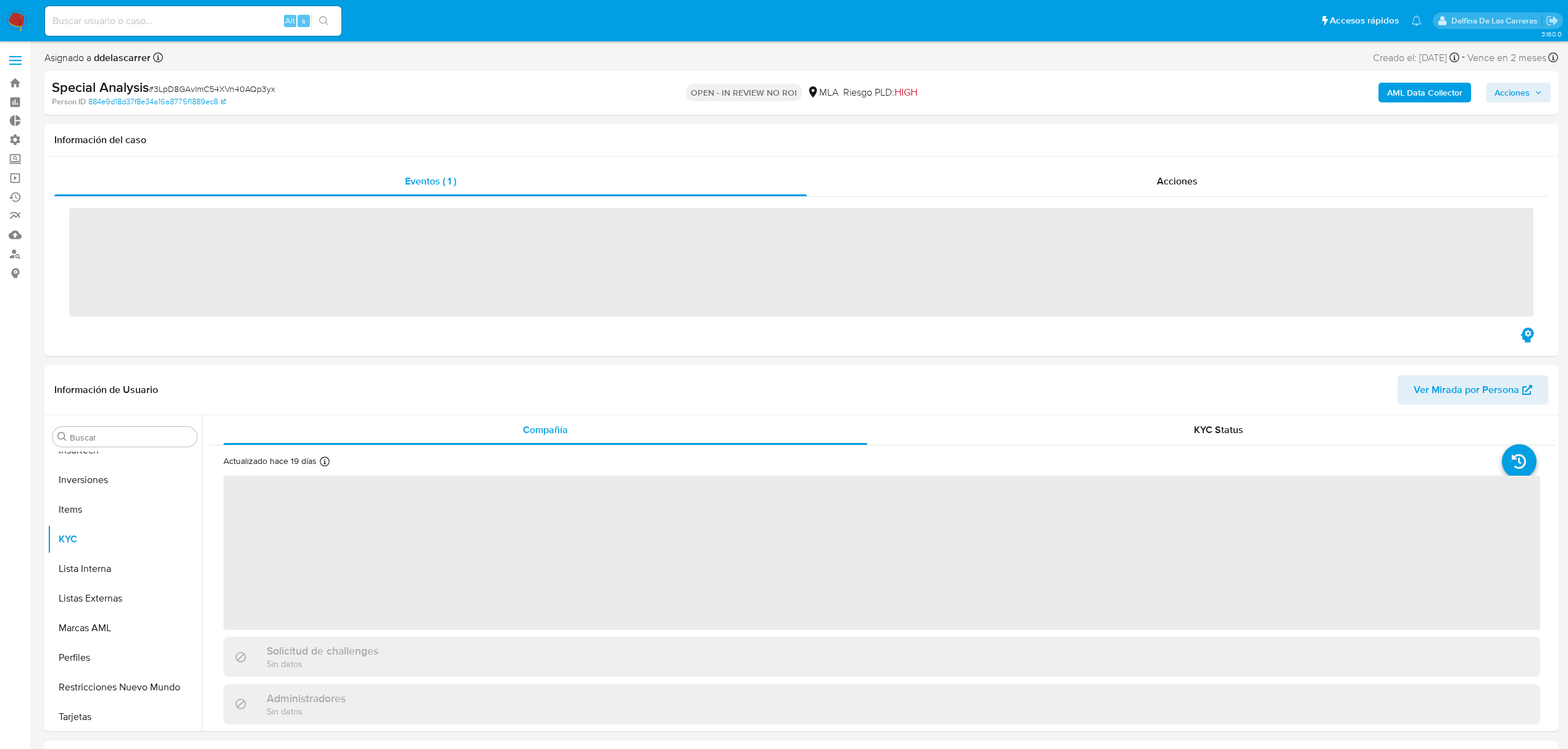
scroll to position [581, 0]
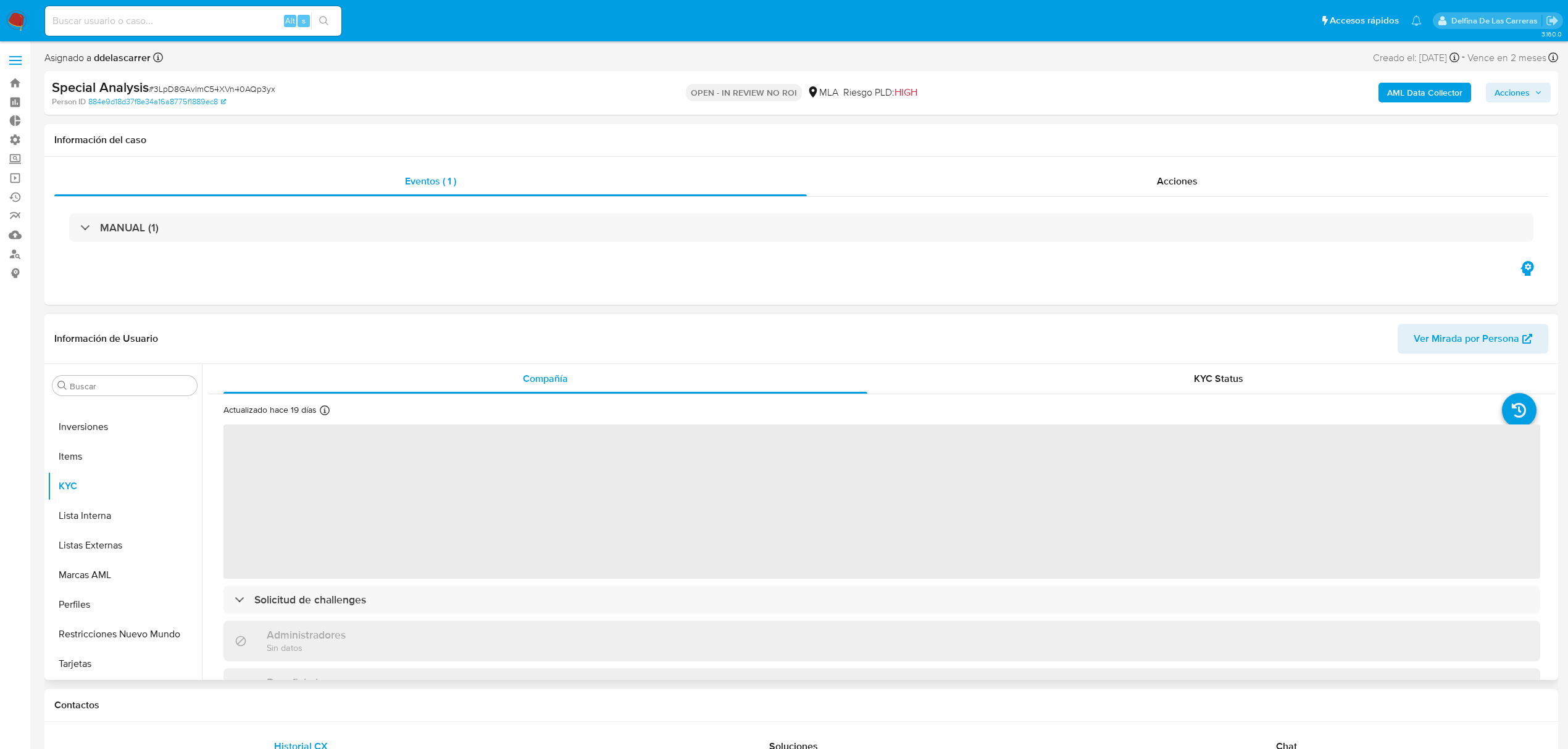
select select "10"
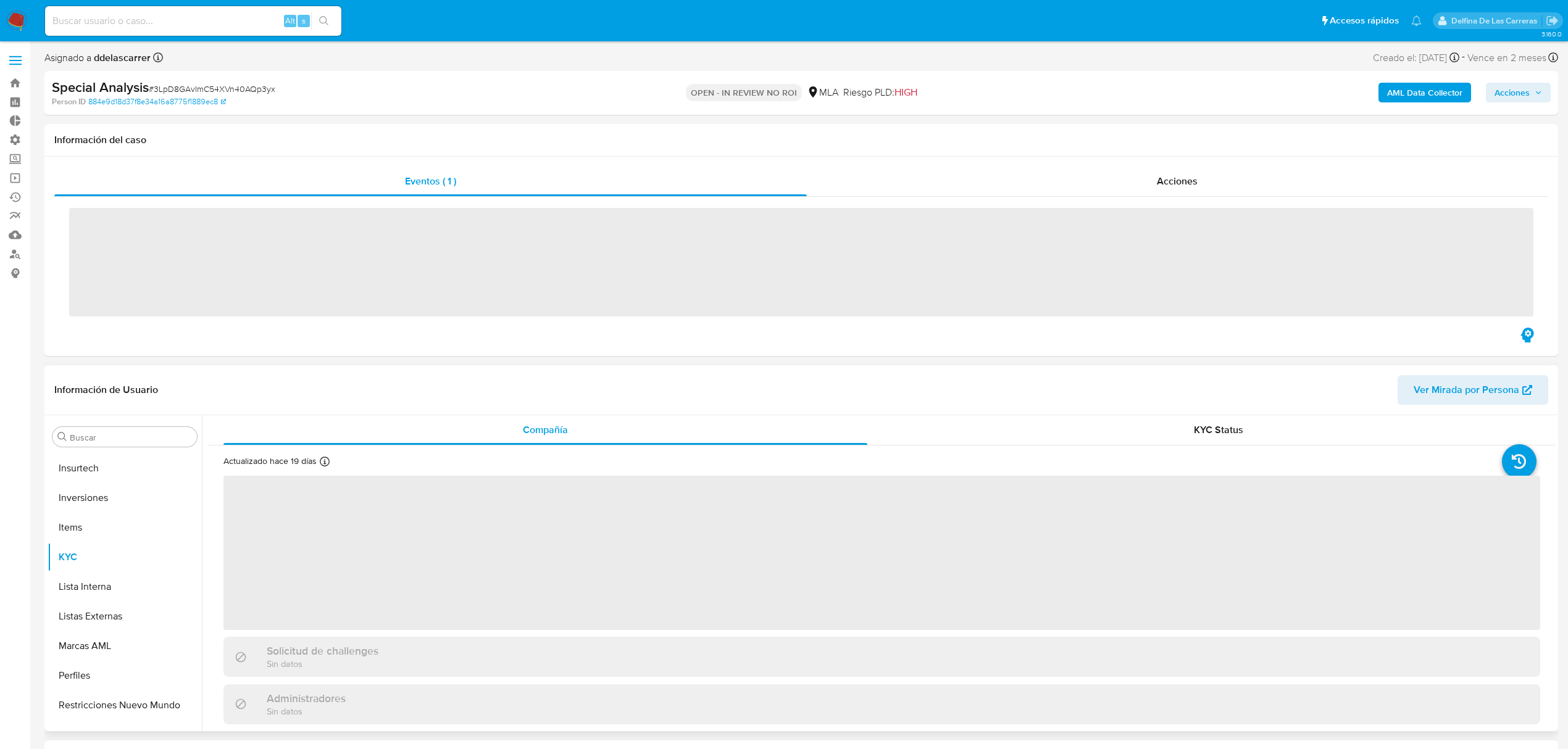
scroll to position [581, 0]
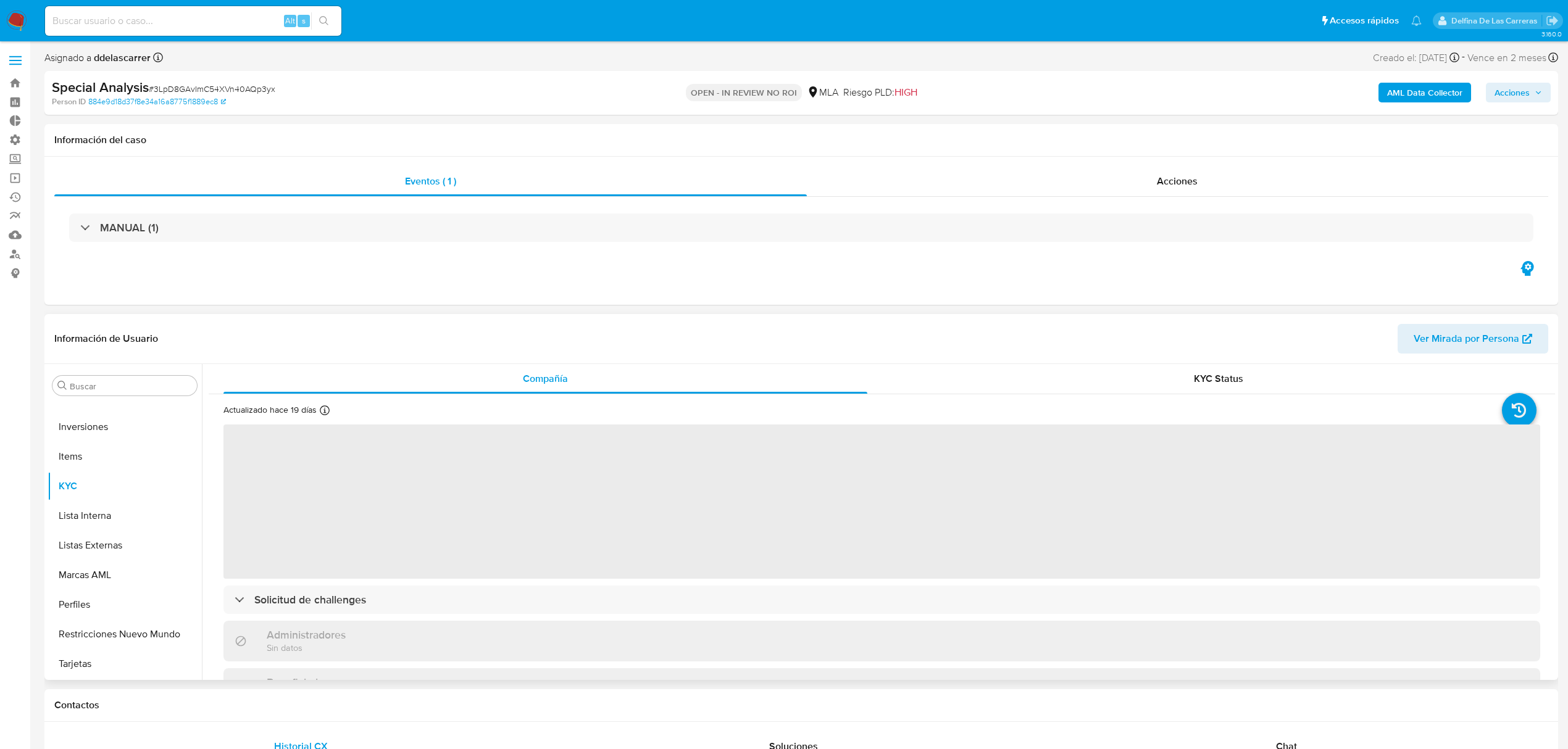
select select "10"
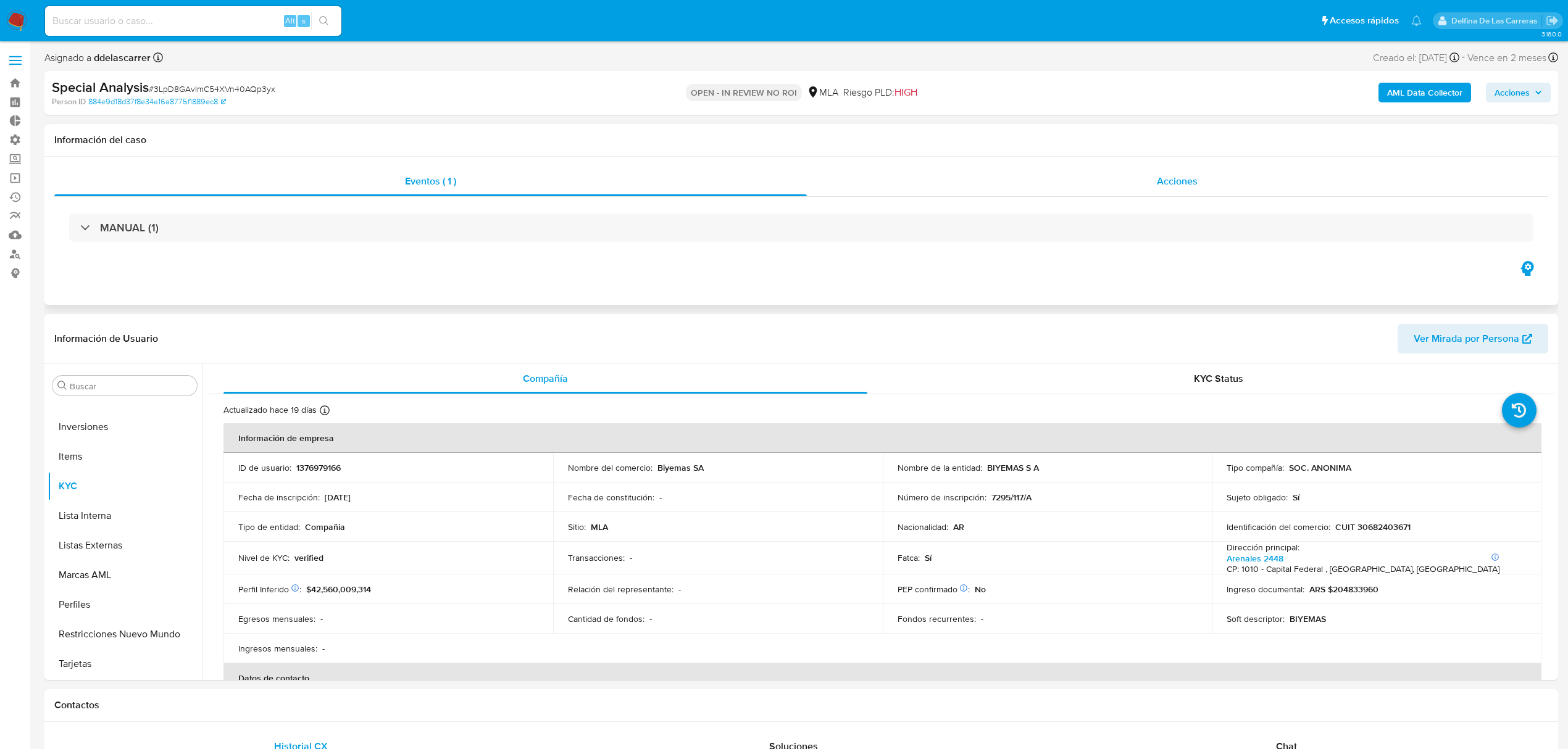
click at [1190, 186] on span "Acciones" at bounding box center [1177, 181] width 41 height 14
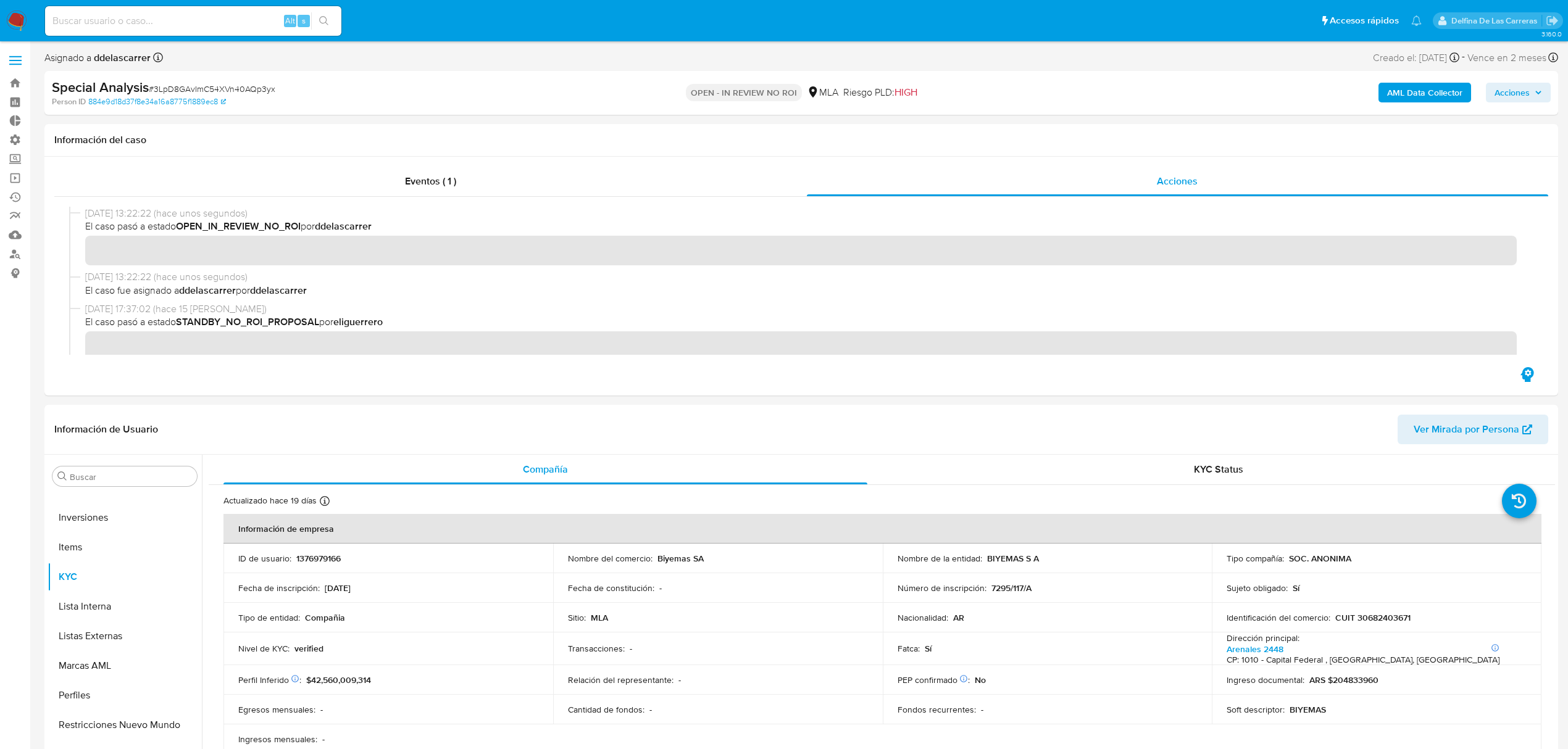
click at [1533, 94] on span "Acciones" at bounding box center [1518, 92] width 48 height 17
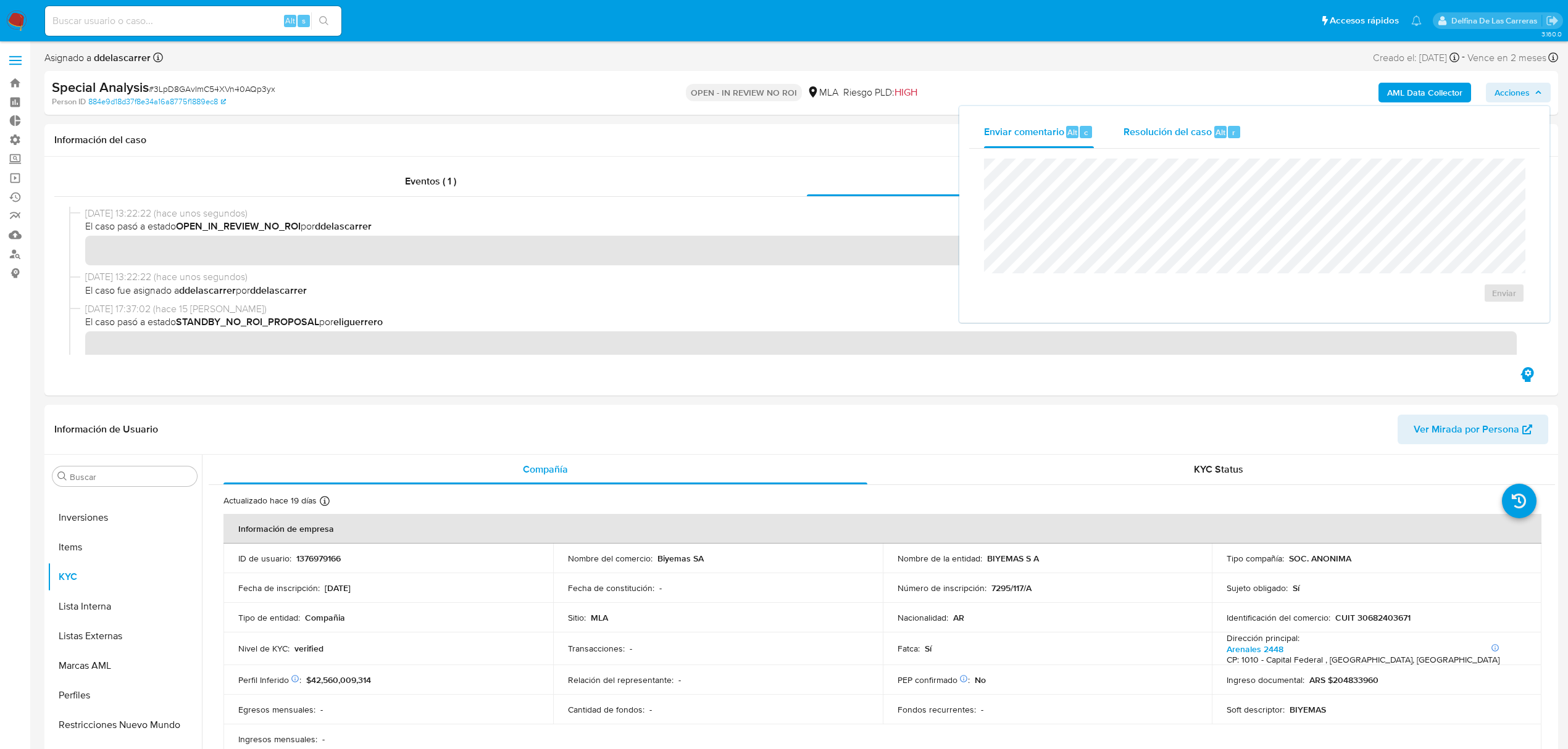
click at [1164, 132] on span "Resolución del caso" at bounding box center [1167, 132] width 88 height 14
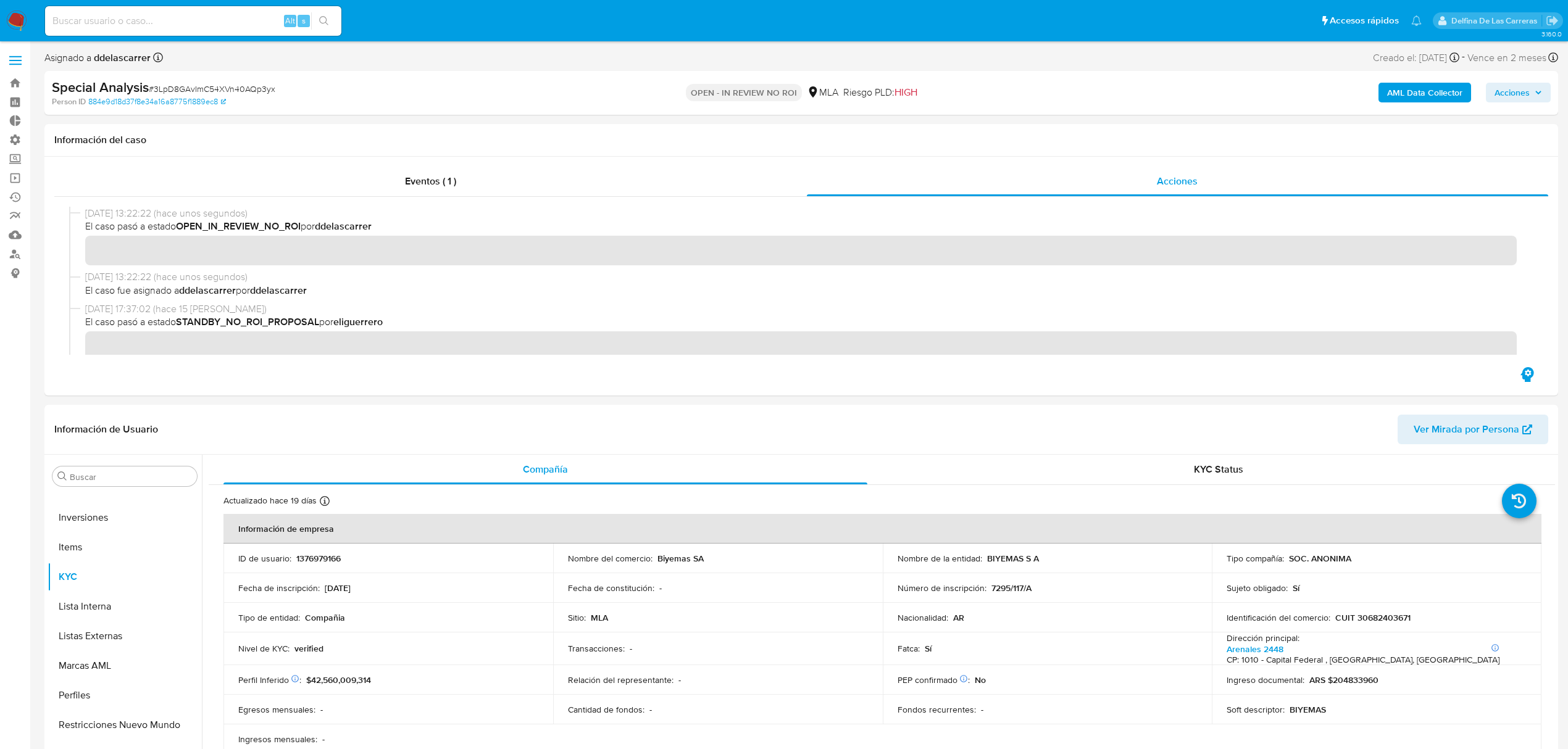
click at [1522, 97] on span "Acciones" at bounding box center [1512, 92] width 35 height 20
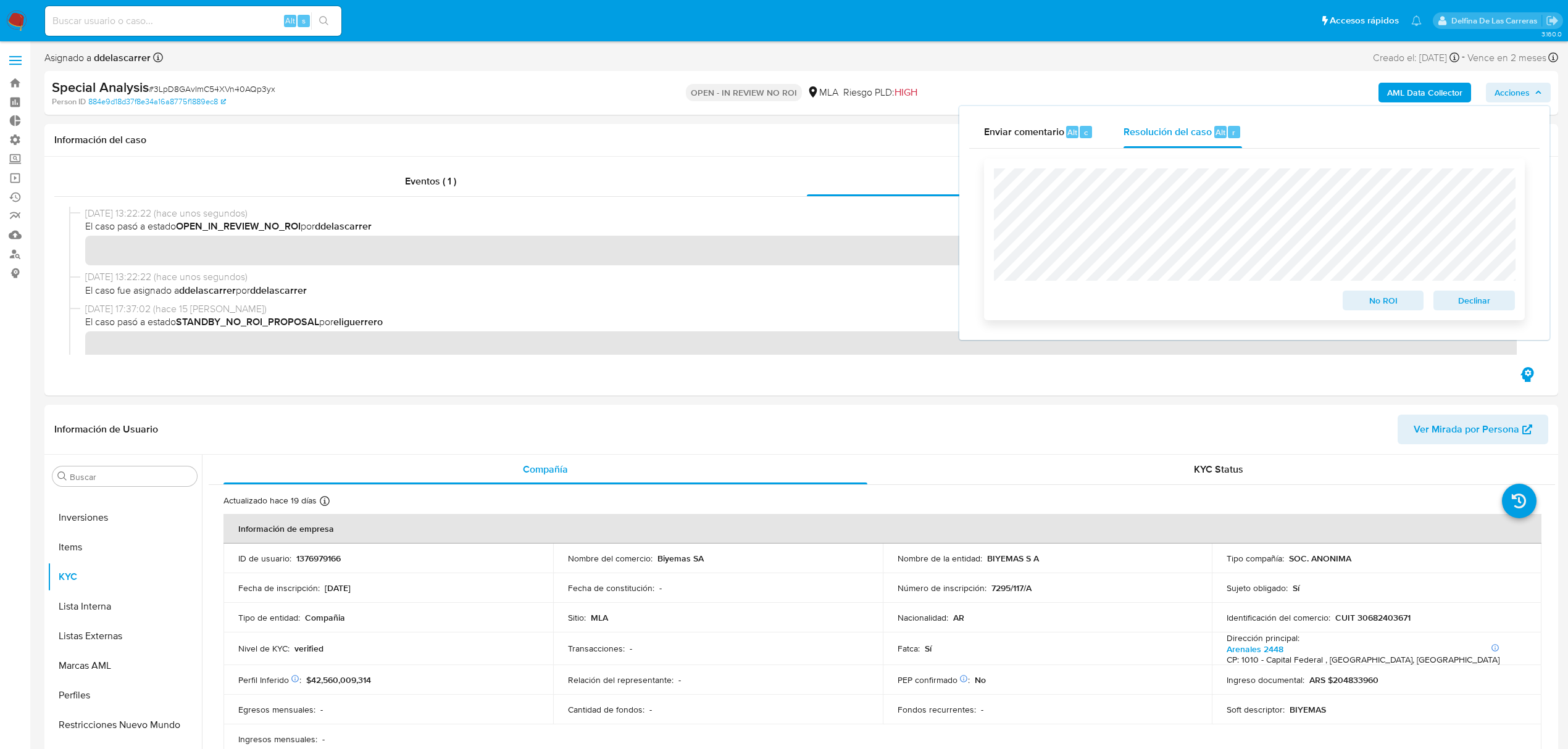
click at [1373, 309] on span "No ROI" at bounding box center [1384, 300] width 64 height 17
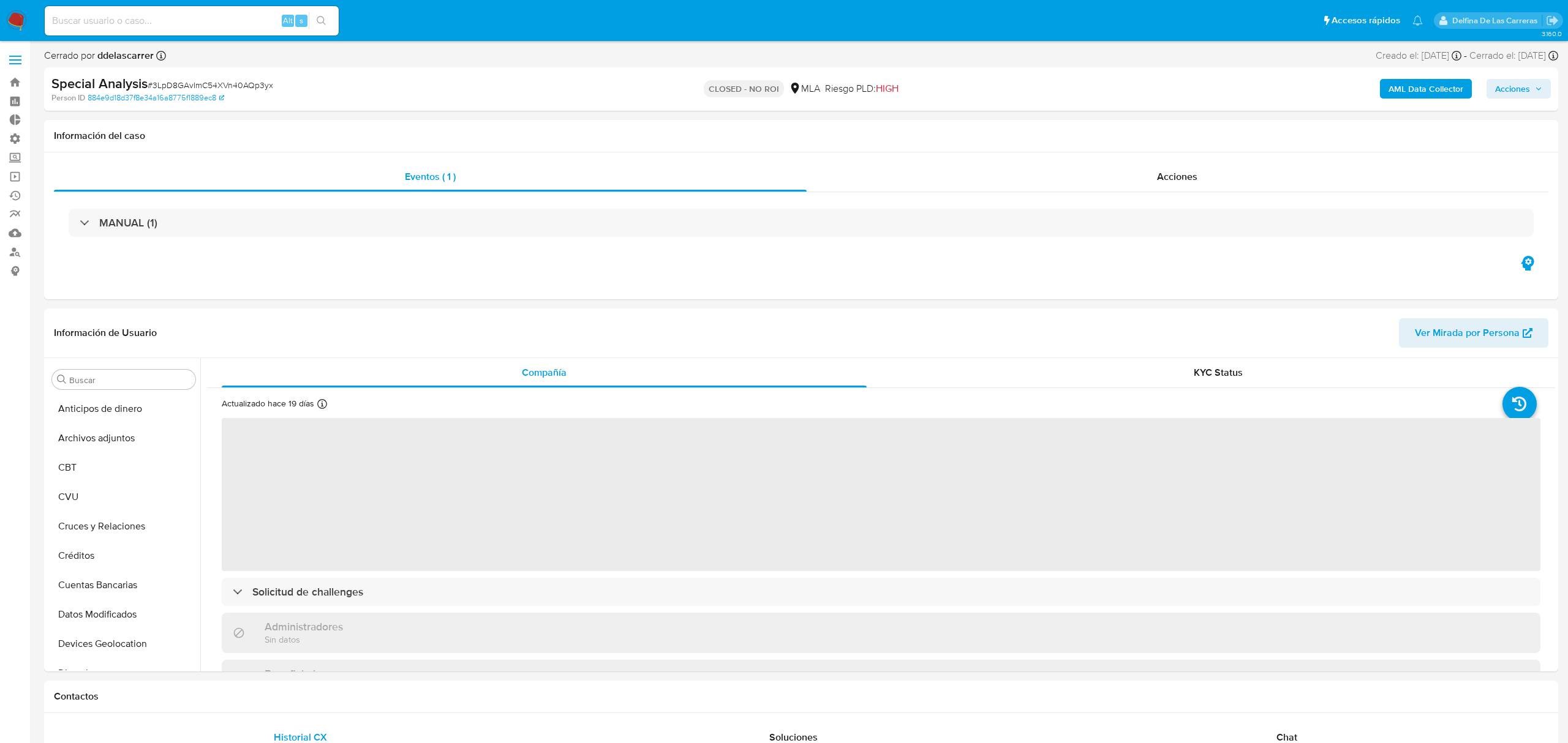
select select "10"
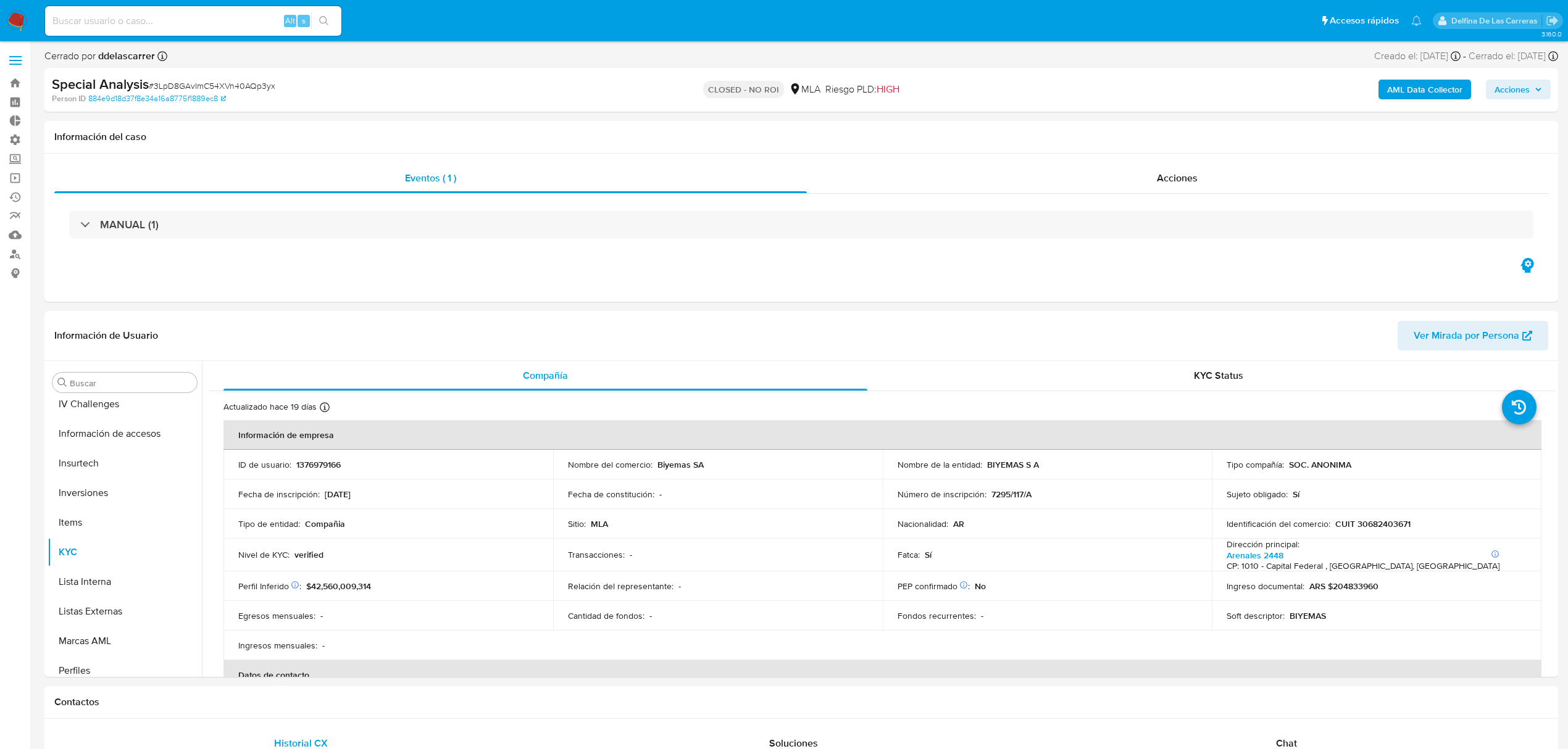
scroll to position [581, 0]
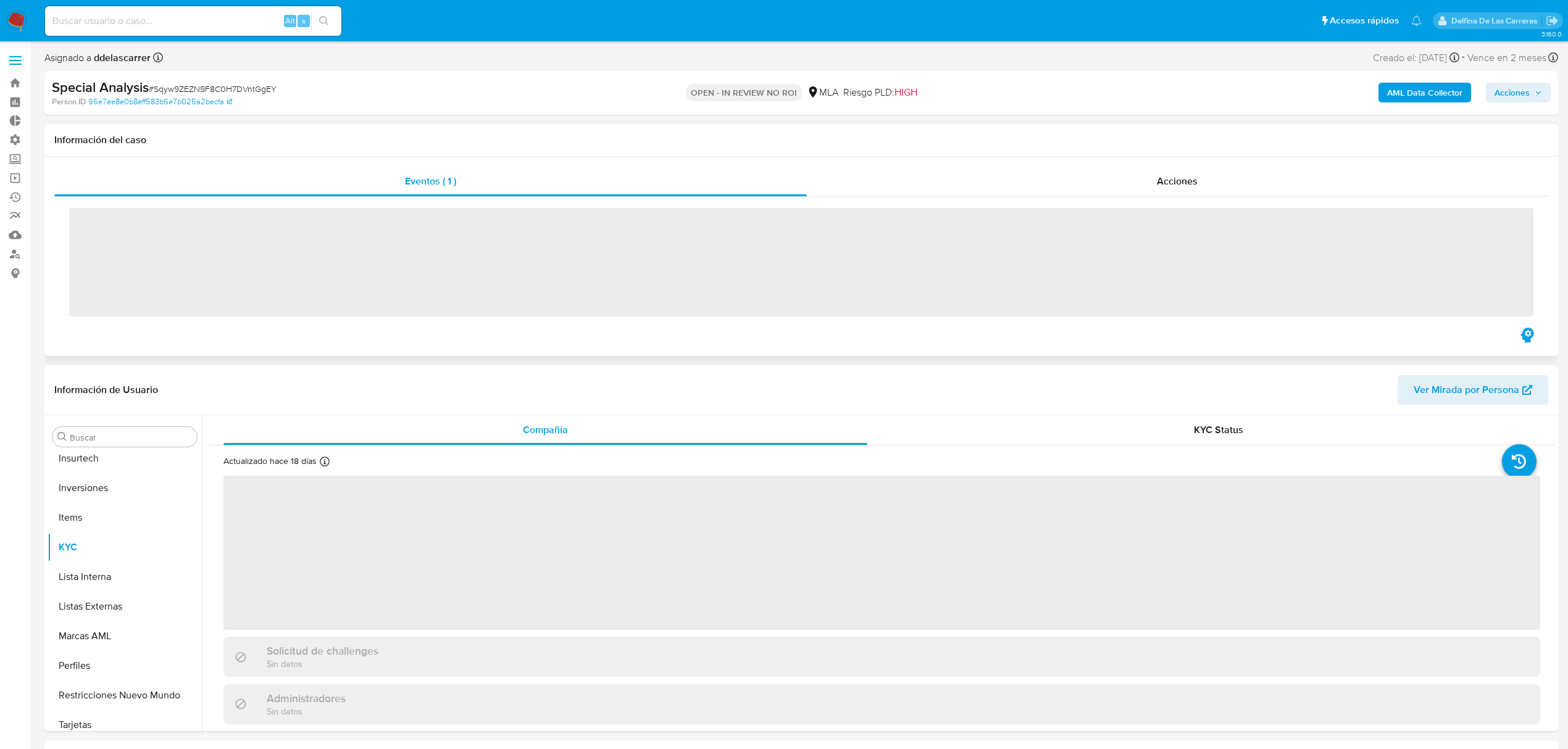
scroll to position [581, 0]
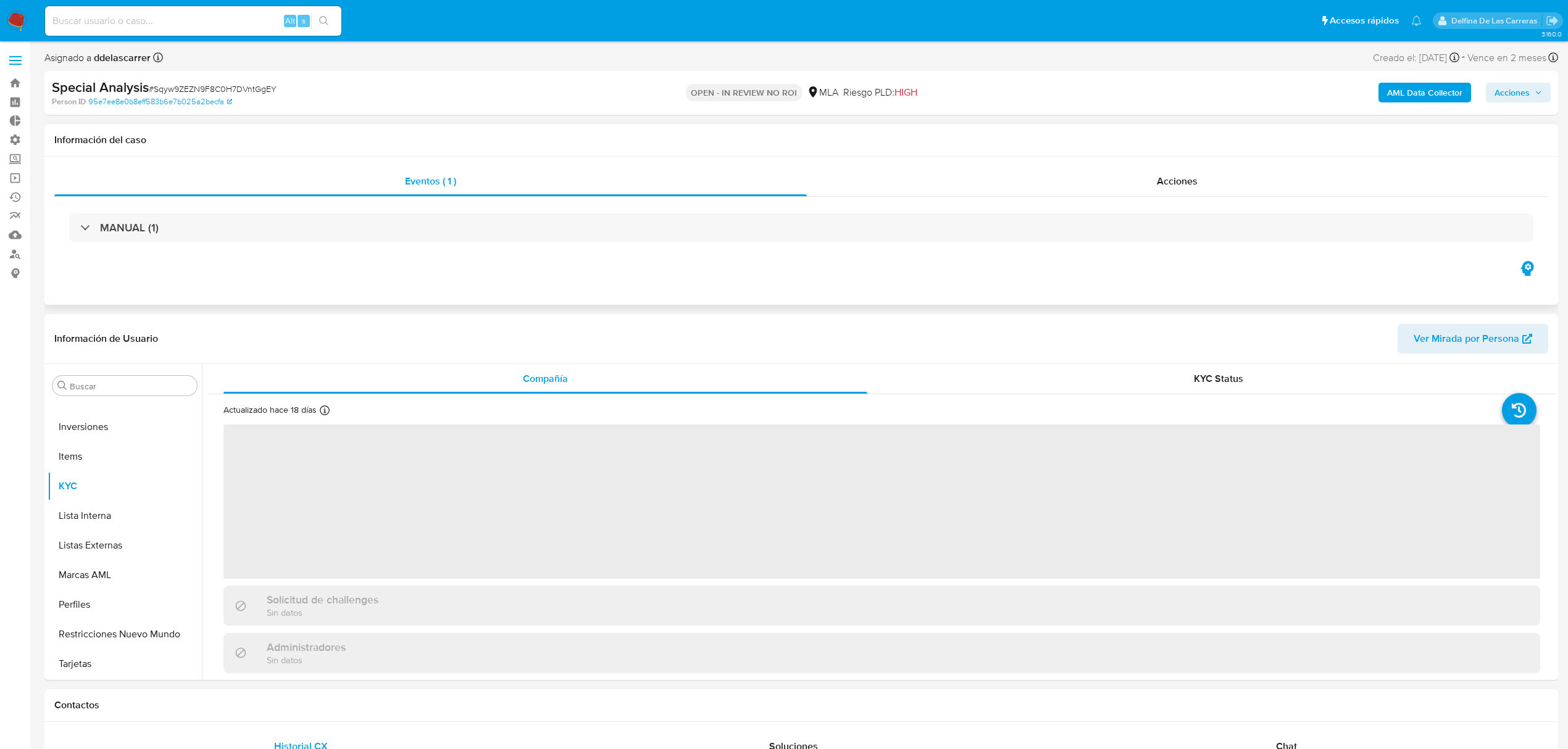
select select "10"
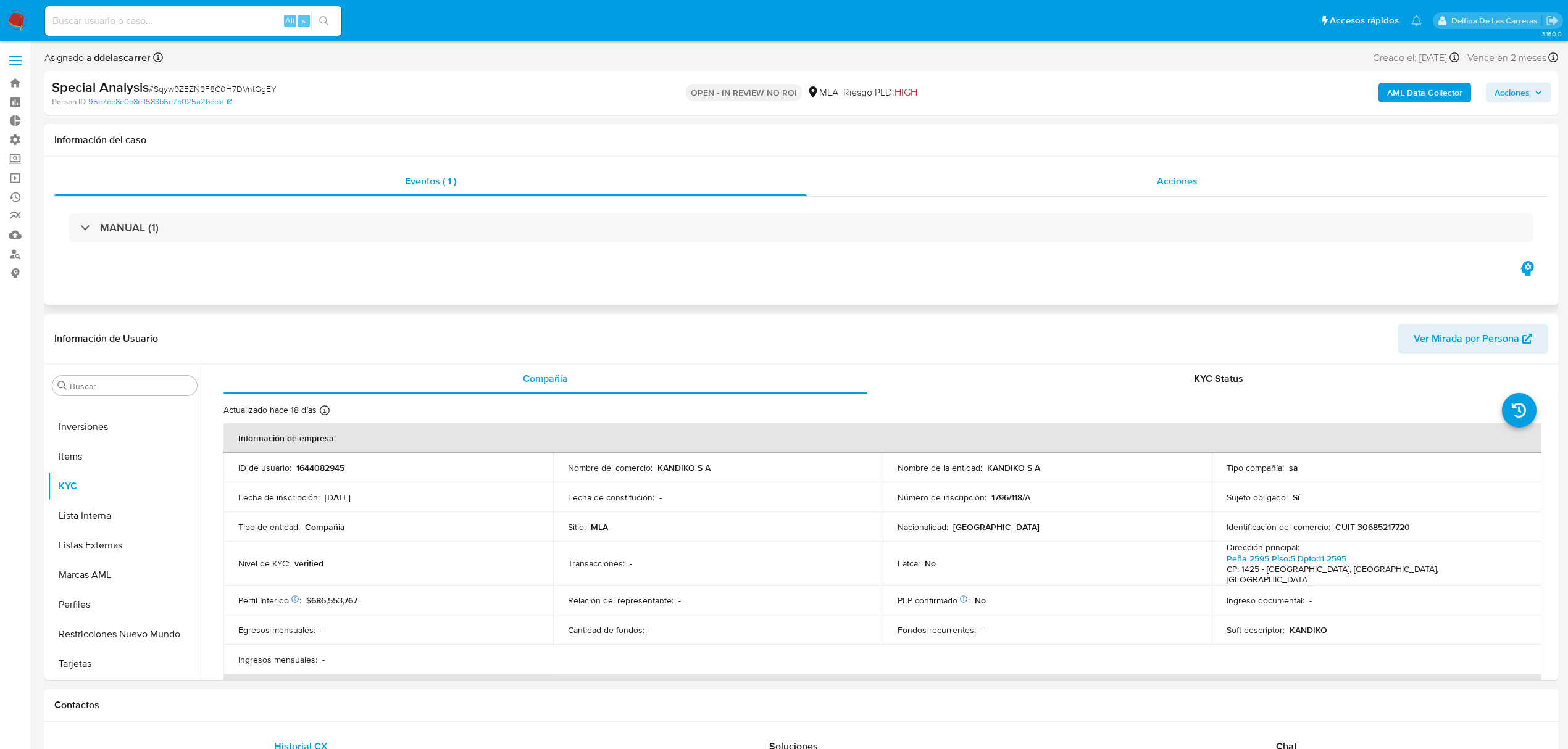
click at [1176, 170] on div "Acciones" at bounding box center [1178, 182] width 742 height 30
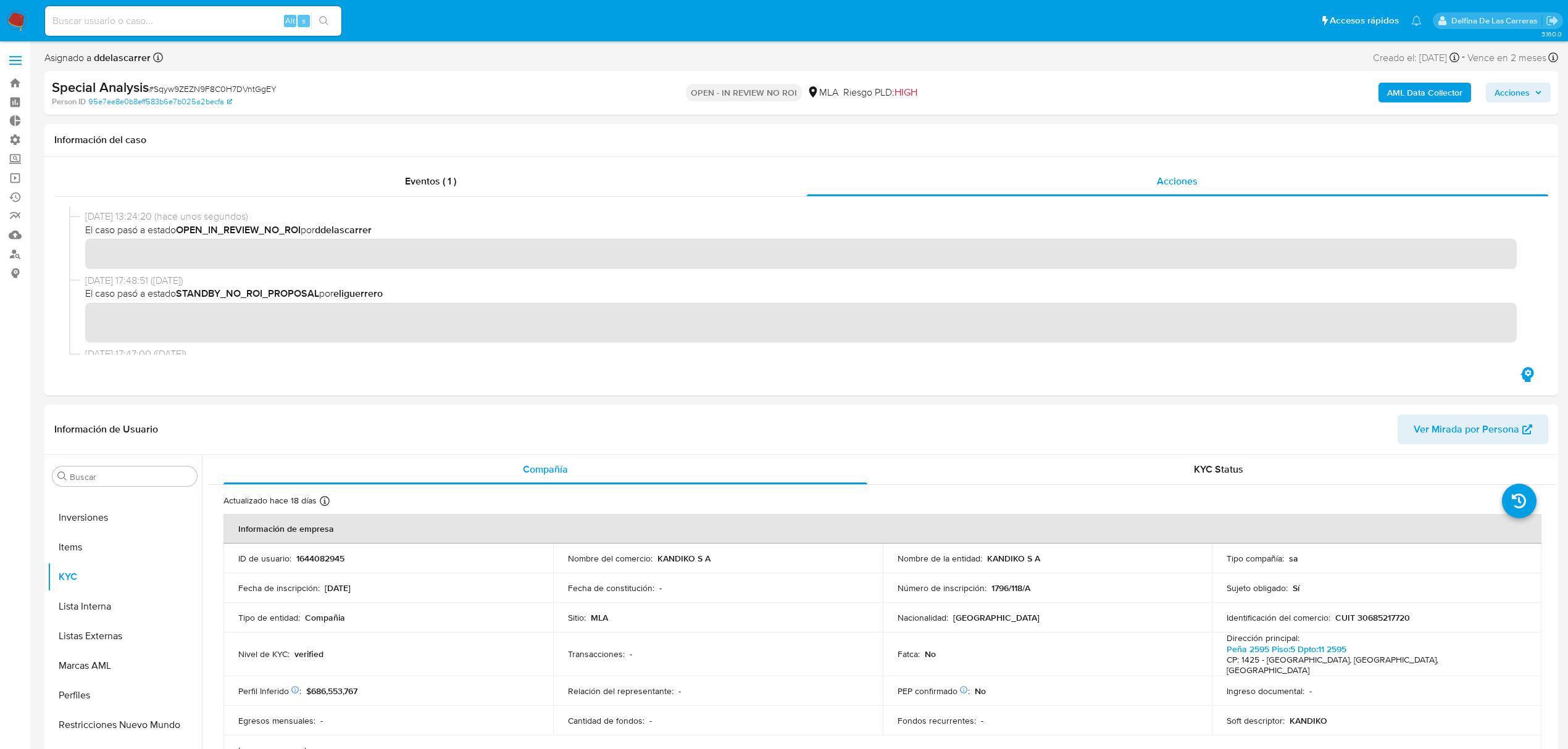
scroll to position [0, 0]
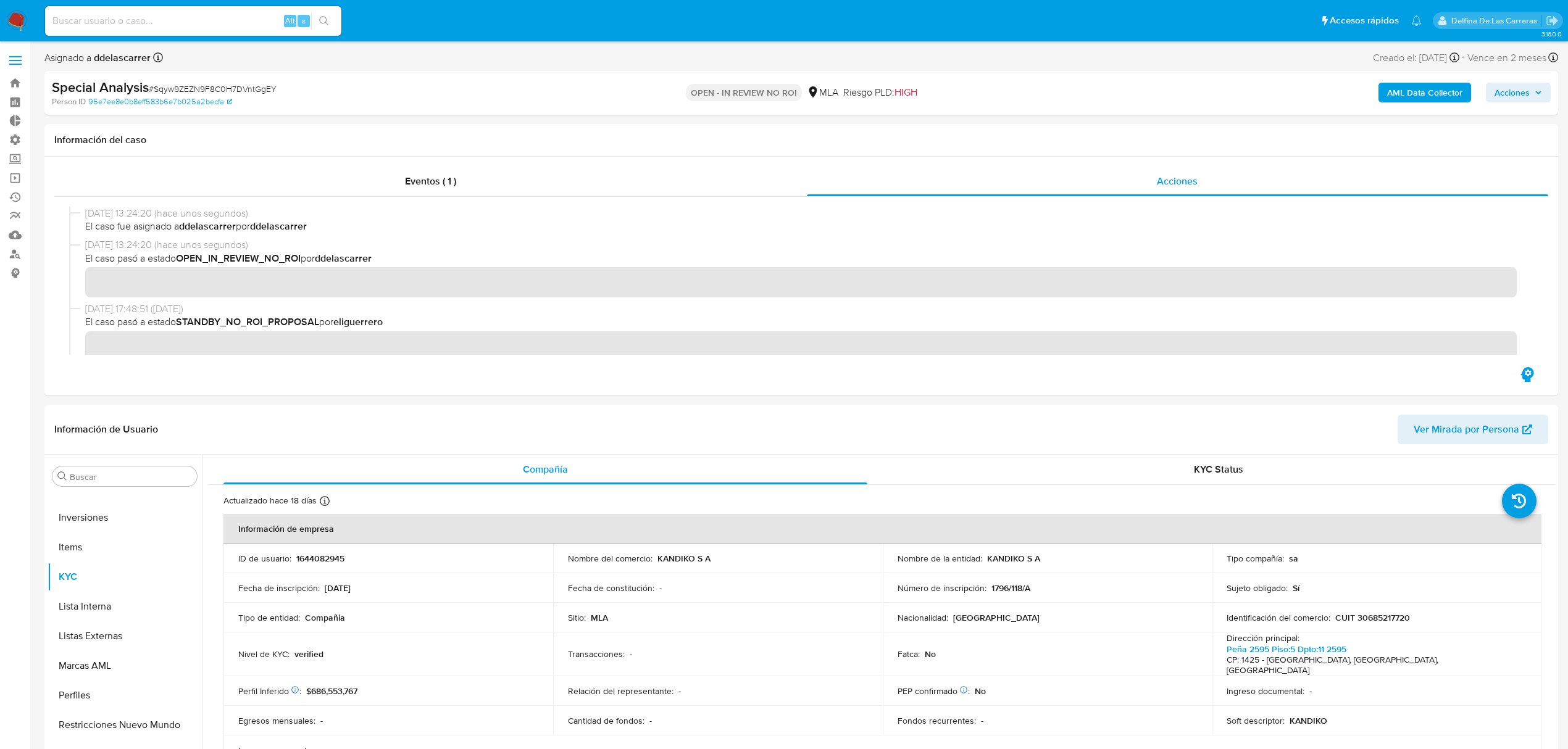
click at [1511, 101] on span "Acciones" at bounding box center [1512, 92] width 35 height 20
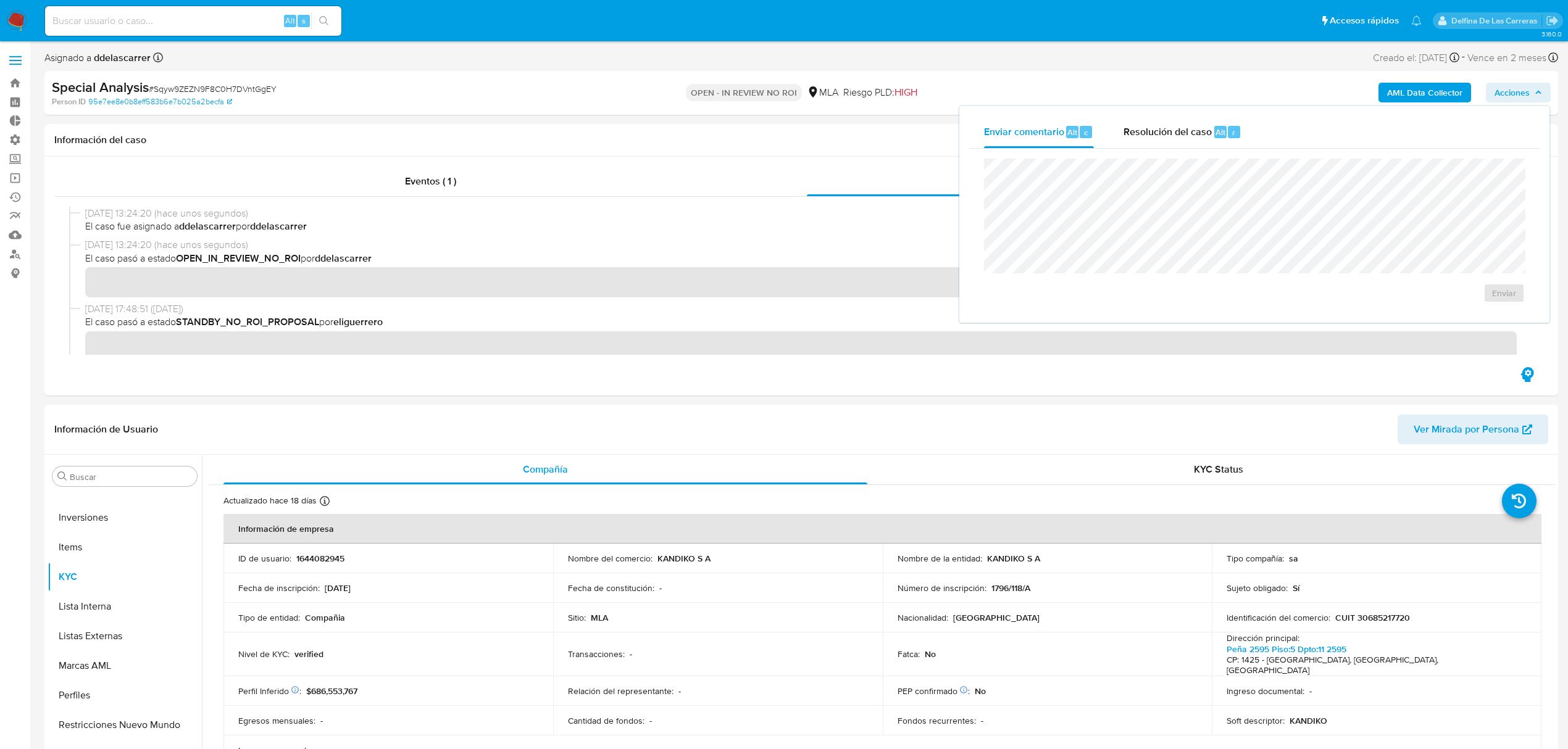
click at [1137, 125] on span "Resolución del caso" at bounding box center [1167, 132] width 88 height 14
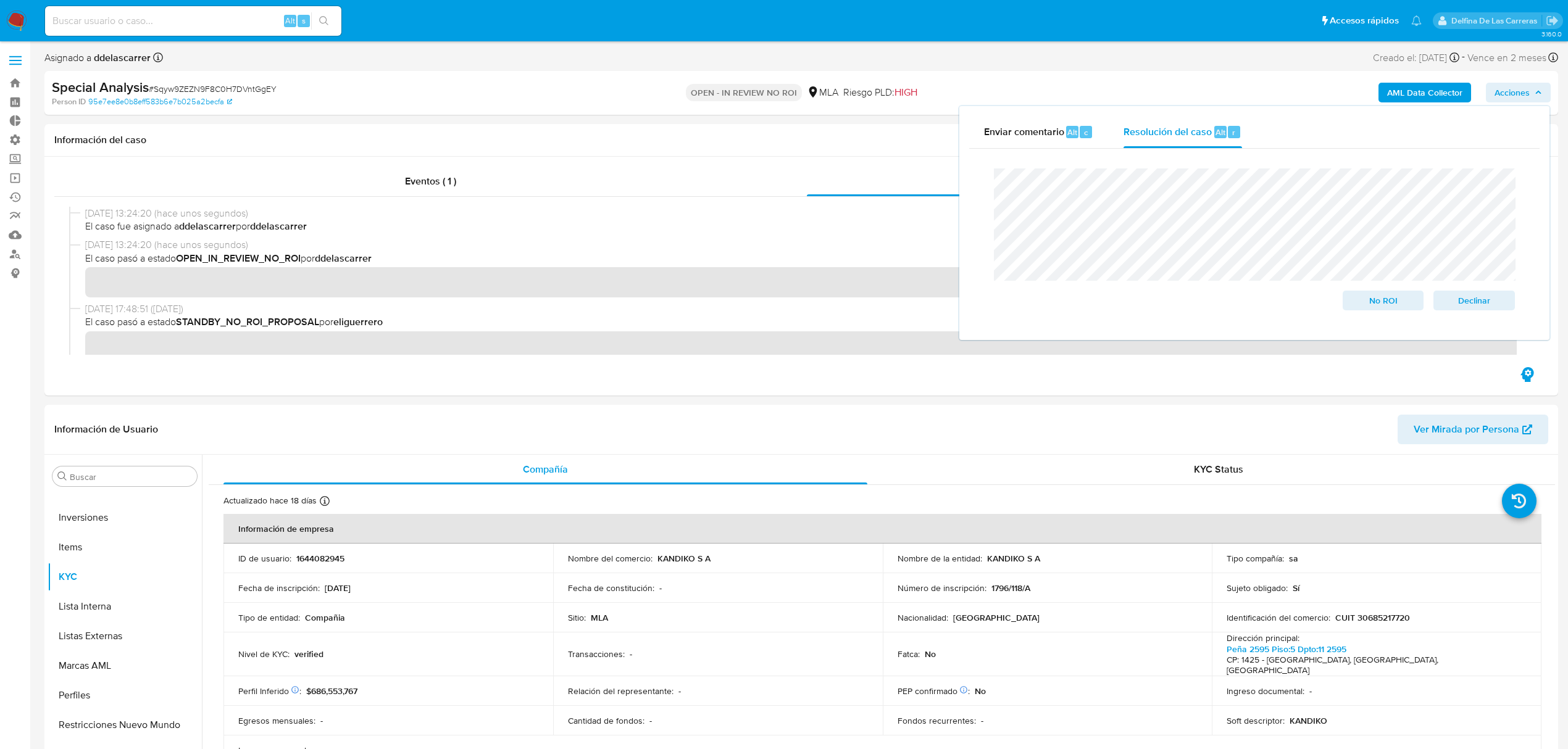
click at [970, 162] on div "Cierre de caso No ROI Declinar" at bounding box center [1254, 240] width 570 height 182
click at [1376, 301] on span "No ROI" at bounding box center [1384, 300] width 64 height 17
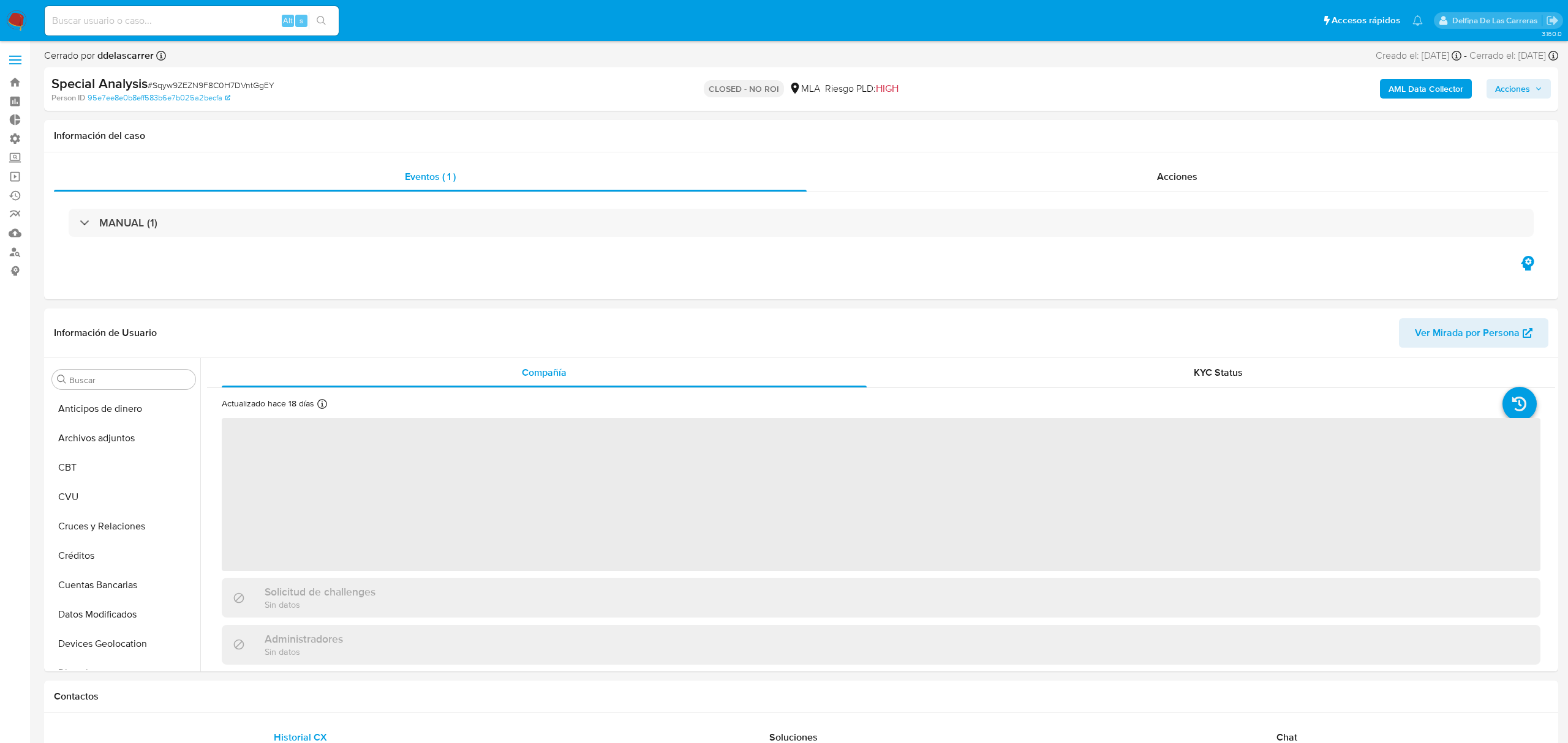
select select "10"
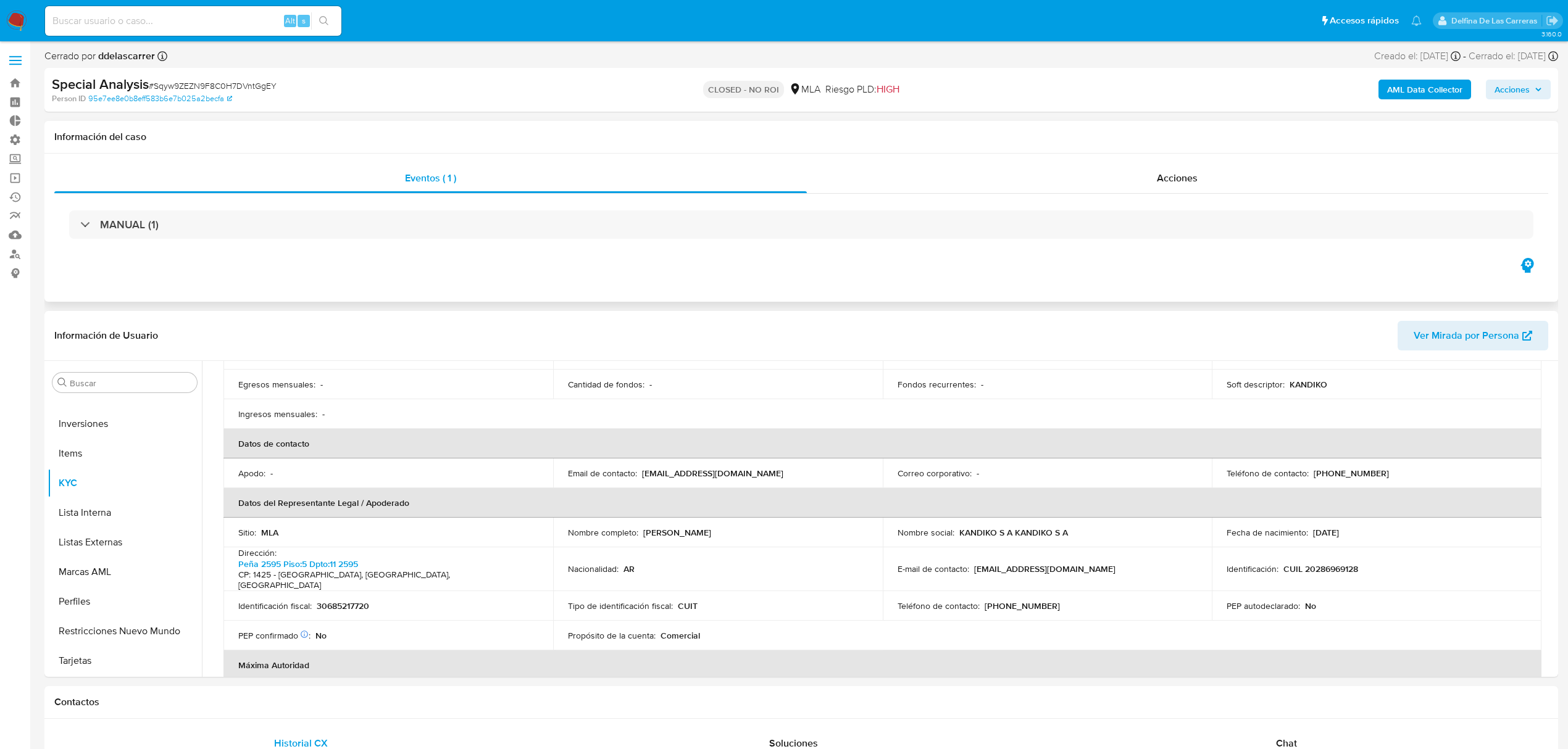
scroll to position [247, 0]
click at [1511, 91] on span "Acciones" at bounding box center [1512, 90] width 35 height 20
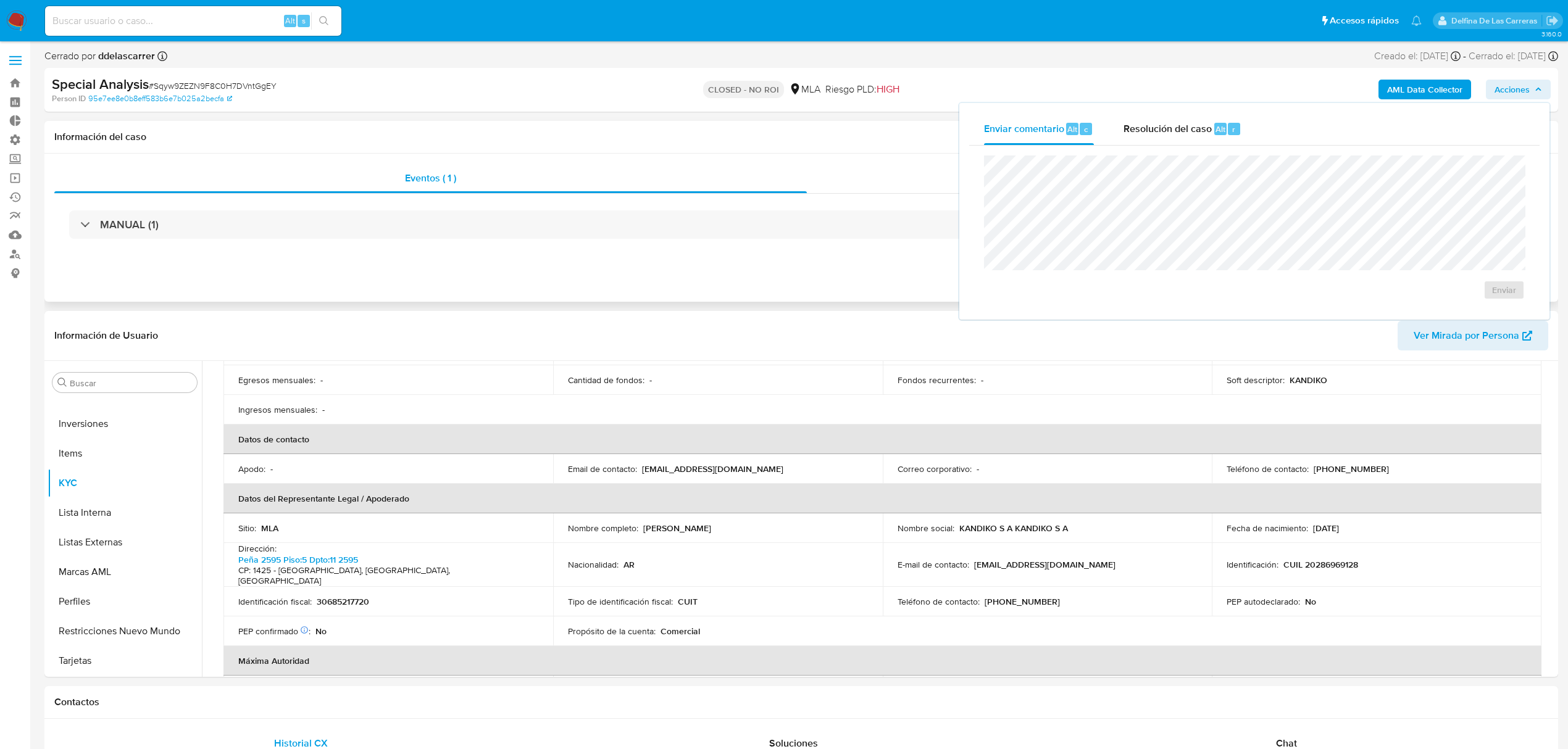
click at [820, 151] on div "Información del caso" at bounding box center [801, 137] width 1514 height 33
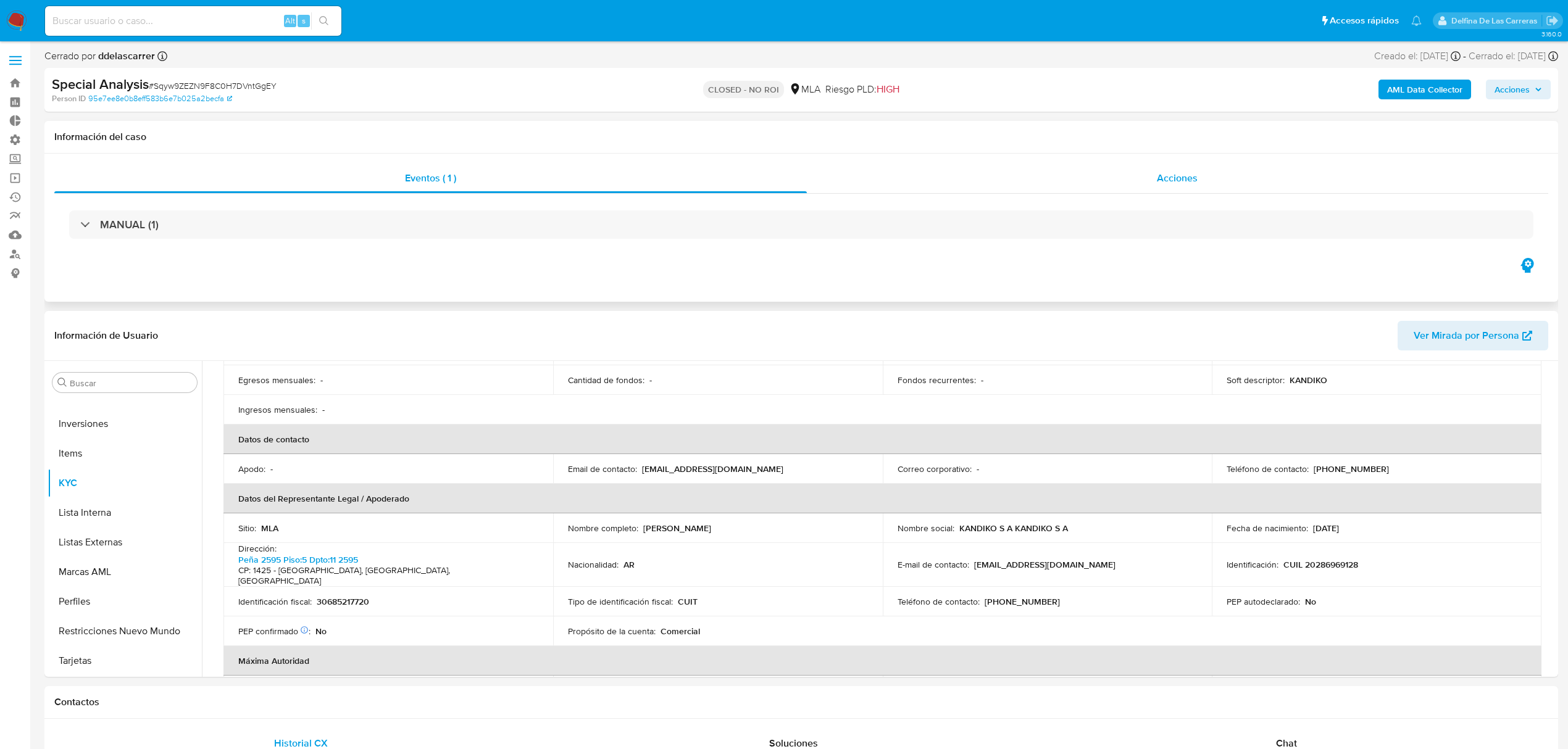
click at [1223, 175] on div "Acciones" at bounding box center [1178, 178] width 742 height 30
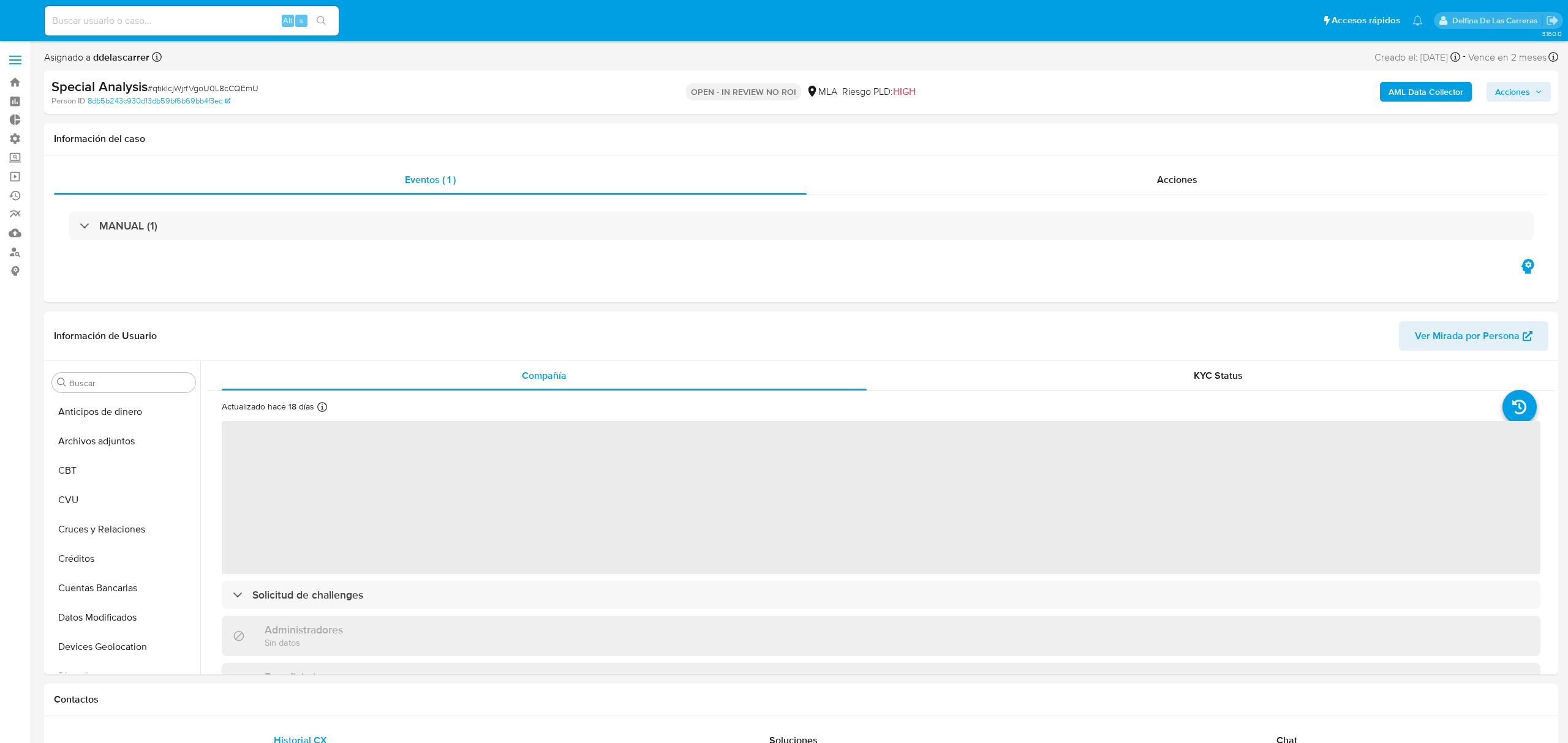
select select "10"
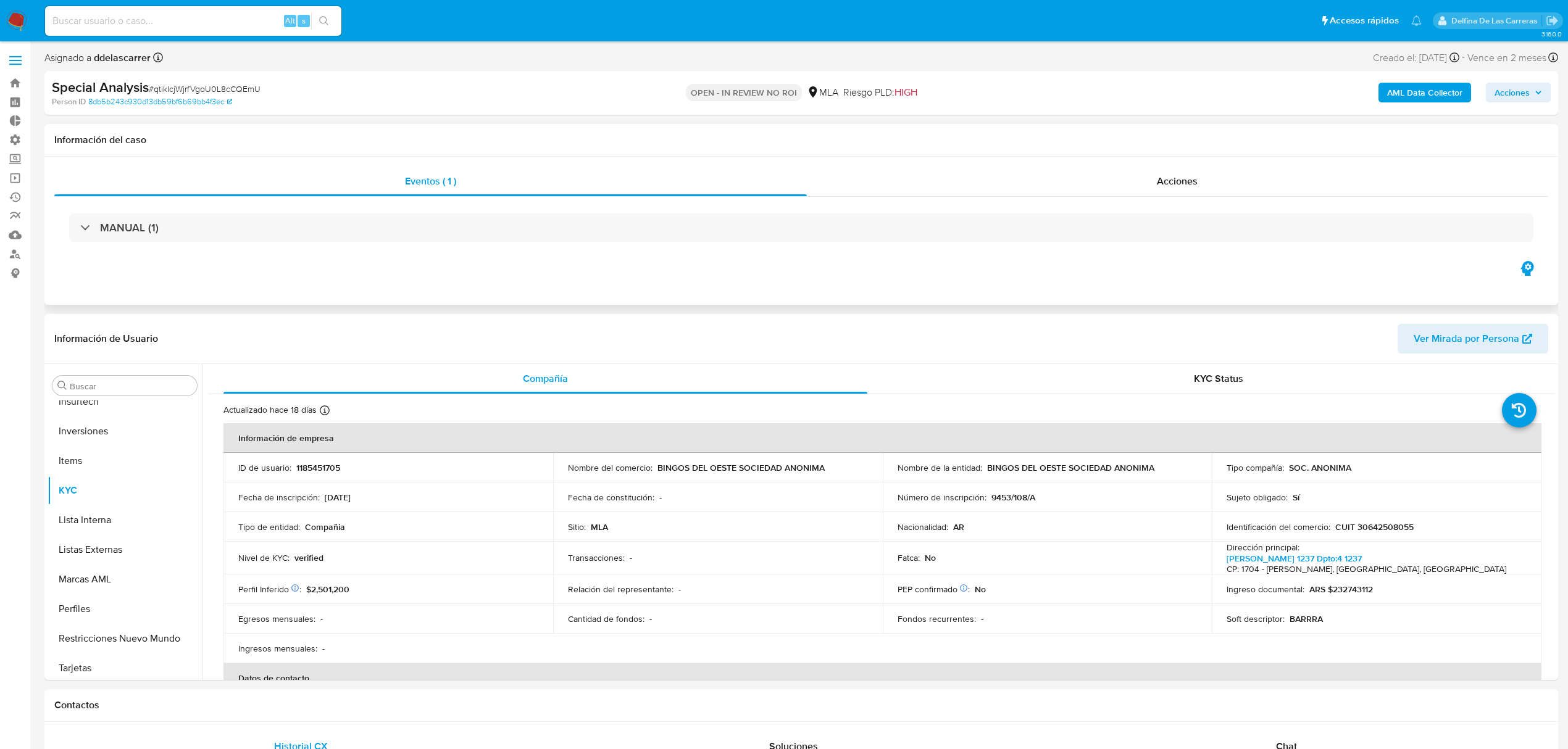
scroll to position [581, 0]
click at [1192, 178] on span "Acciones" at bounding box center [1177, 181] width 41 height 14
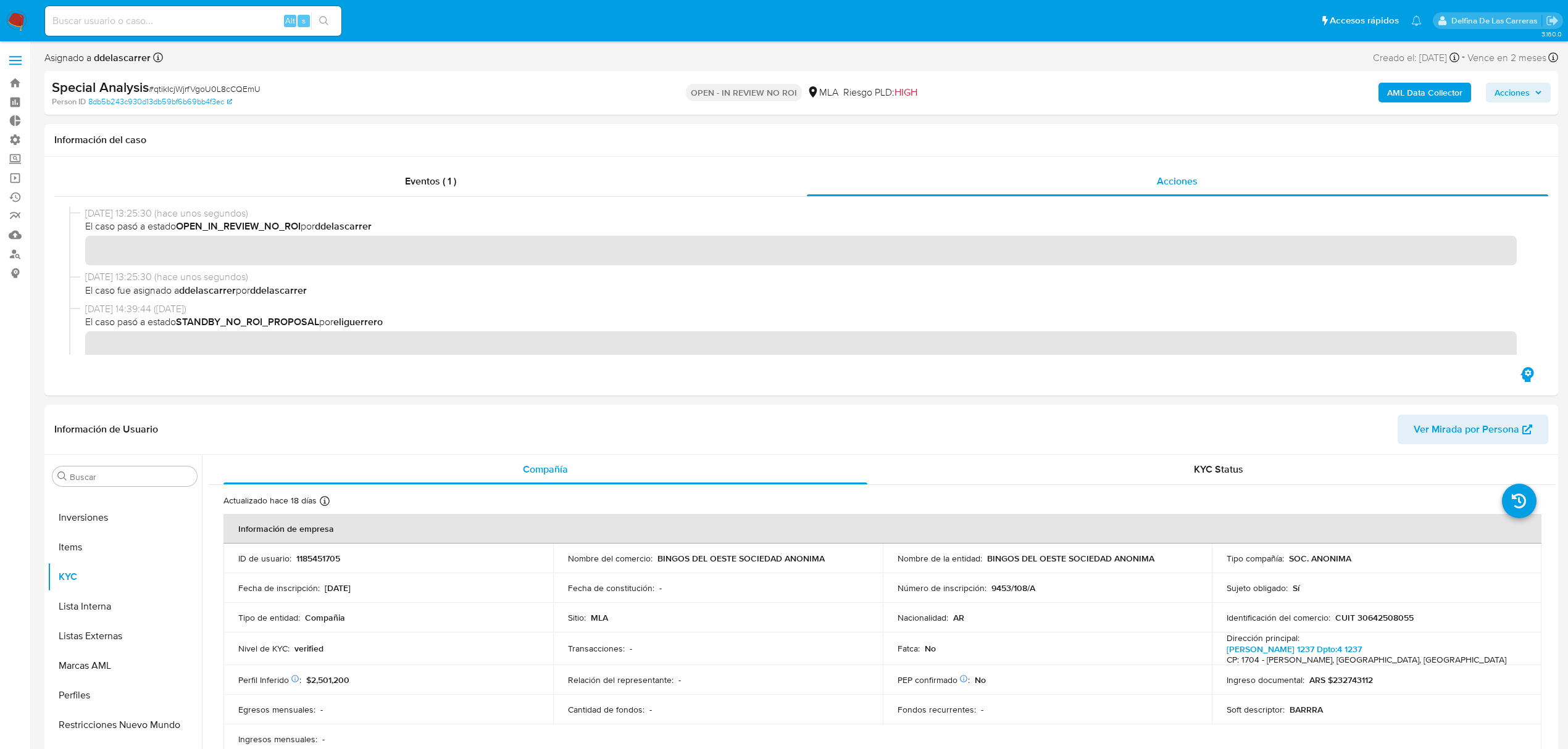
click at [1505, 104] on div "AML Data Collector Acciones" at bounding box center [1303, 93] width 496 height 29
click at [1516, 91] on span "Acciones" at bounding box center [1512, 92] width 35 height 20
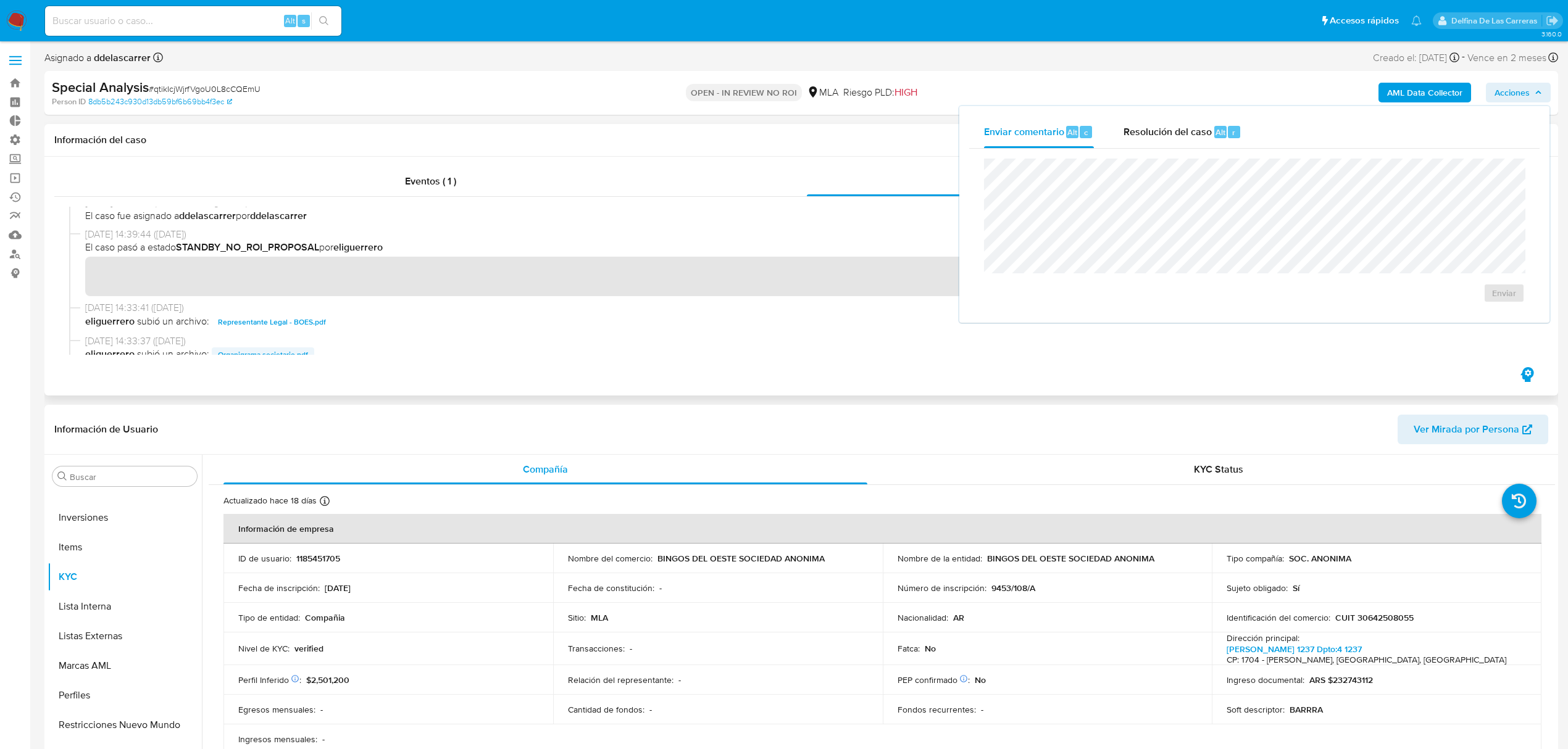
scroll to position [164, 0]
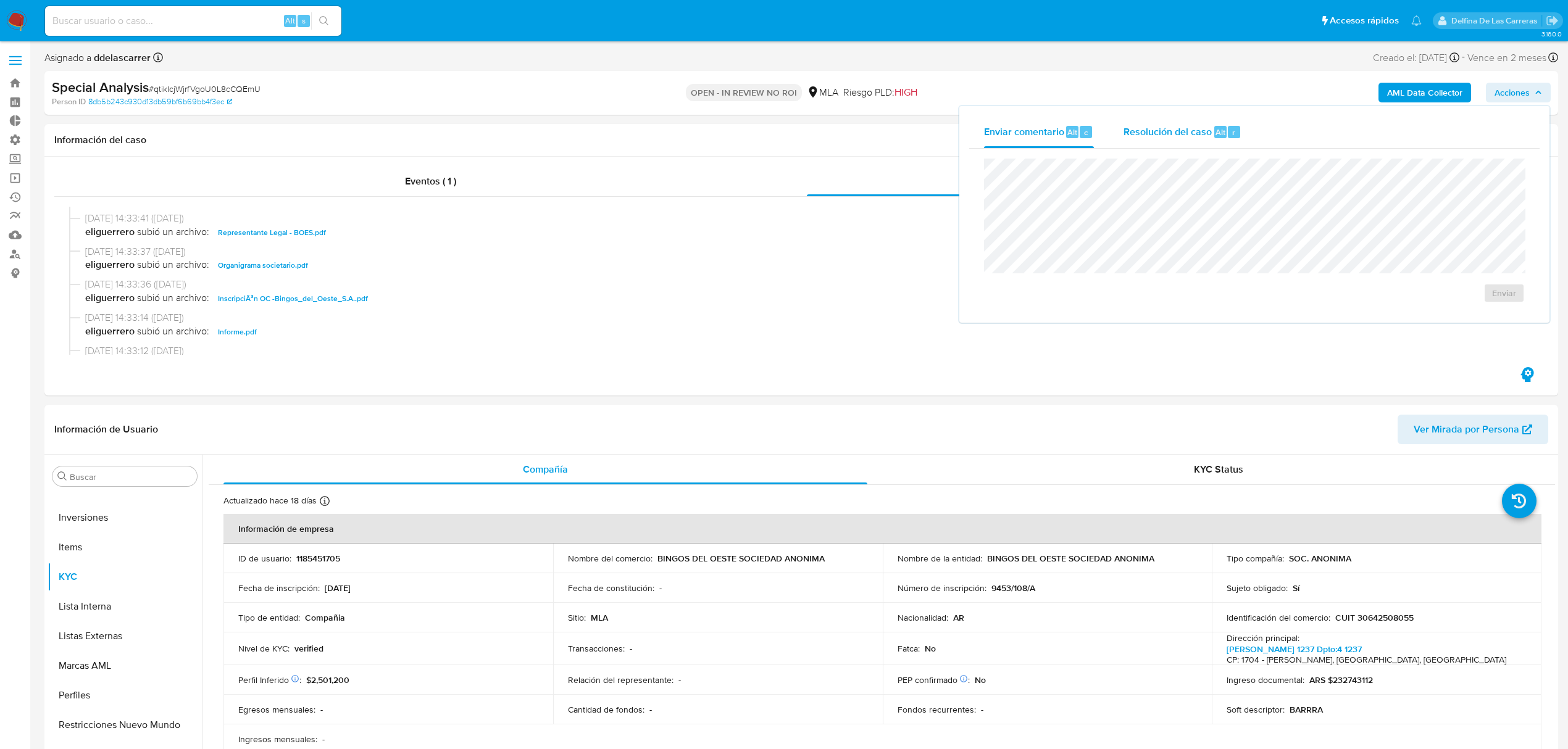
click at [1160, 131] on span "Resolución del caso" at bounding box center [1167, 132] width 88 height 14
click at [1377, 294] on span "No ROI" at bounding box center [1384, 300] width 64 height 17
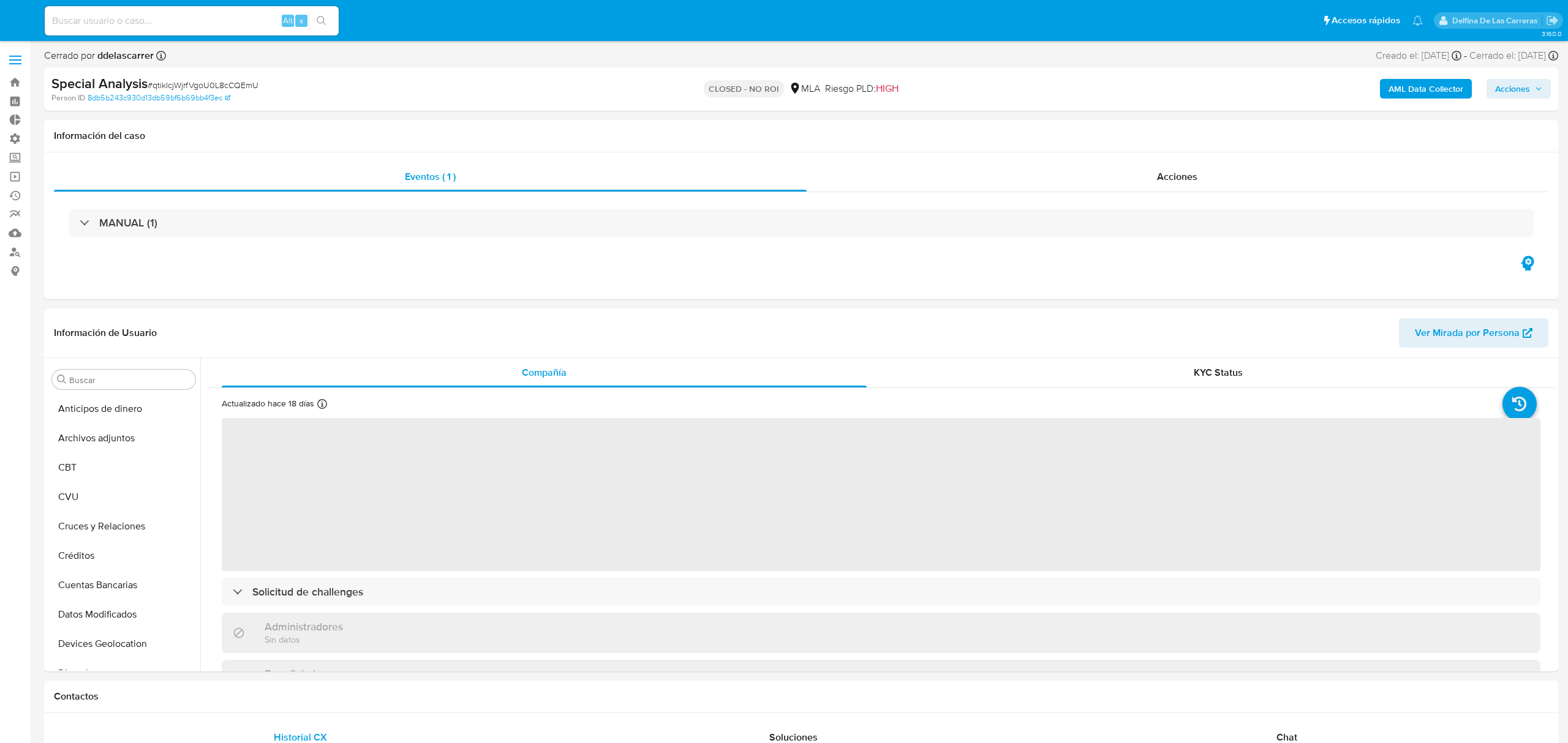
select select "10"
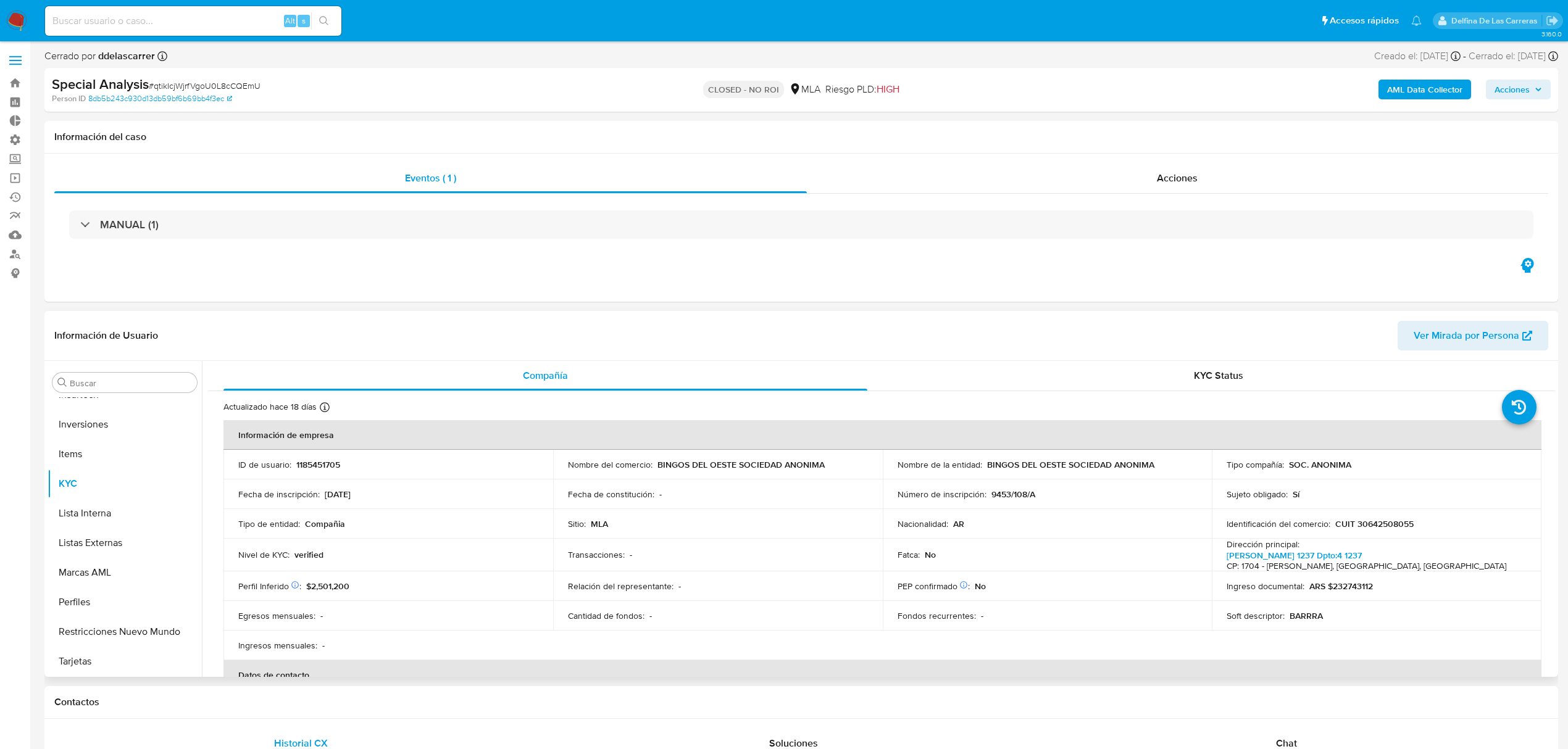
scroll to position [581, 0]
click at [1196, 184] on span "Acciones" at bounding box center [1177, 178] width 41 height 14
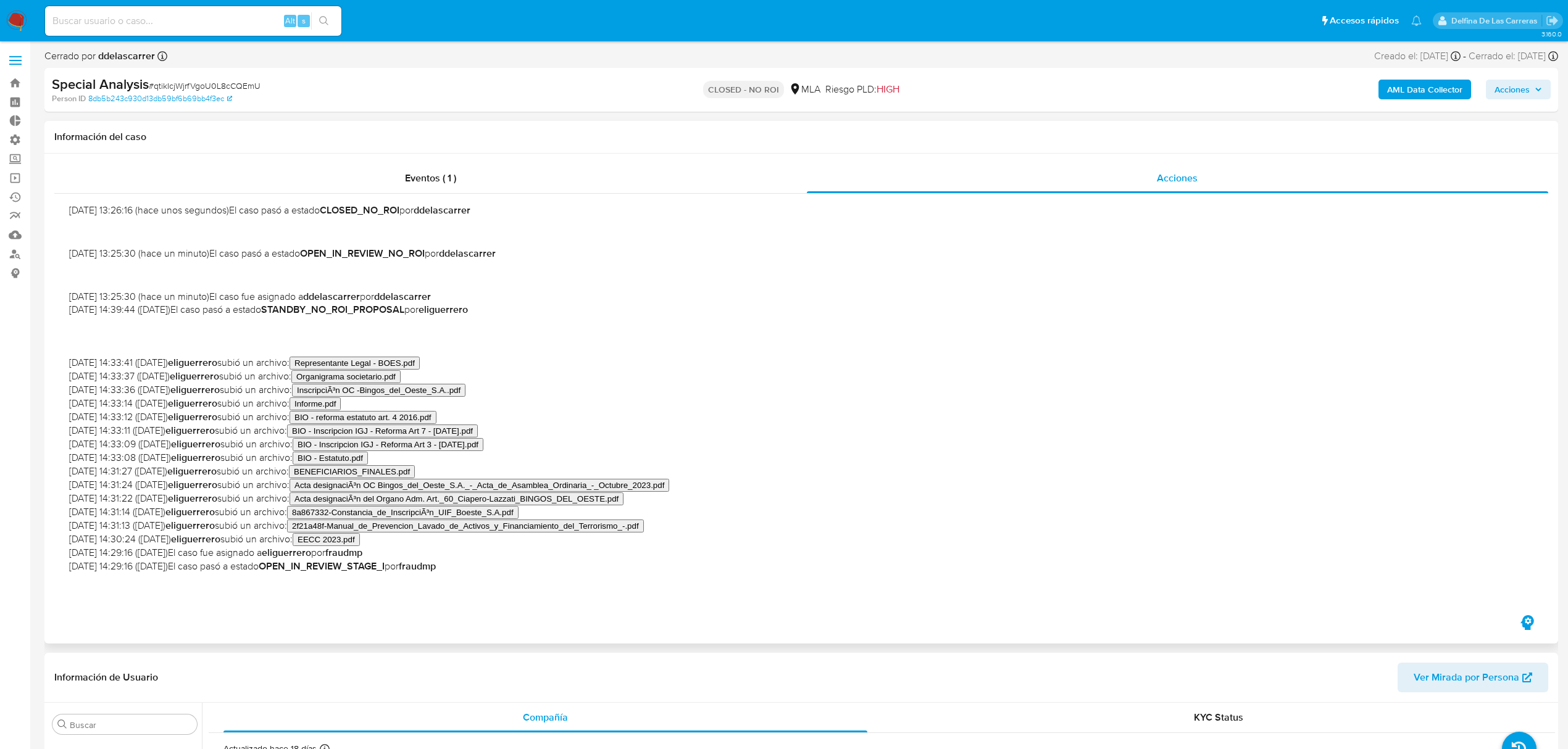
scroll to position [0, 0]
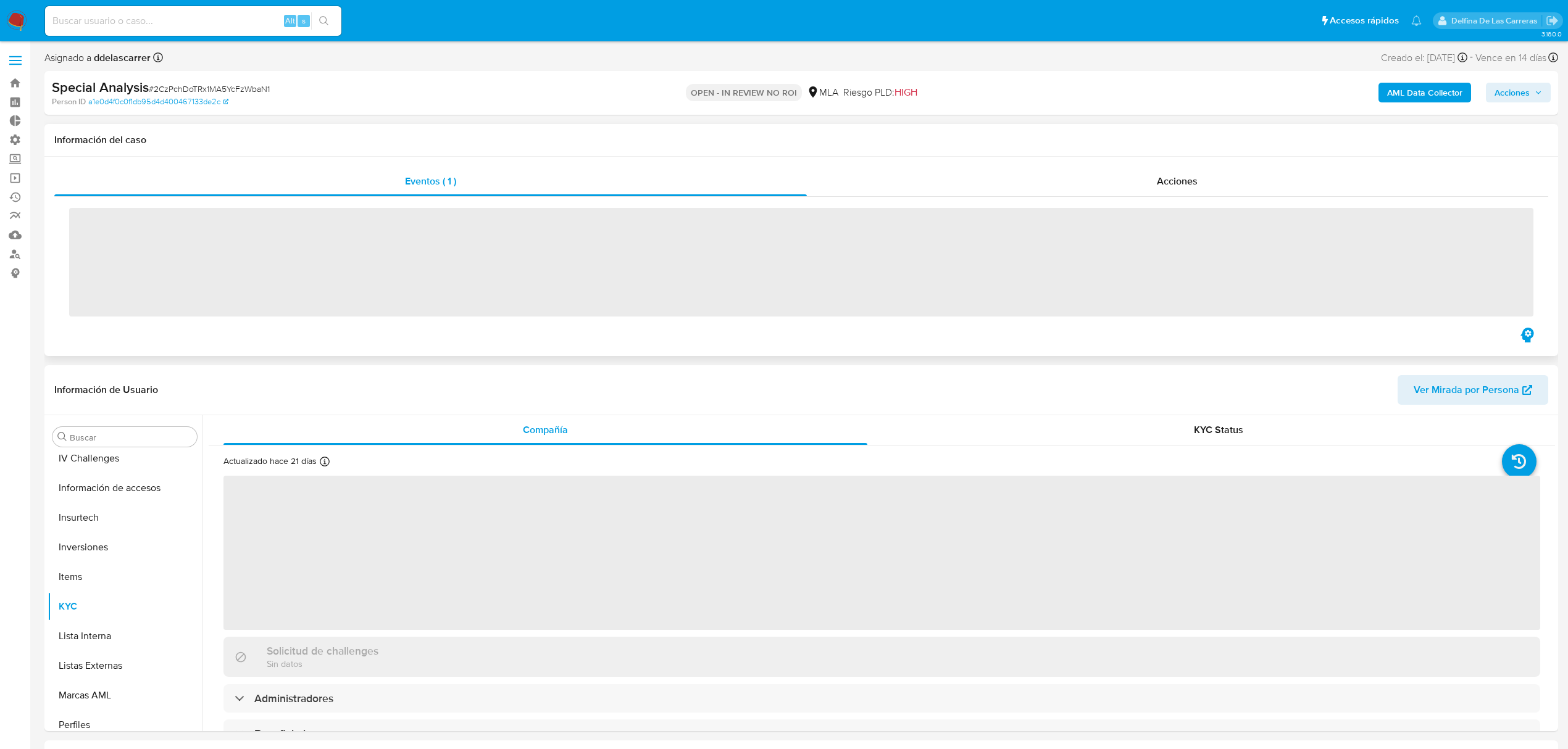
scroll to position [581, 0]
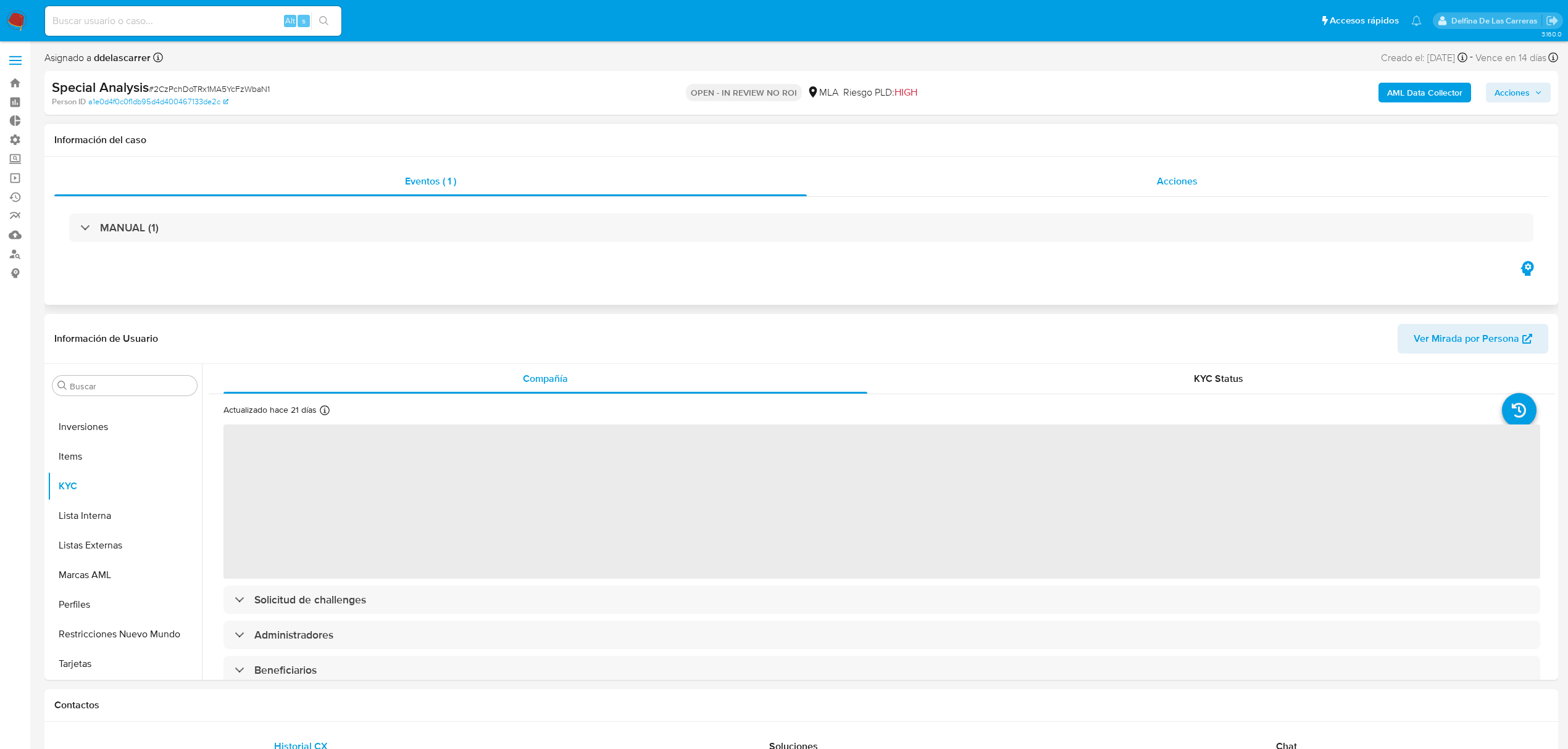
click at [1187, 178] on span "Acciones" at bounding box center [1177, 181] width 41 height 14
select select "10"
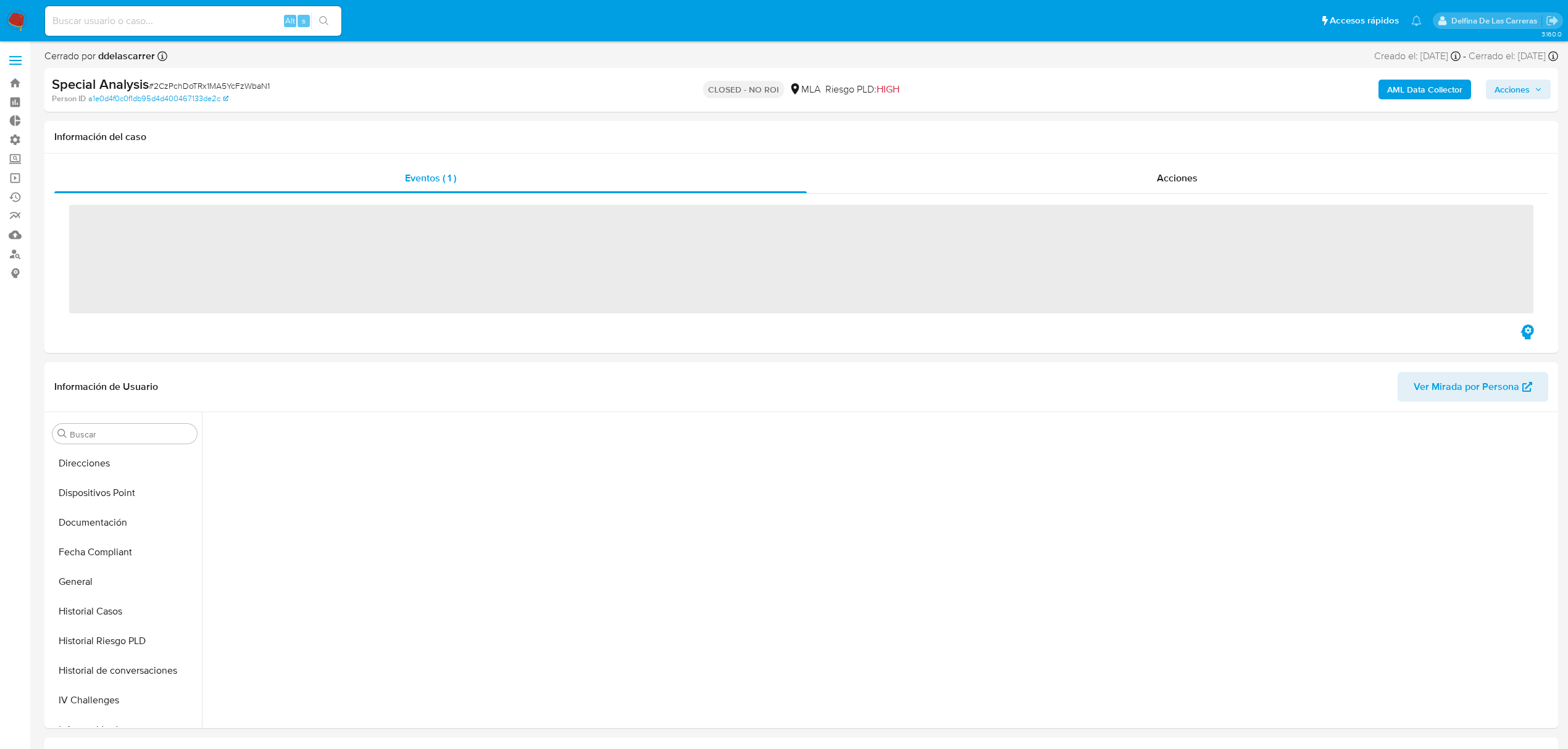
scroll to position [525, 0]
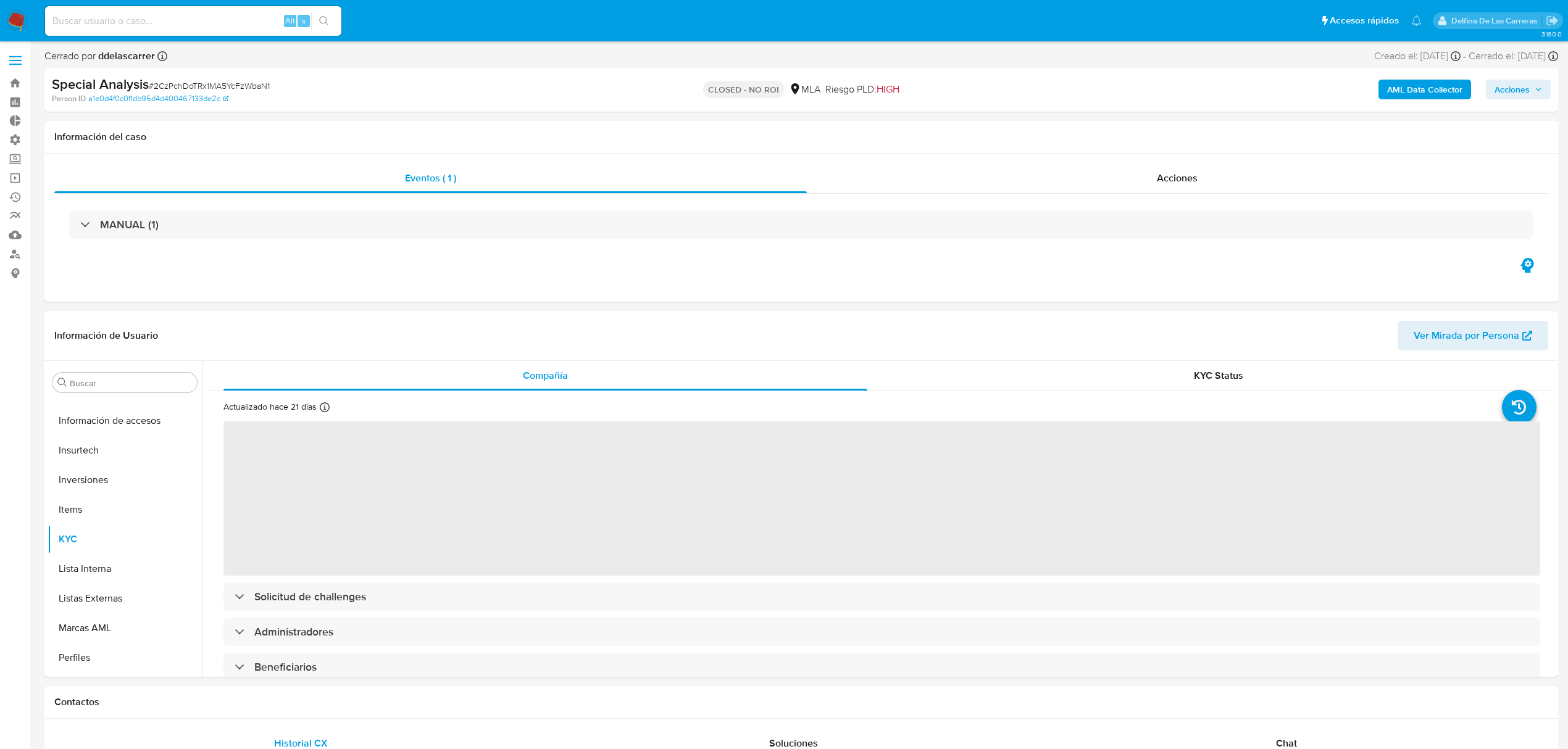
select select "10"
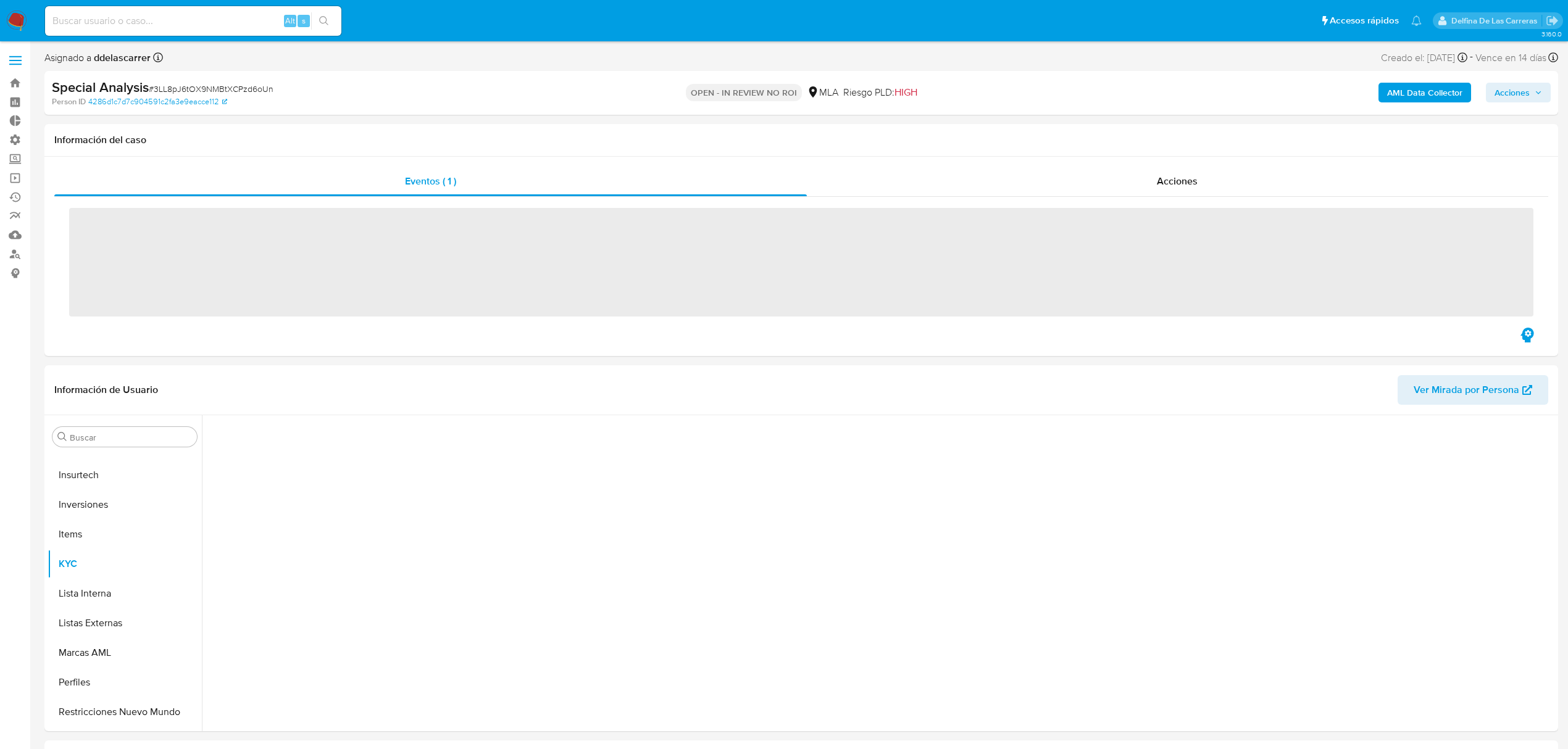
scroll to position [581, 0]
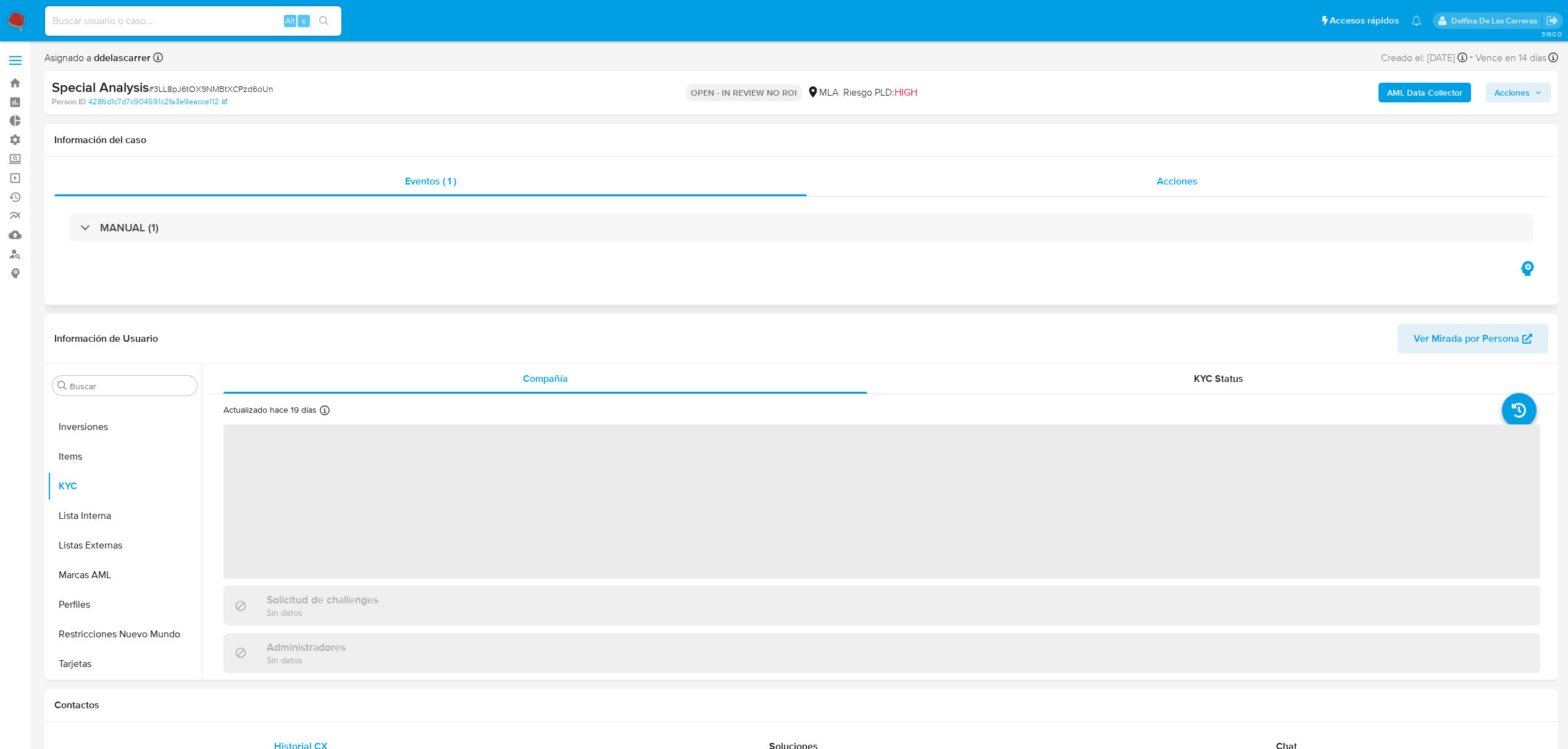
click at [1196, 185] on span "Acciones" at bounding box center [1177, 181] width 41 height 14
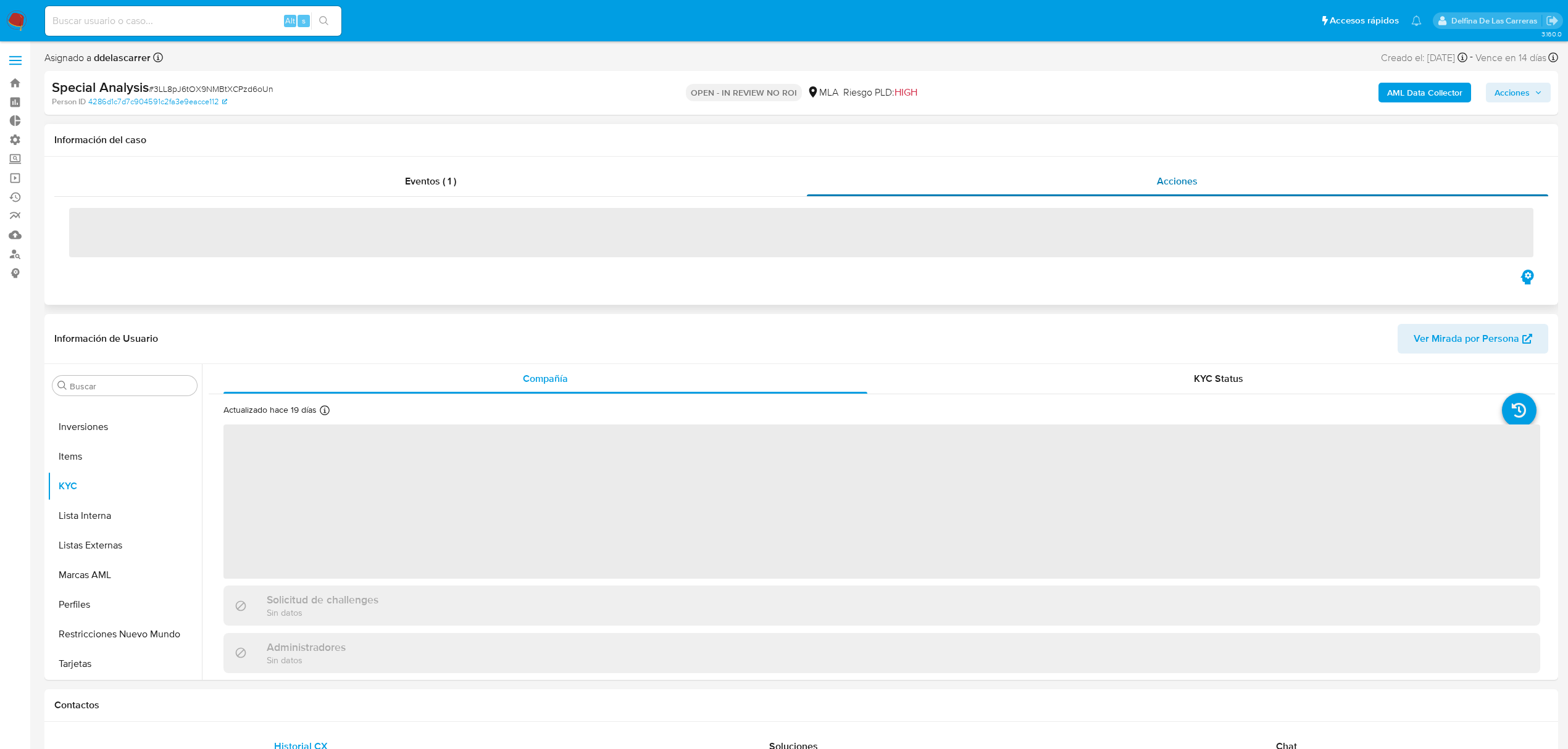
select select "10"
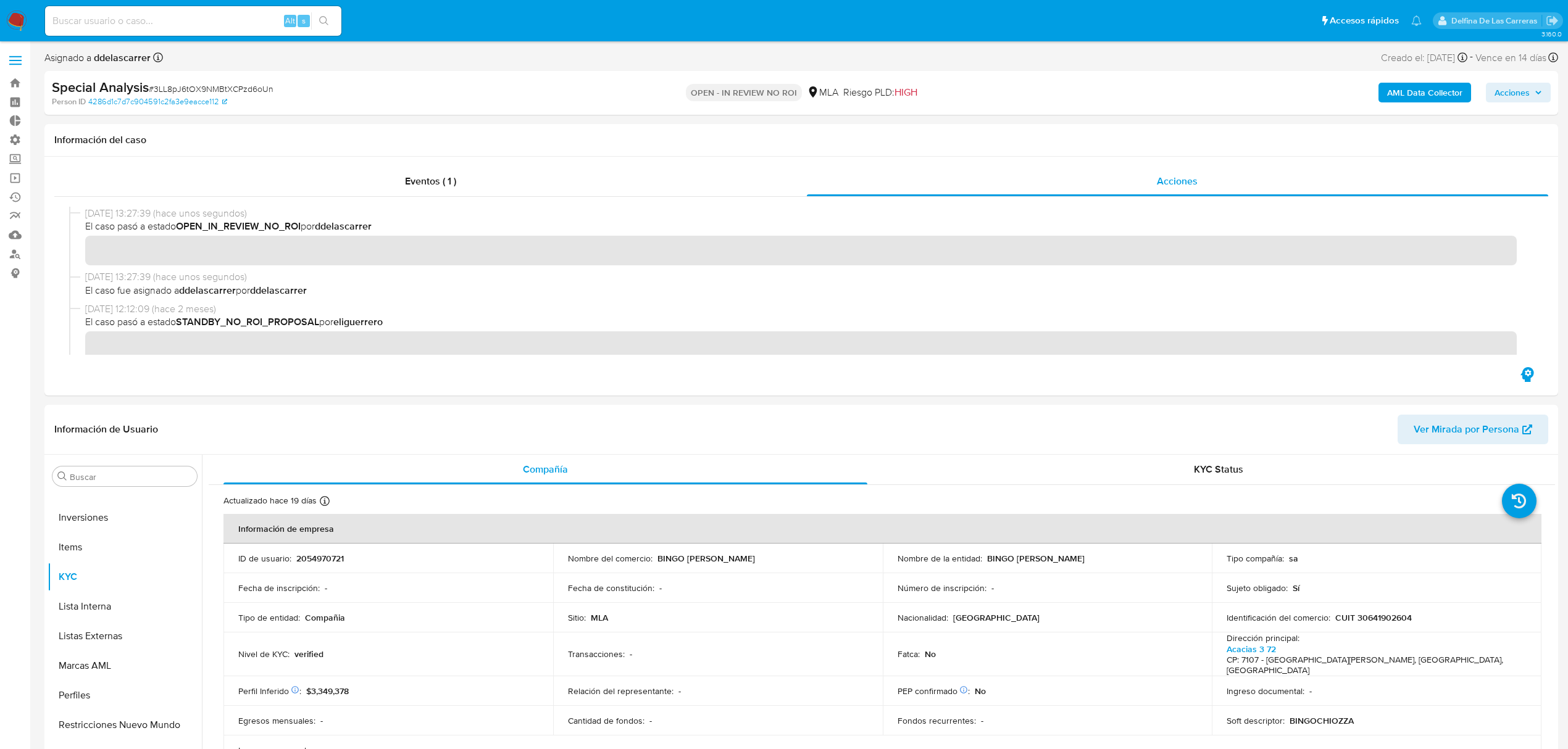
click at [1537, 99] on span "Acciones" at bounding box center [1518, 92] width 48 height 17
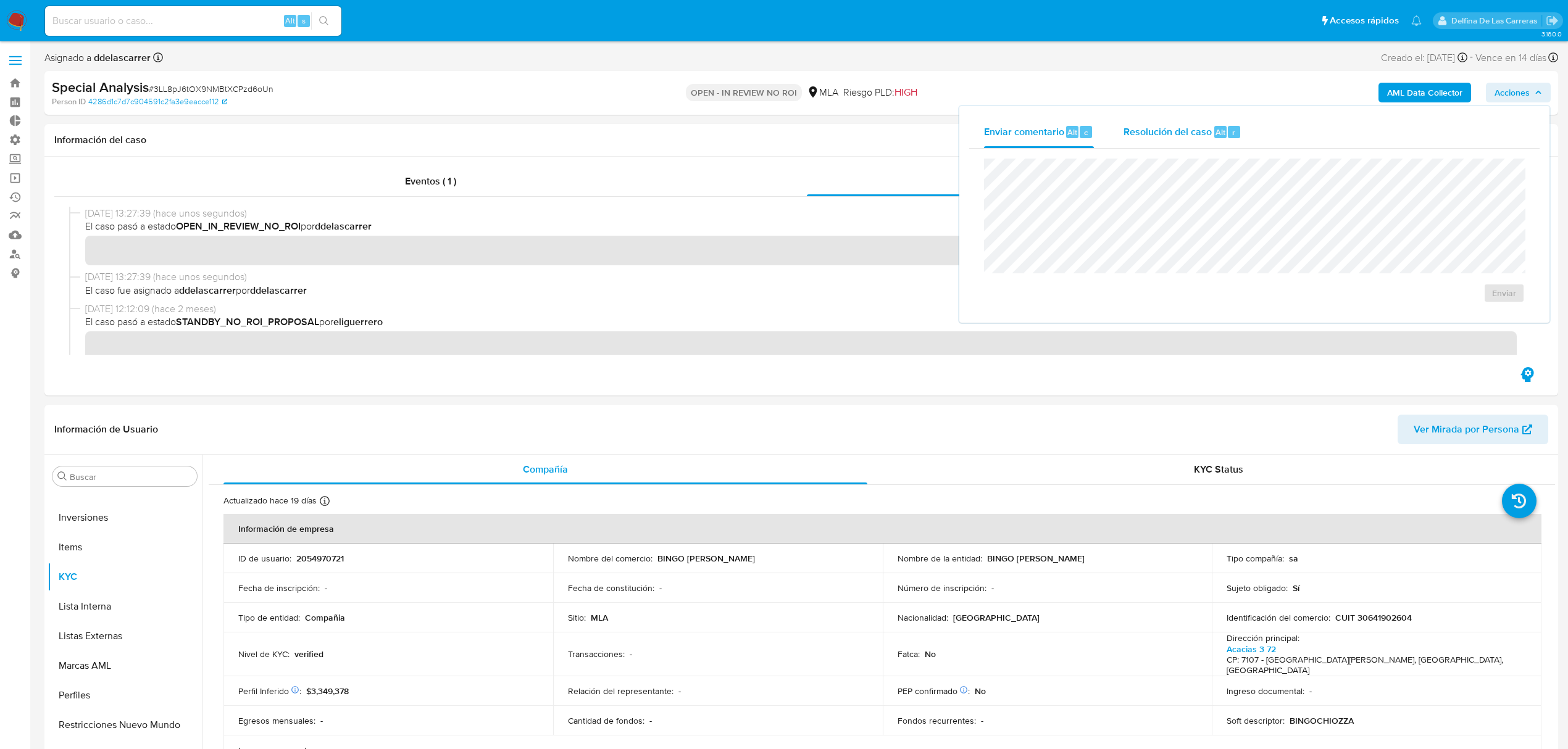
click at [1147, 125] on span "Resolución del caso" at bounding box center [1167, 132] width 88 height 14
click at [1362, 299] on span "No ROI" at bounding box center [1384, 300] width 64 height 17
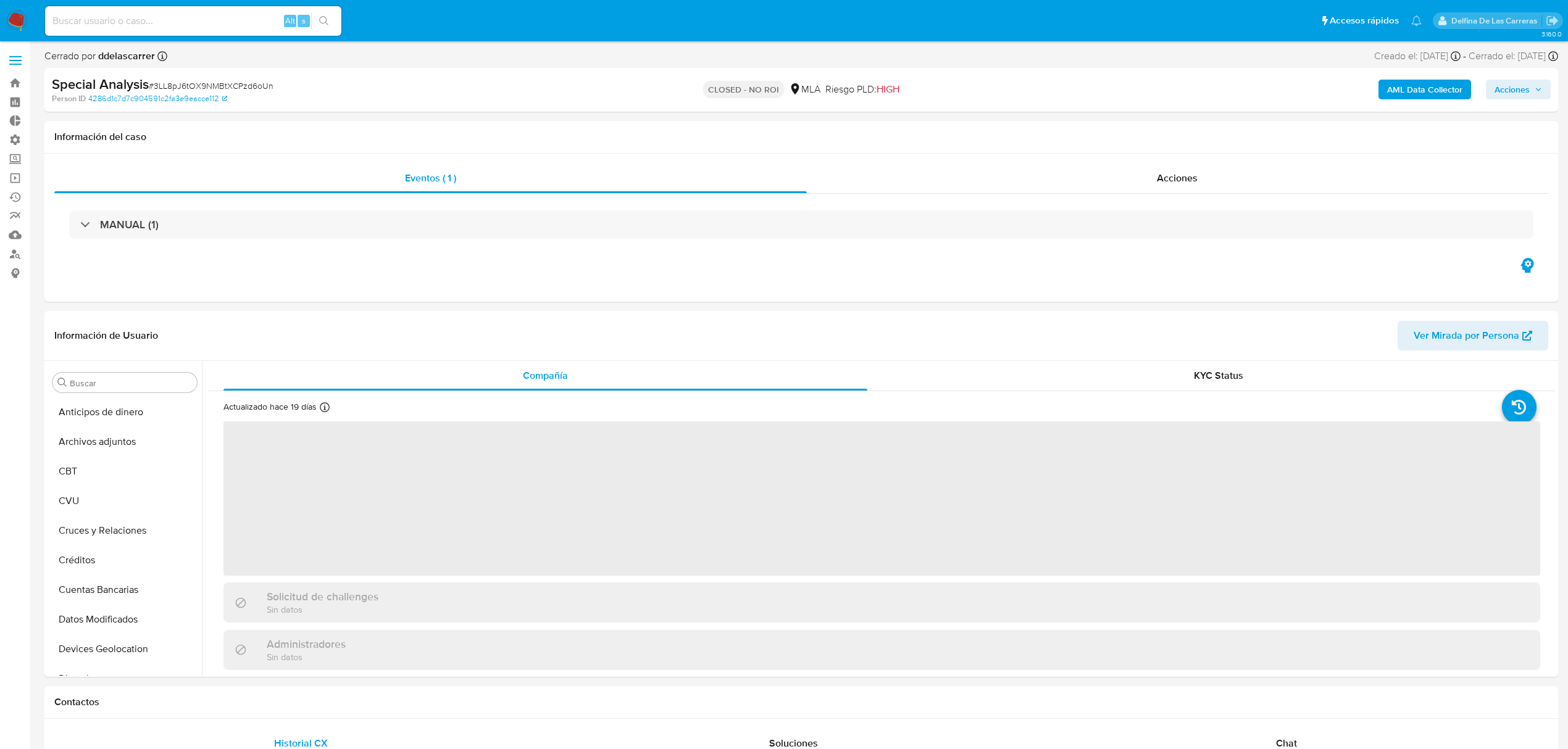
select select "10"
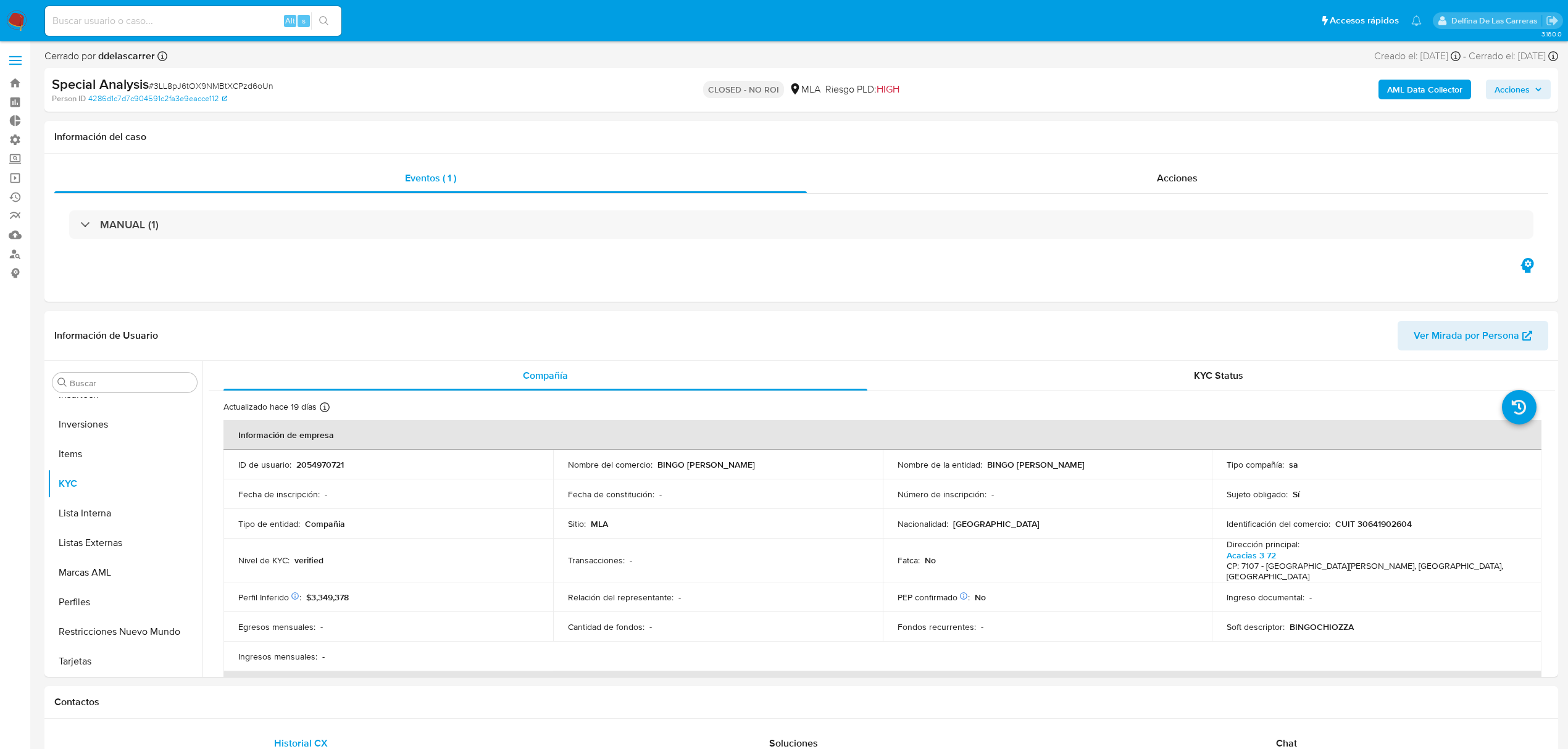
scroll to position [581, 0]
